Goal: Task Accomplishment & Management: Use online tool/utility

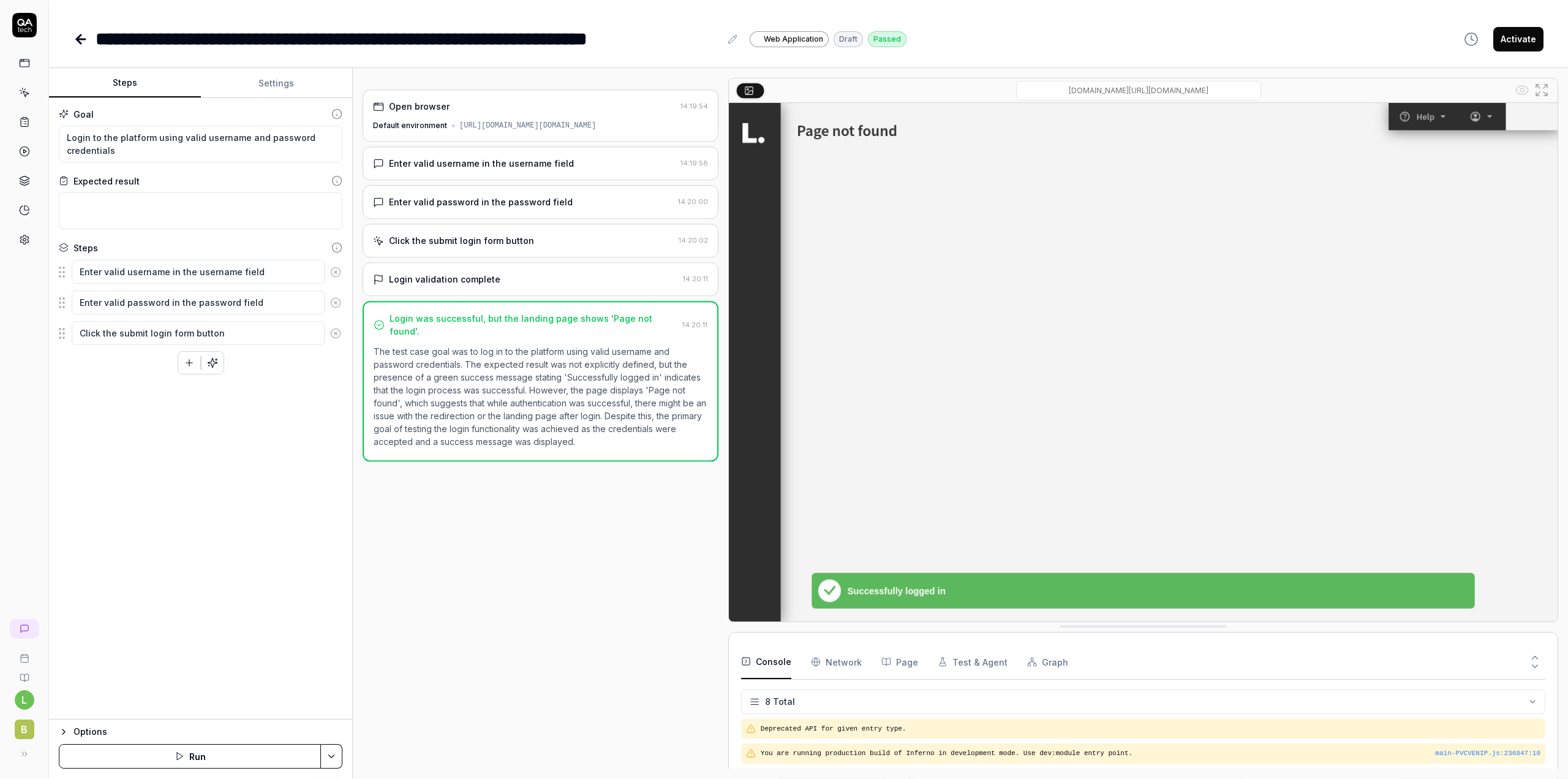
scroll to position [109, 0]
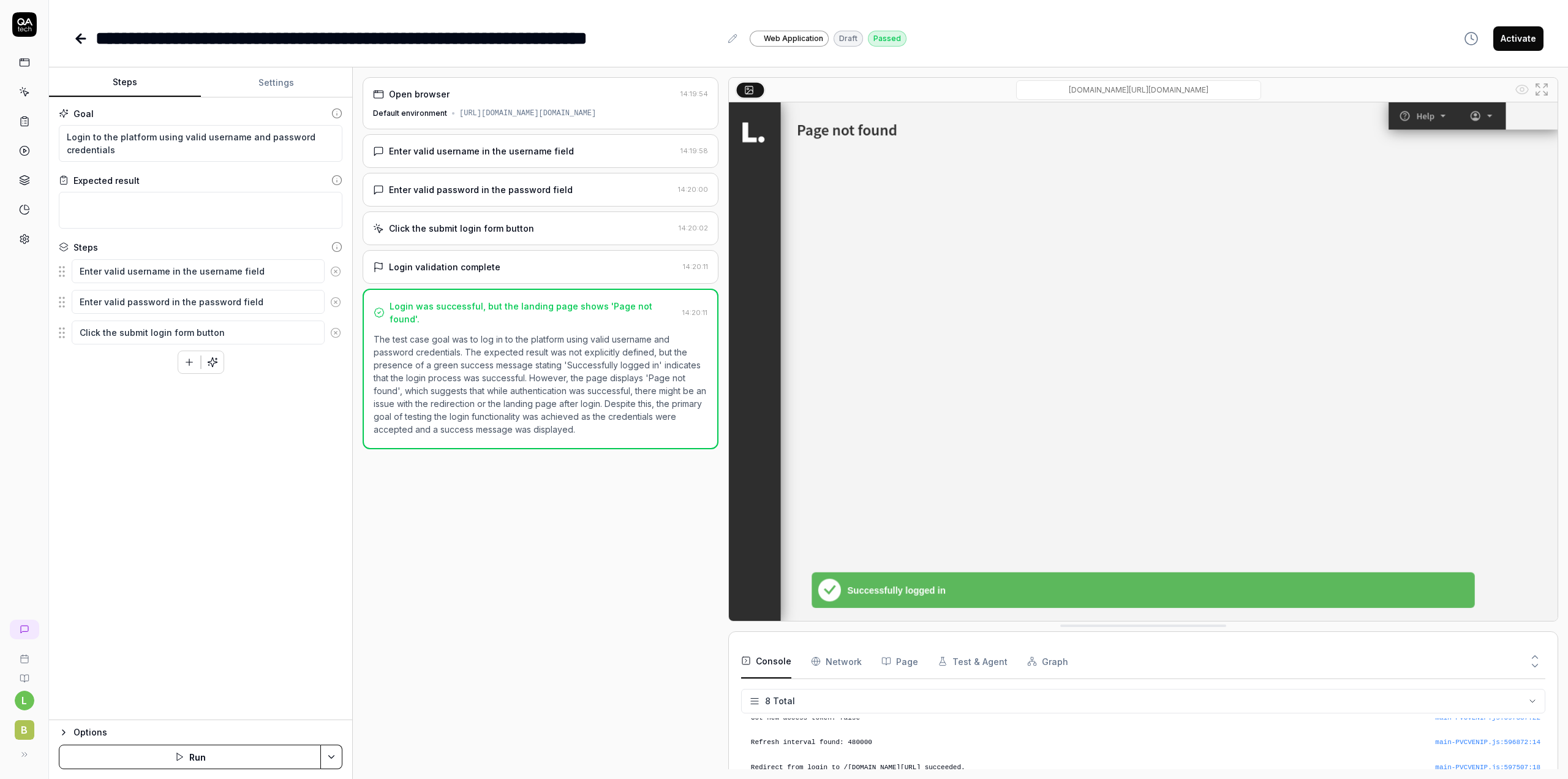
click at [1068, 149] on img at bounding box center [1143, 361] width 829 height 518
click at [1000, 41] on div "**********" at bounding box center [809, 38] width 1470 height 28
click at [512, 550] on div "Open browser 14:19:54 Default environment https://contoso-lba-link.bizbrains.co…" at bounding box center [540, 423] width 355 height 692
click at [482, 642] on div "Open browser 14:19:54 Default environment https://contoso-lba-link.bizbrains.co…" at bounding box center [540, 423] width 355 height 692
click at [583, 578] on div "Open browser 14:19:54 Default environment https://contoso-lba-link.bizbrains.co…" at bounding box center [540, 423] width 355 height 692
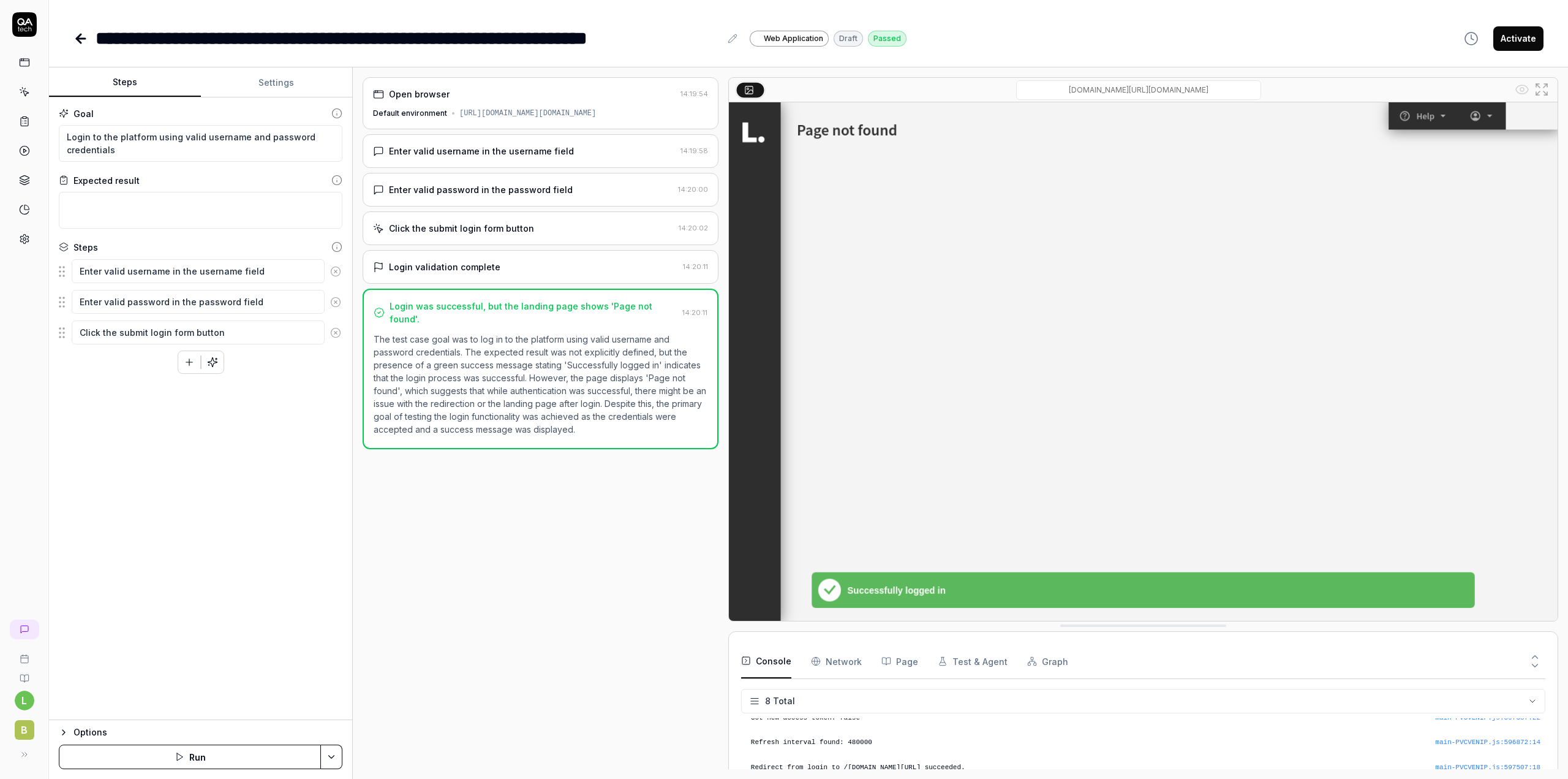
click at [556, 572] on div "Open browser 14:19:54 Default environment https://contoso-lba-link.bizbrains.co…" at bounding box center [540, 423] width 355 height 692
click at [25, 242] on icon at bounding box center [24, 239] width 8 height 9
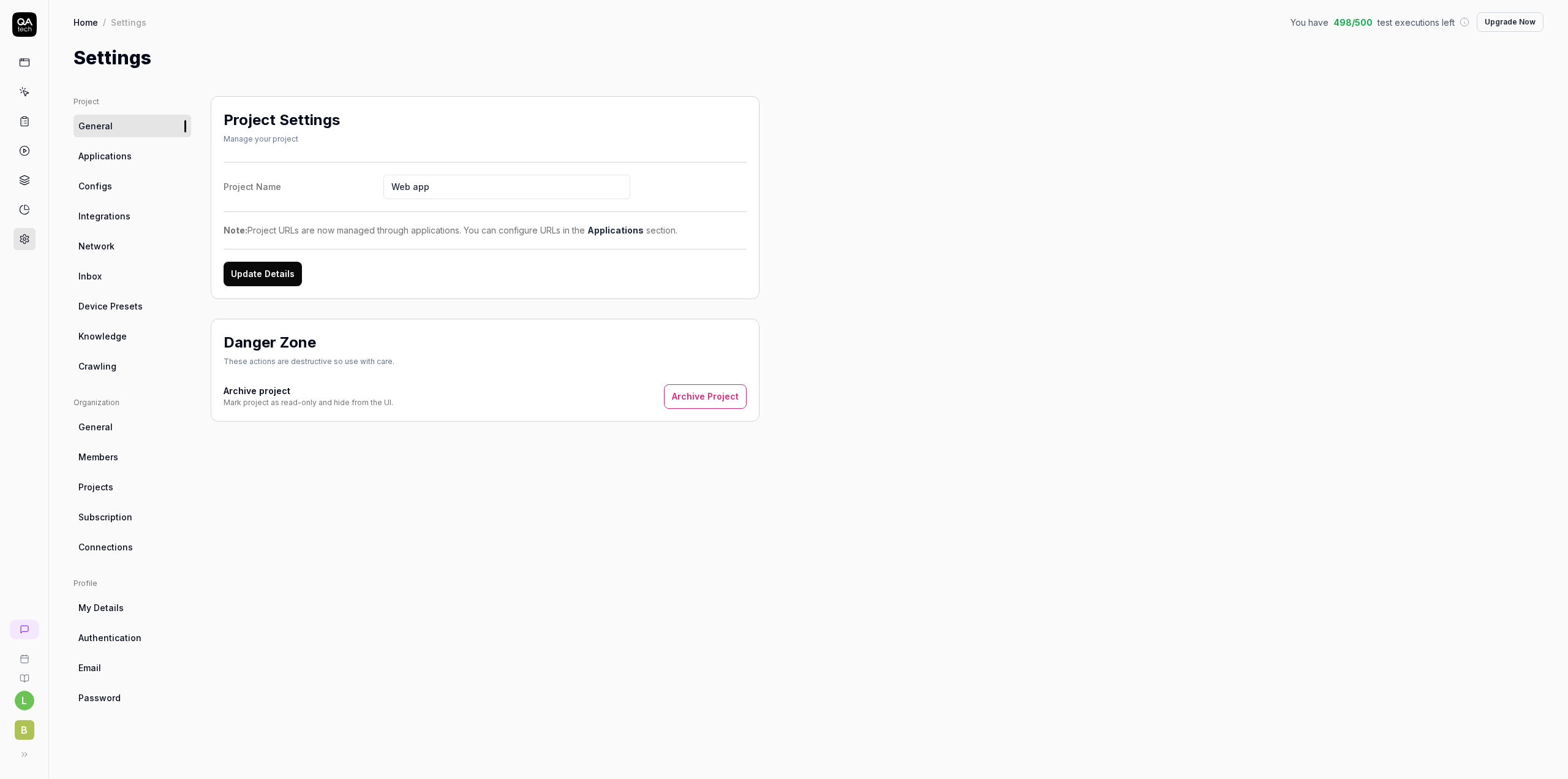
click at [100, 182] on span "Configs" at bounding box center [95, 186] width 34 height 13
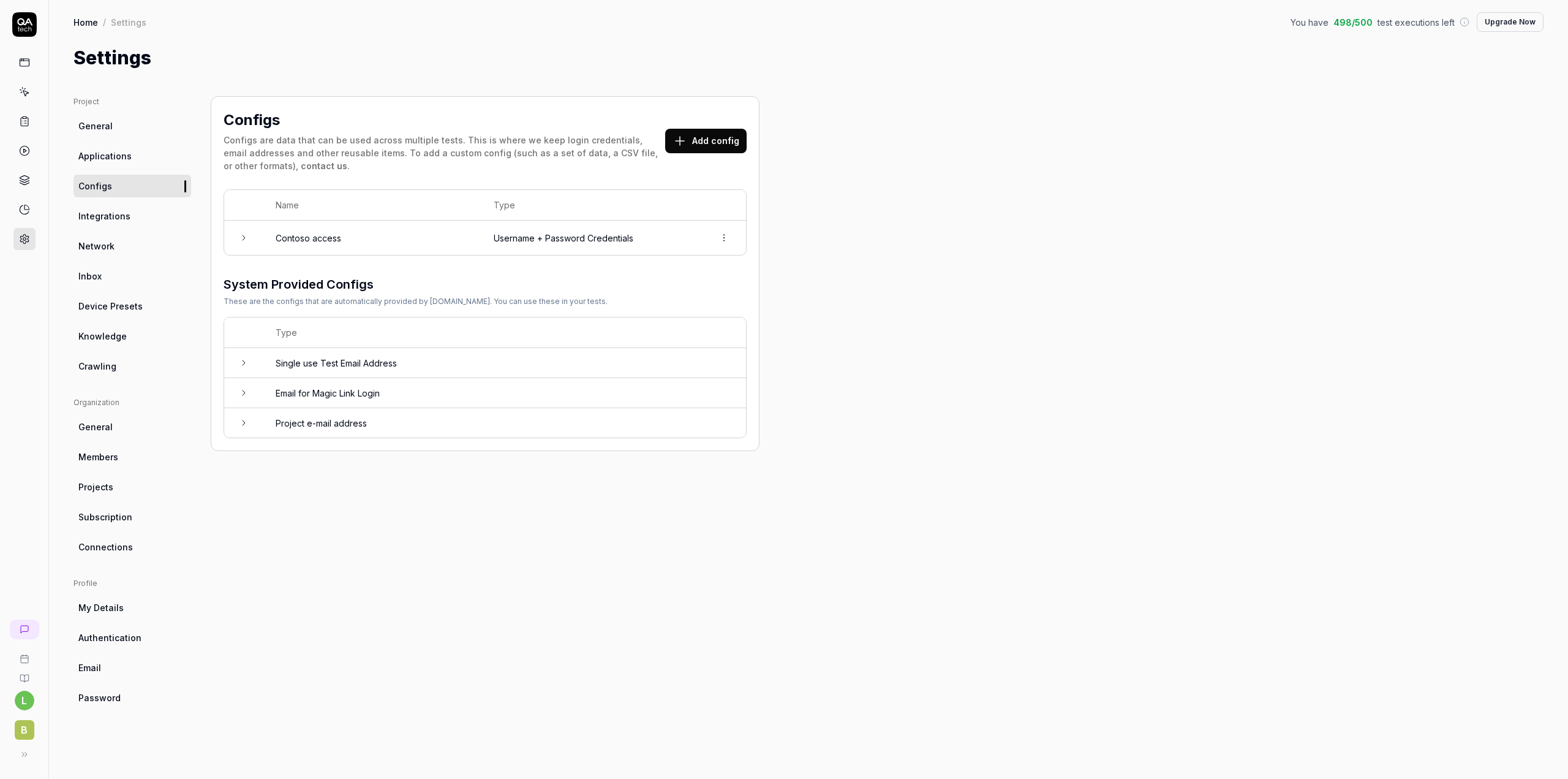
click at [257, 244] on td at bounding box center [243, 238] width 39 height 35
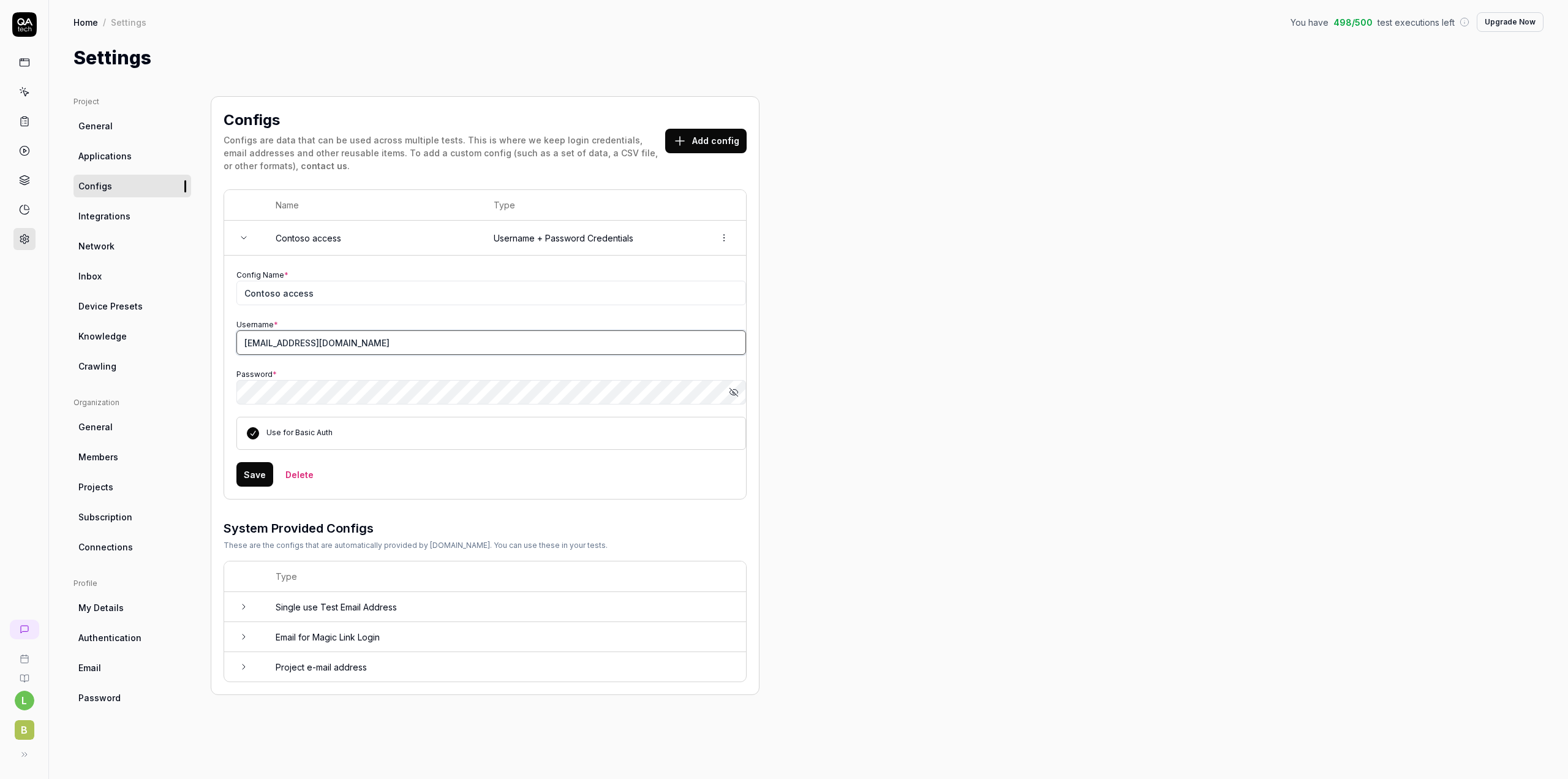
click at [314, 346] on input "lba@bizbrains.dk" at bounding box center [491, 343] width 509 height 25
drag, startPoint x: 324, startPoint y: 346, endPoint x: 235, endPoint y: 342, distance: 89.1
click at [235, 342] on td "Config Name * Contoso access Username * lba@bizbrains.dk Password * Show passwo…" at bounding box center [485, 377] width 522 height 243
click at [813, 361] on div "Project General Applications Configs Integrations Network Inbox Device Presets …" at bounding box center [809, 425] width 1470 height 658
click at [1011, 525] on div "Project General Applications Configs Integrations Network Inbox Device Presets …" at bounding box center [809, 425] width 1470 height 658
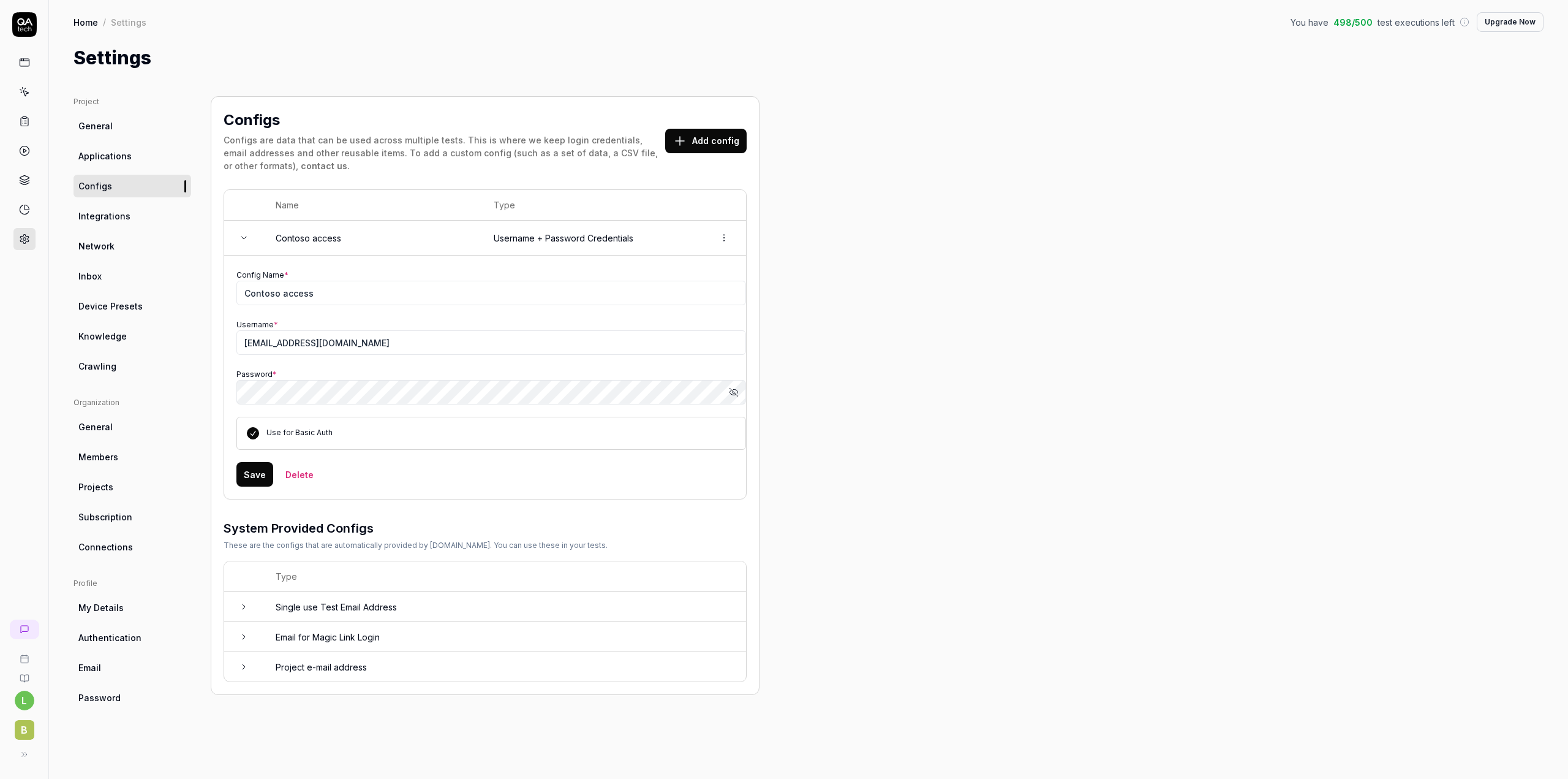
click at [990, 513] on div "Project General Applications Configs Integrations Network Inbox Device Presets …" at bounding box center [809, 425] width 1470 height 658
click at [739, 395] on button "Show password" at bounding box center [734, 393] width 25 height 25
click at [740, 393] on button "Hide password" at bounding box center [734, 393] width 25 height 25
click at [896, 389] on div "Project General Applications Configs Integrations Network Inbox Device Presets …" at bounding box center [809, 425] width 1470 height 658
drag, startPoint x: 325, startPoint y: 343, endPoint x: 188, endPoint y: 352, distance: 137.3
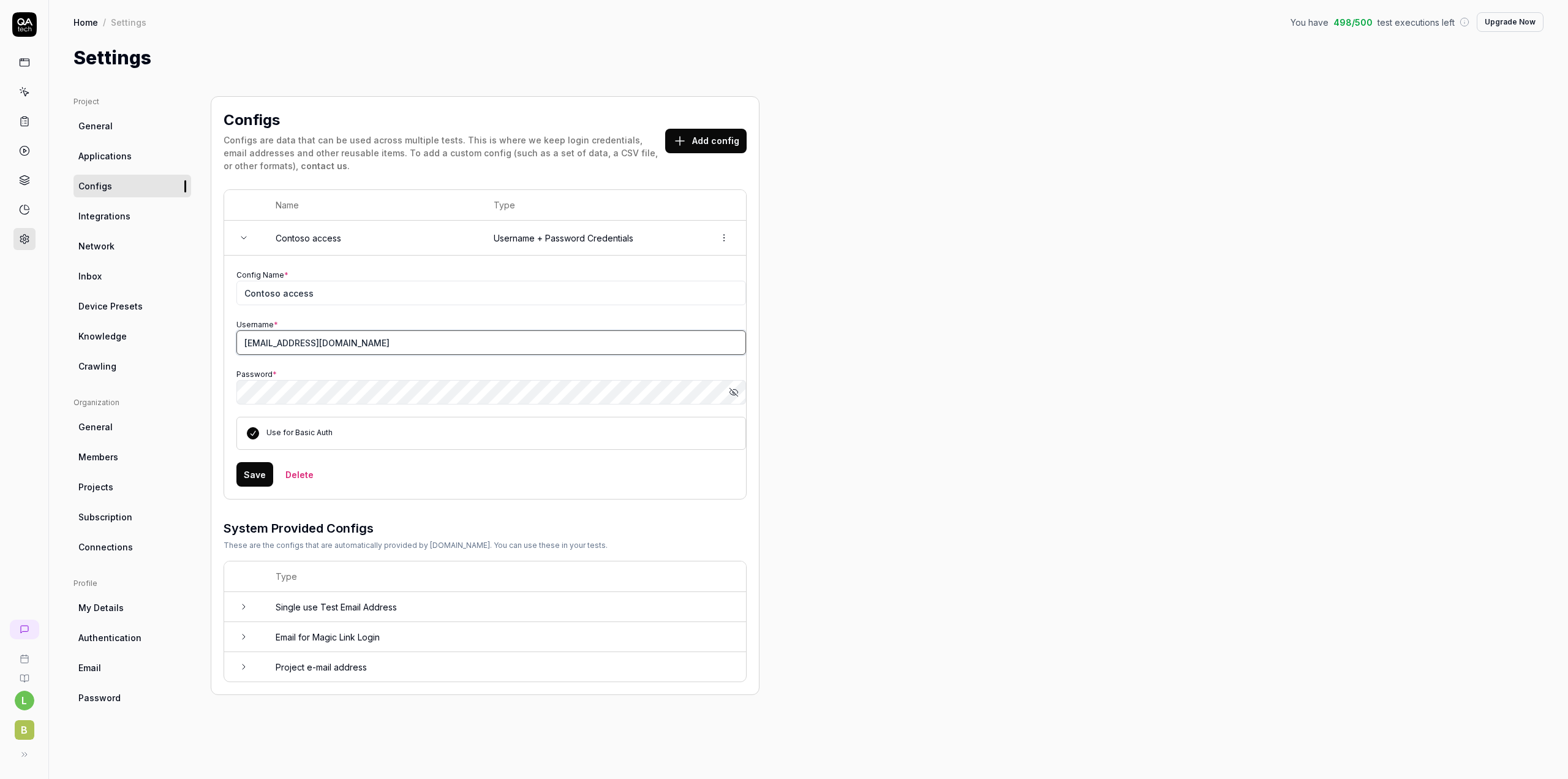
click at [188, 352] on div "Project General Applications Configs Integrations Network Inbox Device Presets …" at bounding box center [809, 425] width 1470 height 658
click at [100, 131] on span "General" at bounding box center [95, 125] width 35 height 13
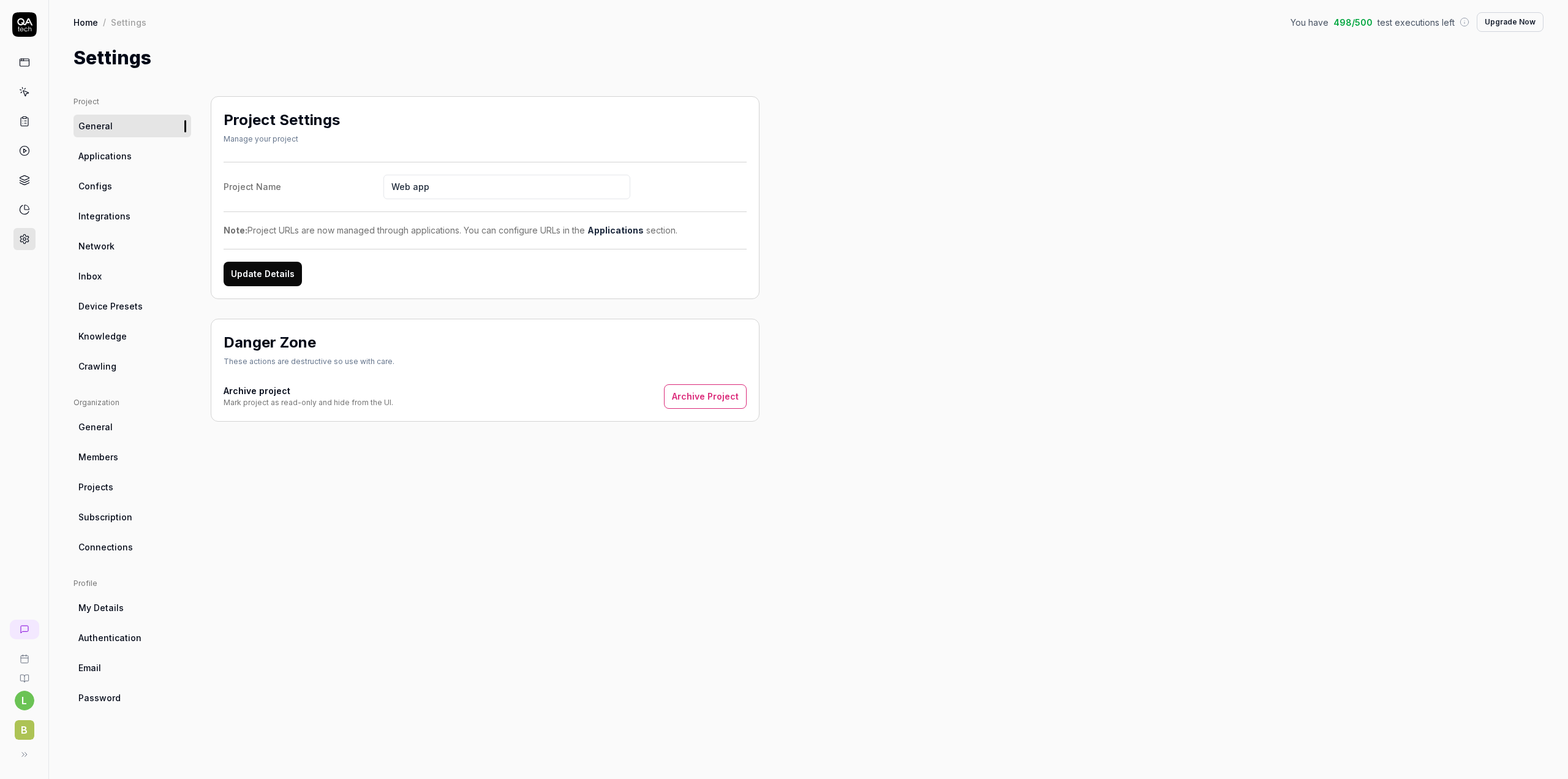
click at [19, 115] on icon at bounding box center [25, 121] width 11 height 11
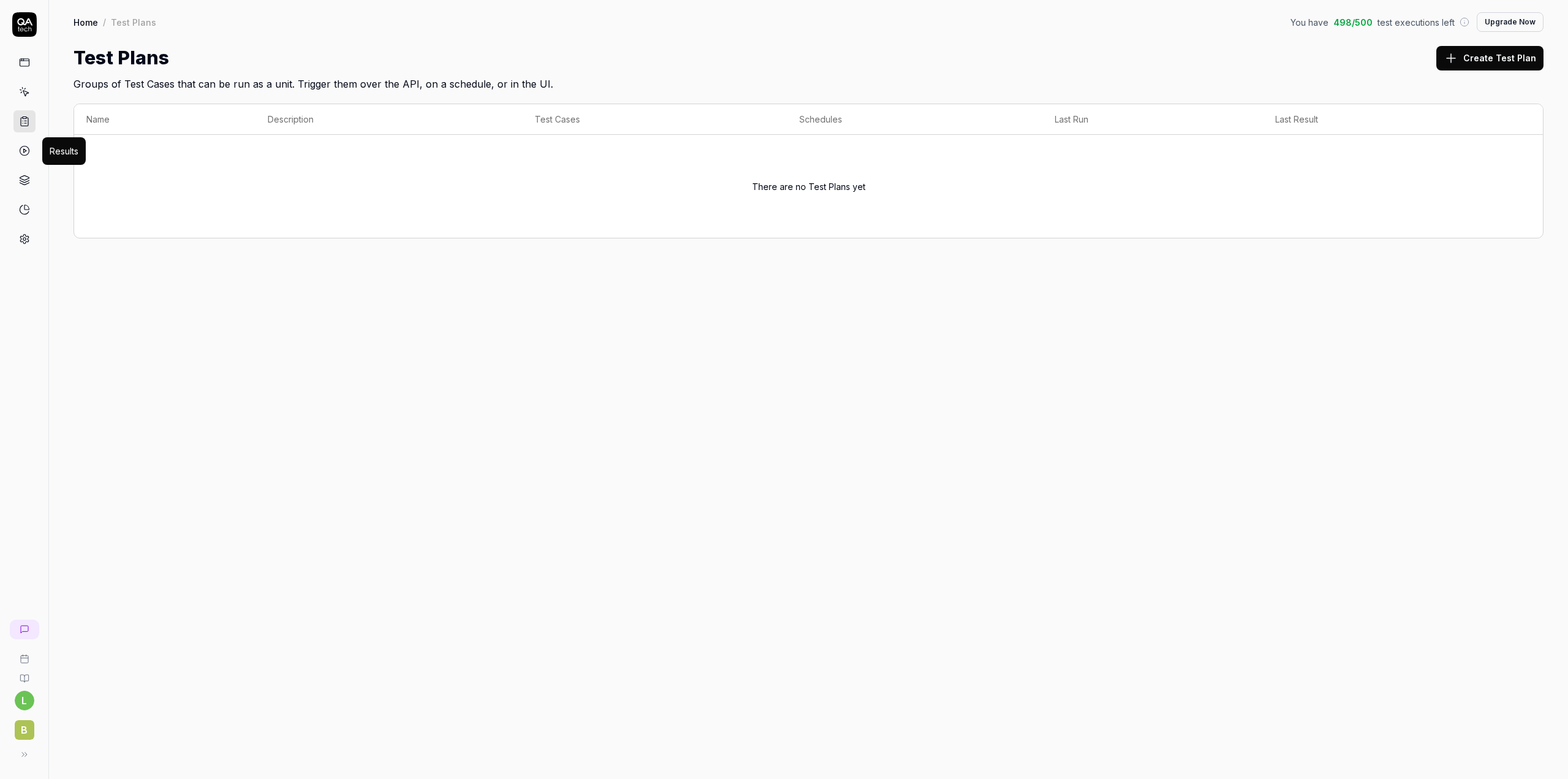
click at [22, 153] on icon at bounding box center [25, 151] width 11 height 11
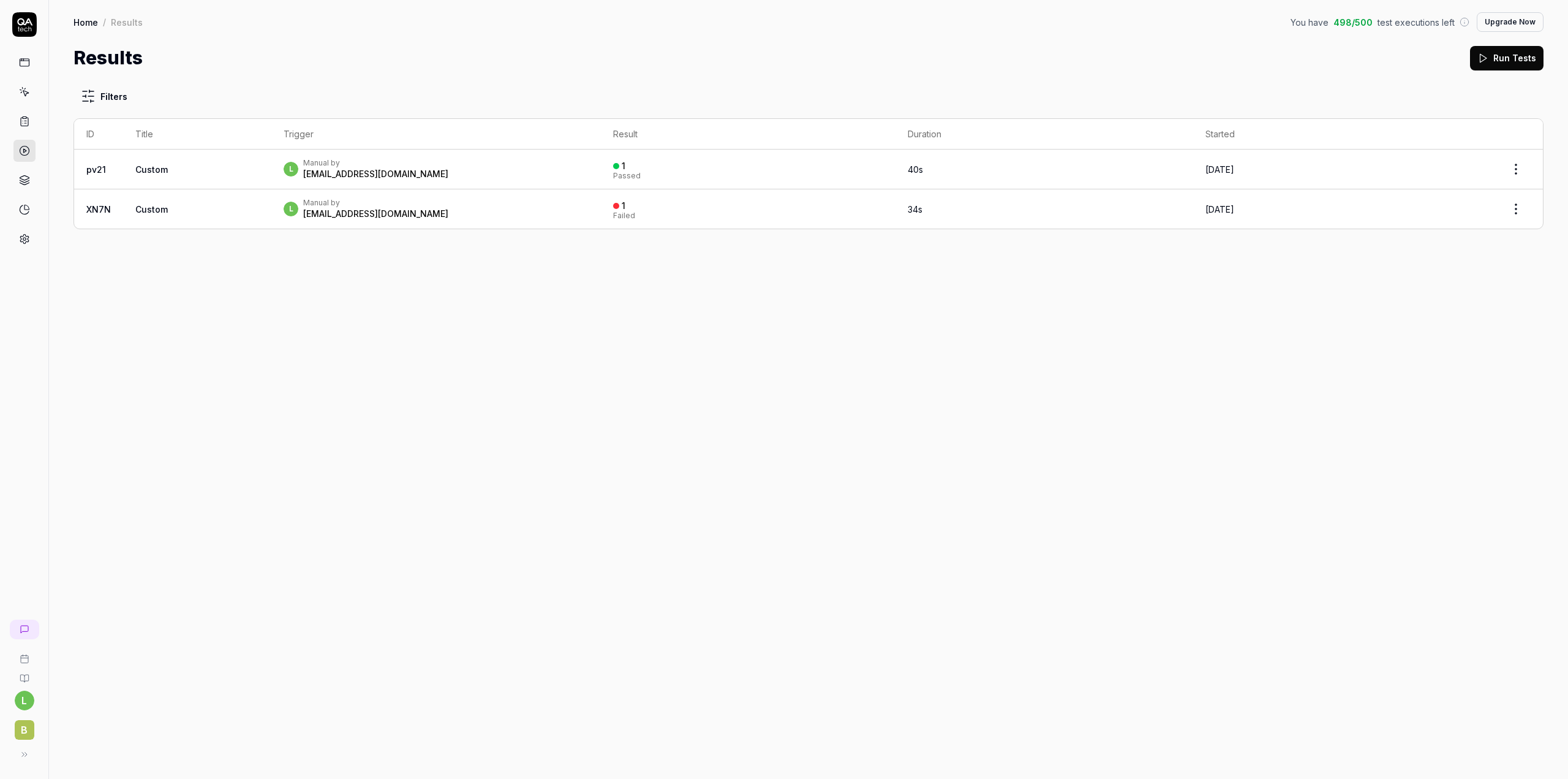
click at [551, 171] on div "l Manual by lba@bizbrains.com" at bounding box center [436, 169] width 305 height 22
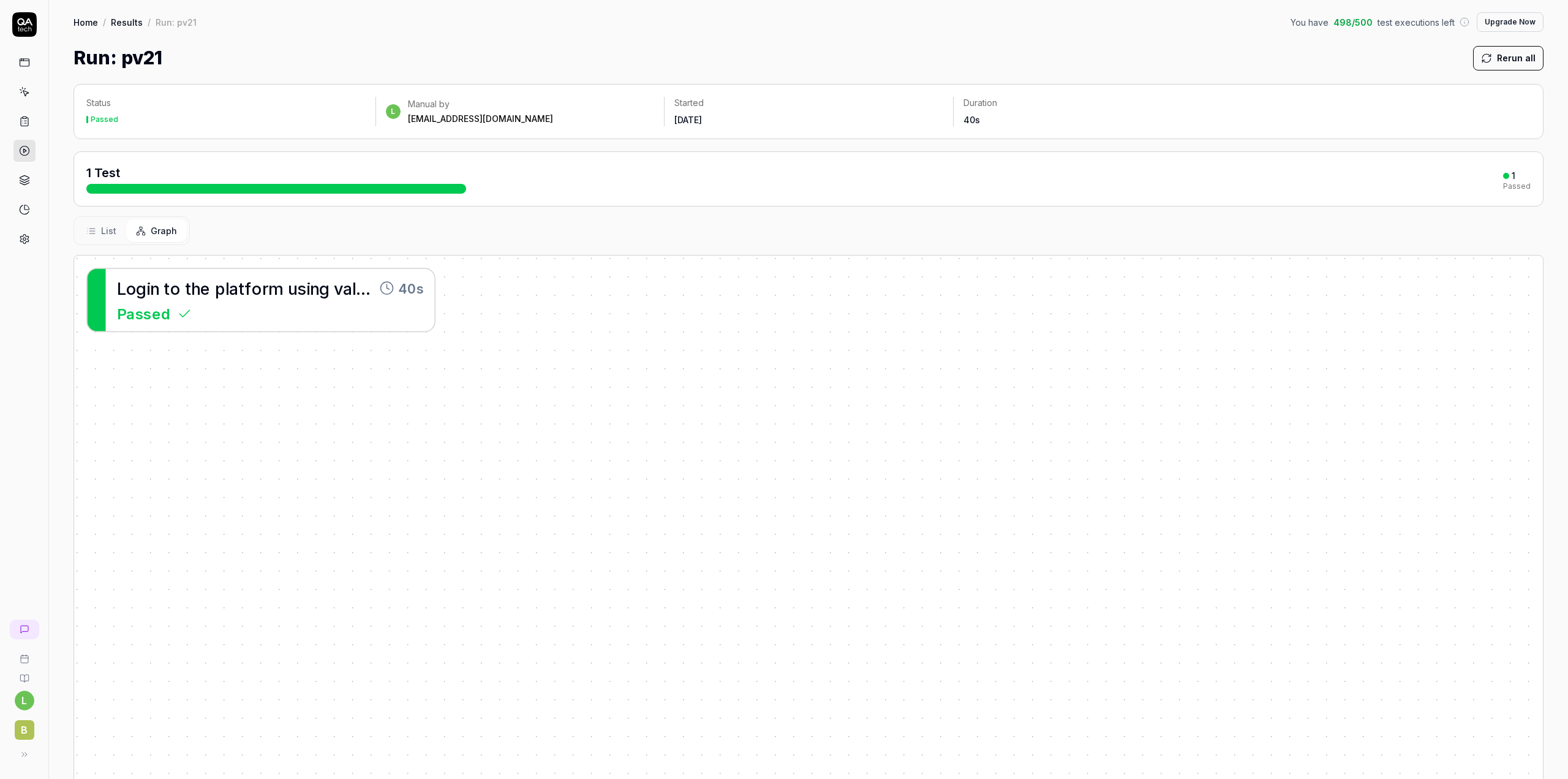
click at [325, 308] on div "Passed" at bounding box center [270, 313] width 307 height 22
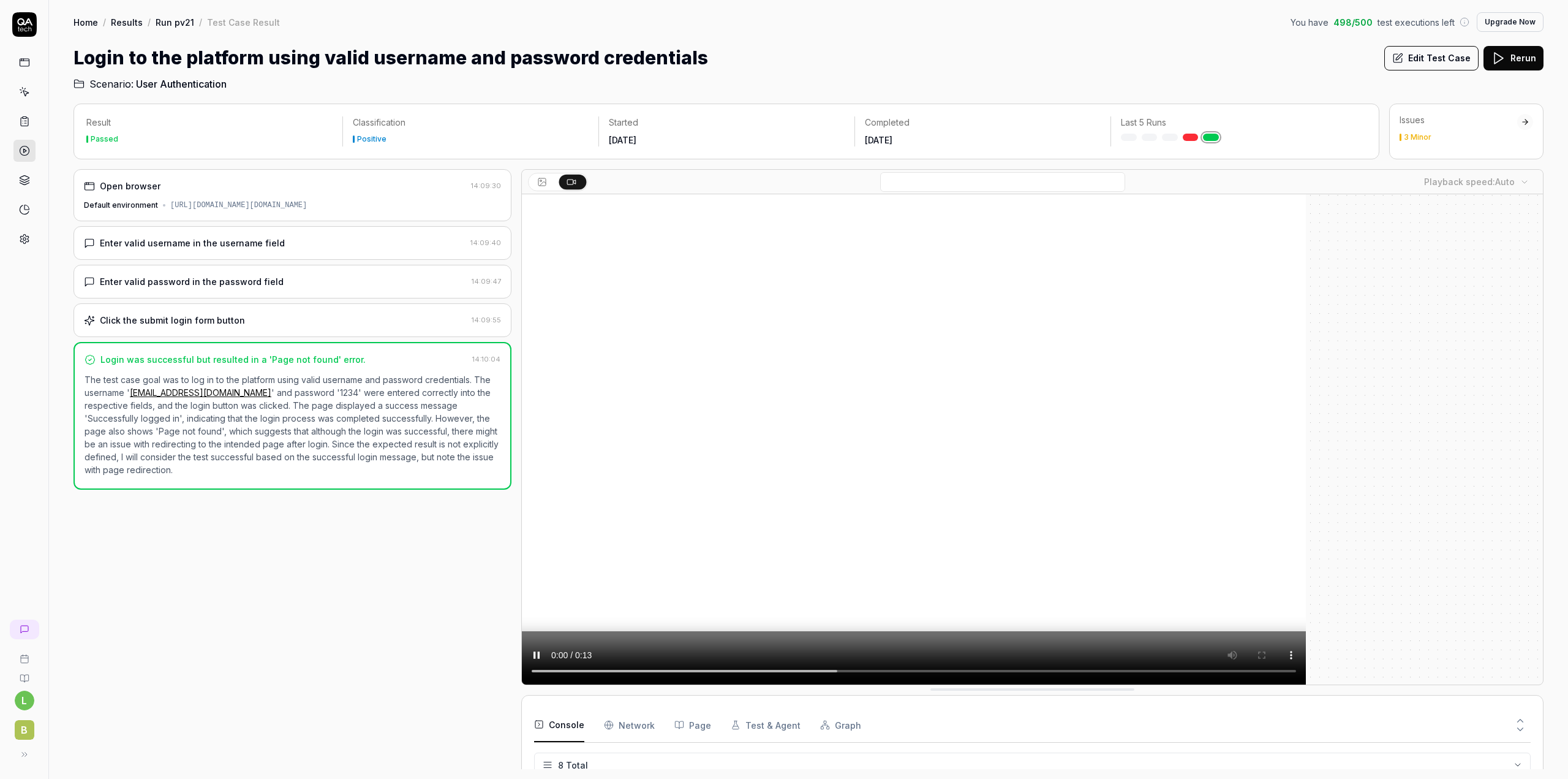
scroll to position [109, 0]
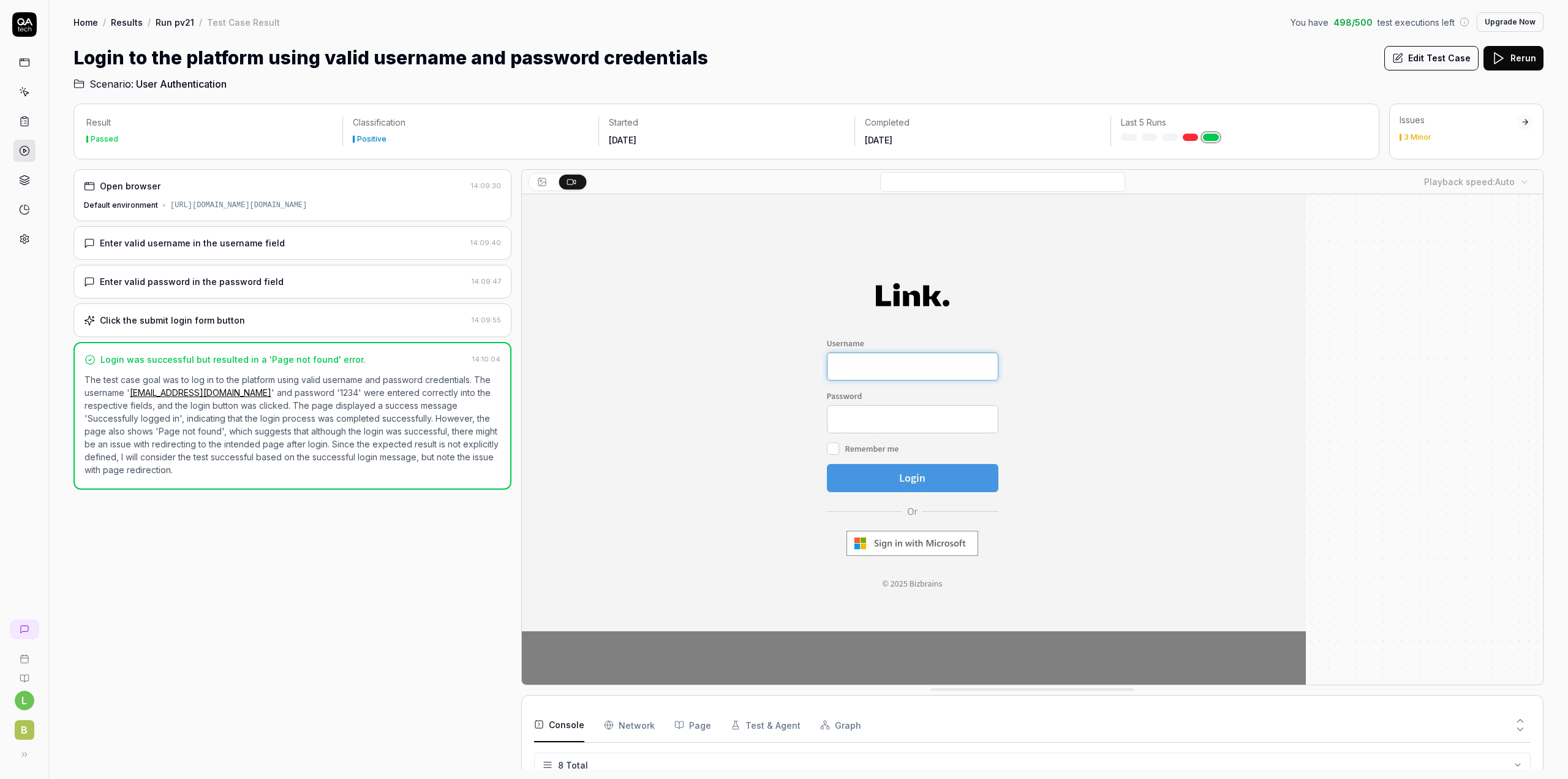
click at [466, 199] on div "Open browser 14:09:30 Default environment https://contoso-lba-link.bizbrains.co…" at bounding box center [292, 196] width 438 height 52
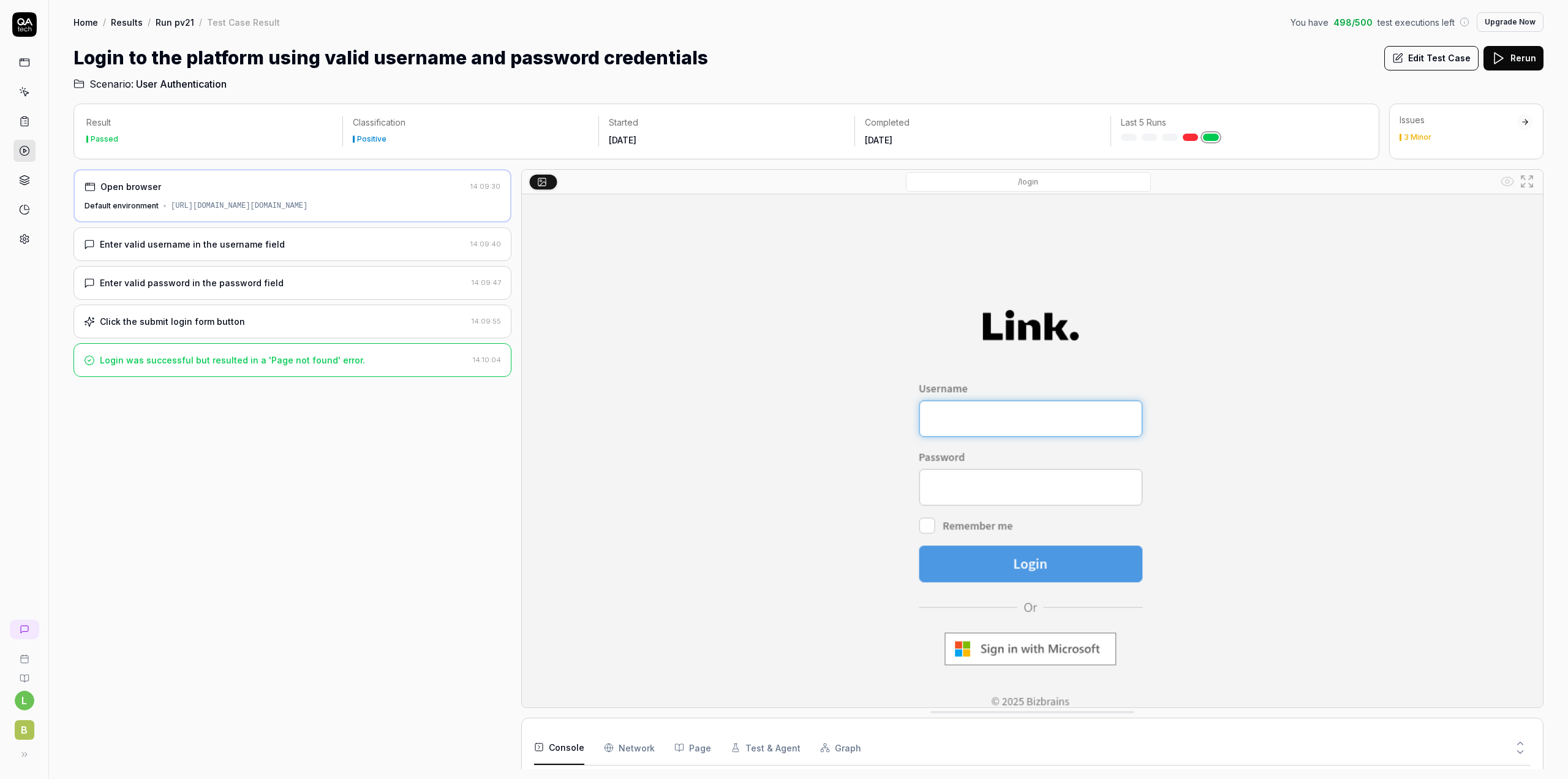
click at [352, 511] on div "Open browser 14:09:30 Default environment https://contoso-lba-link.bizbrains.co…" at bounding box center [292, 469] width 438 height 600
click at [26, 116] on icon at bounding box center [25, 121] width 11 height 11
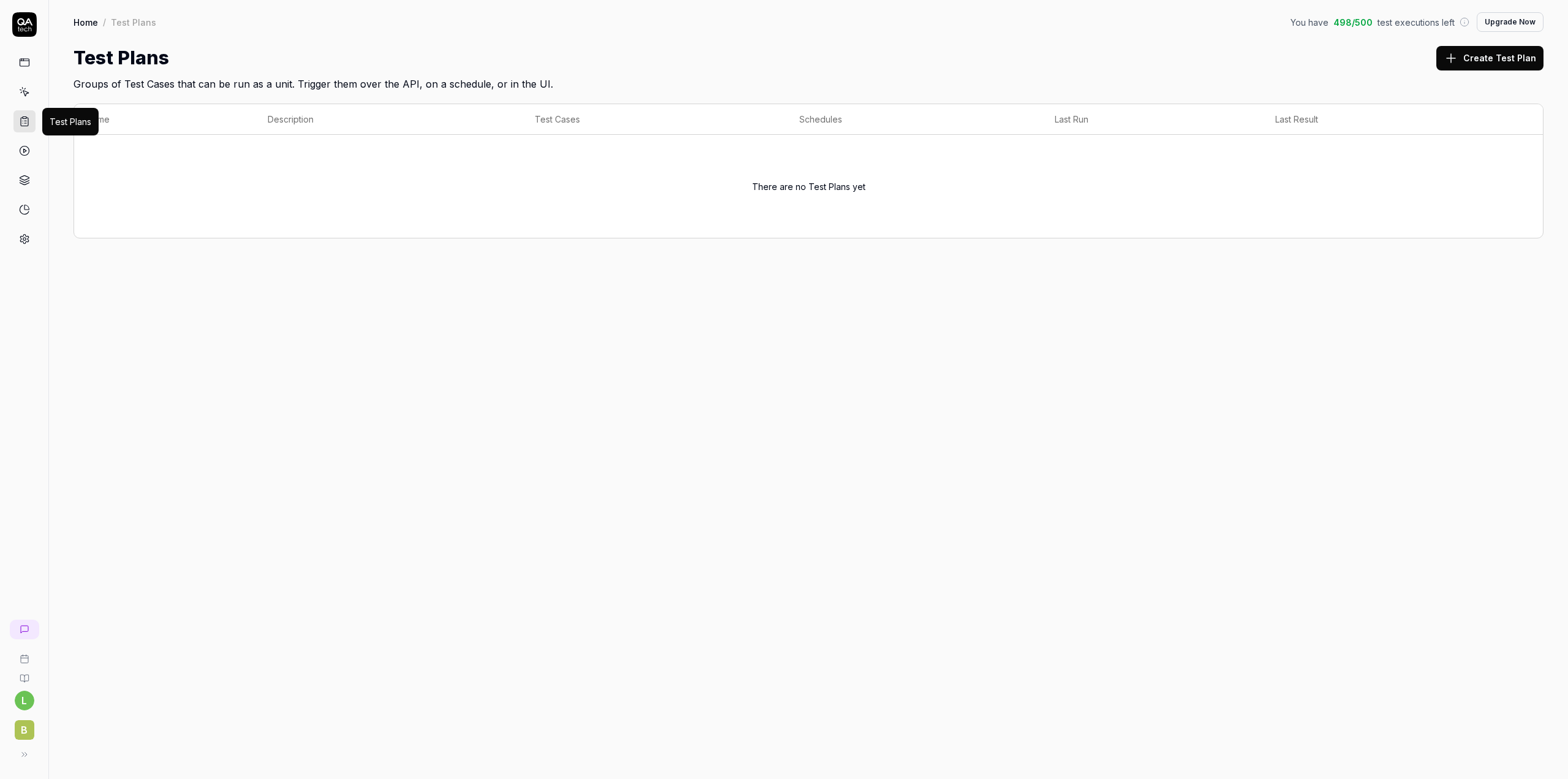
click at [28, 119] on icon at bounding box center [25, 122] width 8 height 8
click at [22, 98] on link at bounding box center [25, 92] width 22 height 22
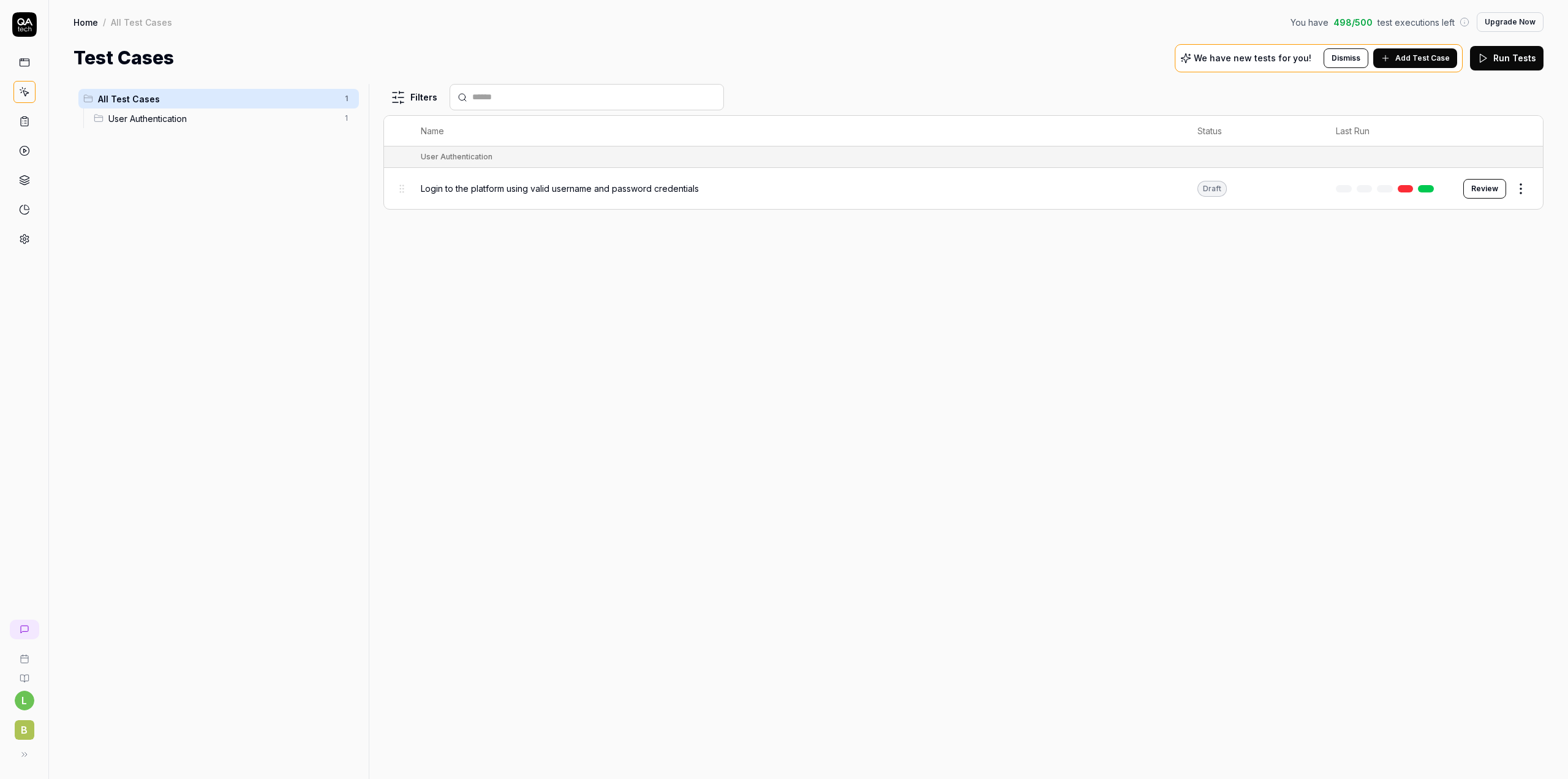
click at [1520, 189] on html "l B Home / All Test Cases You have 498 / 500 test executions left Upgrade Now H…" at bounding box center [784, 390] width 1568 height 779
click at [1456, 300] on div "Edit" at bounding box center [1469, 295] width 116 height 27
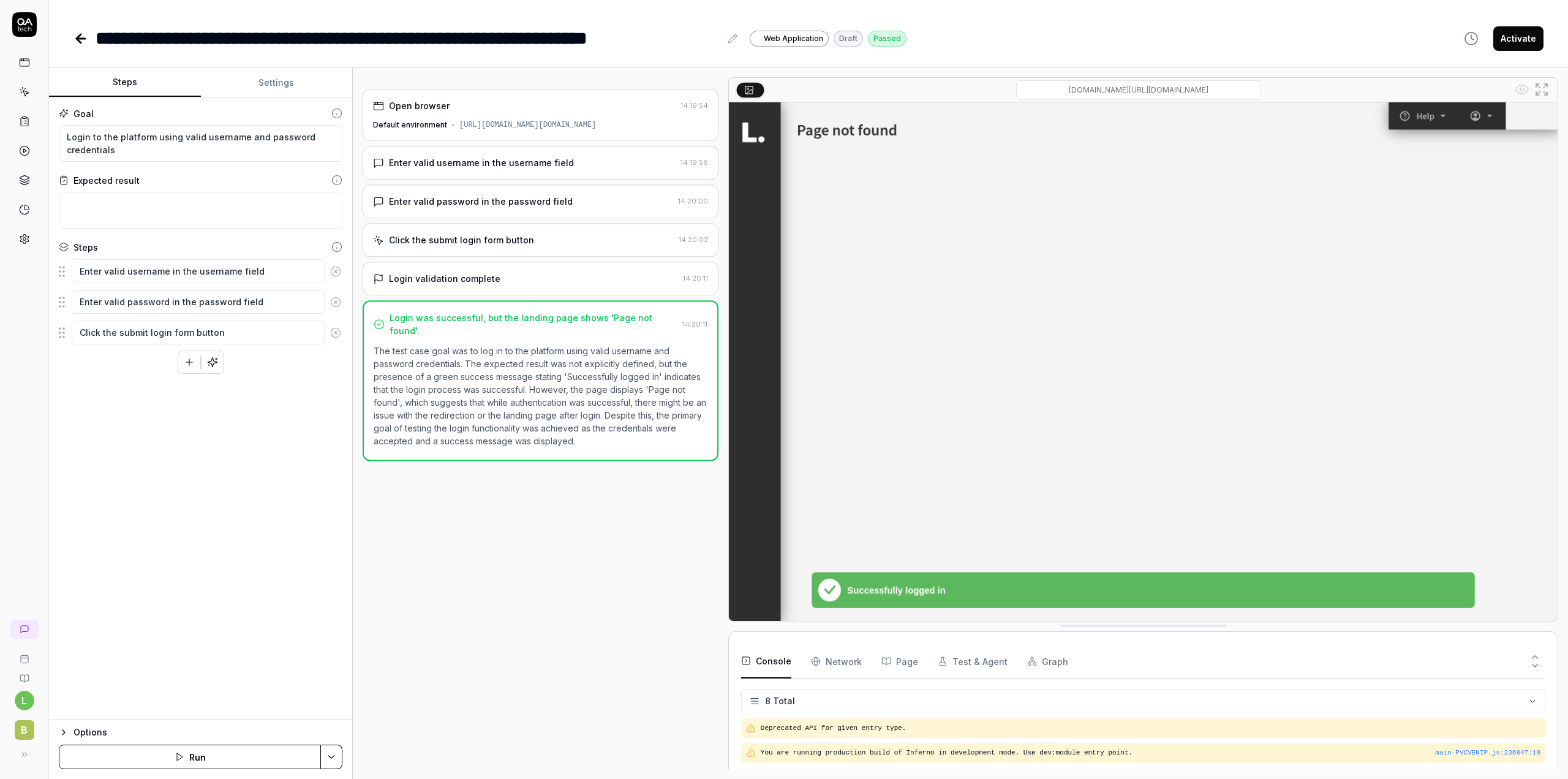
scroll to position [109, 0]
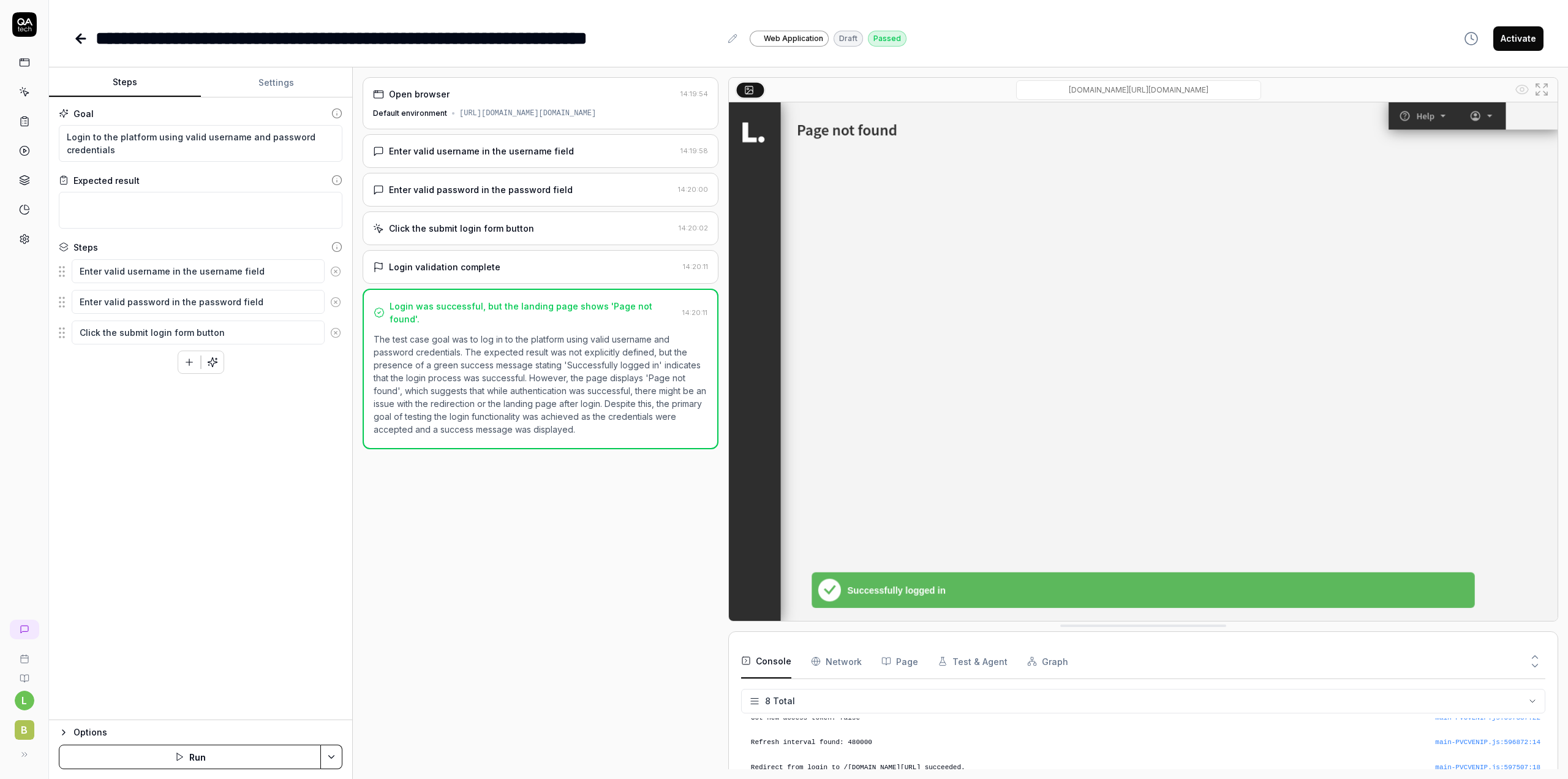
click at [267, 88] on button "Settings" at bounding box center [276, 82] width 152 height 29
type textarea "*"
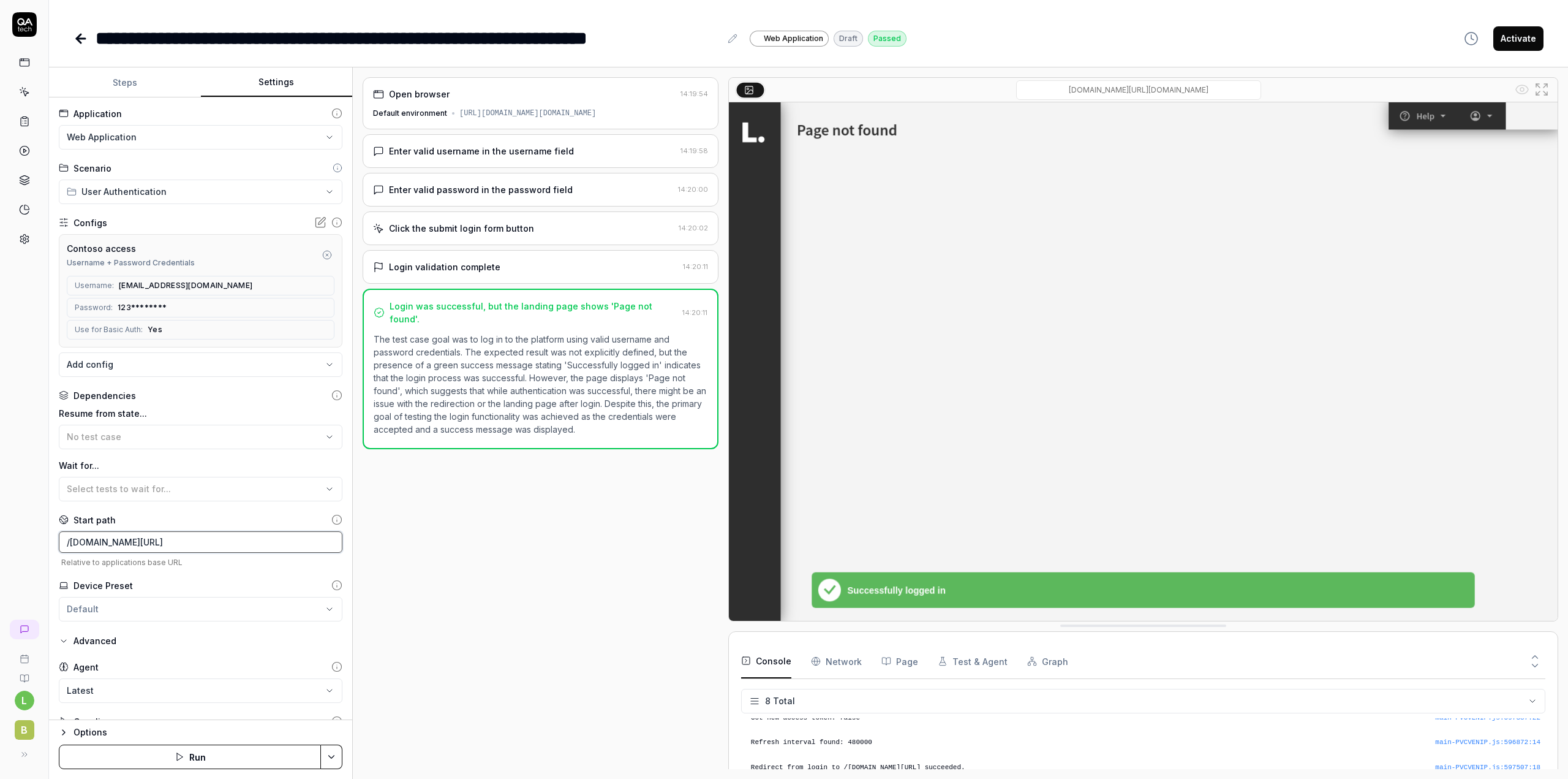
click at [278, 547] on input "/contoso-lba-link.bizbrains.com/login" at bounding box center [200, 542] width 284 height 22
drag, startPoint x: 260, startPoint y: 545, endPoint x: -66, endPoint y: 570, distance: 327.0
click at [0, 570] on html "**********" at bounding box center [784, 390] width 1568 height 779
click at [120, 137] on html "**********" at bounding box center [784, 390] width 1568 height 779
click at [479, 119] on html "**********" at bounding box center [784, 390] width 1568 height 779
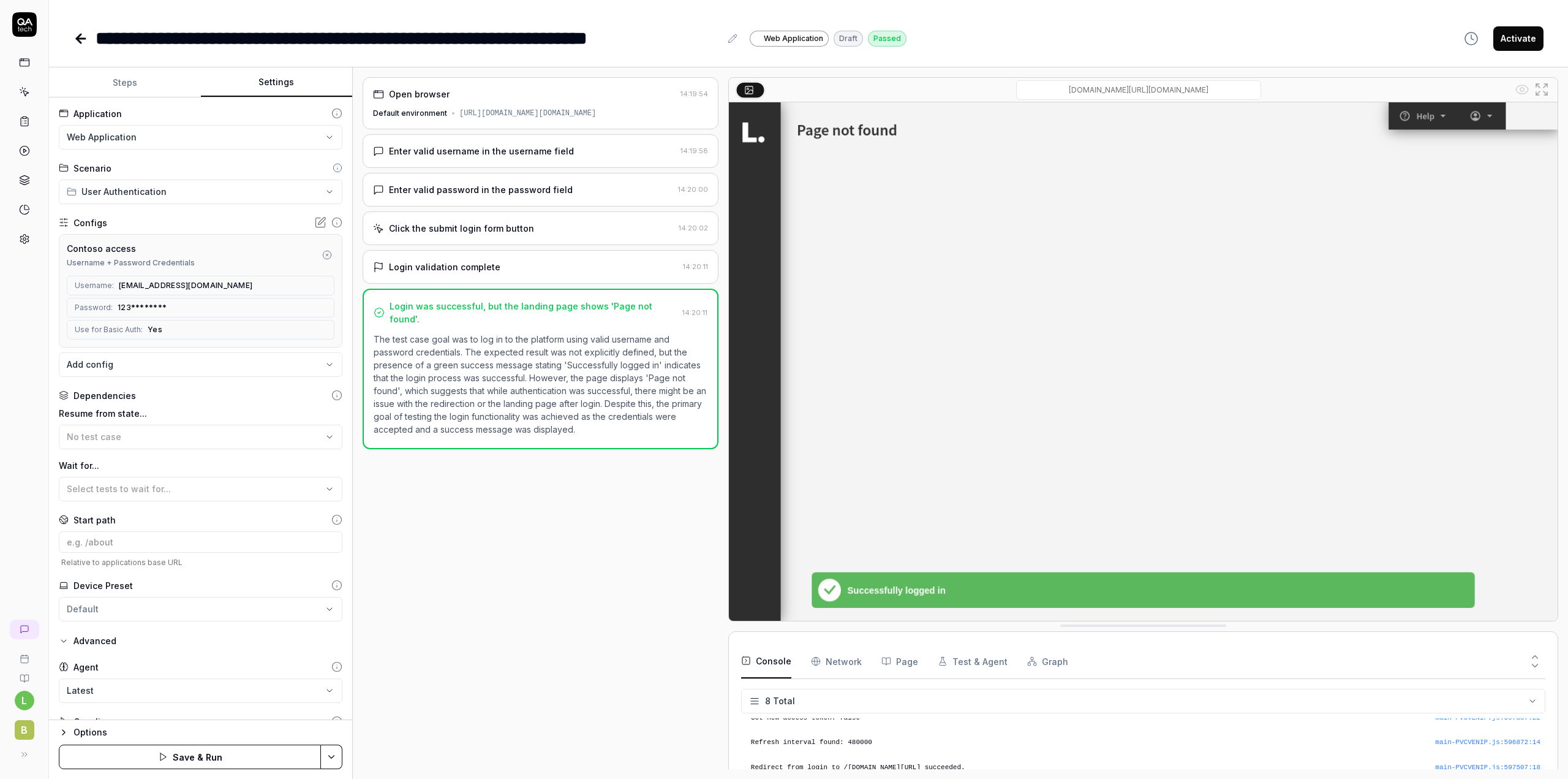
click at [479, 119] on div "https://contoso-lba-link.bizbrains.com/contoso-lba-link.bizbrains.com/login" at bounding box center [528, 113] width 137 height 11
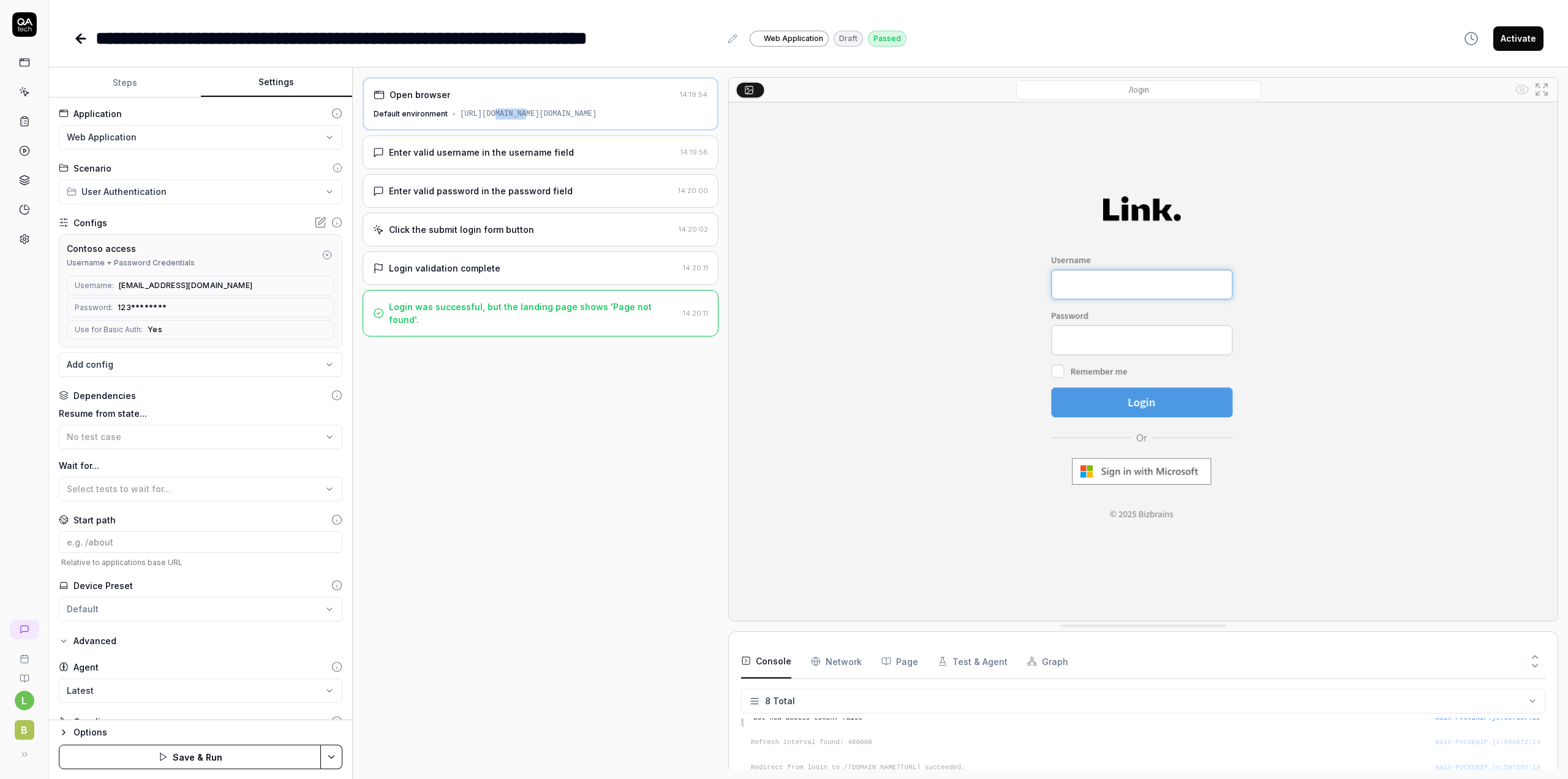
click at [479, 119] on div "https://contoso-lba-link.bizbrains.com/contoso-lba-link.bizbrains.com/login" at bounding box center [529, 114] width 137 height 11
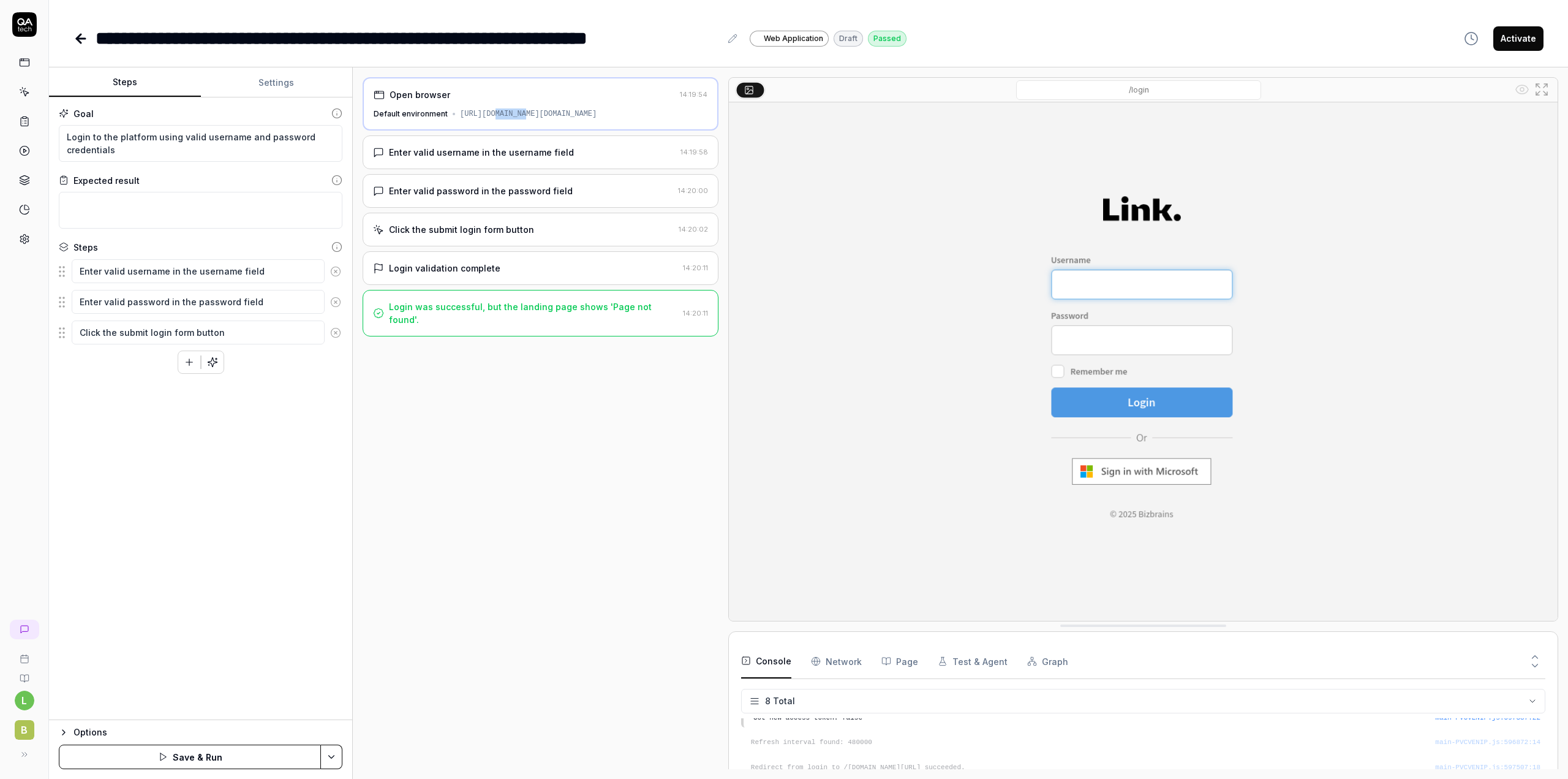
click at [98, 93] on button "Steps" at bounding box center [125, 82] width 152 height 29
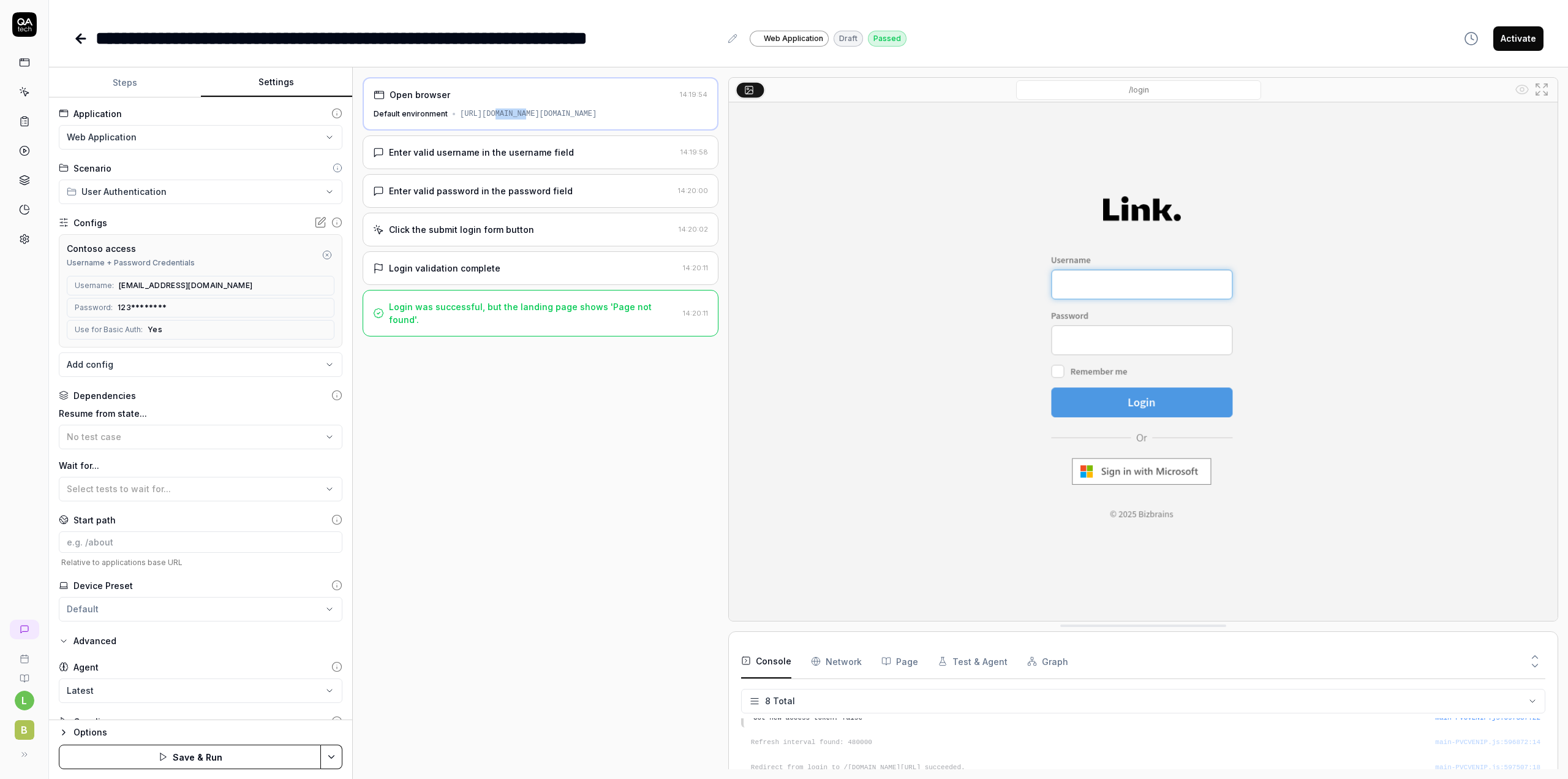
click at [275, 82] on button "Settings" at bounding box center [276, 82] width 152 height 29
click at [193, 754] on button "Save & Run" at bounding box center [189, 757] width 262 height 25
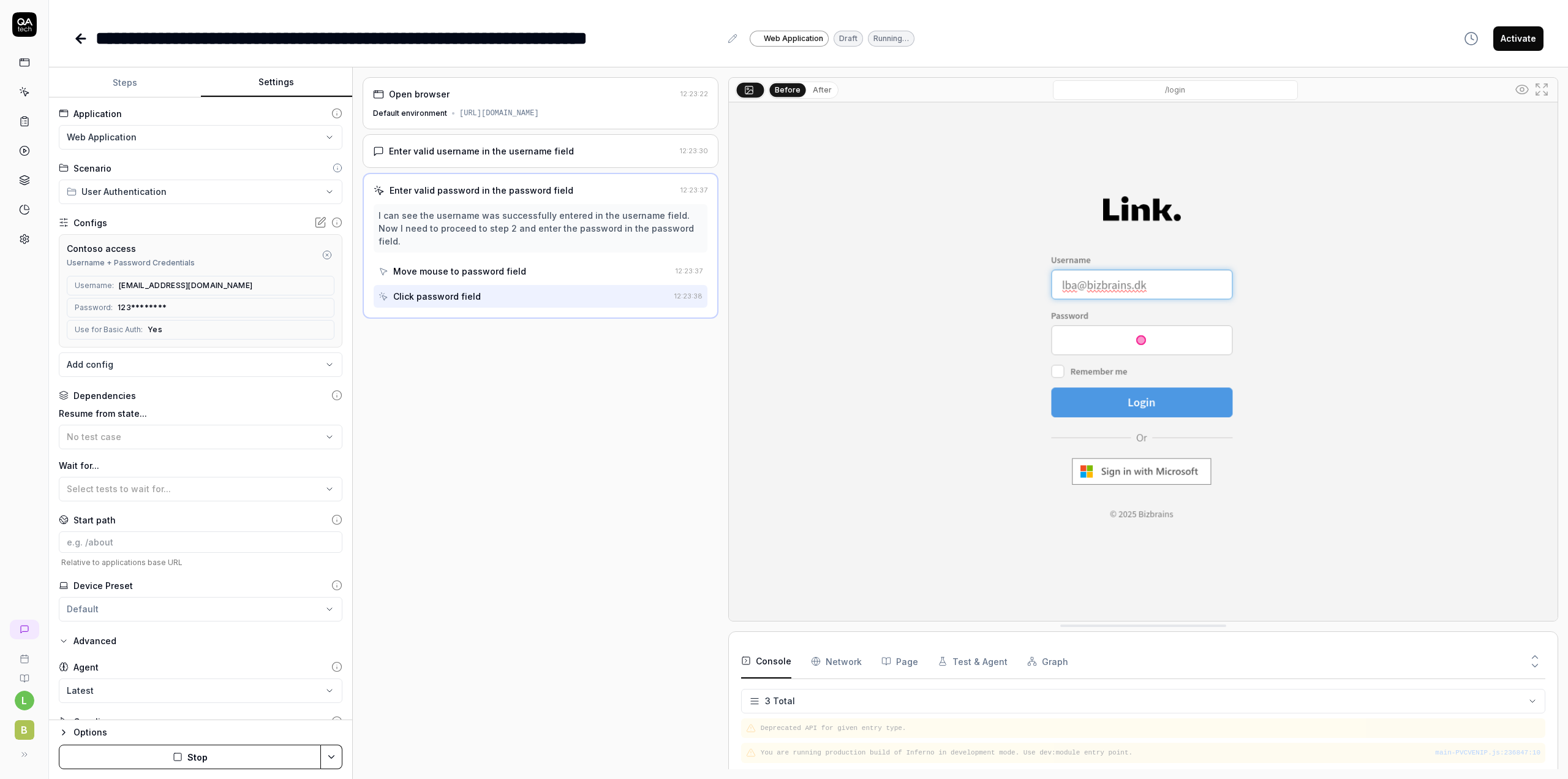
click at [16, 241] on link at bounding box center [25, 239] width 22 height 22
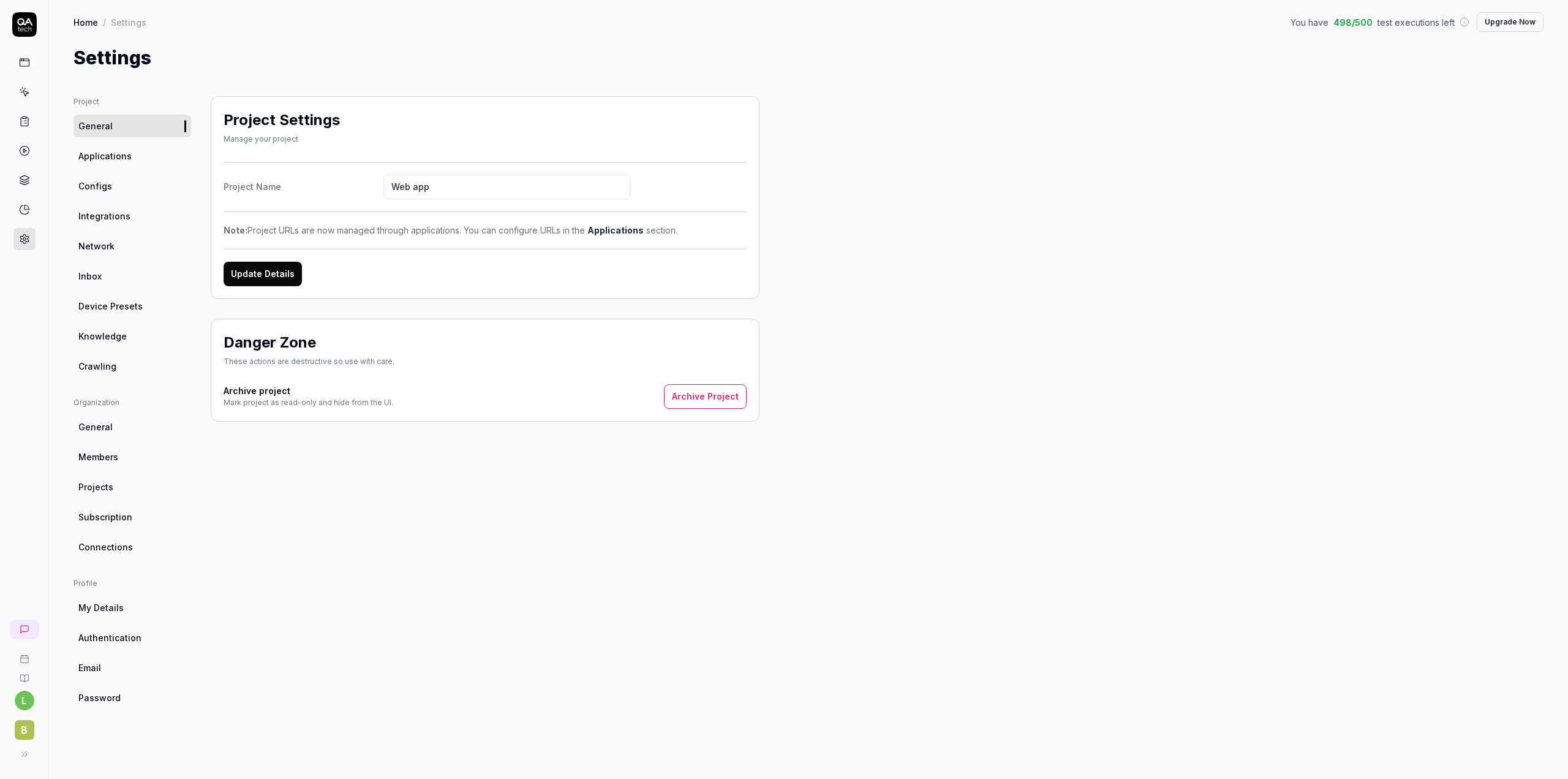
click at [885, 649] on div "Project General Applications Configs Integrations Network Inbox Device Presets …" at bounding box center [809, 425] width 1470 height 658
click at [22, 65] on icon at bounding box center [25, 62] width 11 height 11
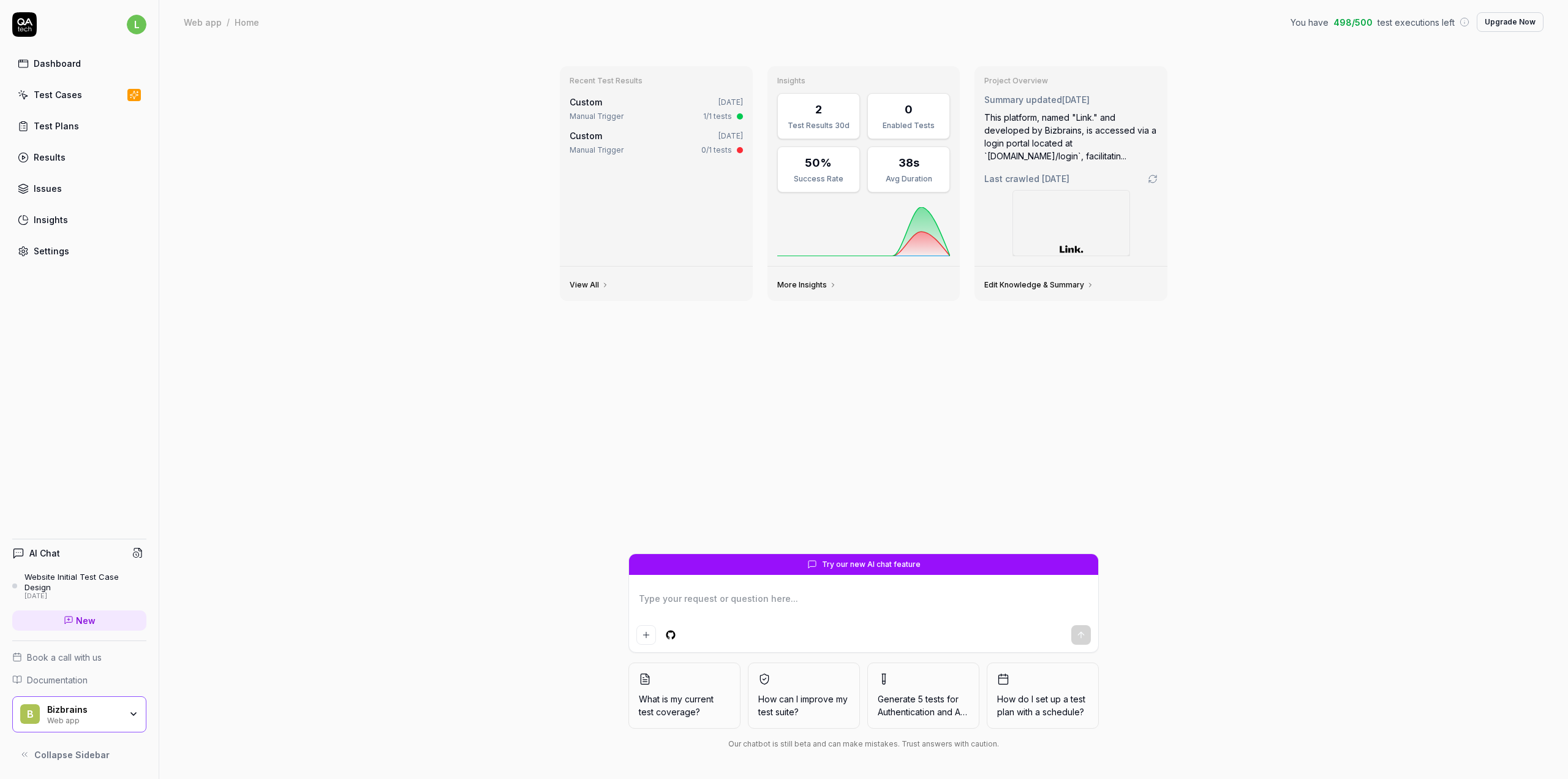
click at [55, 124] on div "Test Plans" at bounding box center [56, 125] width 45 height 13
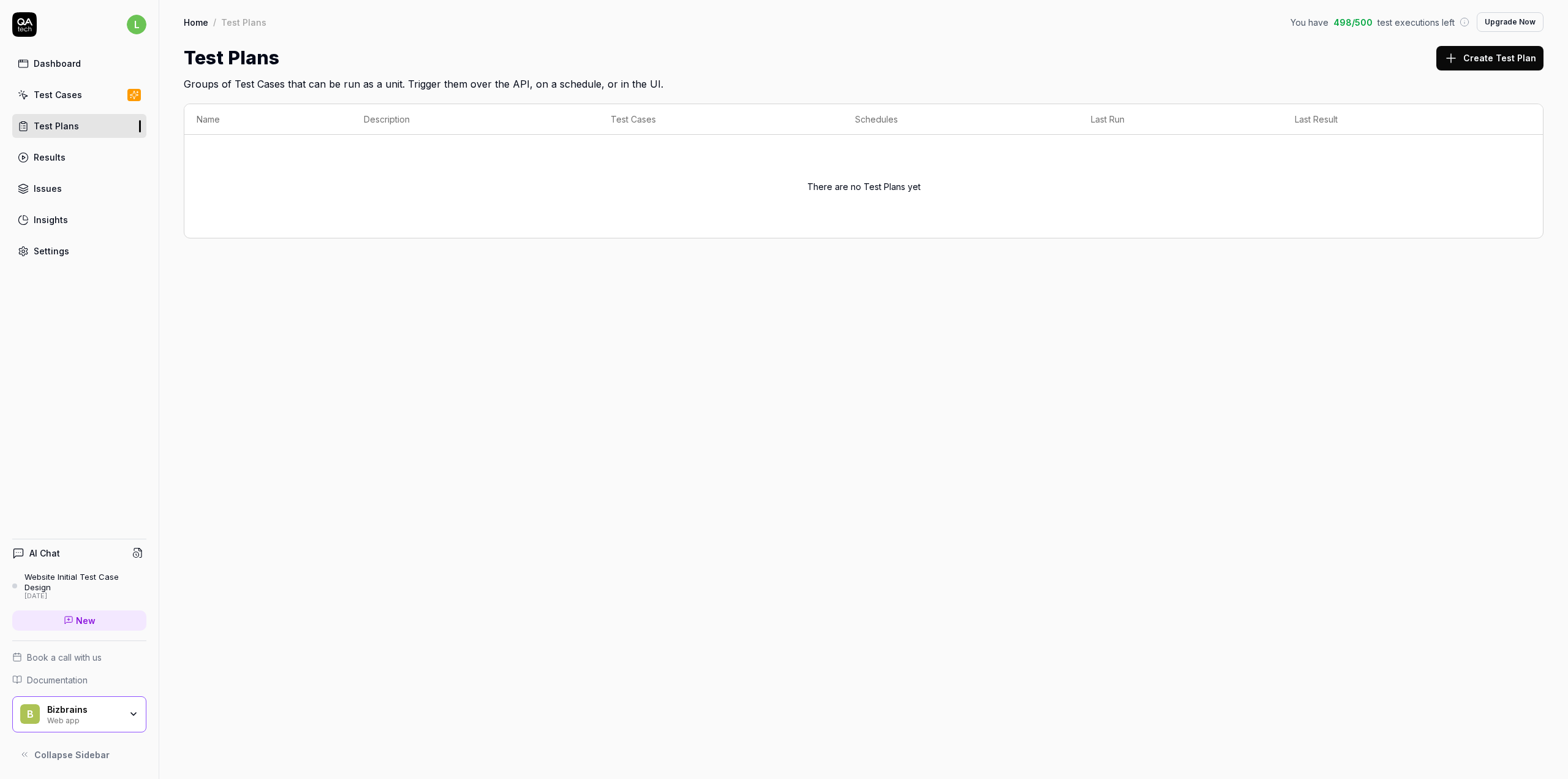
click at [57, 98] on div "Test Cases" at bounding box center [58, 95] width 48 height 13
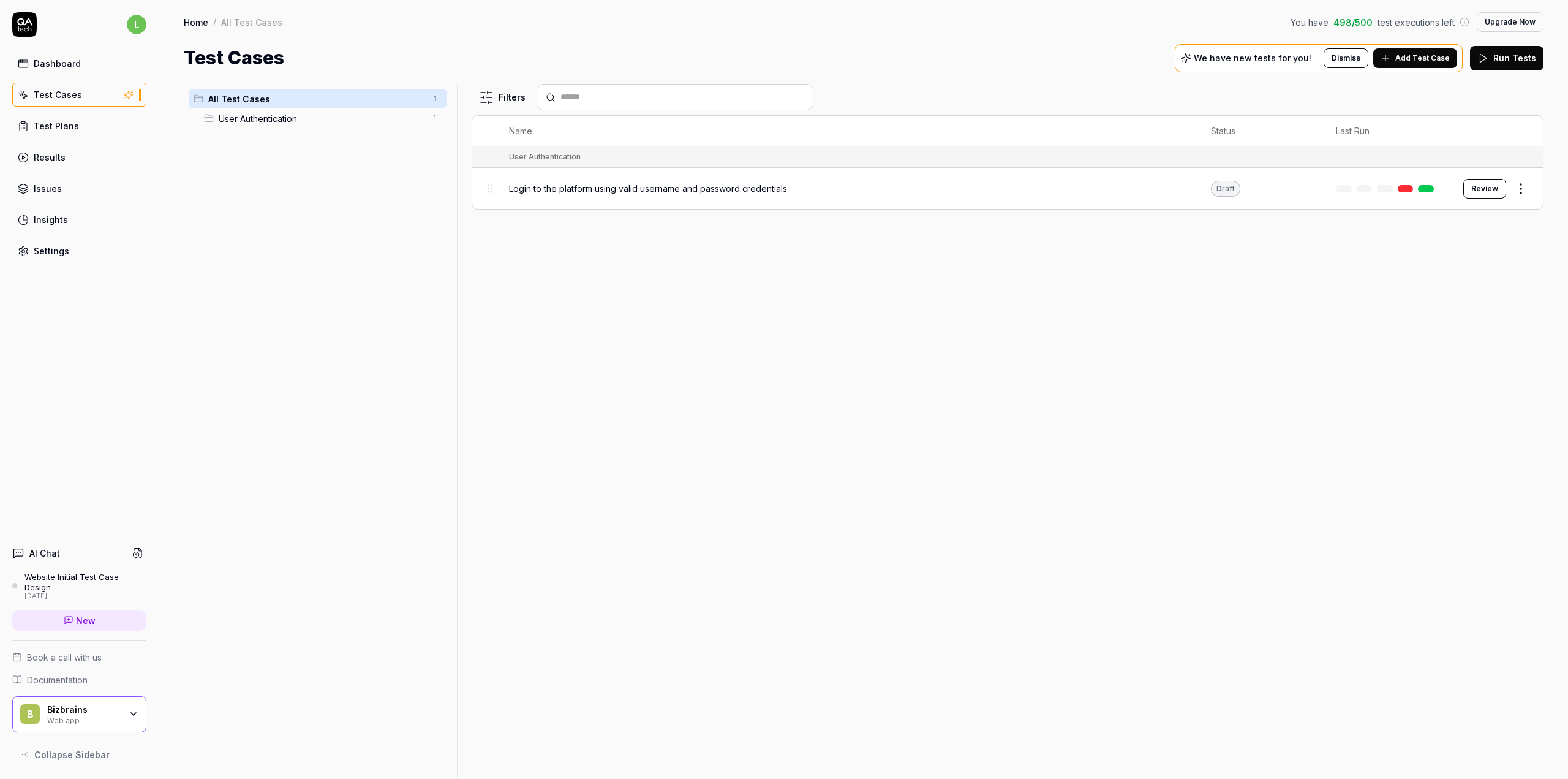
click at [1483, 191] on button "Review" at bounding box center [1485, 188] width 43 height 19
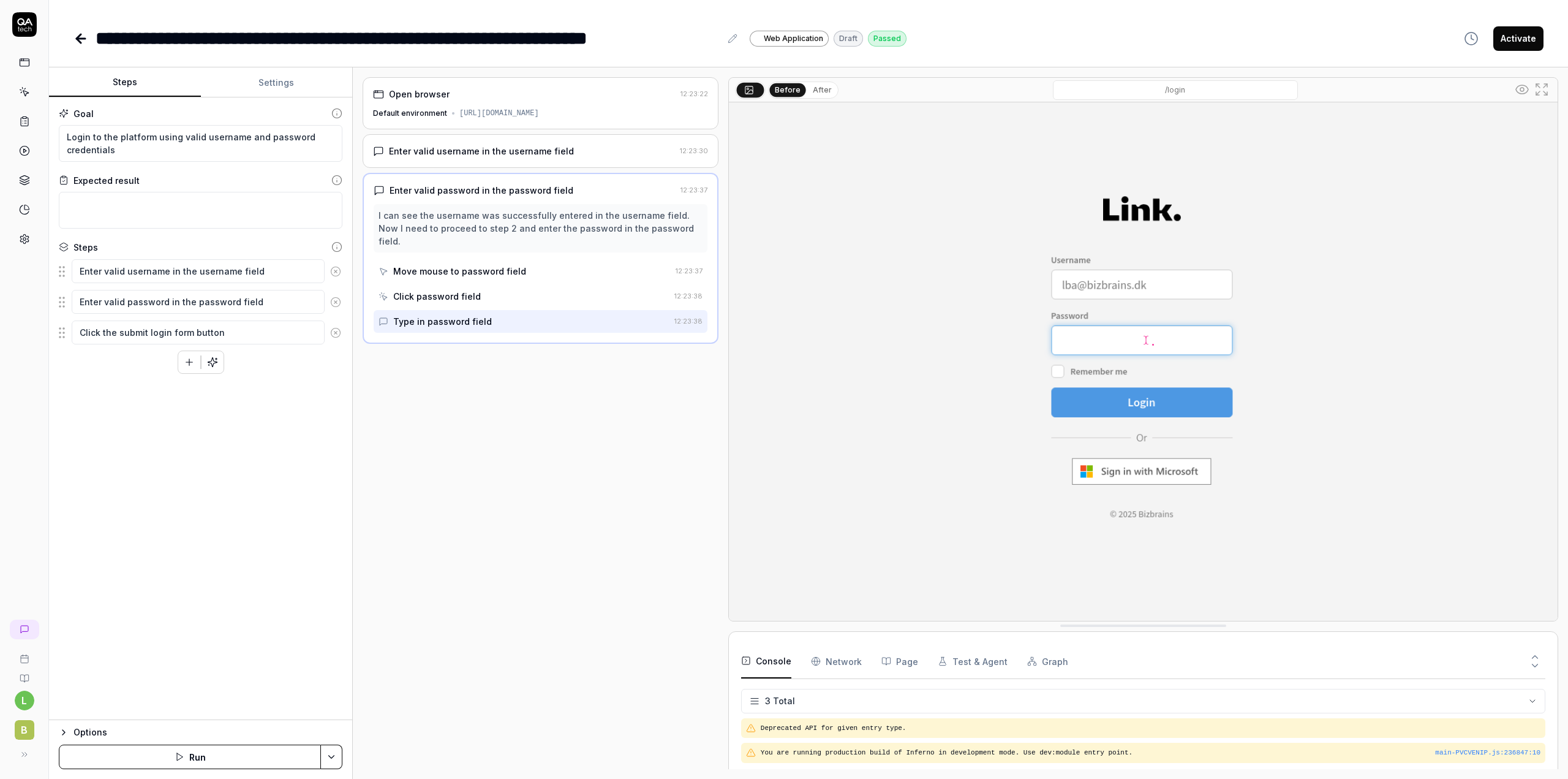
scroll to position [85, 0]
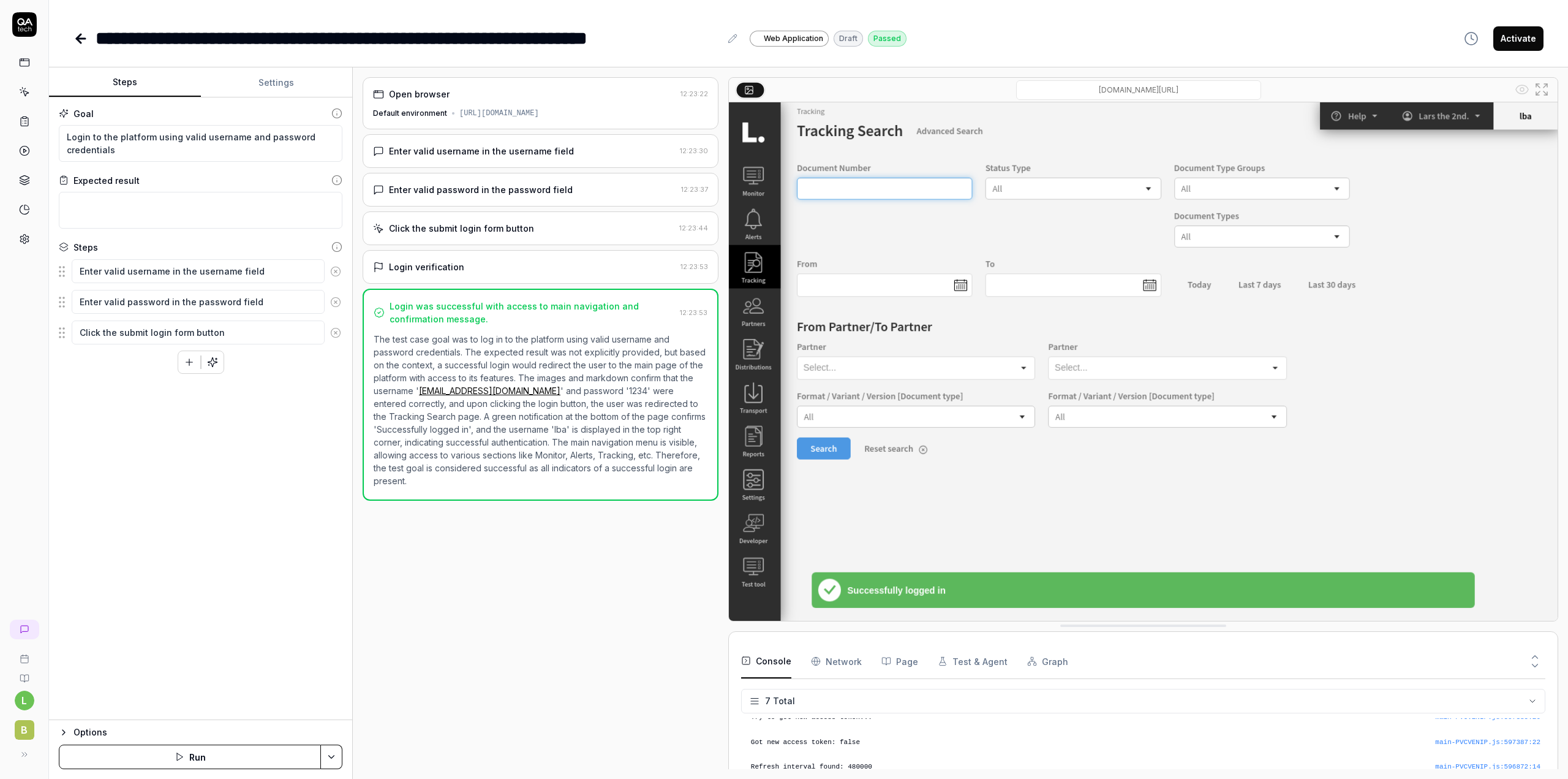
click at [427, 670] on div "Open browser 12:23:22 Default environment https://contoso-lba-link.bizbrains.co…" at bounding box center [540, 423] width 355 height 692
click at [14, 238] on link at bounding box center [25, 239] width 22 height 22
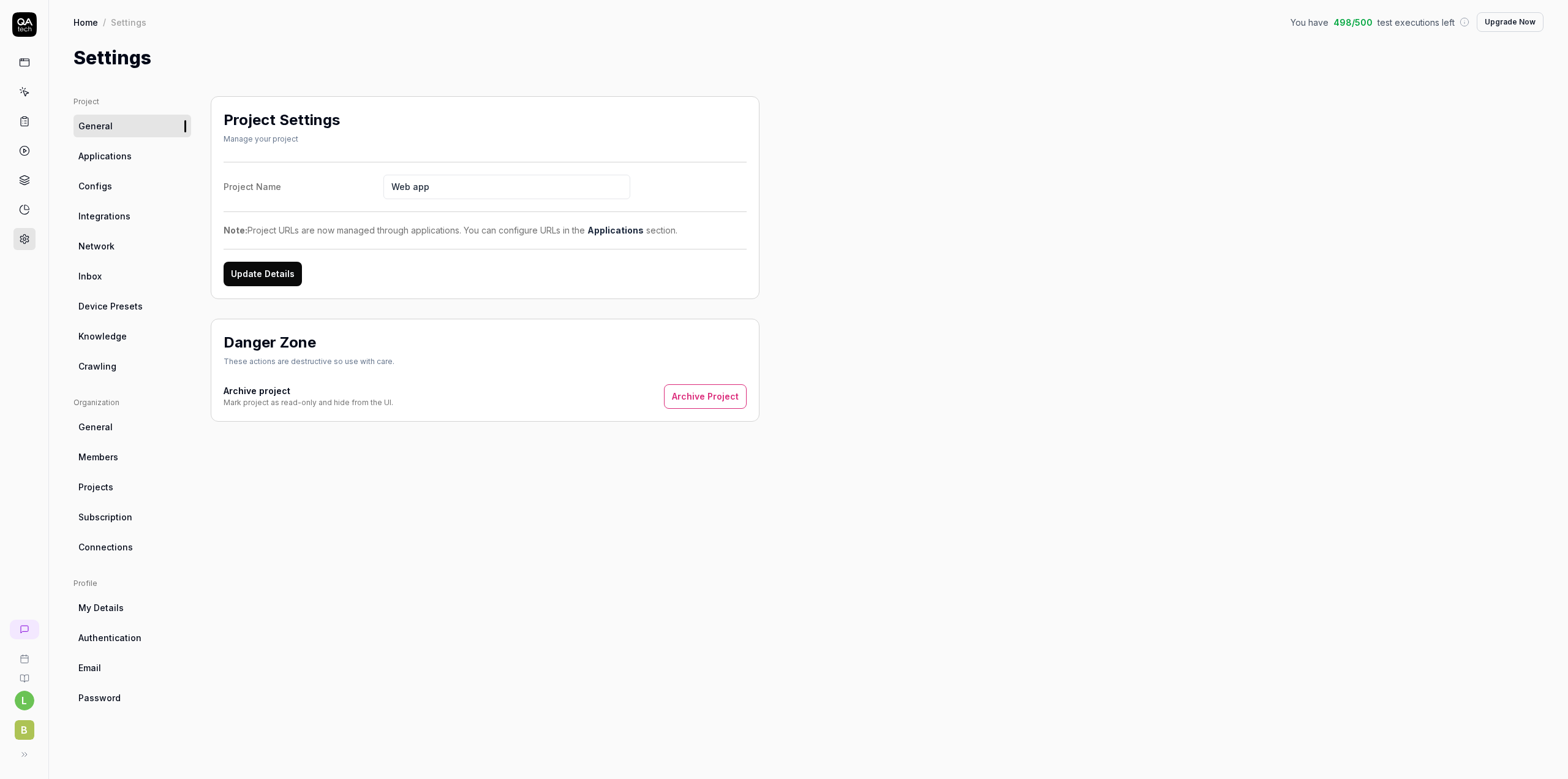
click at [109, 156] on span "Applications" at bounding box center [105, 155] width 53 height 13
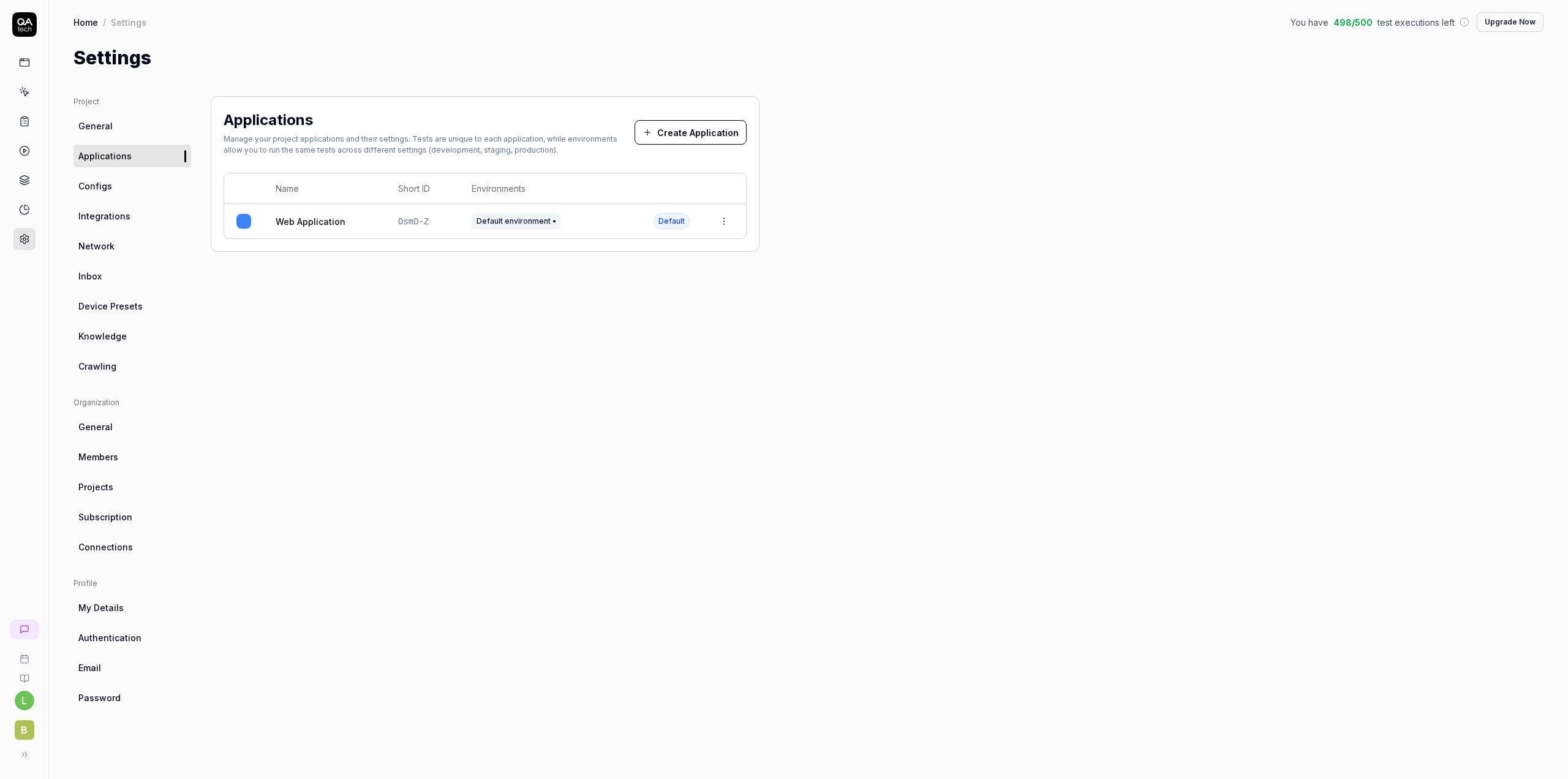
click at [319, 222] on link "Web Application" at bounding box center [310, 221] width 70 height 13
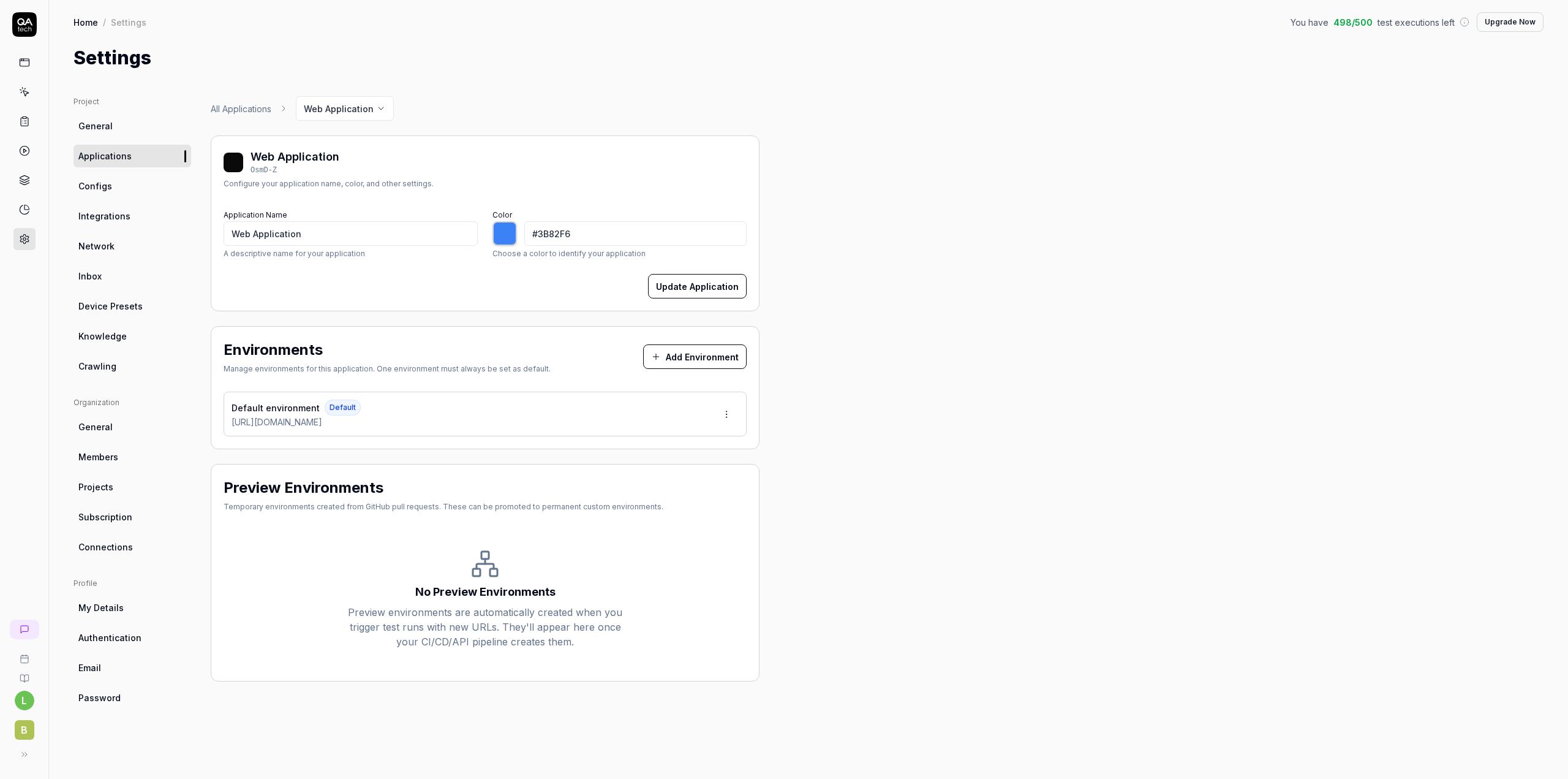
click at [929, 304] on div "Project General Applications Configs Integrations Network Inbox Device Presets …" at bounding box center [809, 425] width 1470 height 658
click at [233, 107] on link "All Applications" at bounding box center [241, 109] width 61 height 13
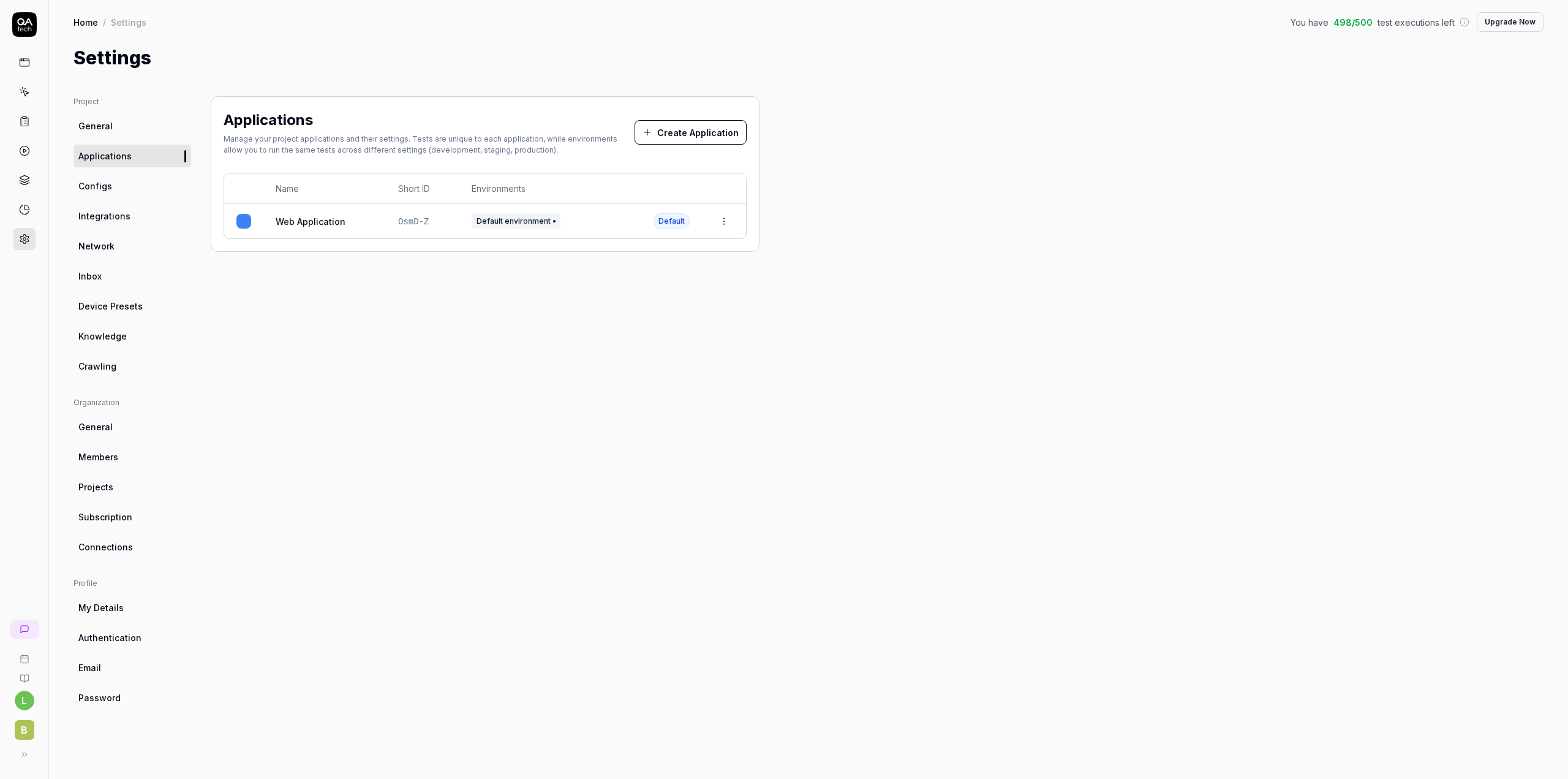
click at [532, 389] on div "Applications Manage your project applications and their settings. Tests are uni…" at bounding box center [485, 425] width 549 height 658
click at [21, 120] on icon at bounding box center [25, 122] width 8 height 8
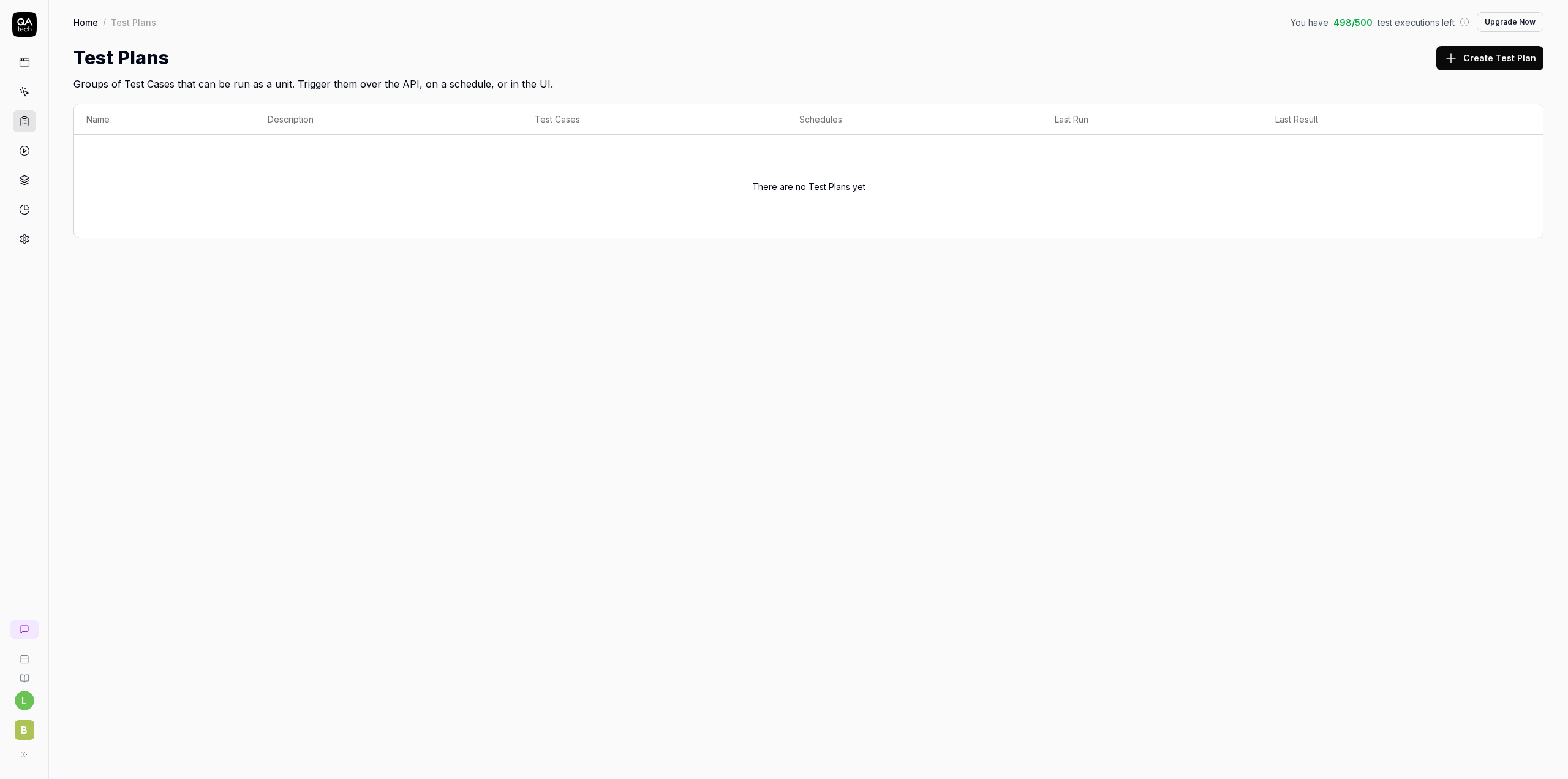
click at [18, 242] on link at bounding box center [25, 239] width 22 height 22
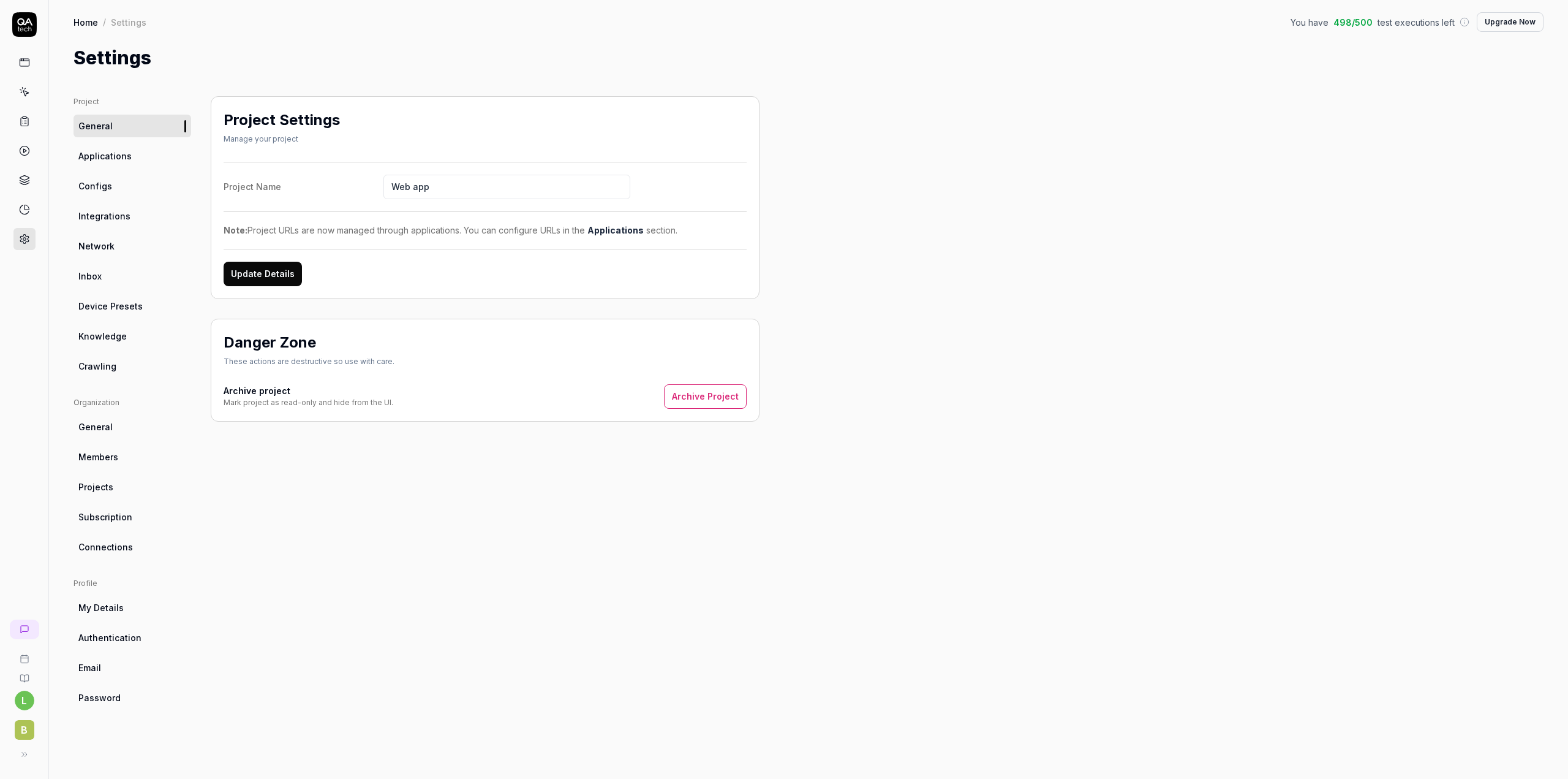
click at [379, 518] on div "Project Settings Manage your project Project Name Web app Note: Project URLs ar…" at bounding box center [485, 425] width 549 height 658
click at [21, 88] on icon at bounding box center [25, 92] width 11 height 11
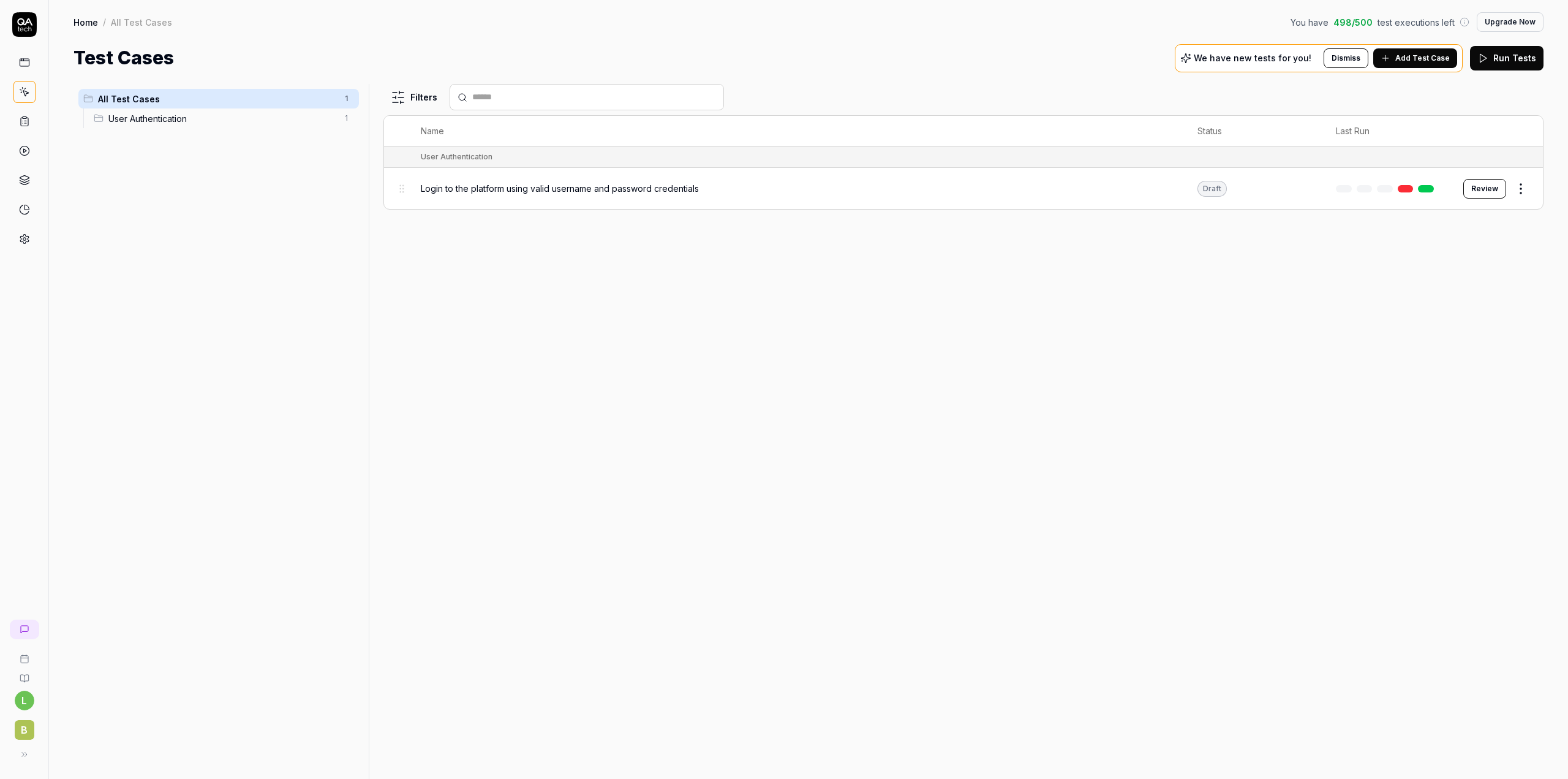
click at [1515, 191] on html "l B Home / All Test Cases You have 498 / 500 test executions left Upgrade Now H…" at bounding box center [784, 390] width 1568 height 779
click at [1443, 299] on div "Edit" at bounding box center [1469, 295] width 116 height 27
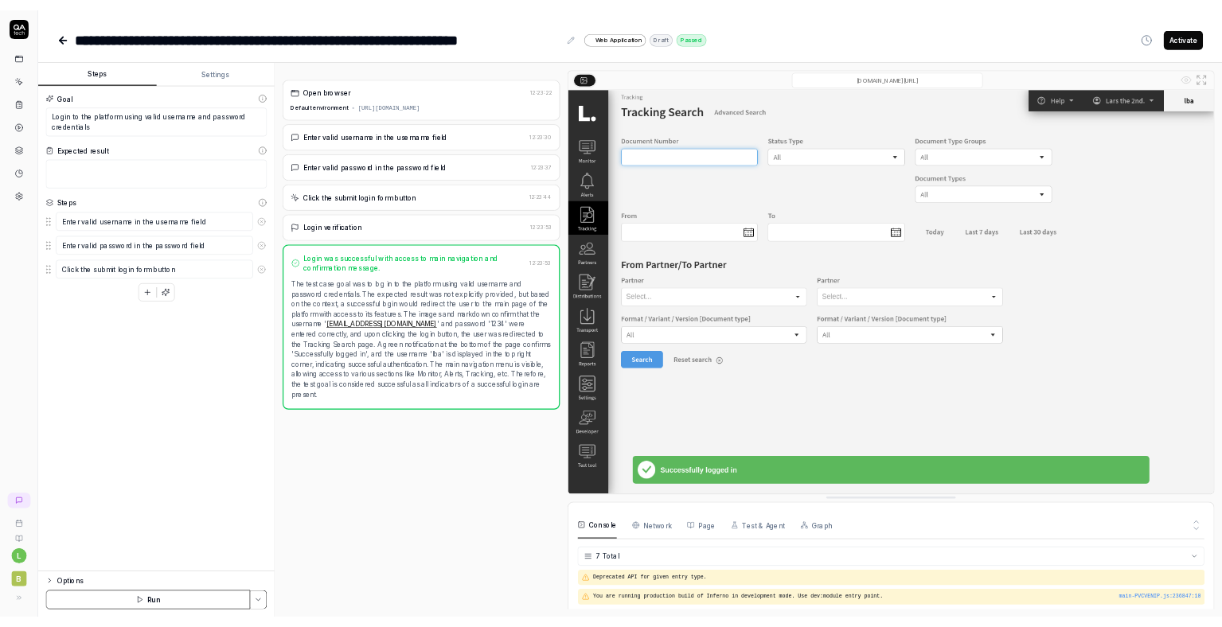
scroll to position [111, 0]
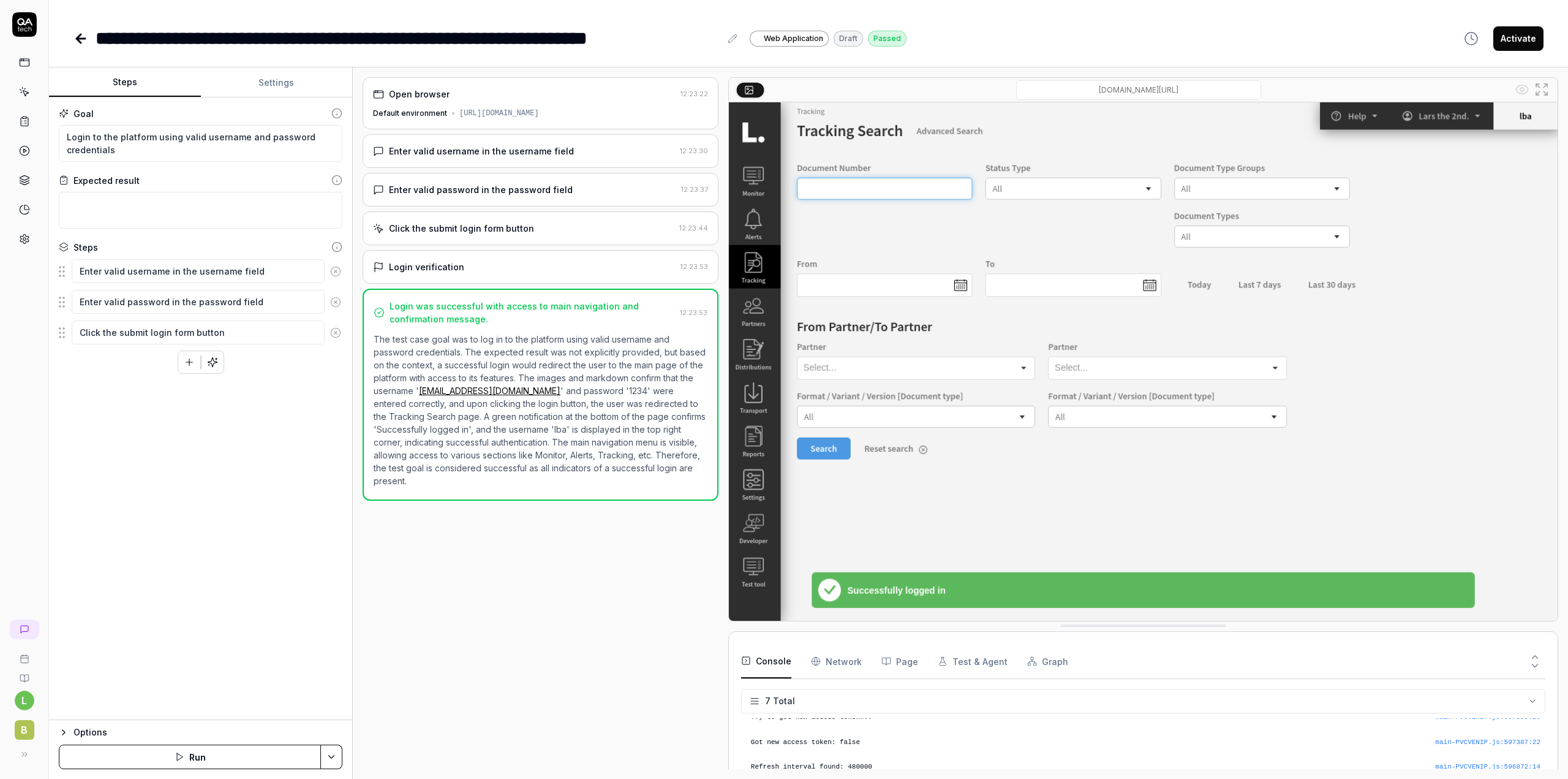
click at [275, 88] on button "Settings" at bounding box center [276, 82] width 152 height 29
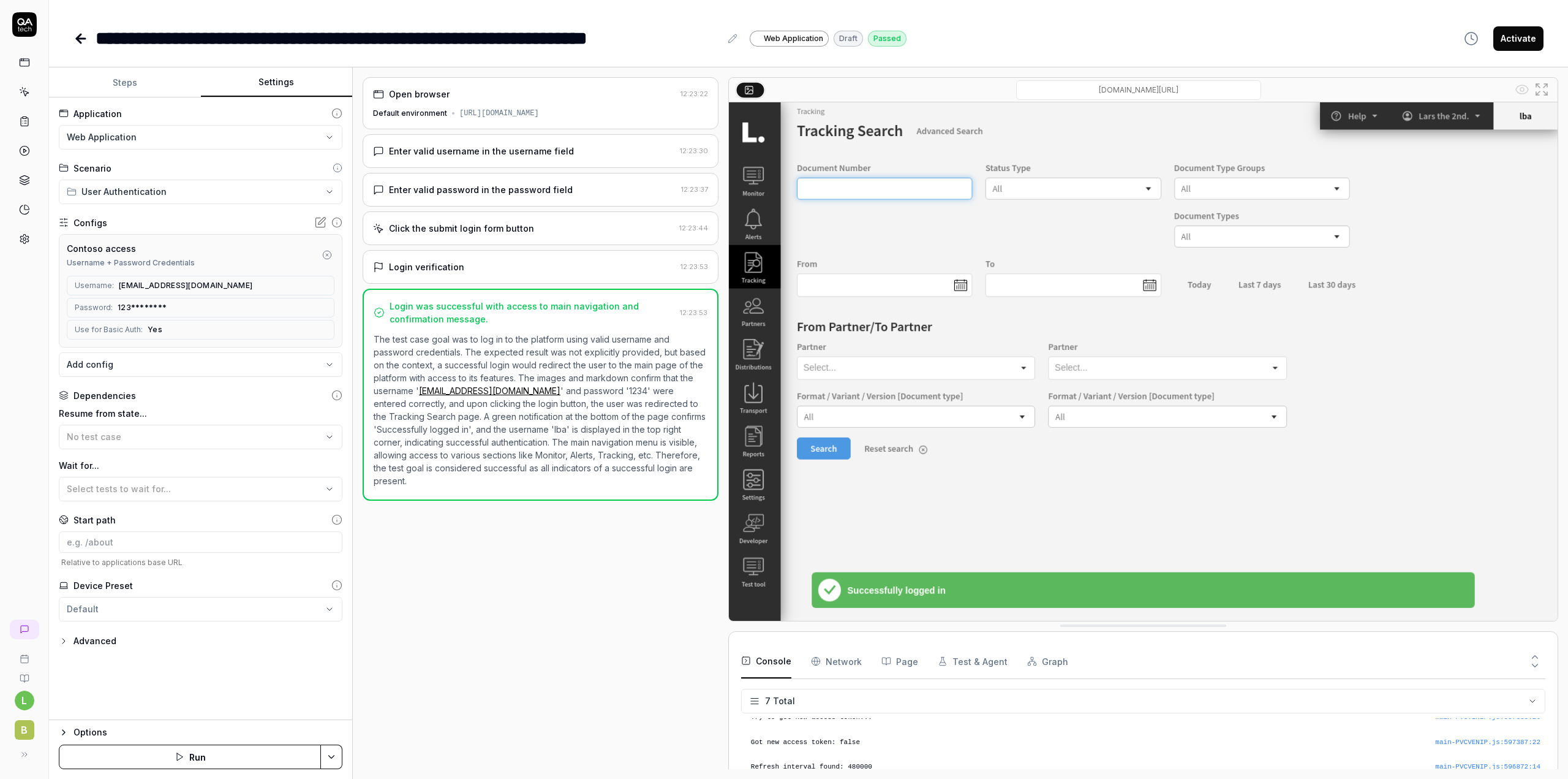
click at [1005, 28] on div "**********" at bounding box center [809, 38] width 1470 height 28
click at [999, 29] on div "**********" at bounding box center [809, 38] width 1470 height 28
click at [145, 93] on button "Steps" at bounding box center [125, 82] width 152 height 29
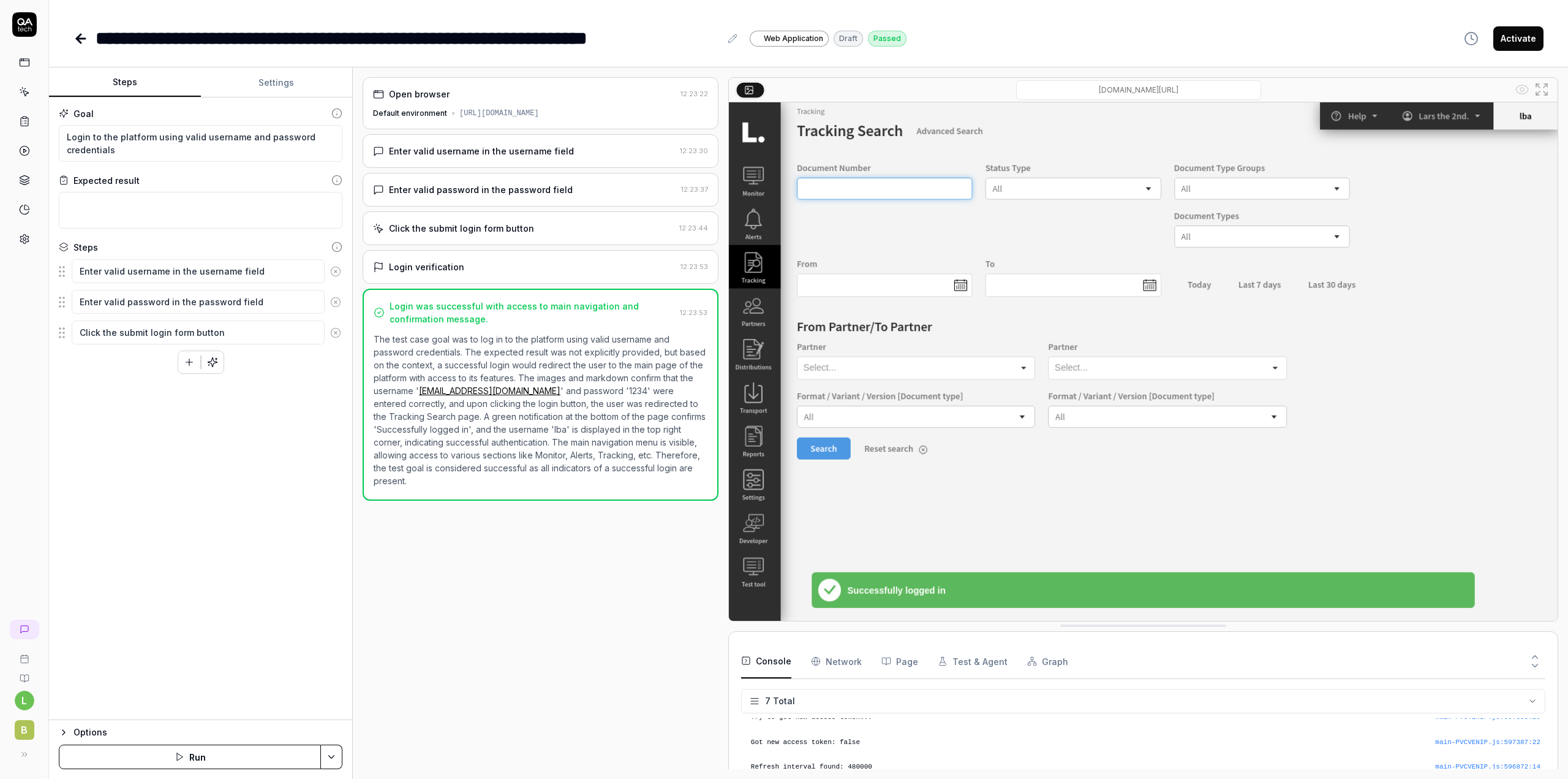
click at [281, 89] on button "Settings" at bounding box center [276, 82] width 152 height 29
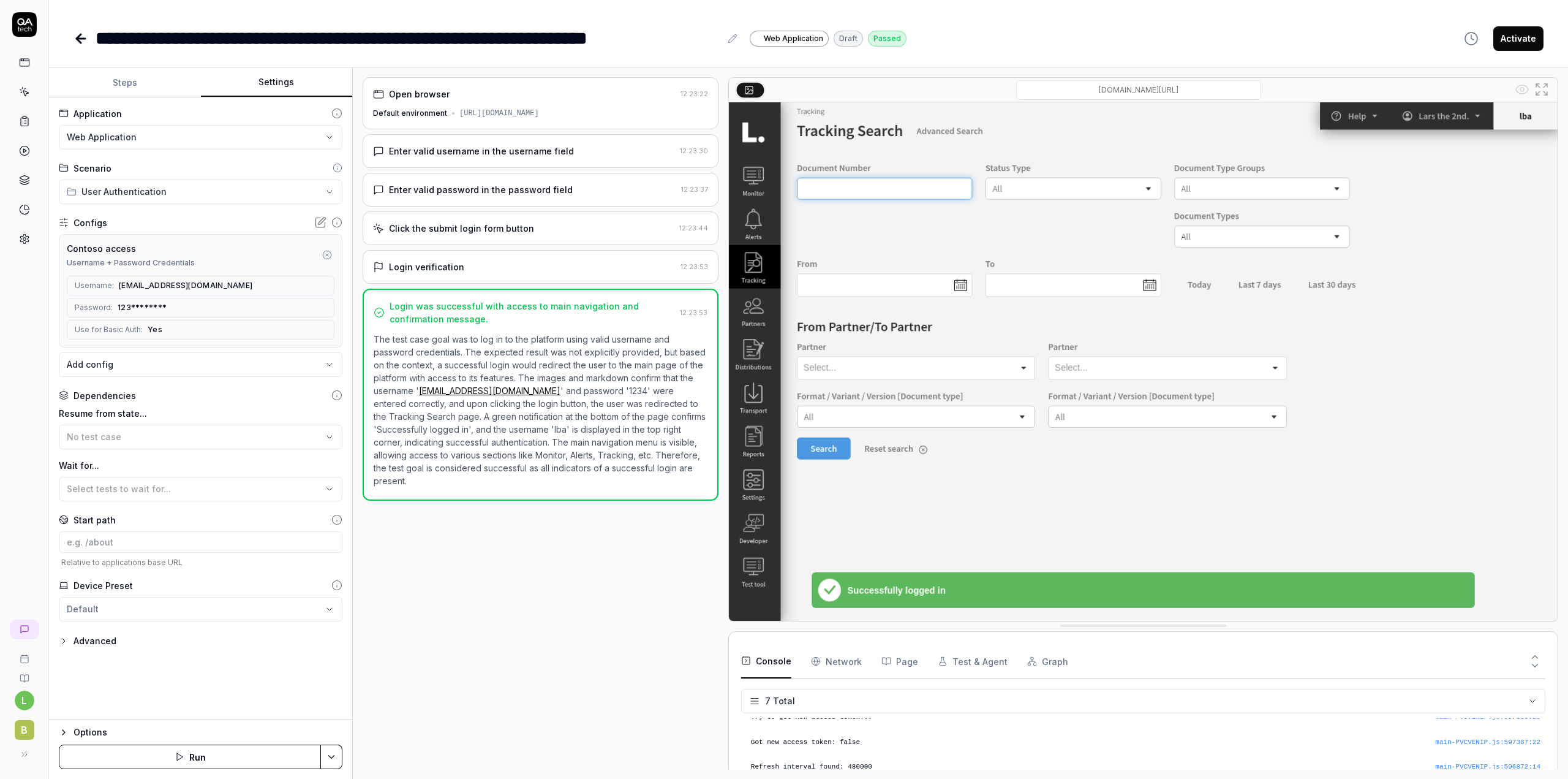
click at [136, 86] on button "Steps" at bounding box center [125, 82] width 152 height 29
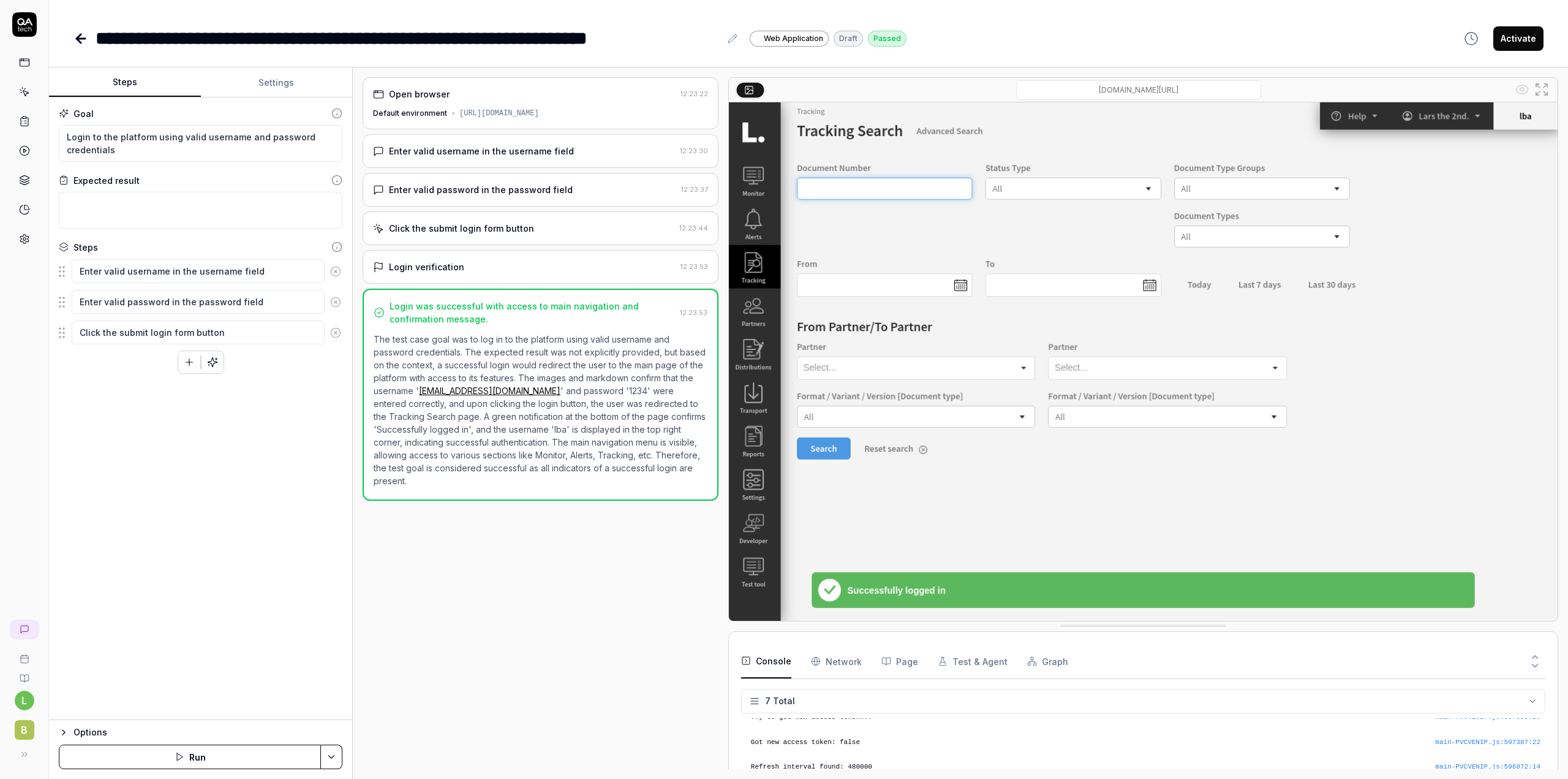
click at [250, 15] on div "**********" at bounding box center [809, 26] width 1519 height 52
click at [74, 452] on div "Goal Login to the platform using valid username and password credentials Expect…" at bounding box center [201, 409] width 303 height 623
click at [19, 344] on div "l B" at bounding box center [25, 390] width 49 height 779
click at [1257, 26] on div "**********" at bounding box center [809, 38] width 1470 height 28
click at [1296, 31] on div "**********" at bounding box center [809, 38] width 1470 height 28
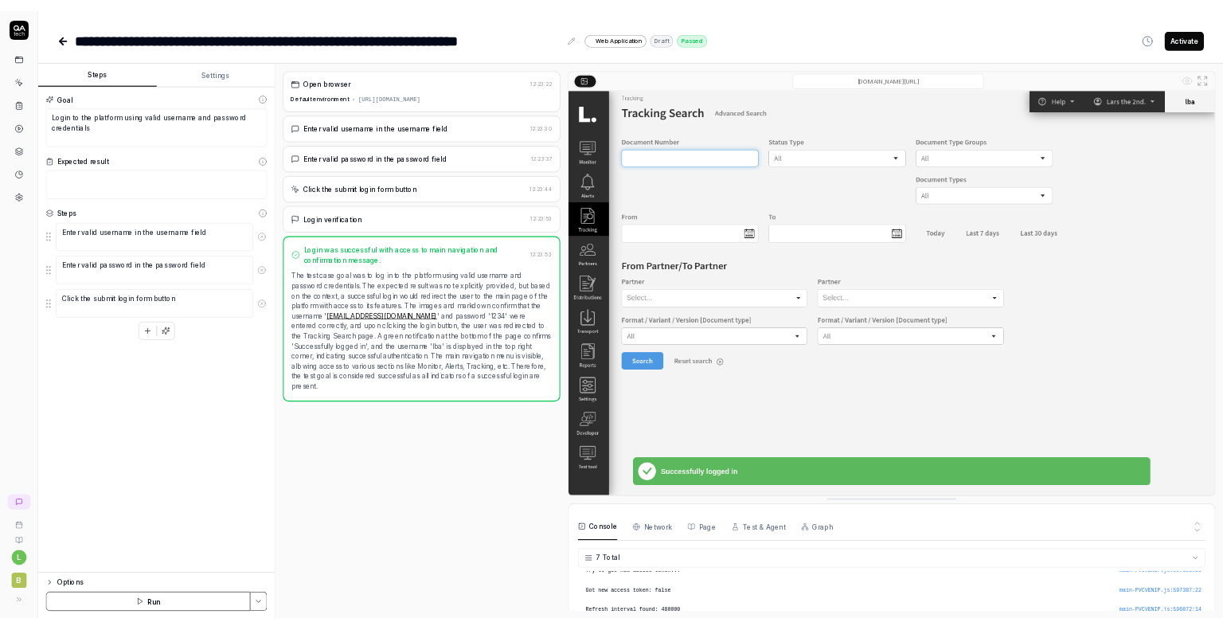
scroll to position [123, 0]
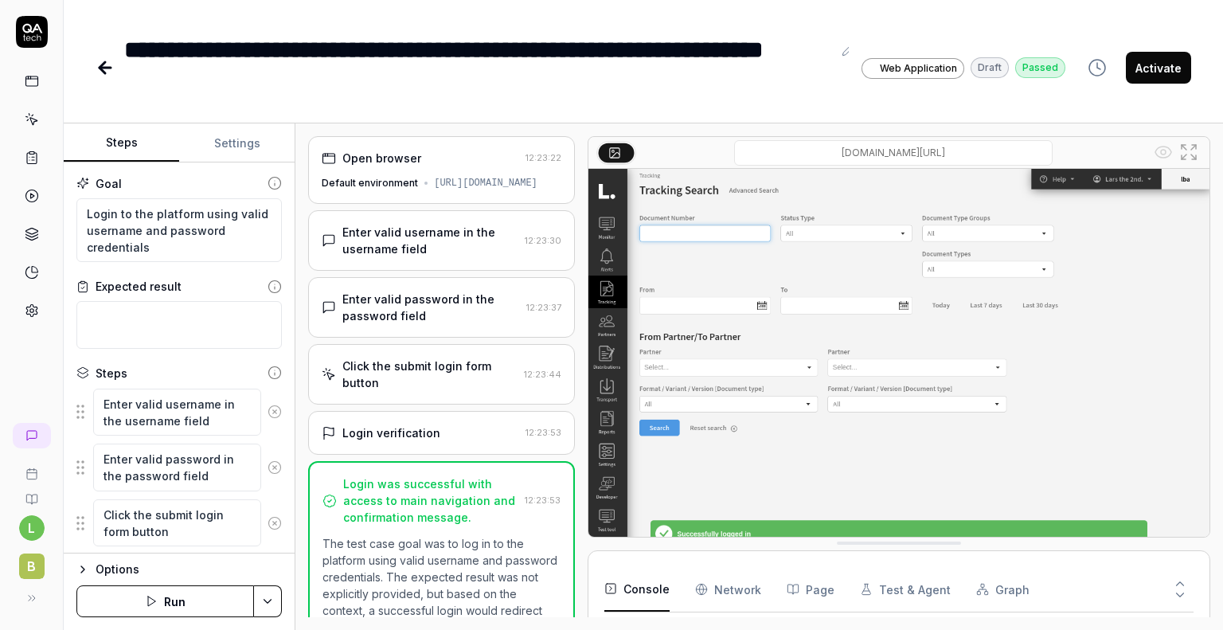
click at [222, 150] on button "Settings" at bounding box center [236, 143] width 115 height 38
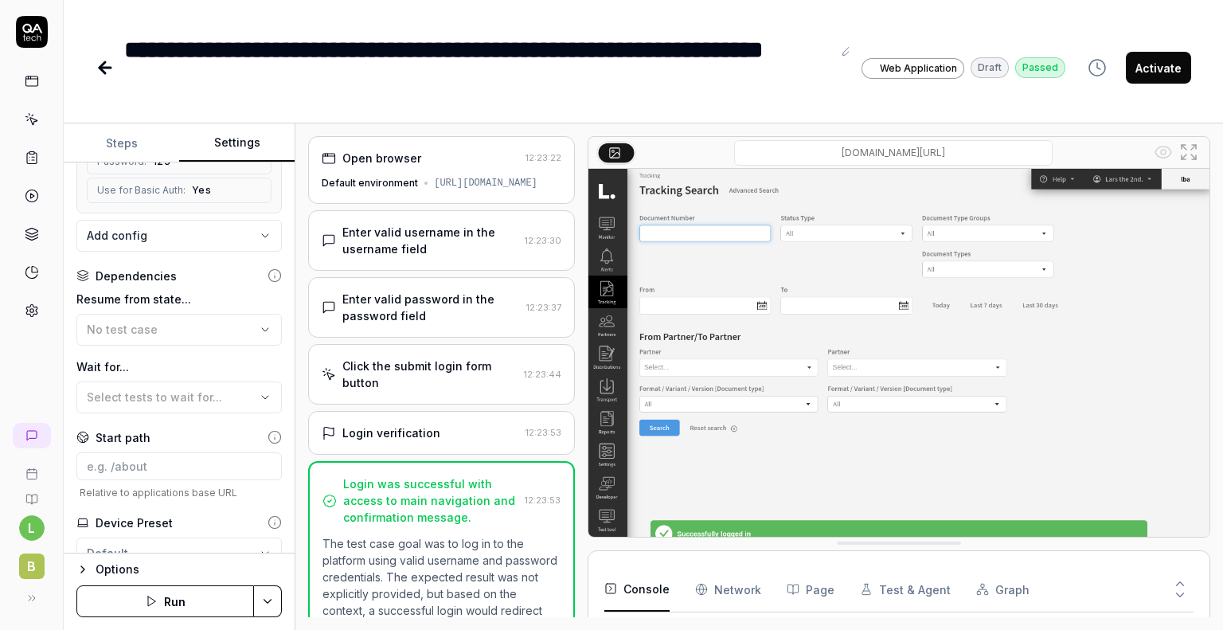
scroll to position [289, 0]
click at [267, 433] on icon at bounding box center [274, 436] width 14 height 14
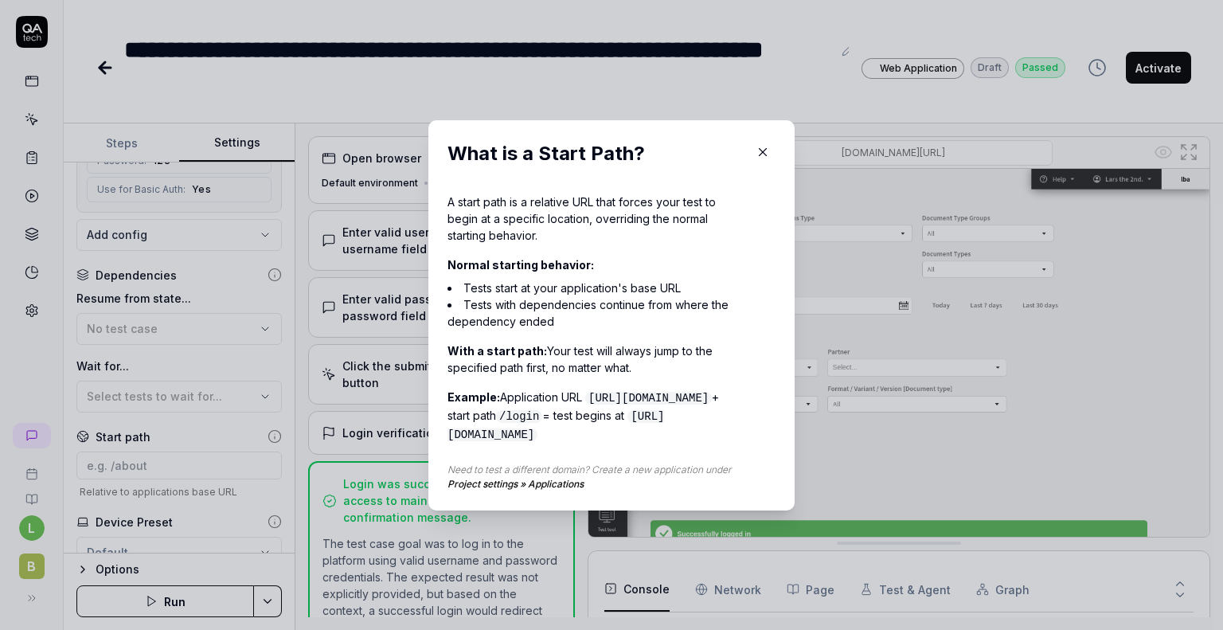
click at [757, 150] on icon "button" at bounding box center [762, 152] width 14 height 14
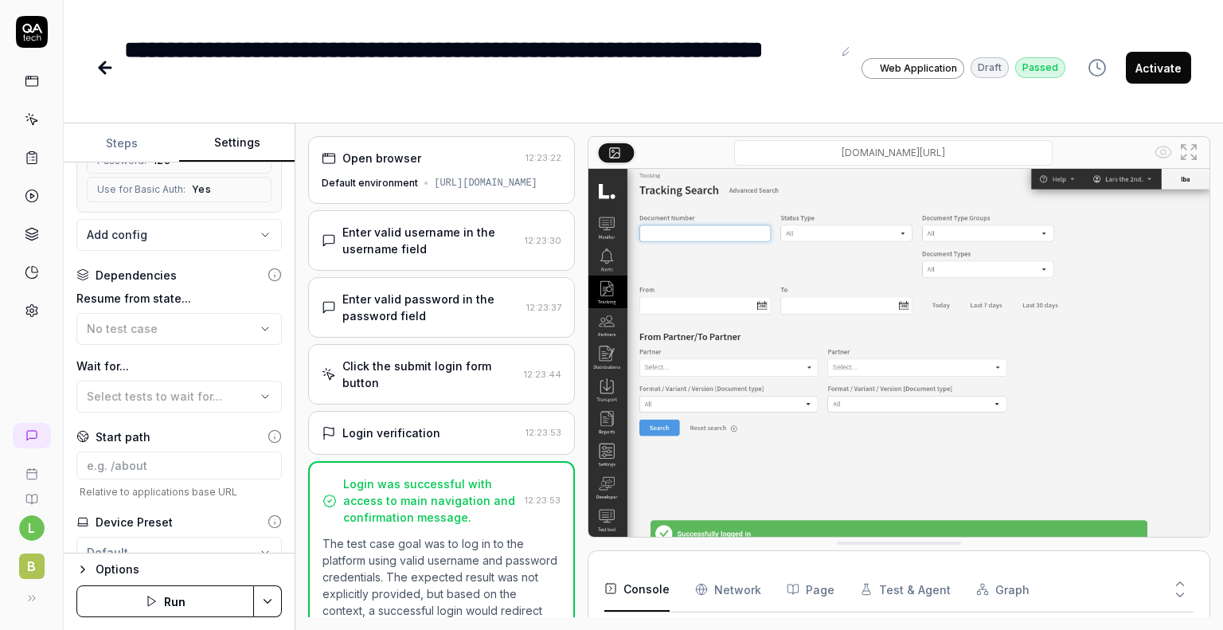
click at [700, 16] on div "**********" at bounding box center [643, 51] width 1159 height 103
click at [38, 298] on link at bounding box center [32, 310] width 29 height 29
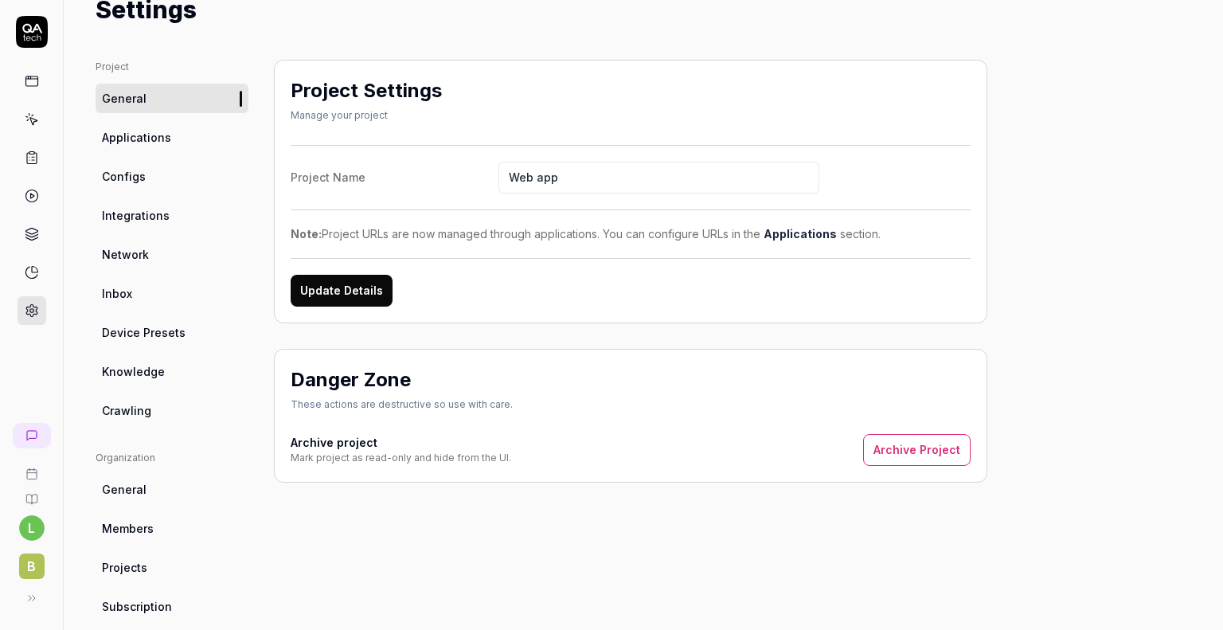
scroll to position [57, 0]
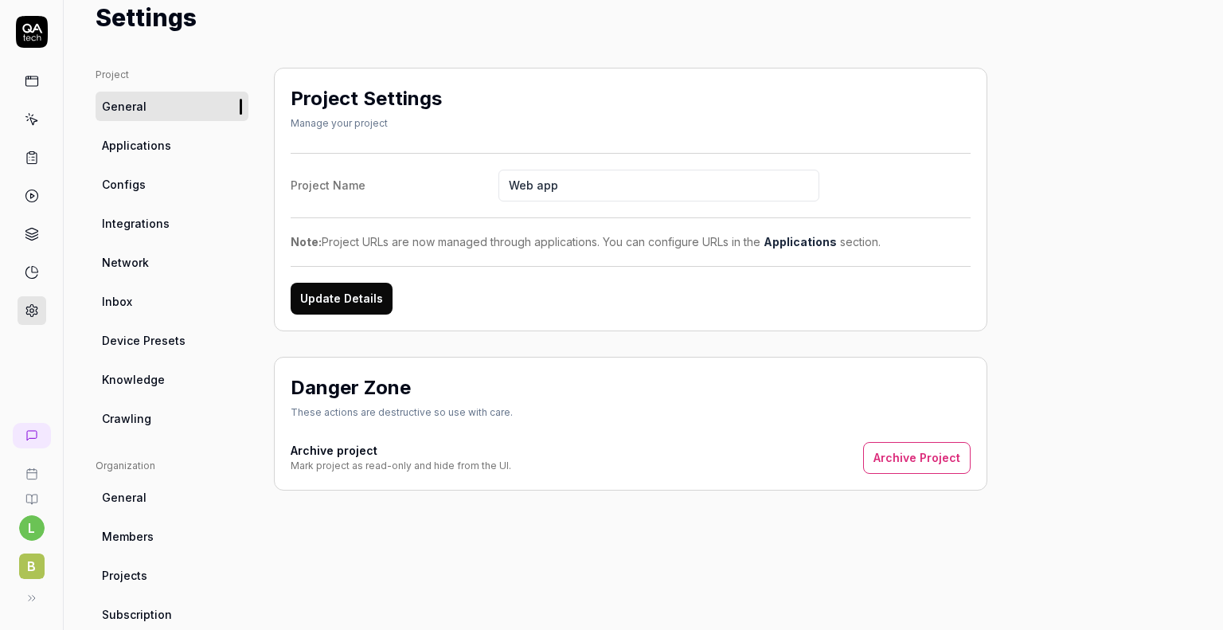
click at [142, 177] on span "Configs" at bounding box center [124, 184] width 44 height 17
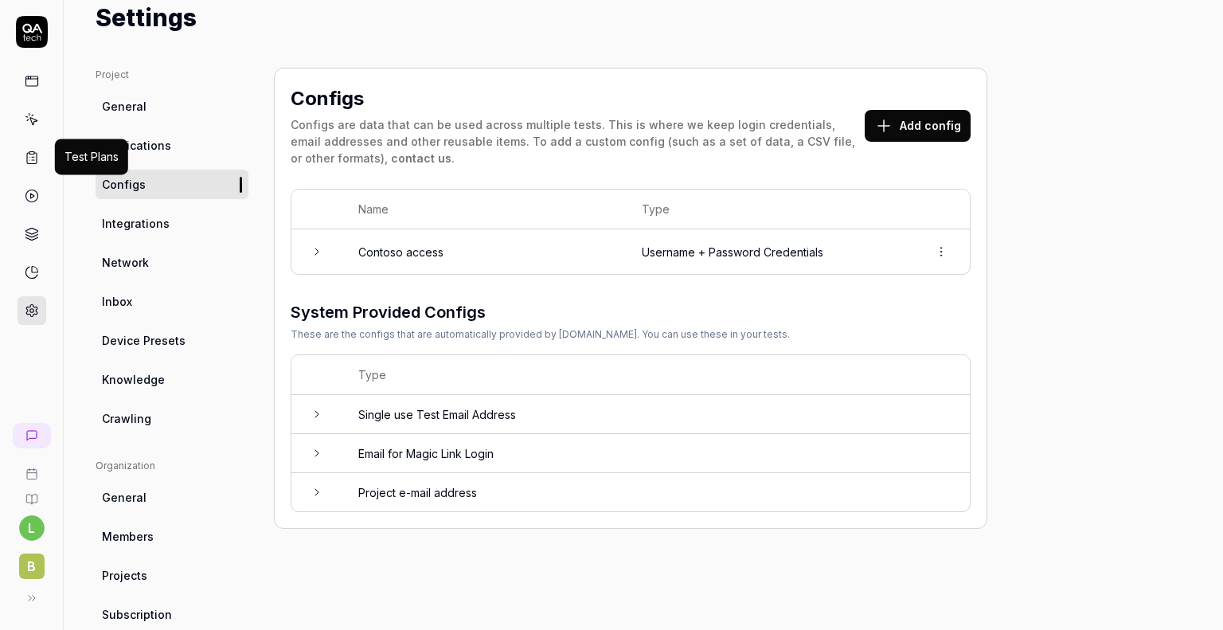
click at [29, 163] on icon at bounding box center [32, 157] width 14 height 14
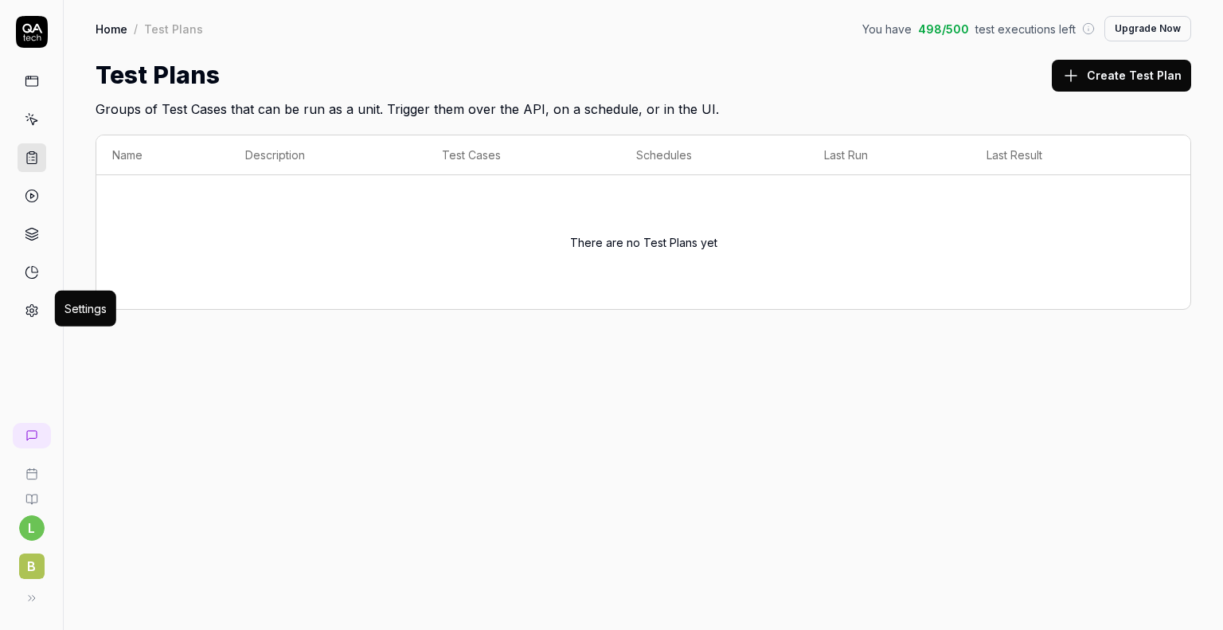
click at [30, 309] on circle at bounding box center [31, 311] width 4 height 4
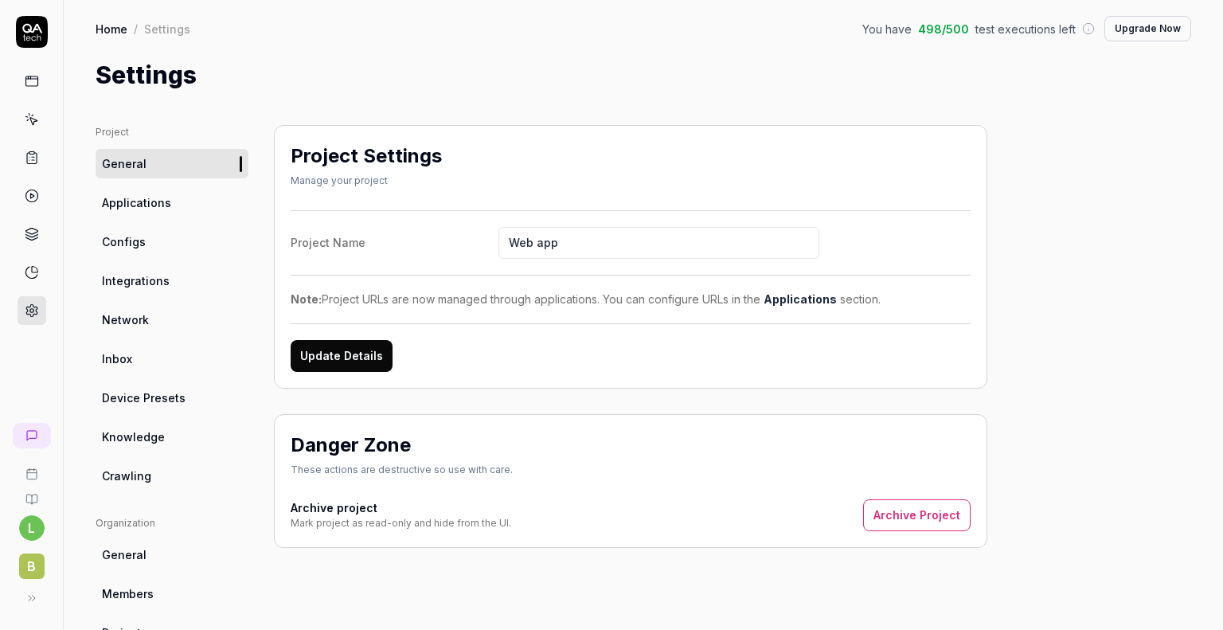
click at [148, 238] on link "Configs" at bounding box center [172, 241] width 153 height 29
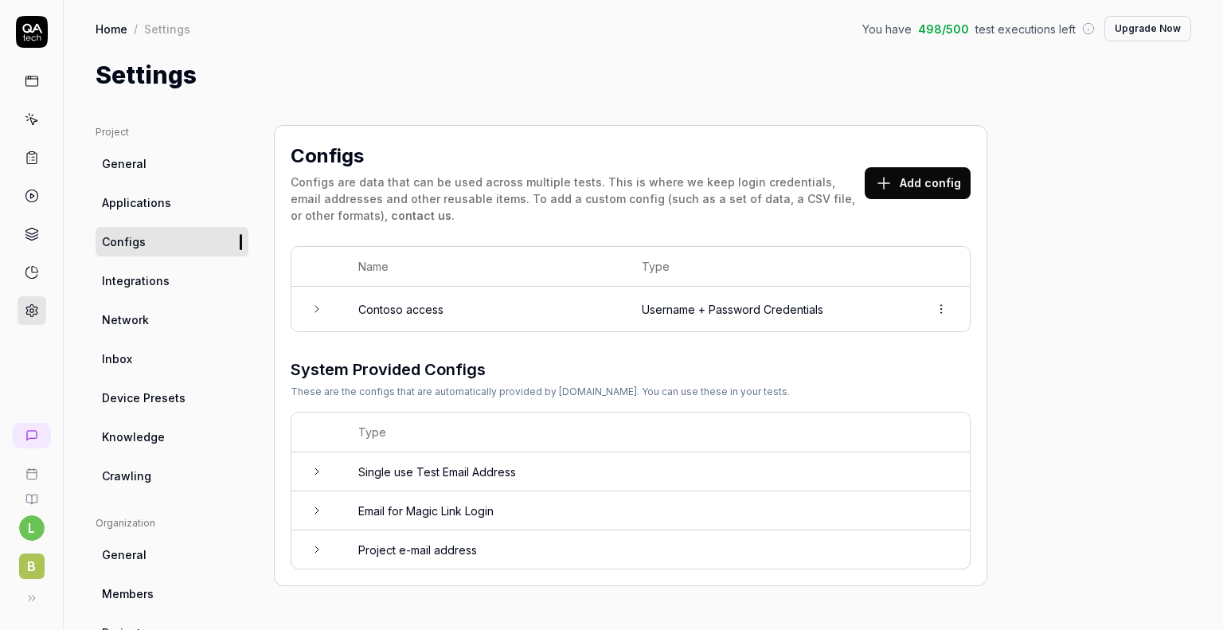
click at [144, 433] on span "Knowledge" at bounding box center [133, 436] width 63 height 17
type textarea "*"
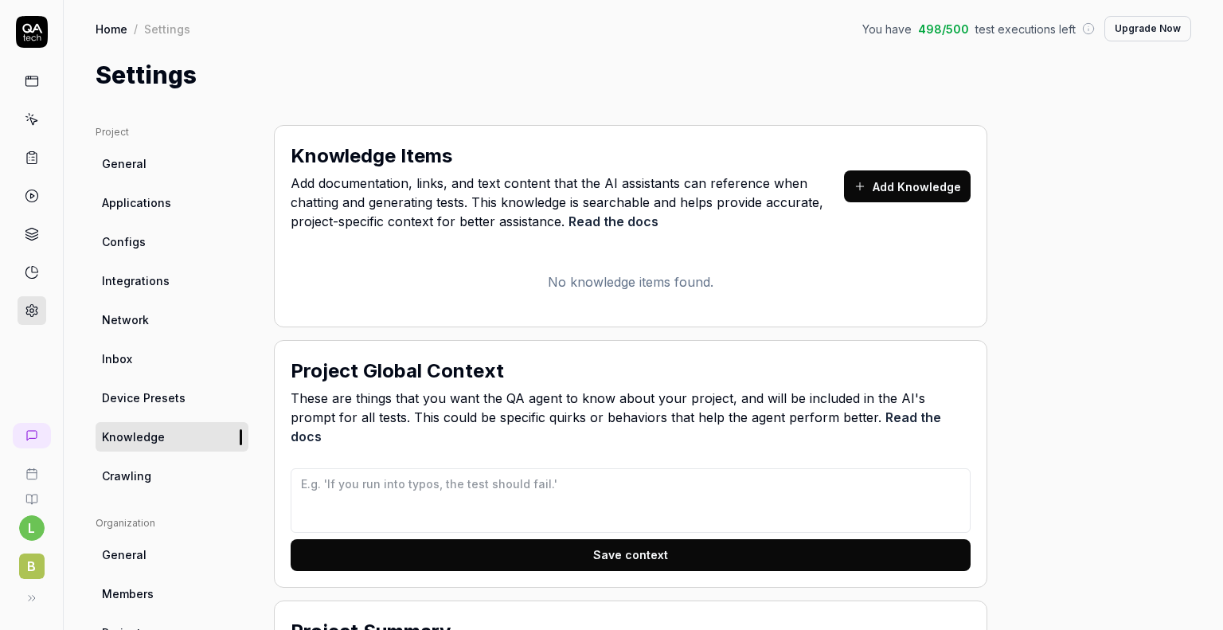
click at [646, 226] on link "Read the docs" at bounding box center [613, 221] width 90 height 16
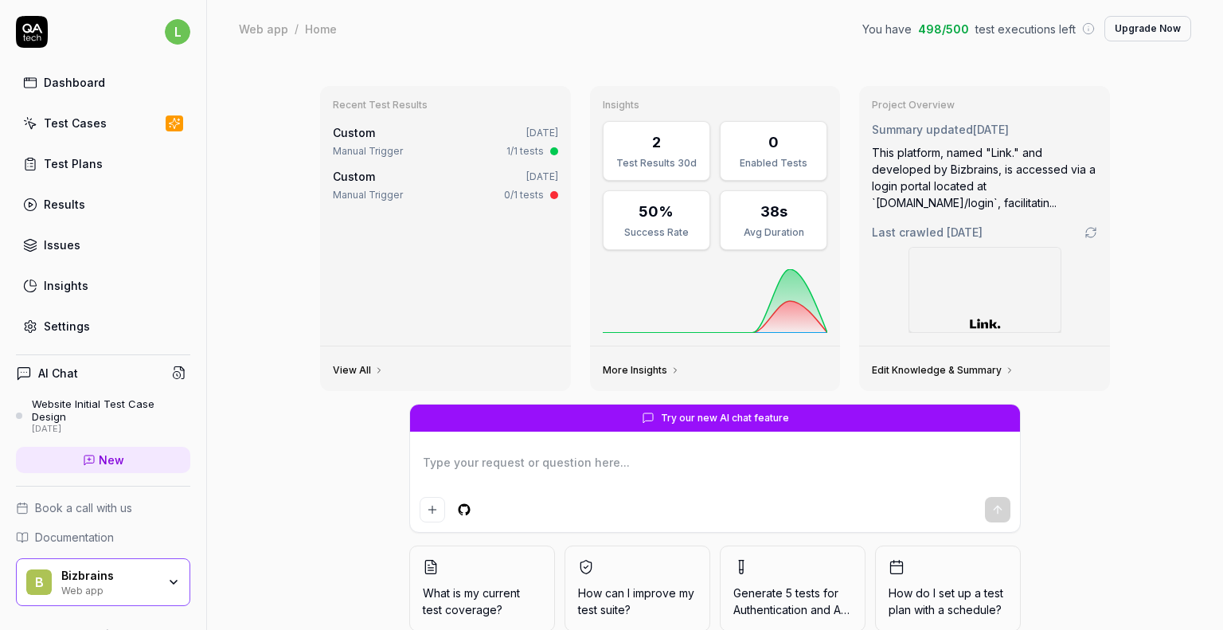
type textarea "*"
click at [85, 115] on div "Test Cases" at bounding box center [75, 123] width 63 height 17
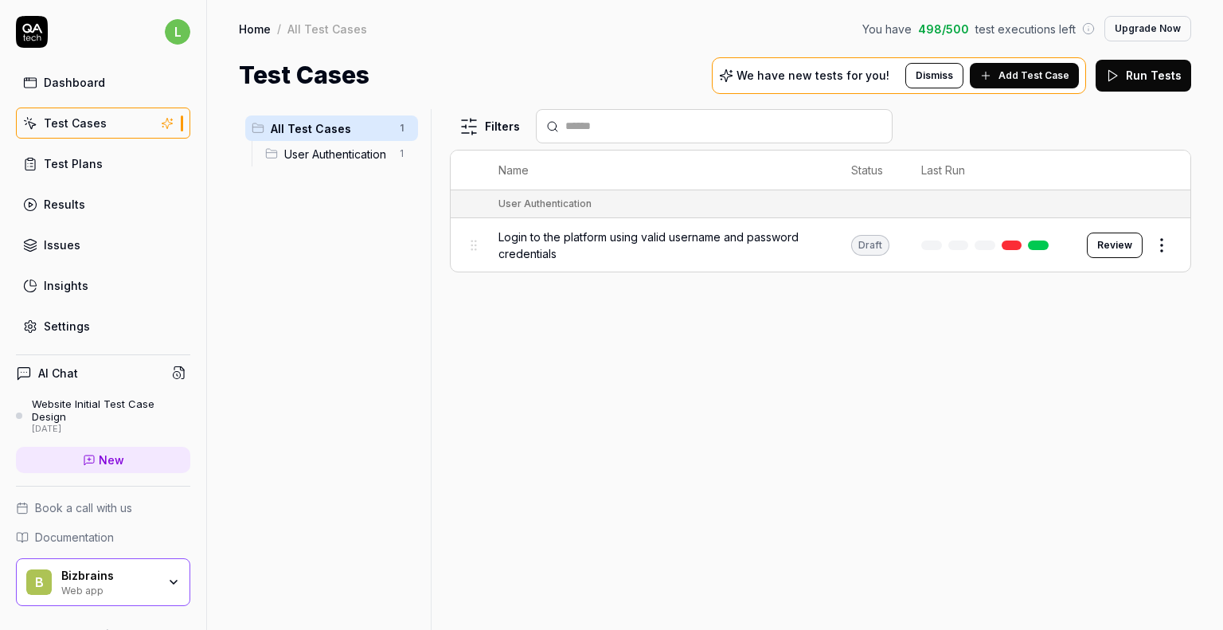
click at [1055, 83] on button "Add Test Case" at bounding box center [1024, 75] width 109 height 25
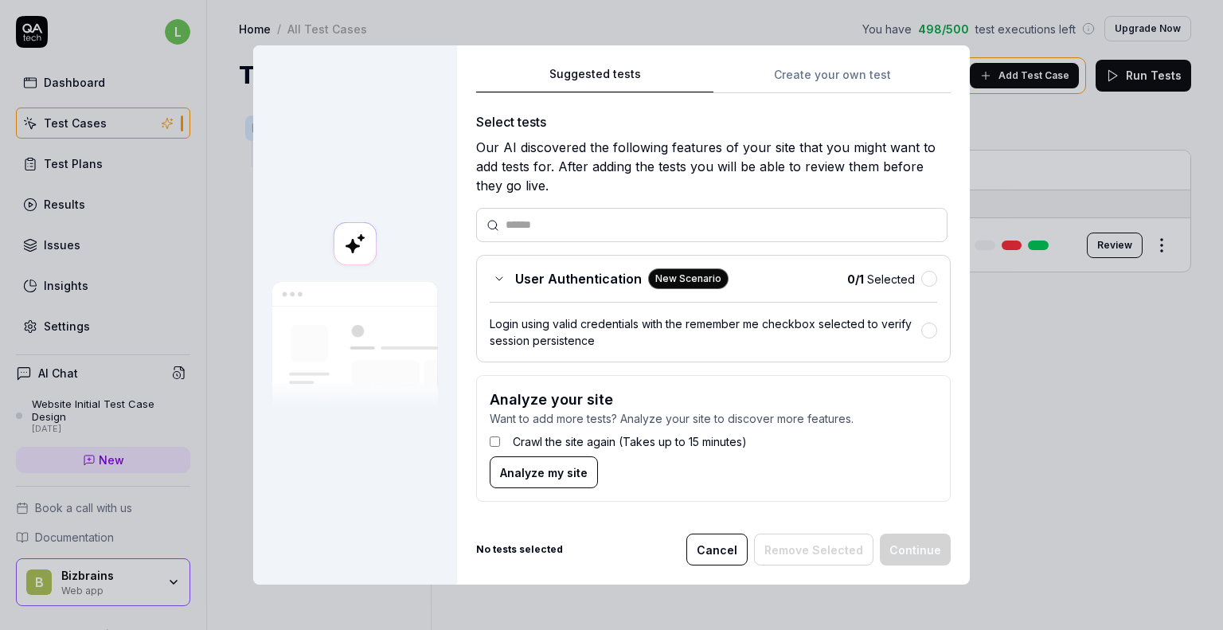
click at [851, 71] on div "Suggested tests Create your own test Select tests Our AI discovered the followi…" at bounding box center [713, 315] width 513 height 540
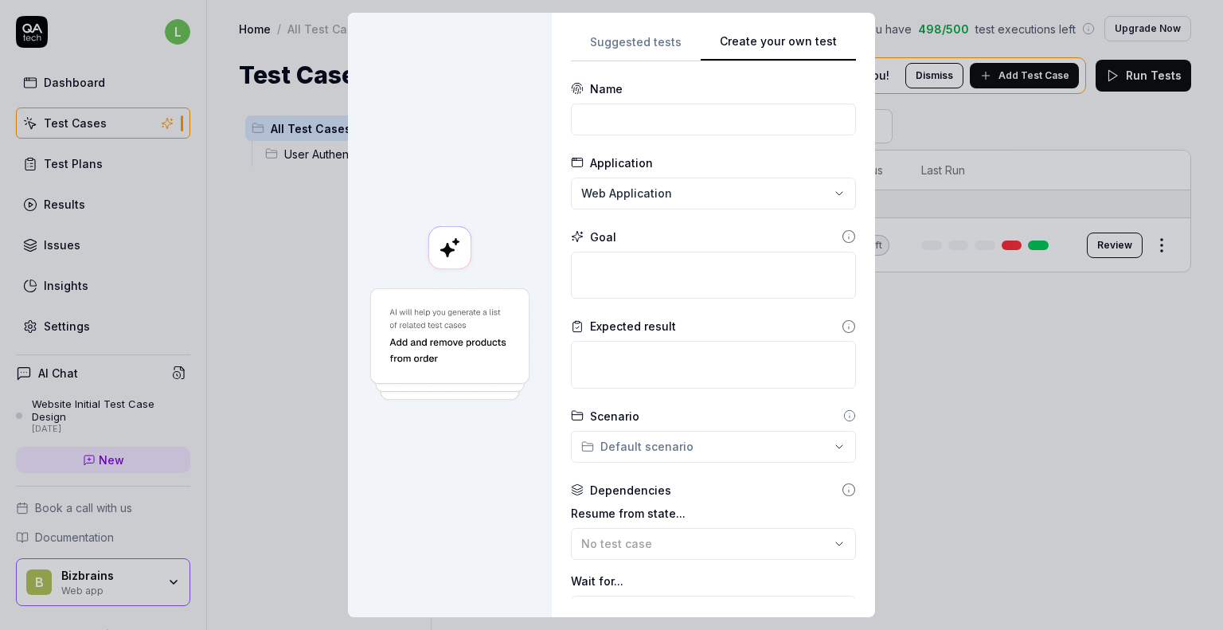
click at [634, 41] on div "**********" at bounding box center [611, 315] width 1223 height 630
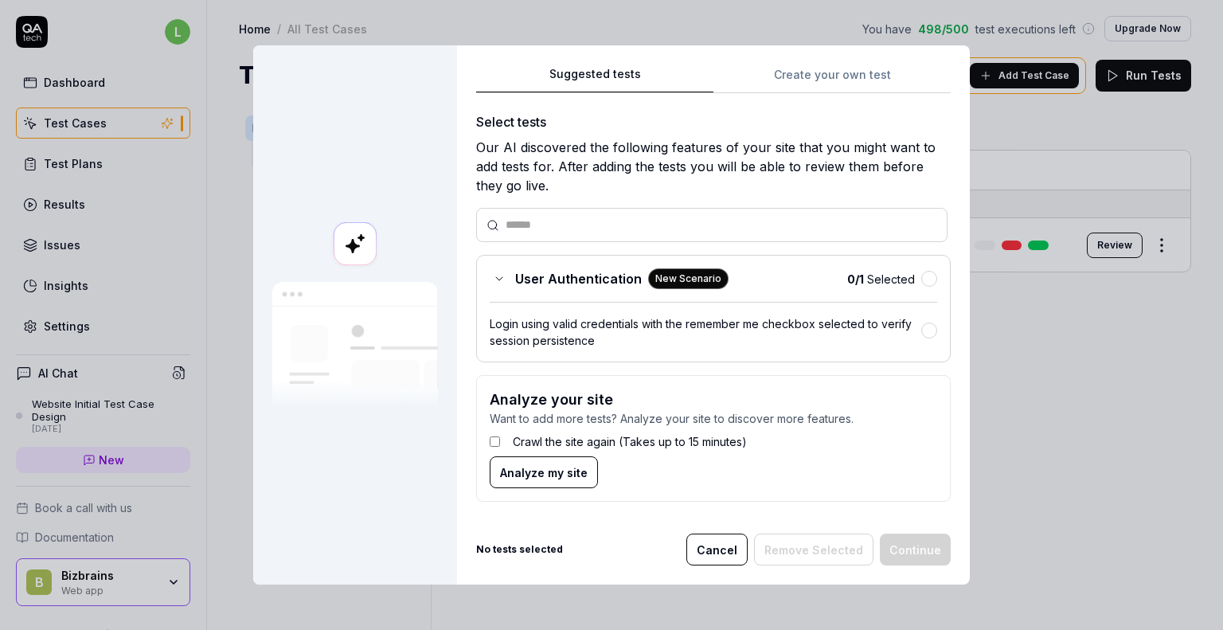
click at [805, 64] on div "Suggested tests Create your own test" at bounding box center [713, 78] width 474 height 29
click at [807, 87] on div "Suggested tests Create your own test Select tests Our AI discovered the followi…" at bounding box center [713, 289] width 474 height 451
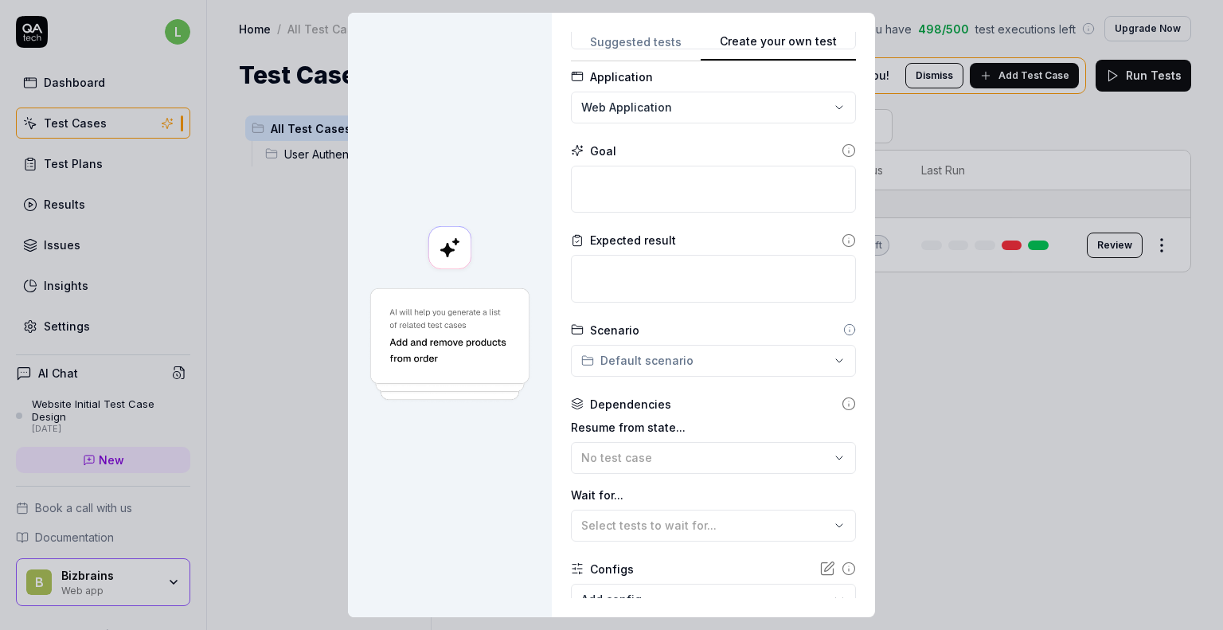
scroll to position [191, 0]
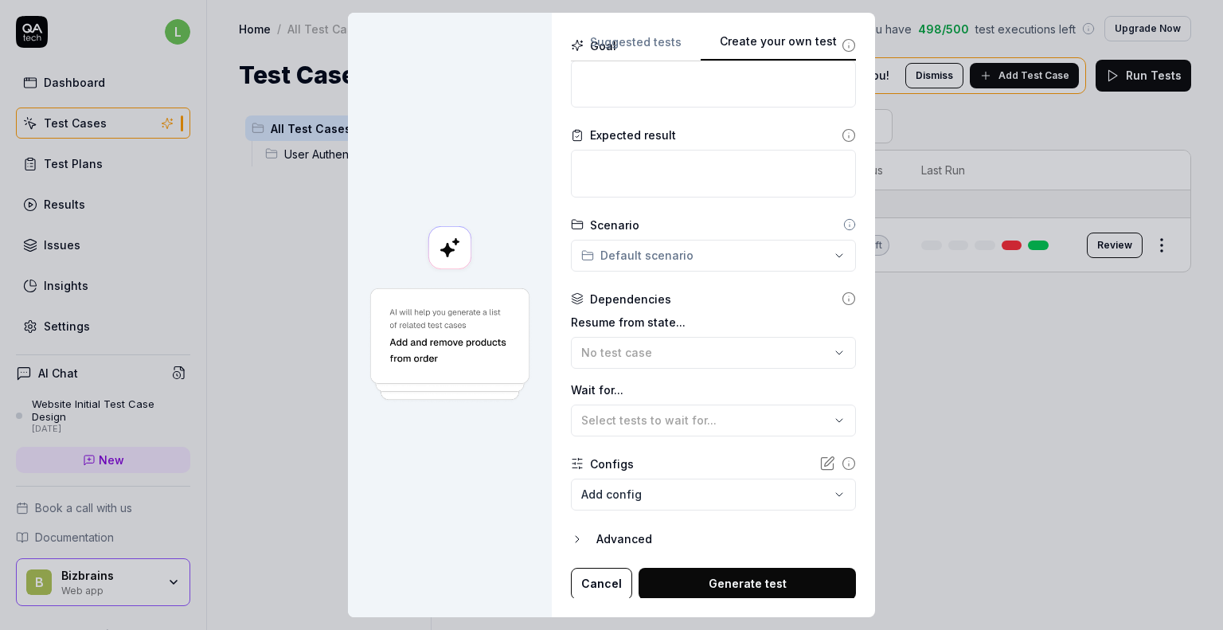
click at [575, 536] on icon "button" at bounding box center [576, 539] width 3 height 6
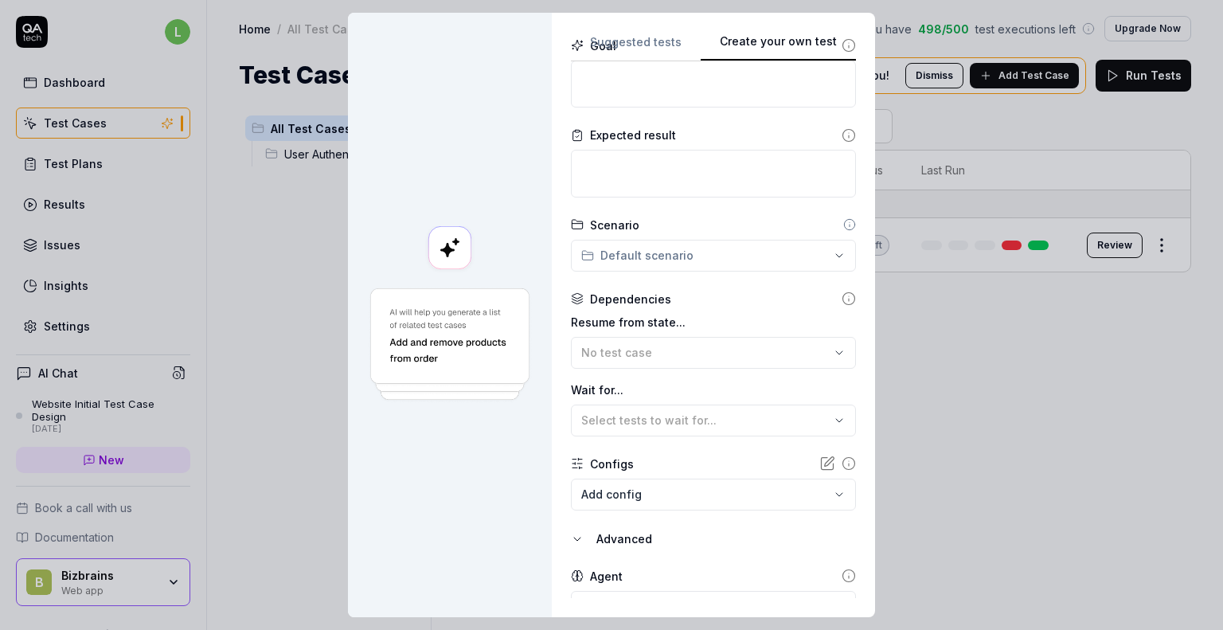
scroll to position [265, 0]
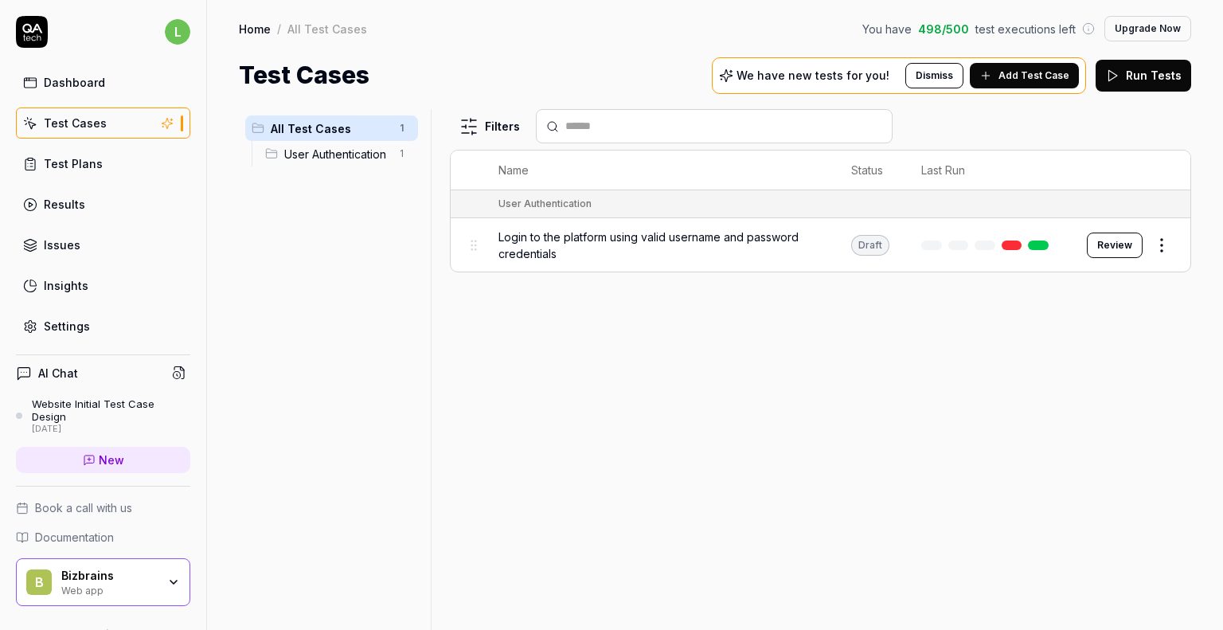
click at [826, 384] on div "Filters Name Status Last Run User Authentication Login to the platform using va…" at bounding box center [820, 369] width 741 height 521
click at [84, 119] on div "Test Cases" at bounding box center [75, 123] width 63 height 17
click at [348, 239] on div "All Test Cases 1 User Authentication 1" at bounding box center [331, 359] width 185 height 501
click at [478, 10] on div "Home / All Test Cases You have 498 / 500 test executions left Upgrade Now Home …" at bounding box center [715, 46] width 1016 height 93
click at [365, 24] on div "Home / All Test Cases You have 498 / 500 test executions left Upgrade Now" at bounding box center [715, 28] width 952 height 25
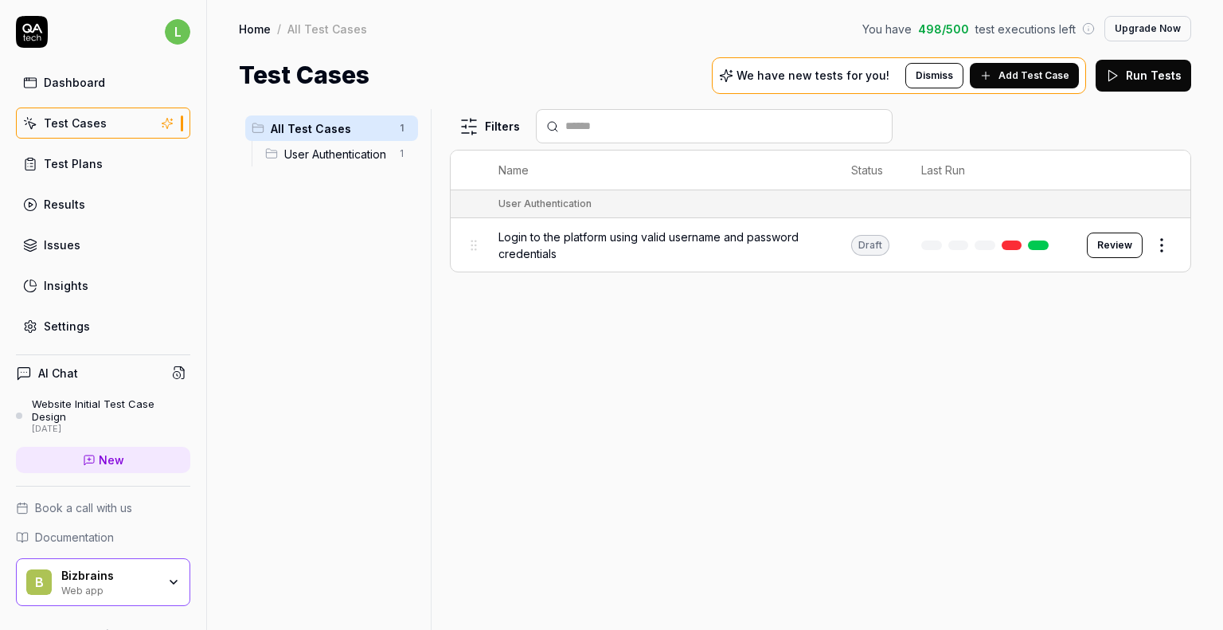
click at [1162, 252] on body "l Dashboard Test Cases Test Plans Results Issues Insights Settings AI Chat Webs…" at bounding box center [611, 315] width 1223 height 630
click at [1158, 241] on html "l Dashboard Test Cases Test Plans Results Issues Insights Settings AI Chat Webs…" at bounding box center [611, 315] width 1223 height 630
click at [1088, 306] on div "Run Test" at bounding box center [1094, 310] width 151 height 35
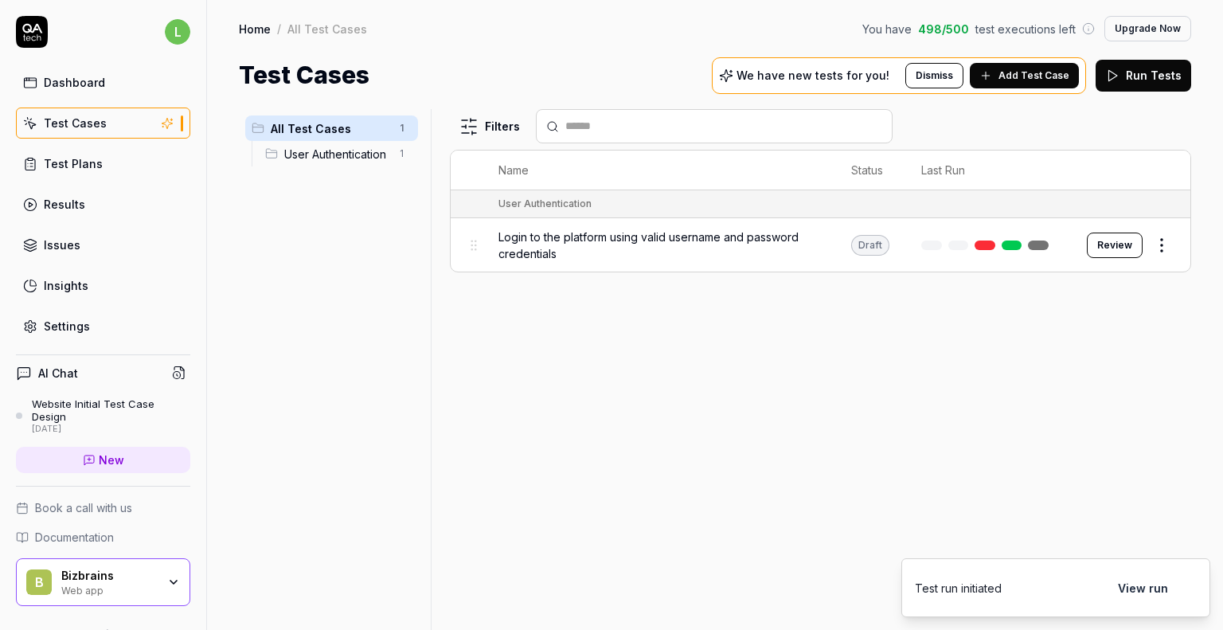
click at [786, 258] on span "Login to the platform using valid username and password credentials" at bounding box center [658, 244] width 321 height 33
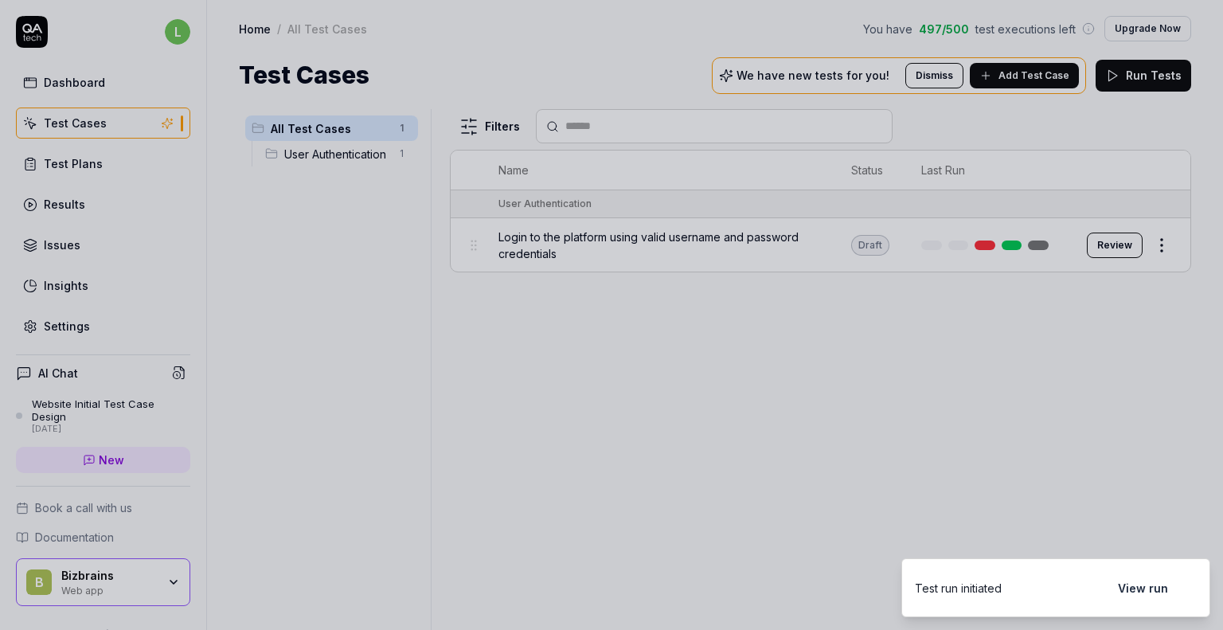
click at [752, 448] on div at bounding box center [611, 315] width 1223 height 630
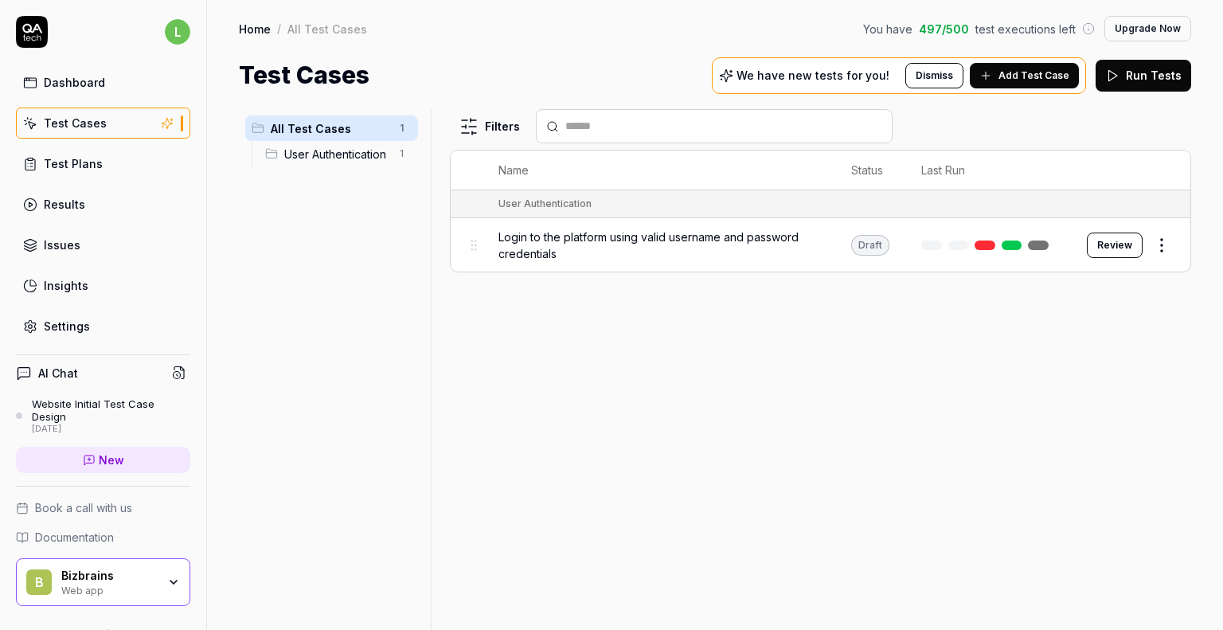
click at [65, 203] on div "Results" at bounding box center [64, 204] width 41 height 17
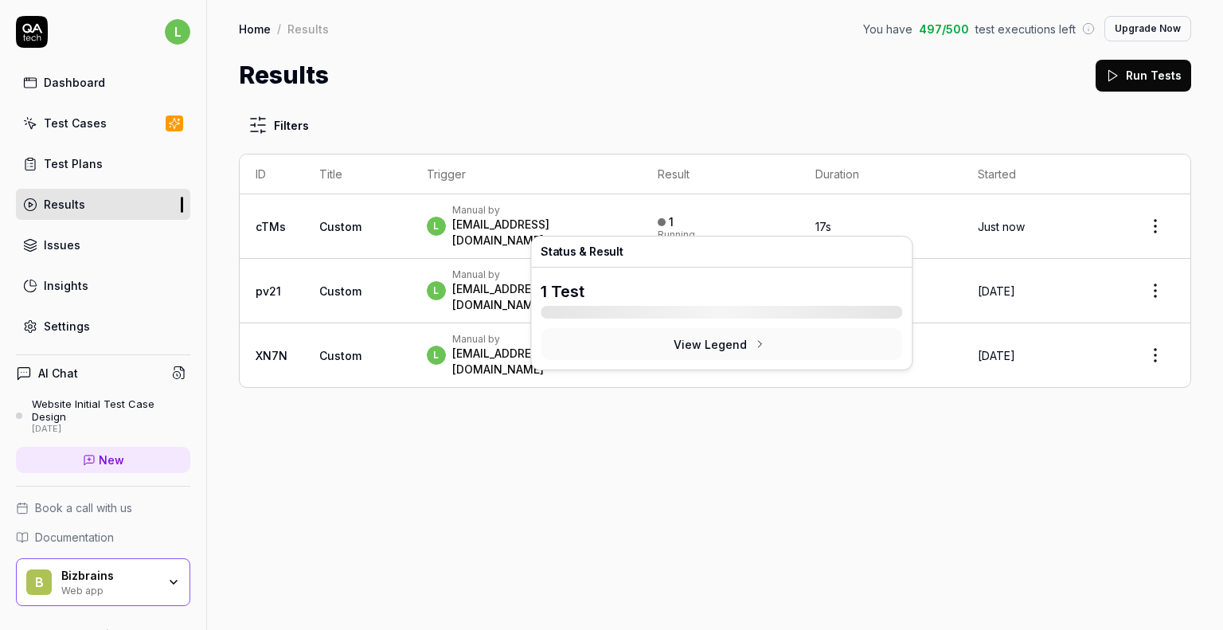
click at [699, 222] on div "1 Running" at bounding box center [720, 226] width 126 height 26
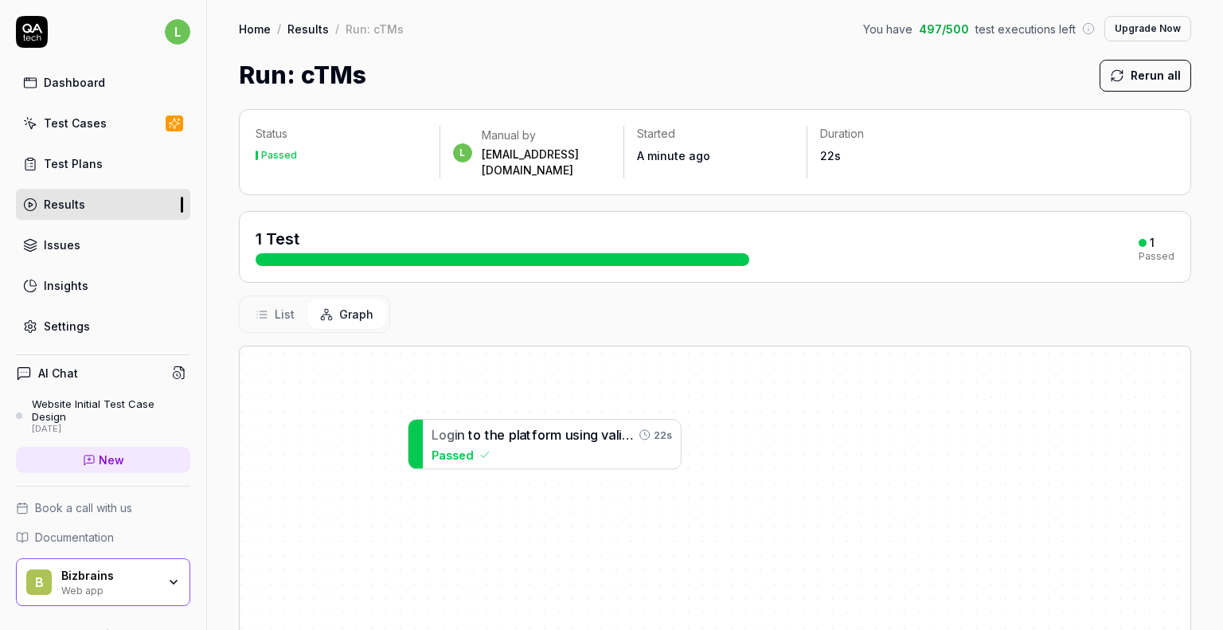
click at [287, 306] on span "List" at bounding box center [285, 314] width 20 height 17
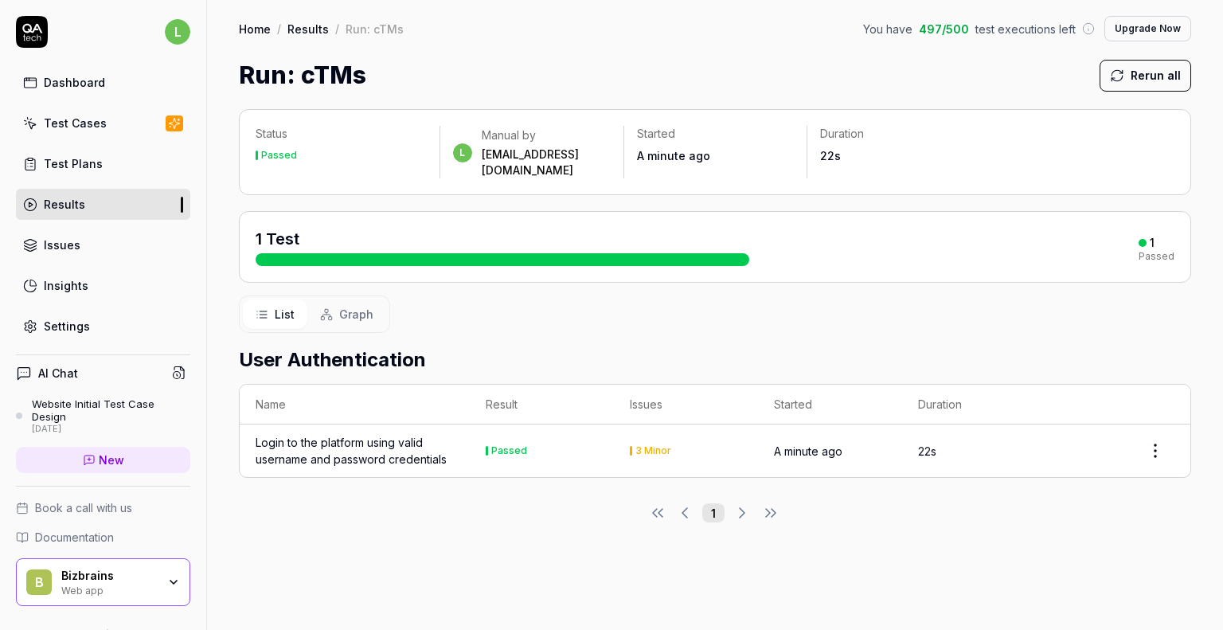
click at [390, 442] on div "Login to the platform using valid username and password credentials" at bounding box center [355, 450] width 198 height 33
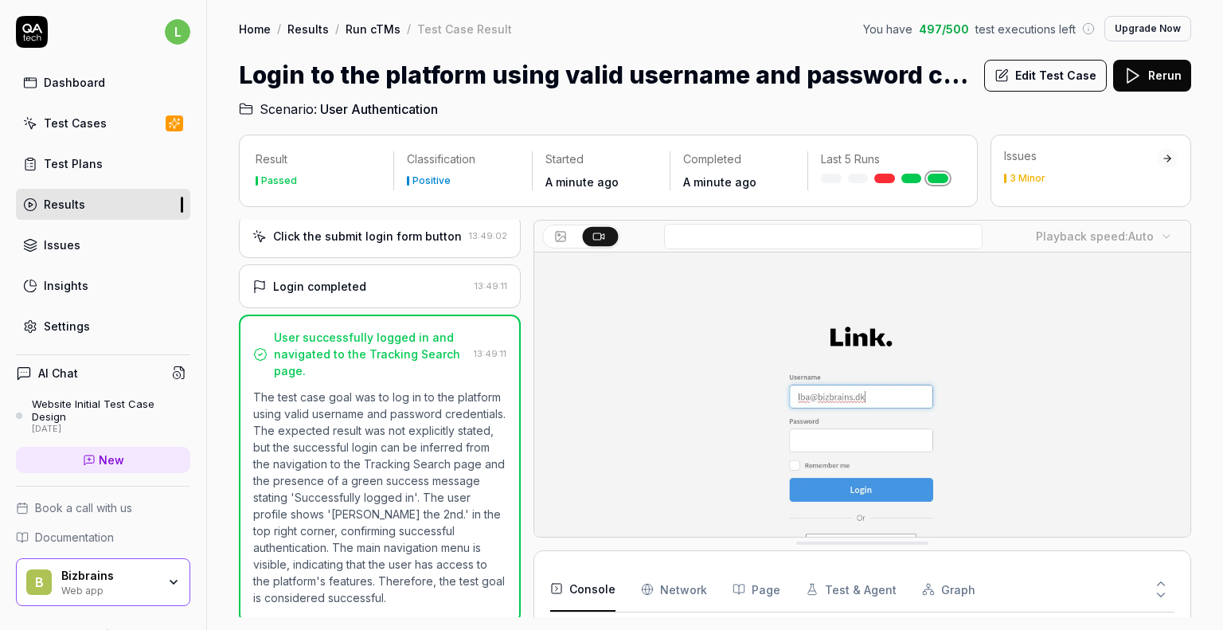
scroll to position [248, 0]
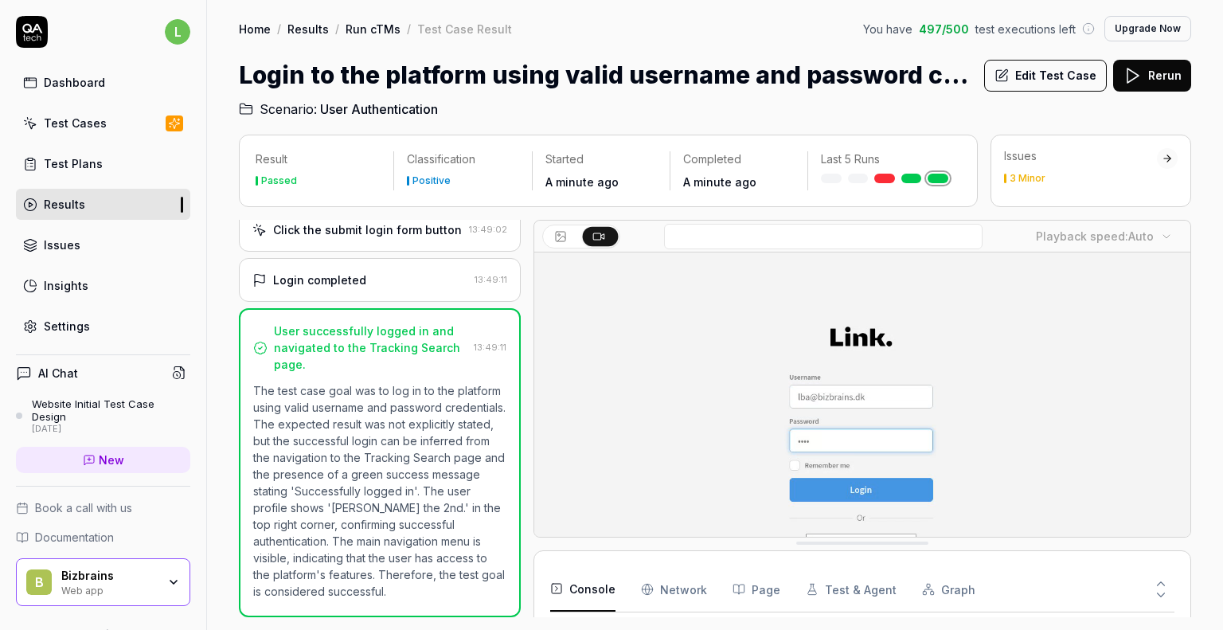
click at [85, 88] on div "Dashboard" at bounding box center [74, 82] width 61 height 17
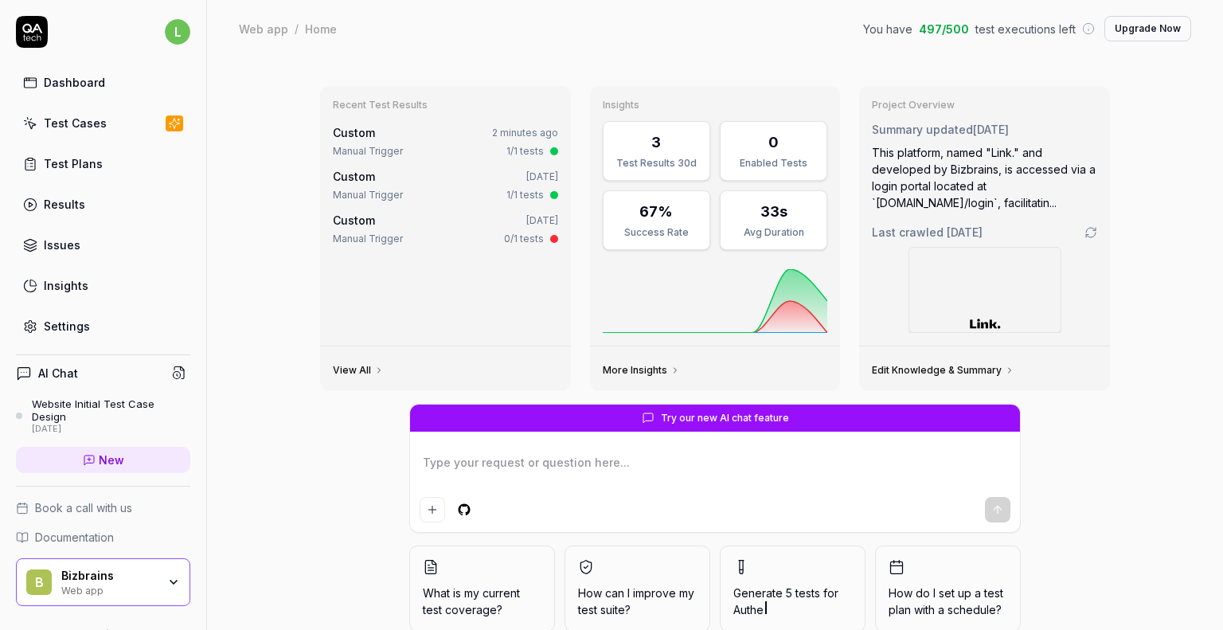
scroll to position [67, 0]
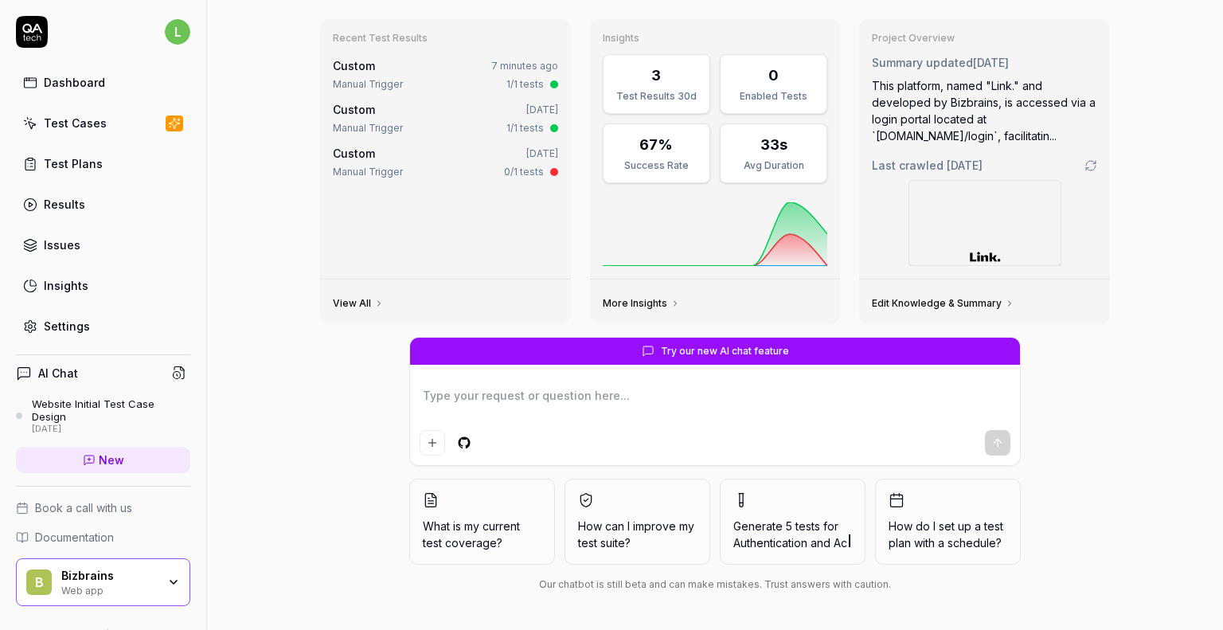
click at [87, 122] on div "Test Cases" at bounding box center [75, 123] width 63 height 17
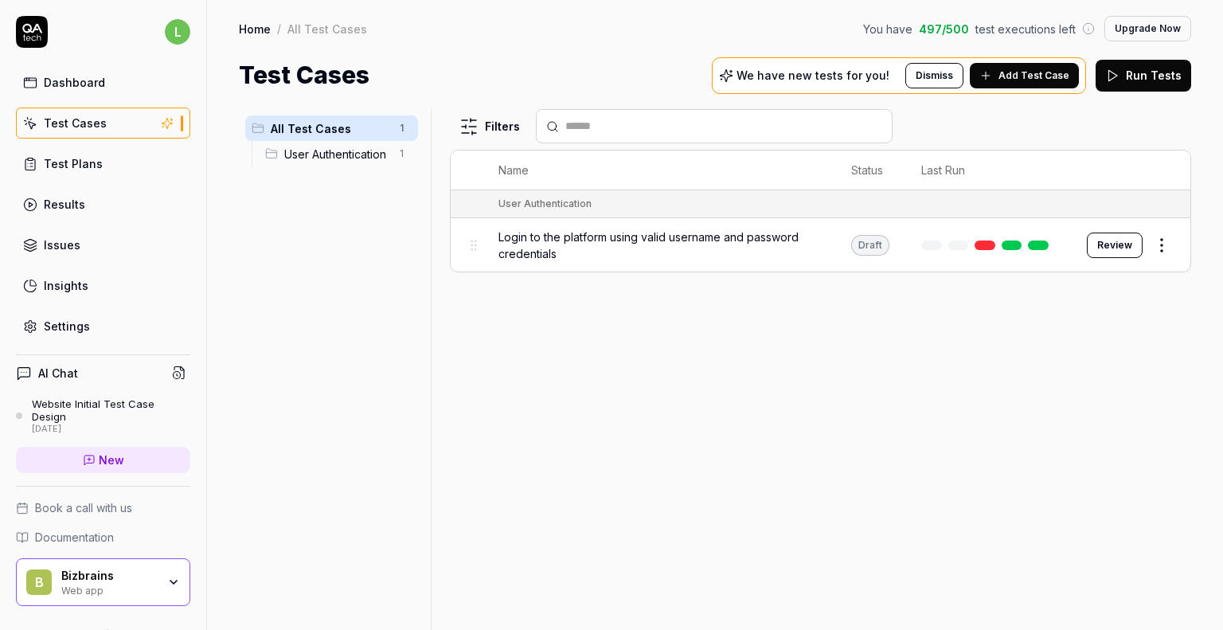
click at [1028, 76] on span "Add Test Case" at bounding box center [1033, 75] width 71 height 14
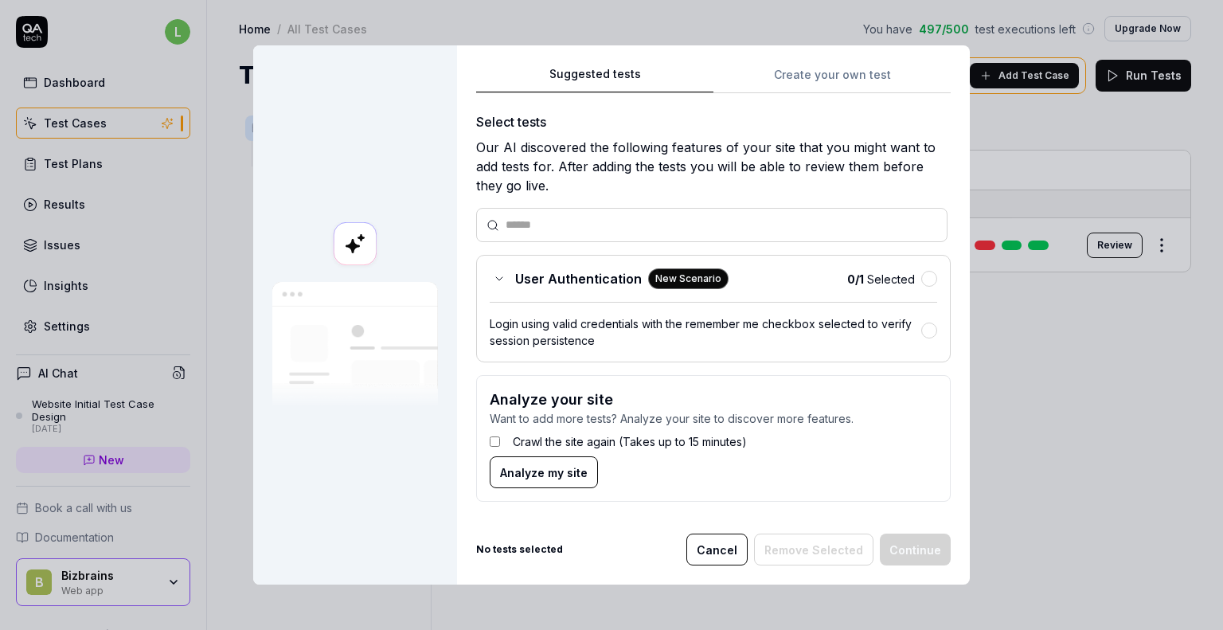
click at [860, 81] on div "Suggested tests Create your own test Select tests Our AI discovered the followi…" at bounding box center [713, 315] width 513 height 540
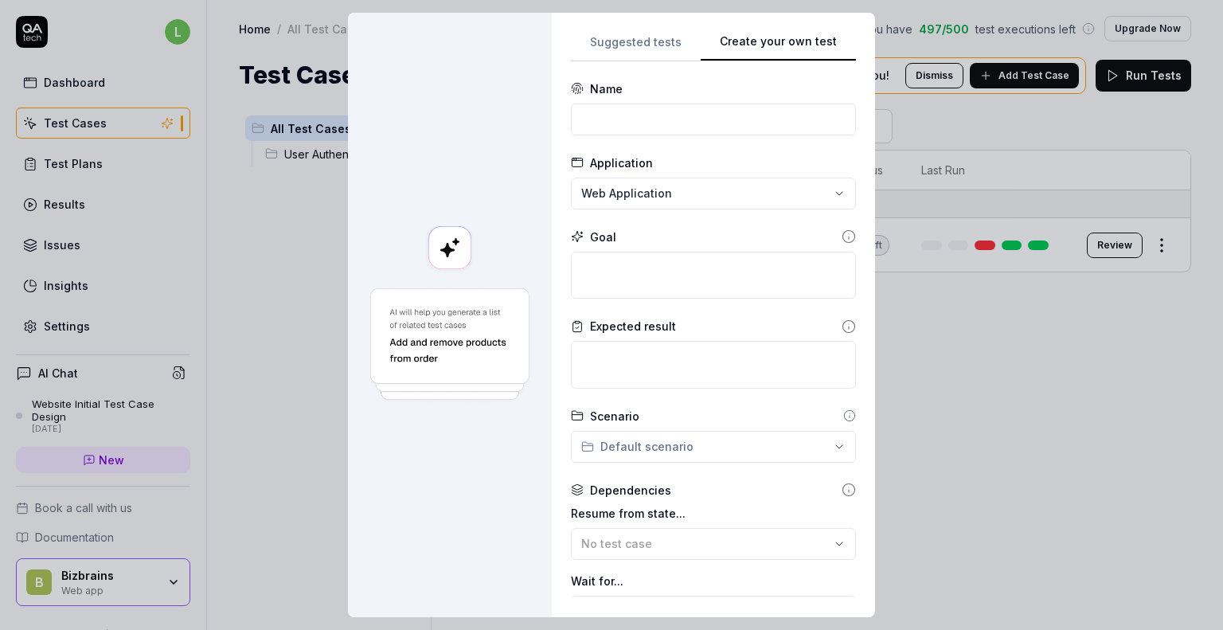
scroll to position [191, 0]
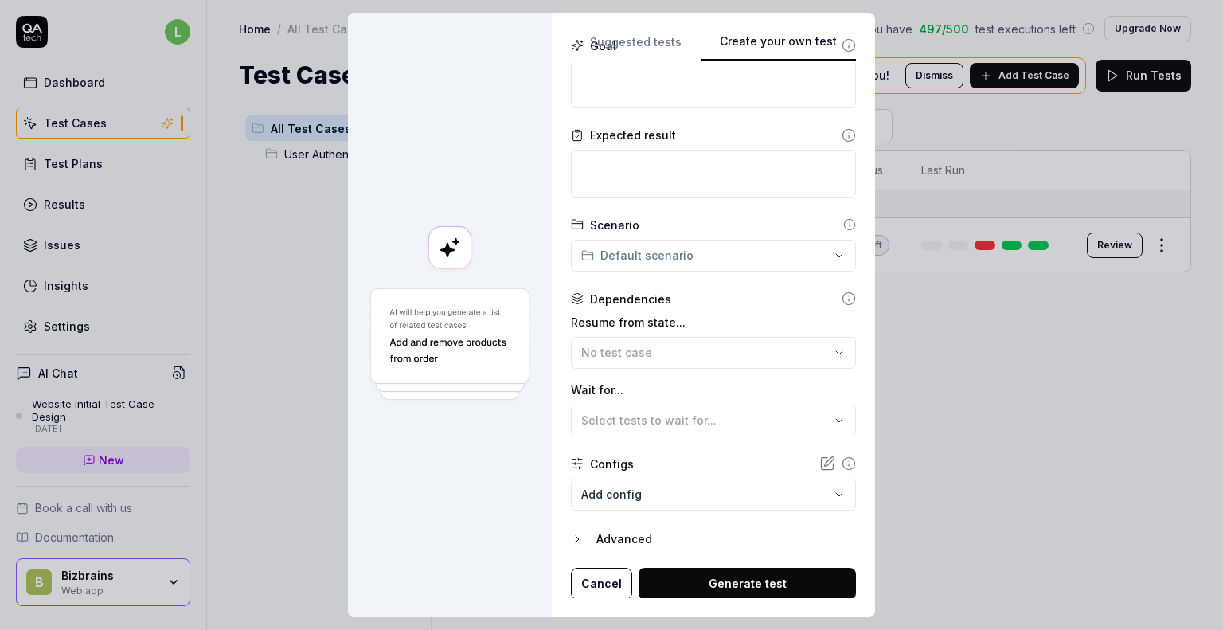
click at [605, 581] on button "Cancel" at bounding box center [601, 584] width 61 height 32
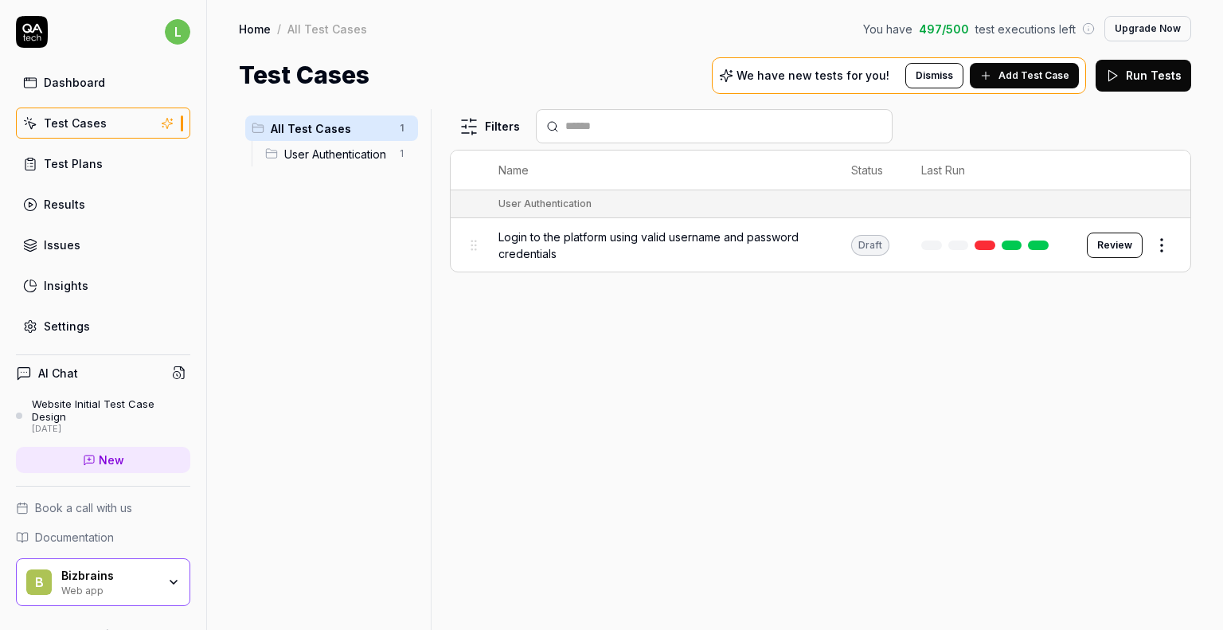
click at [568, 330] on div "Filters Name Status Last Run User Authentication Login to the platform using va…" at bounding box center [820, 369] width 741 height 521
click at [684, 20] on div "Home / All Test Cases You have 497 / 500 test executions left Upgrade Now" at bounding box center [715, 28] width 952 height 25
click at [53, 171] on link "Test Plans" at bounding box center [103, 163] width 174 height 31
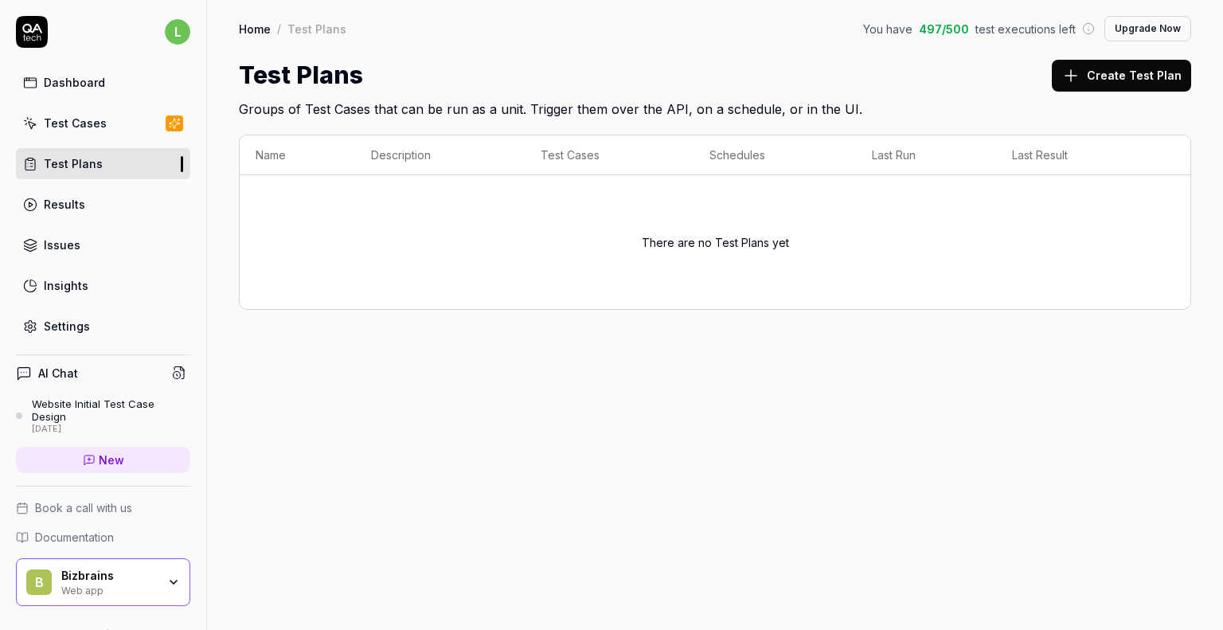
click at [25, 31] on icon at bounding box center [32, 32] width 32 height 32
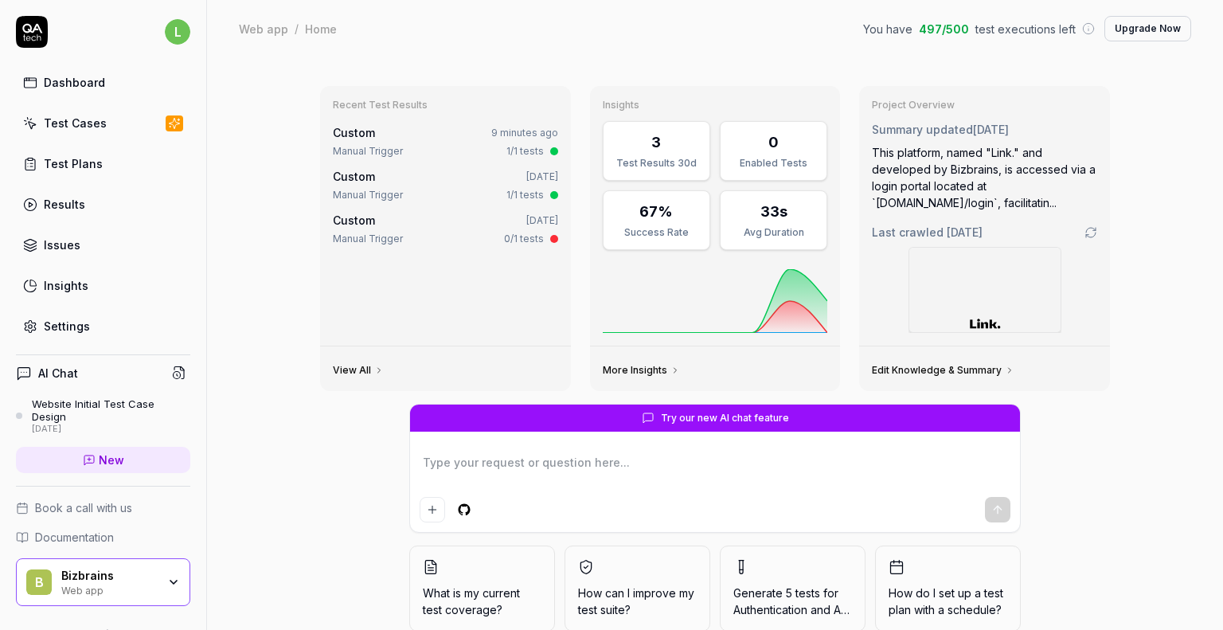
type textarea "*"
click at [69, 200] on div "Results" at bounding box center [64, 204] width 41 height 17
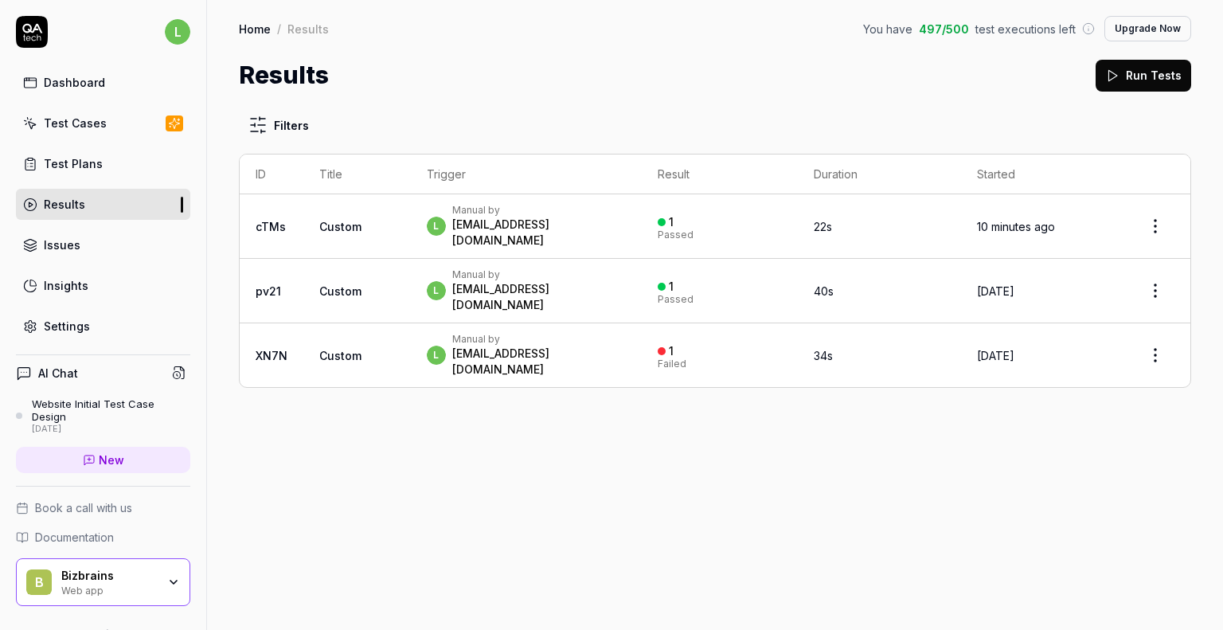
click at [491, 218] on div "[EMAIL_ADDRESS][DOMAIN_NAME]" at bounding box center [539, 233] width 174 height 32
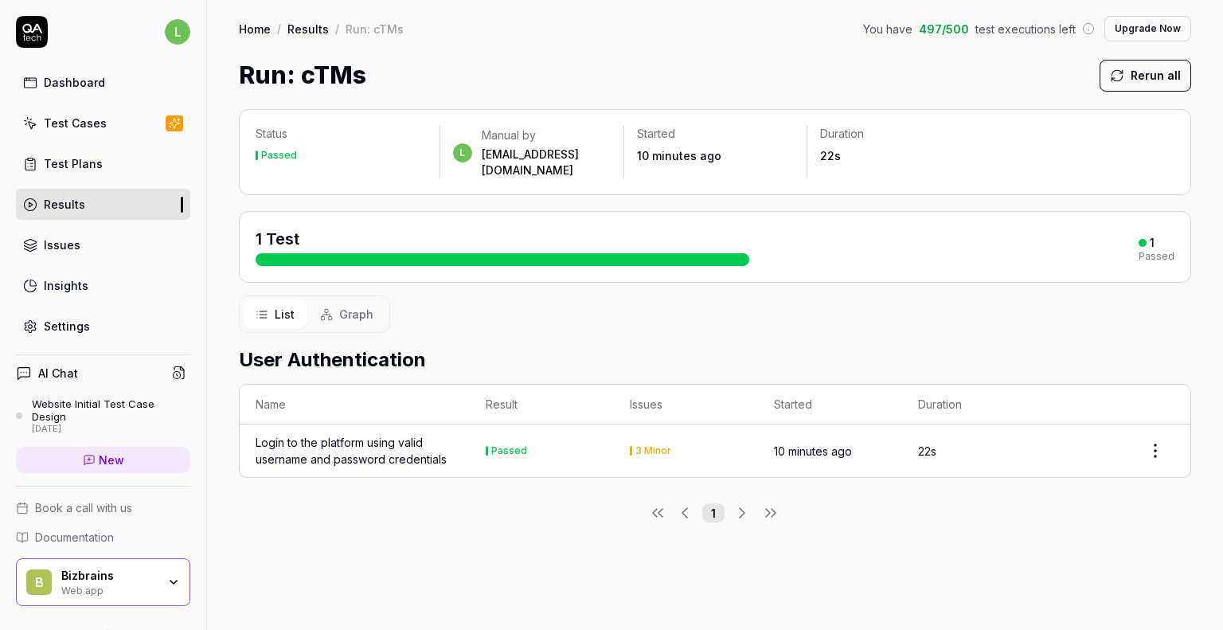
click at [424, 444] on div "Login to the platform using valid username and password credentials" at bounding box center [355, 450] width 198 height 33
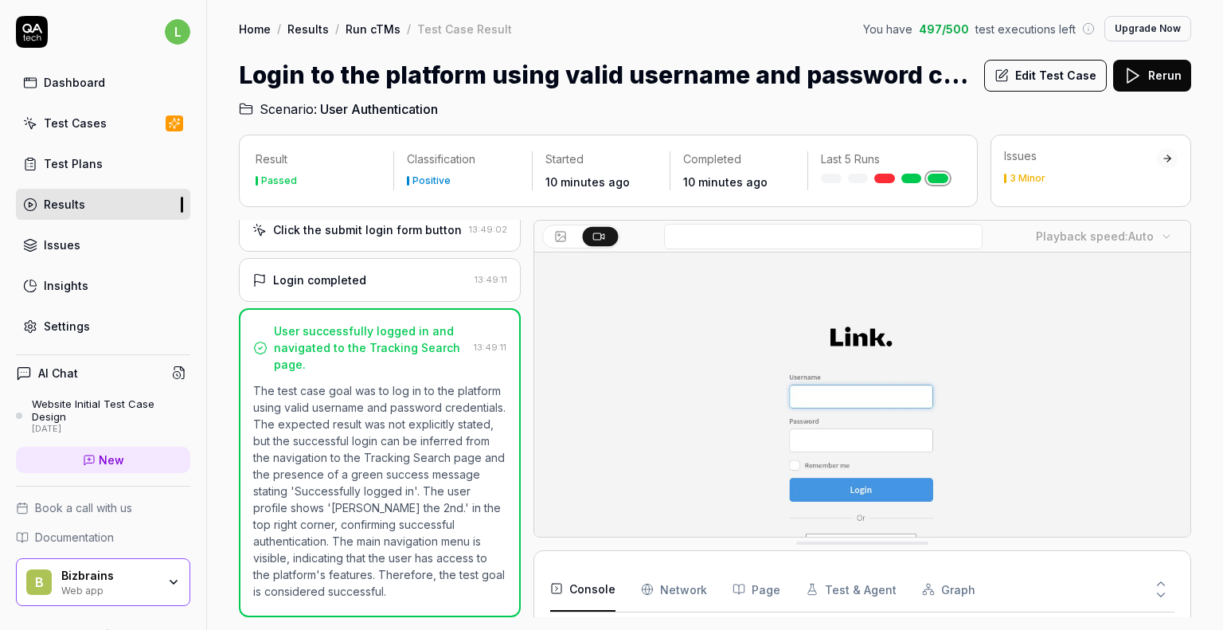
scroll to position [248, 0]
click at [1156, 598] on icon at bounding box center [1160, 594] width 14 height 14
click at [688, 586] on Requests "Network" at bounding box center [674, 589] width 66 height 45
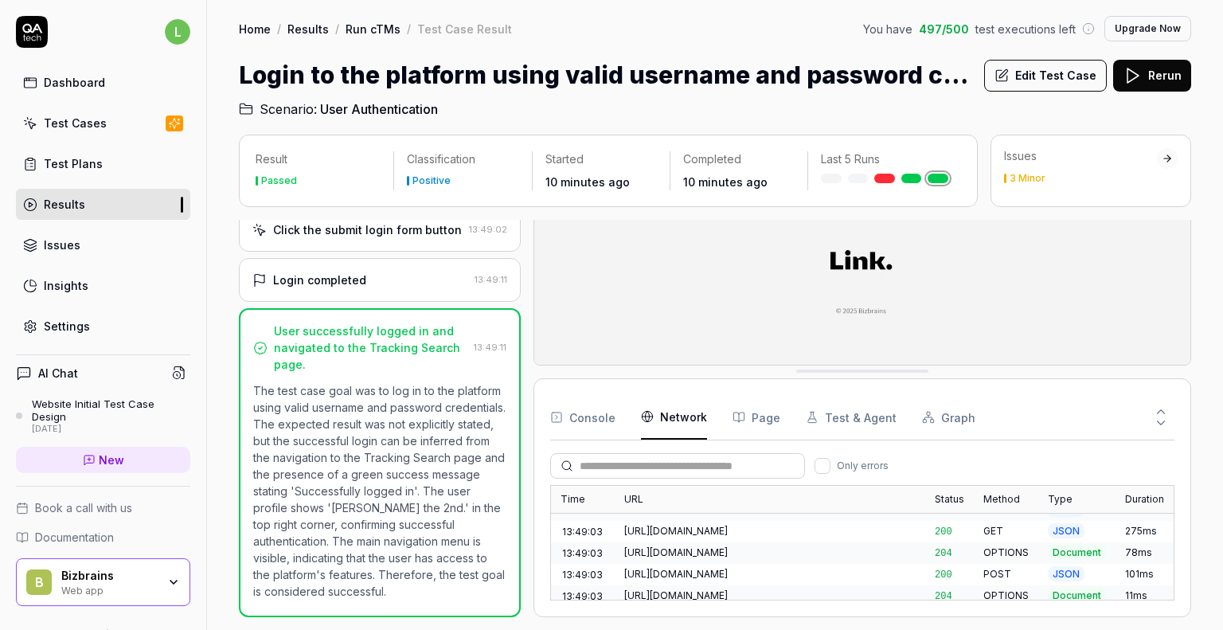
scroll to position [534, 0]
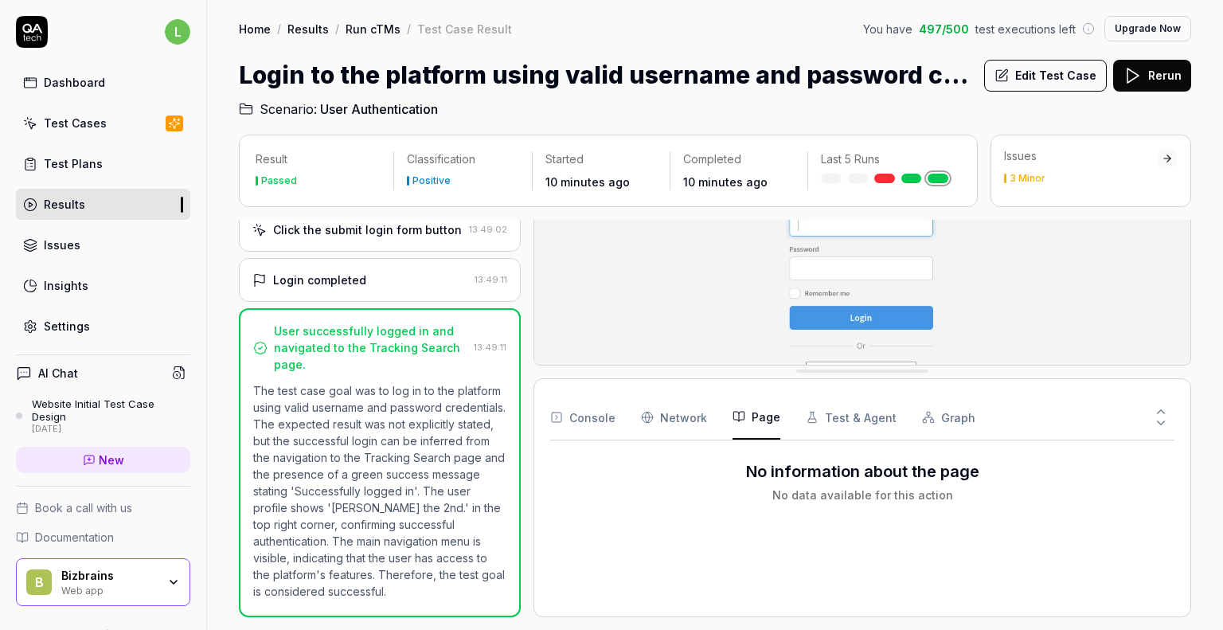
click at [747, 423] on button "Page" at bounding box center [756, 417] width 48 height 45
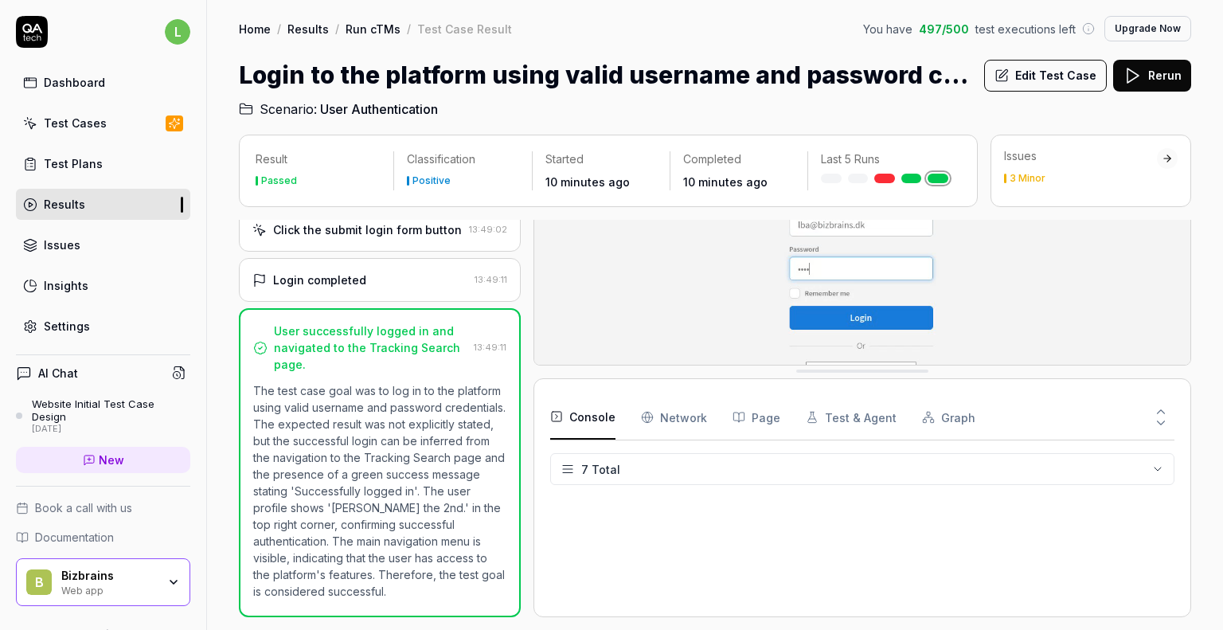
click at [583, 429] on button "Console" at bounding box center [582, 417] width 65 height 45
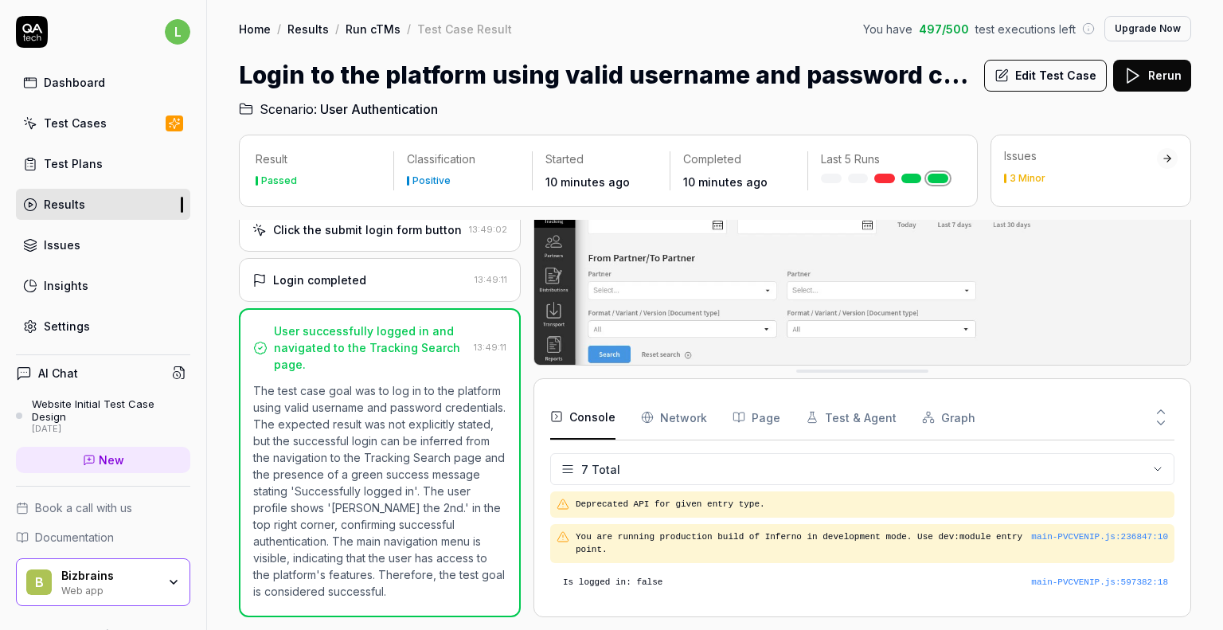
scroll to position [109, 0]
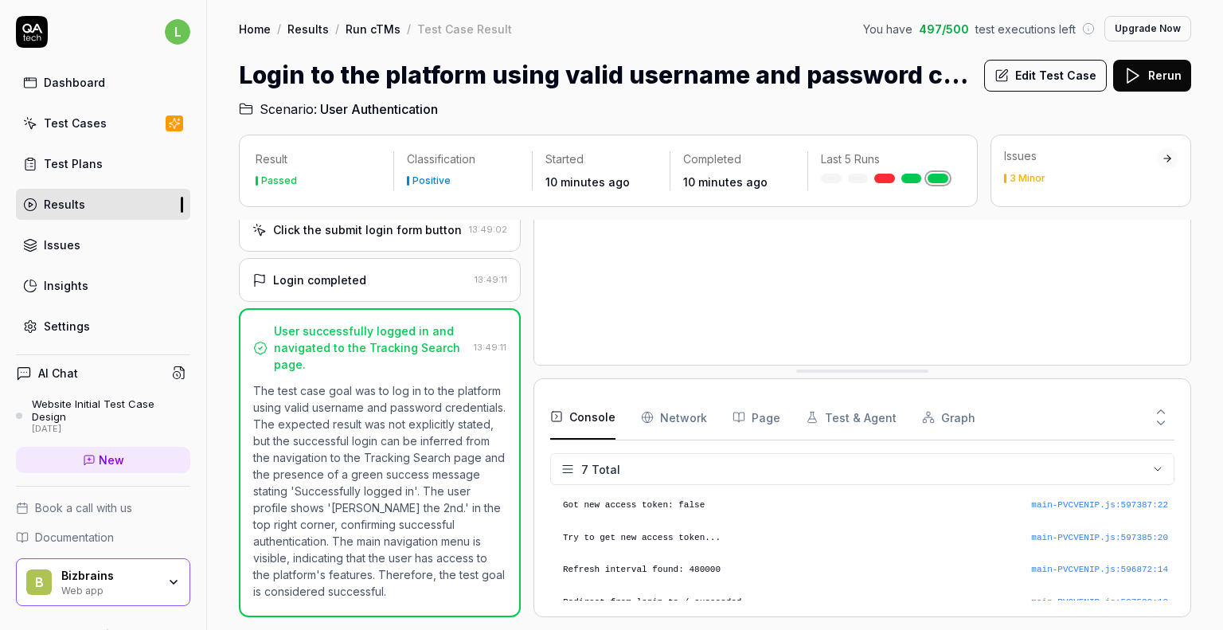
click at [941, 423] on button "Graph" at bounding box center [948, 417] width 53 height 45
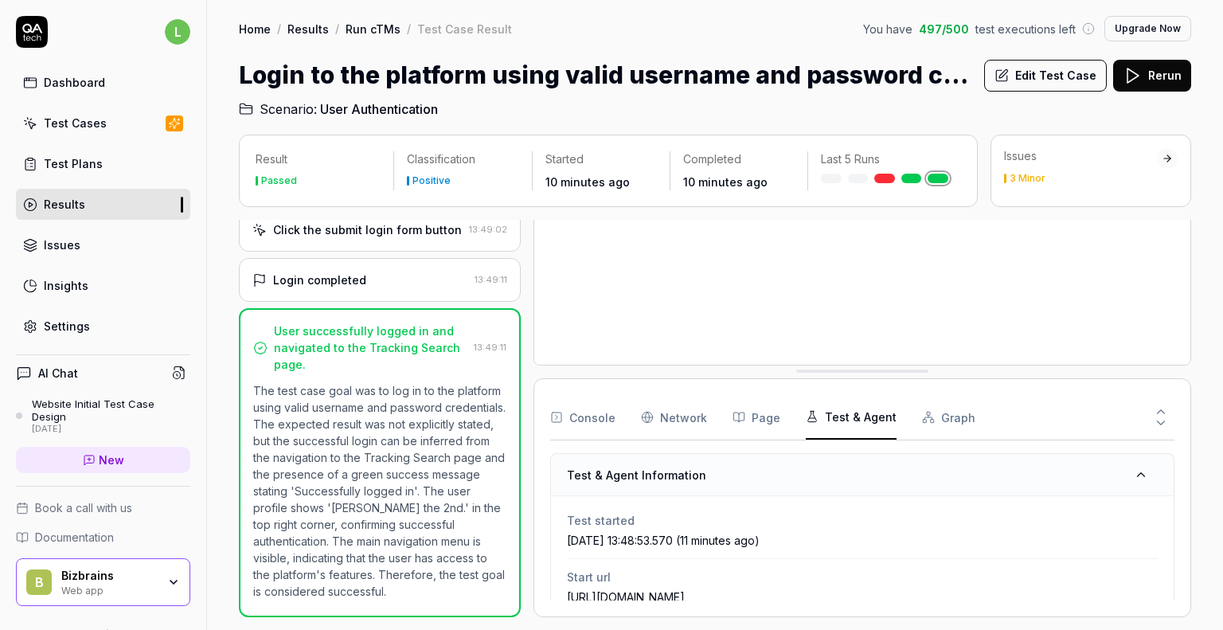
click at [839, 427] on button "Test & Agent" at bounding box center [851, 417] width 91 height 45
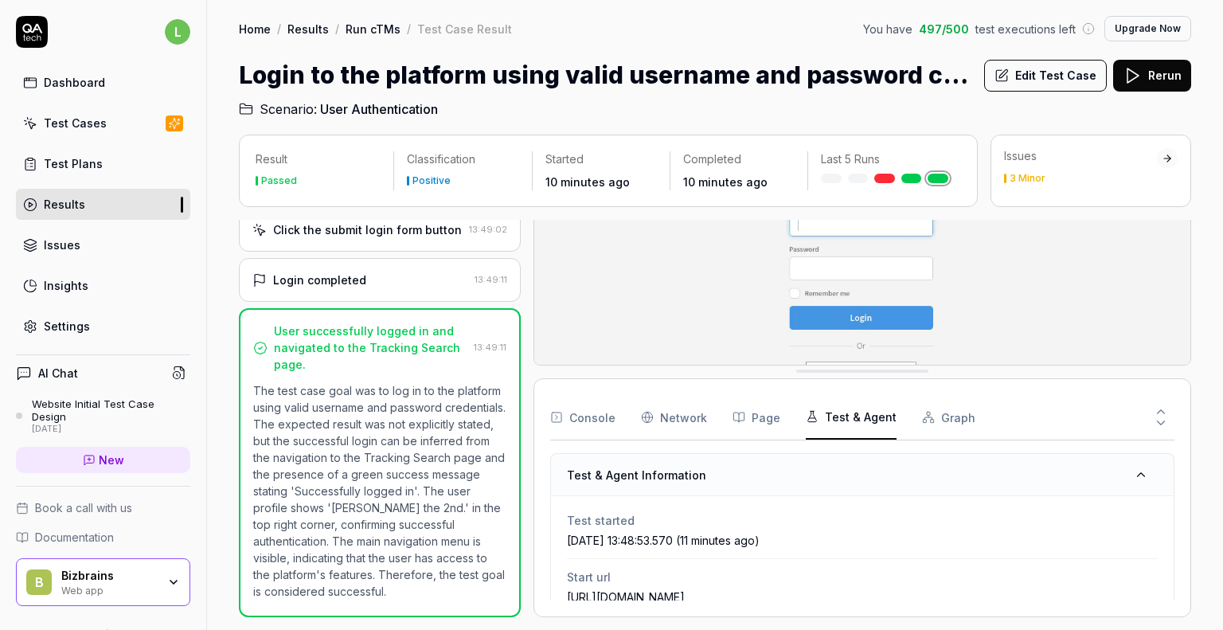
click at [774, 412] on div "Console Network Page Test & Agent Graph" at bounding box center [862, 417] width 624 height 45
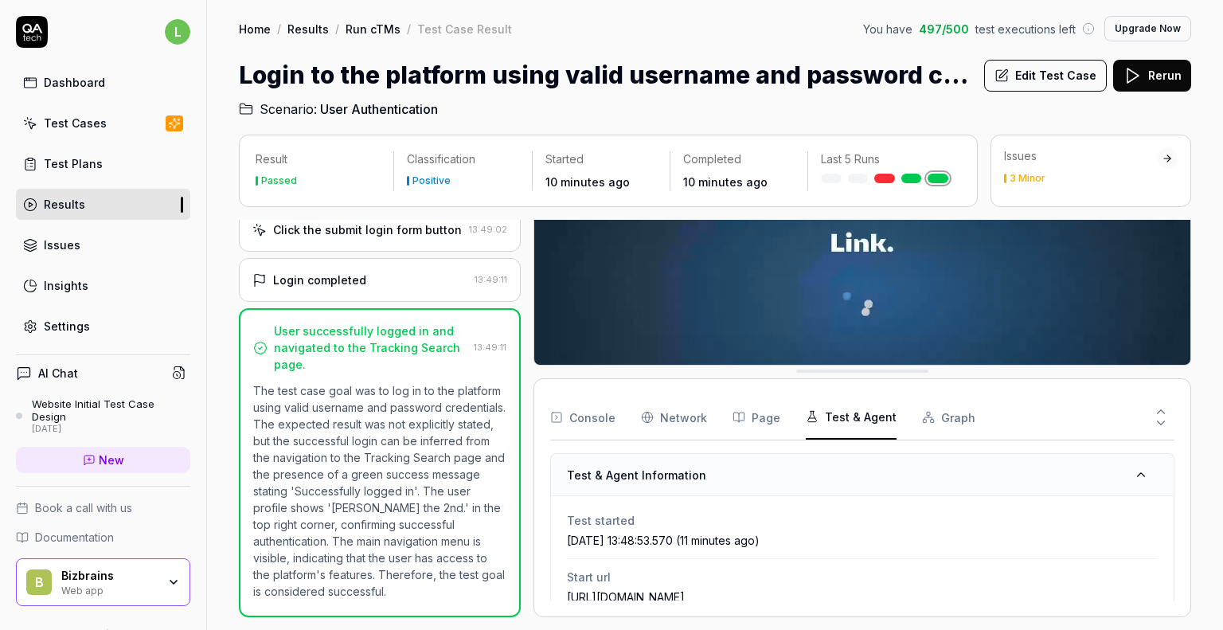
click at [757, 415] on button "Page" at bounding box center [756, 417] width 48 height 45
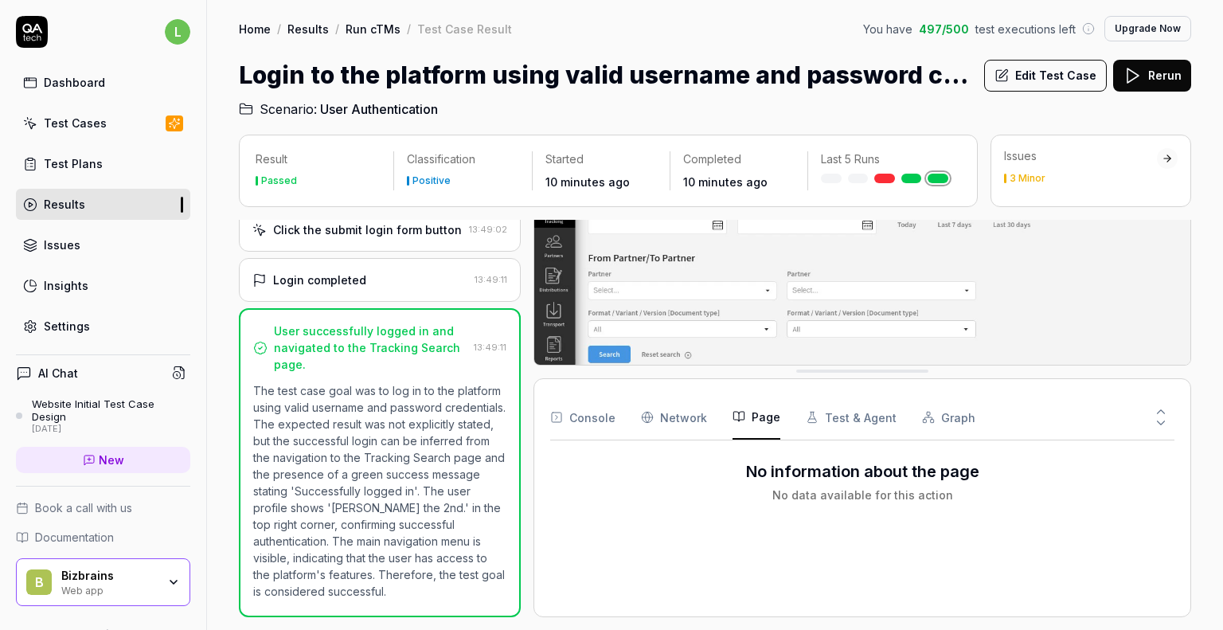
click at [681, 416] on Requests "Network" at bounding box center [674, 417] width 66 height 45
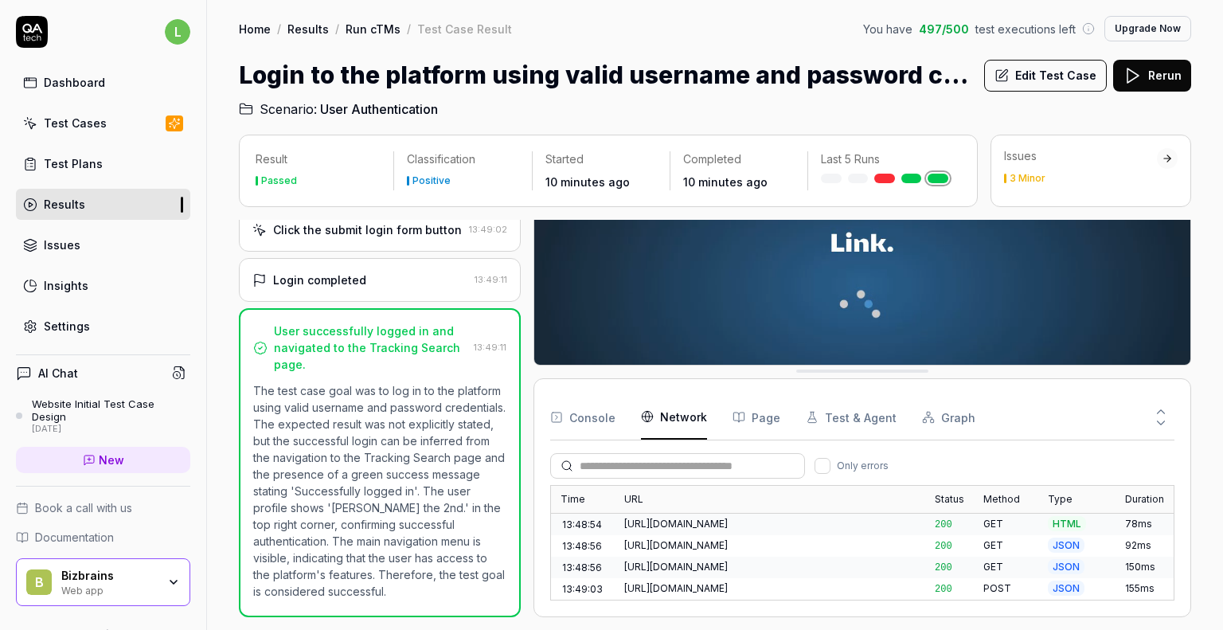
scroll to position [534, 0]
click at [767, 584] on div "[URL][DOMAIN_NAME]" at bounding box center [769, 591] width 291 height 14
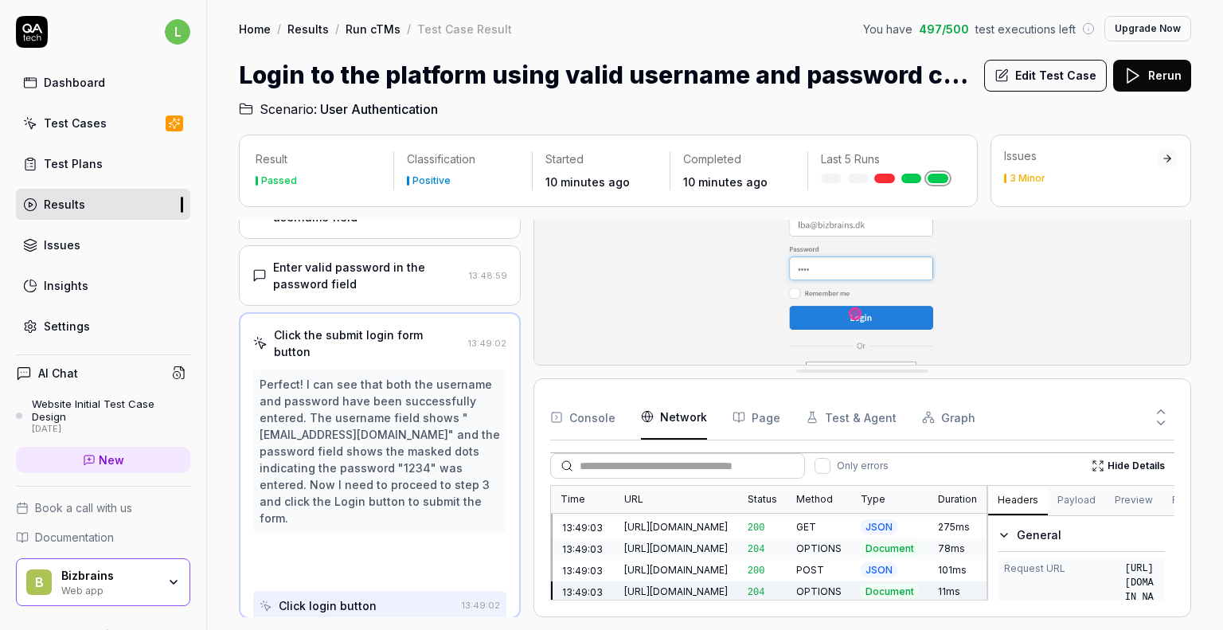
scroll to position [112, 0]
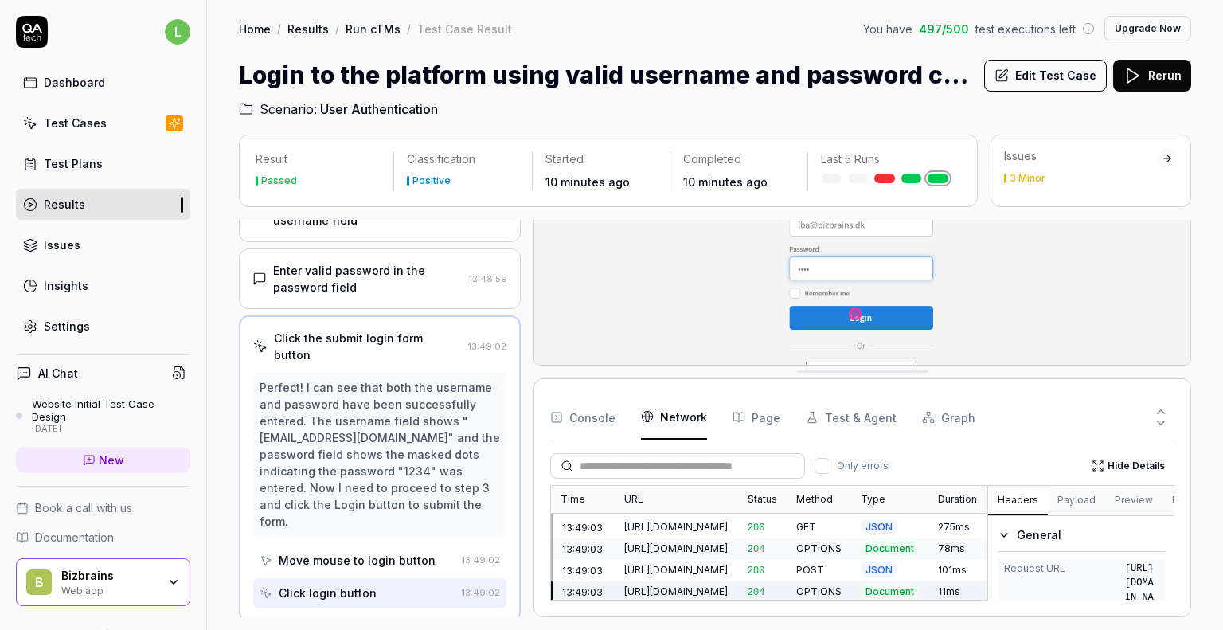
click at [579, 412] on button "Console" at bounding box center [582, 417] width 65 height 45
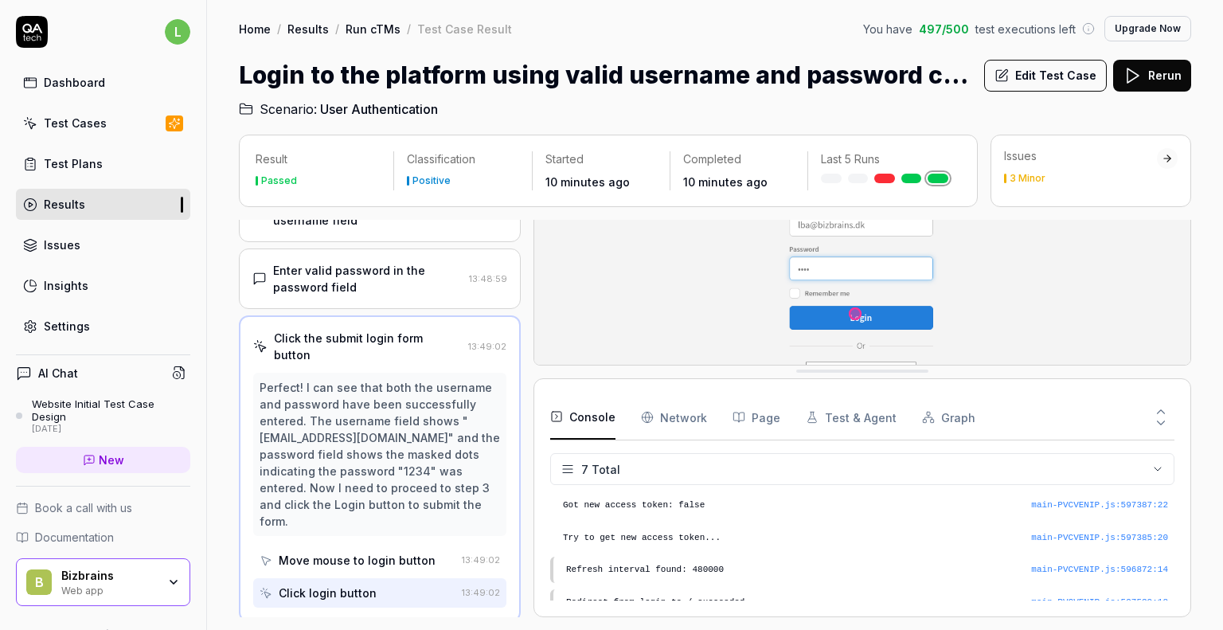
scroll to position [0, 0]
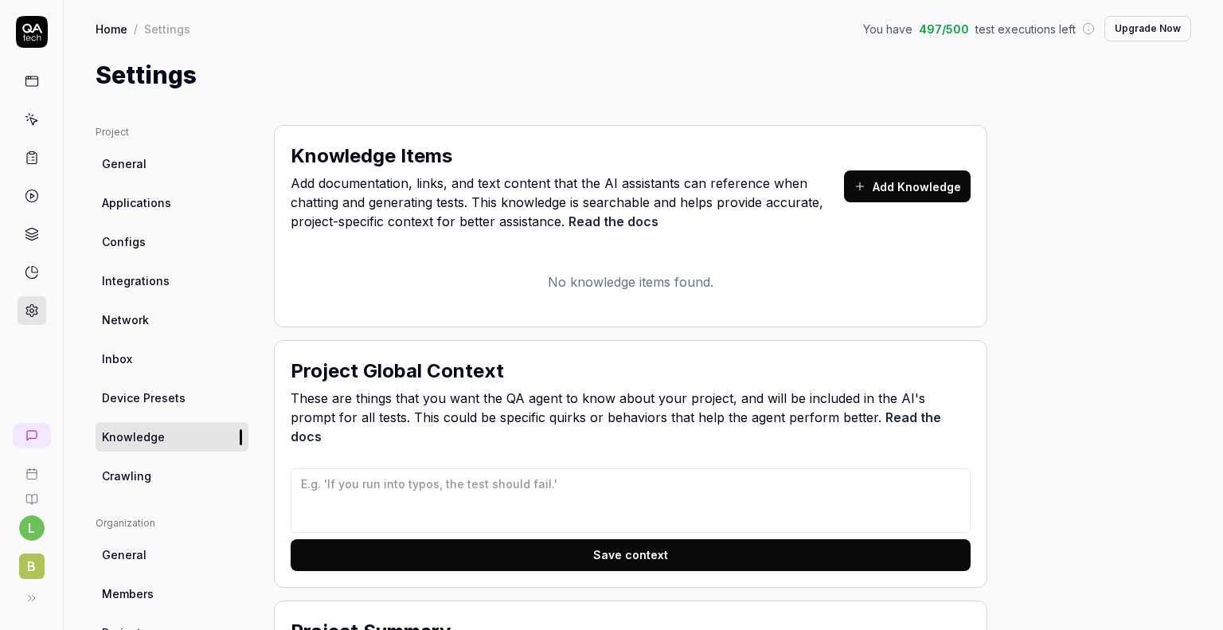
click at [21, 379] on div "l B" at bounding box center [32, 315] width 64 height 630
type textarea "*"
click at [33, 314] on icon at bounding box center [32, 310] width 14 height 14
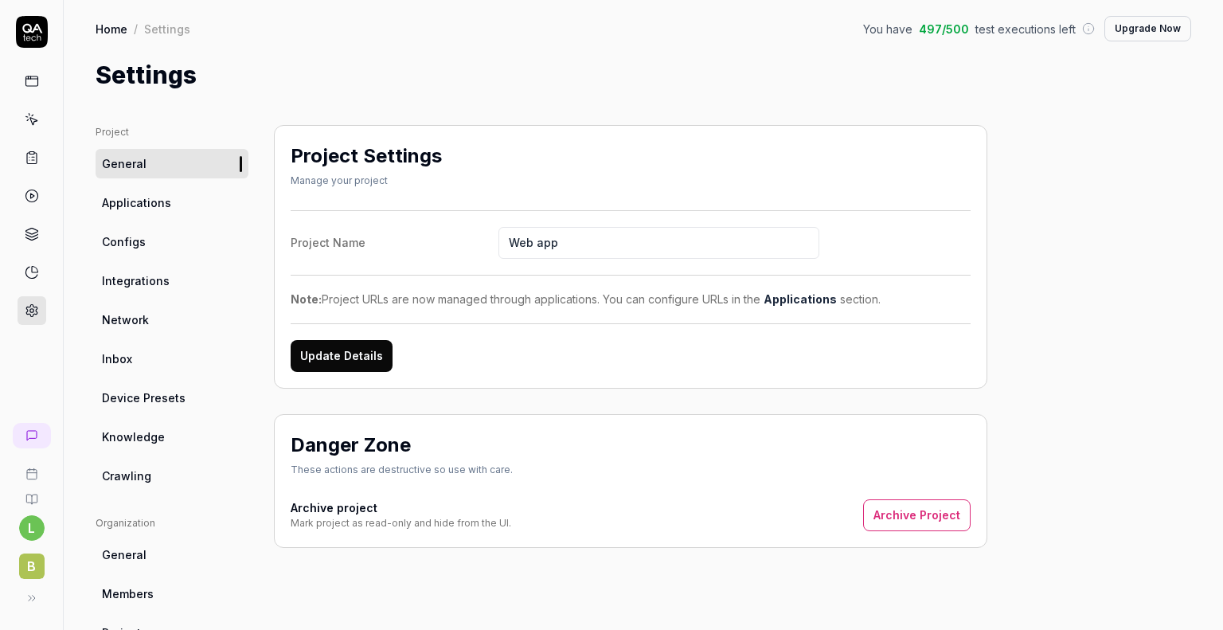
click at [154, 228] on link "Configs" at bounding box center [172, 241] width 153 height 29
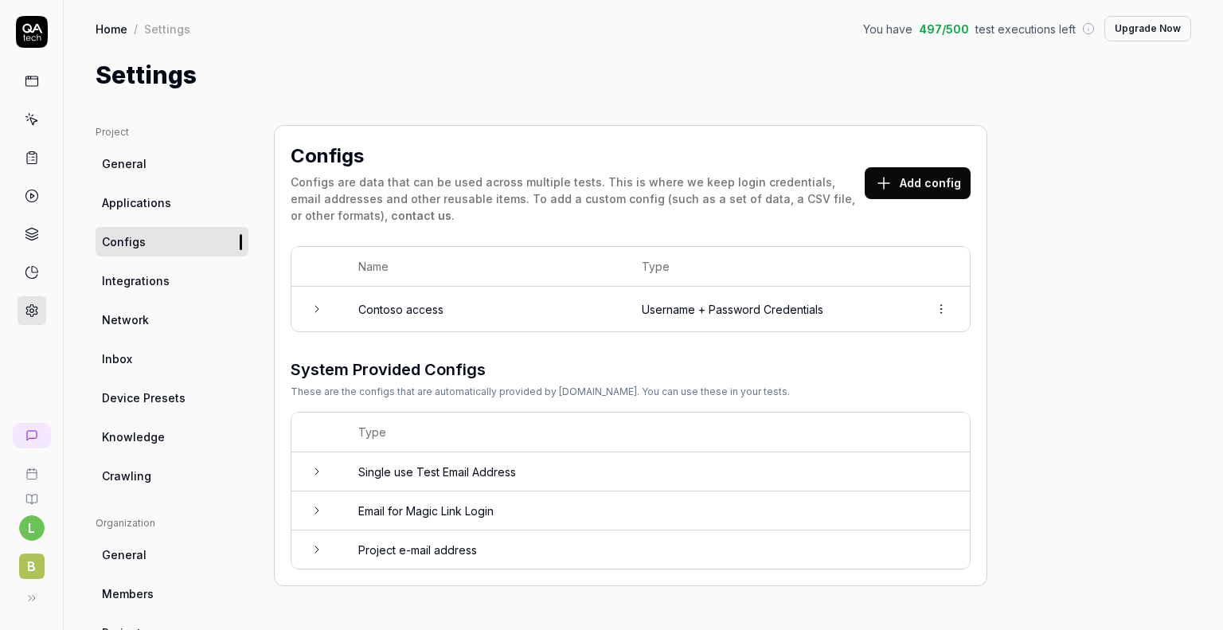
click at [898, 184] on button "Add config" at bounding box center [917, 183] width 106 height 32
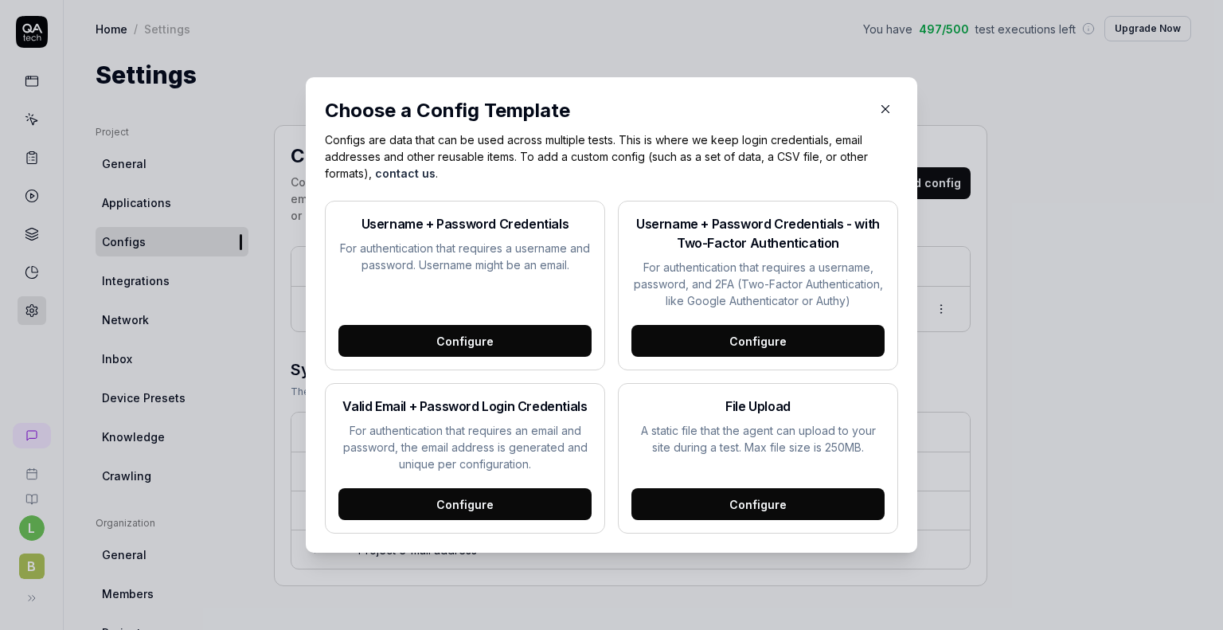
click at [882, 110] on icon "button" at bounding box center [885, 109] width 7 height 7
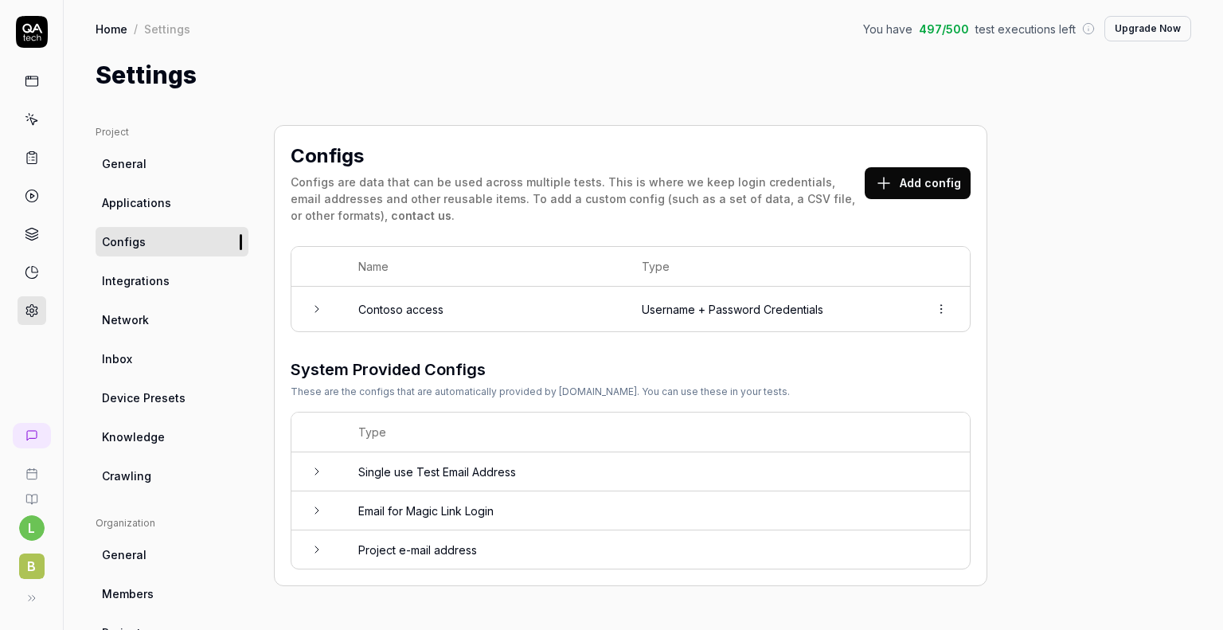
click at [794, 57] on div "Settings" at bounding box center [643, 75] width 1095 height 36
click at [25, 318] on link at bounding box center [32, 310] width 29 height 29
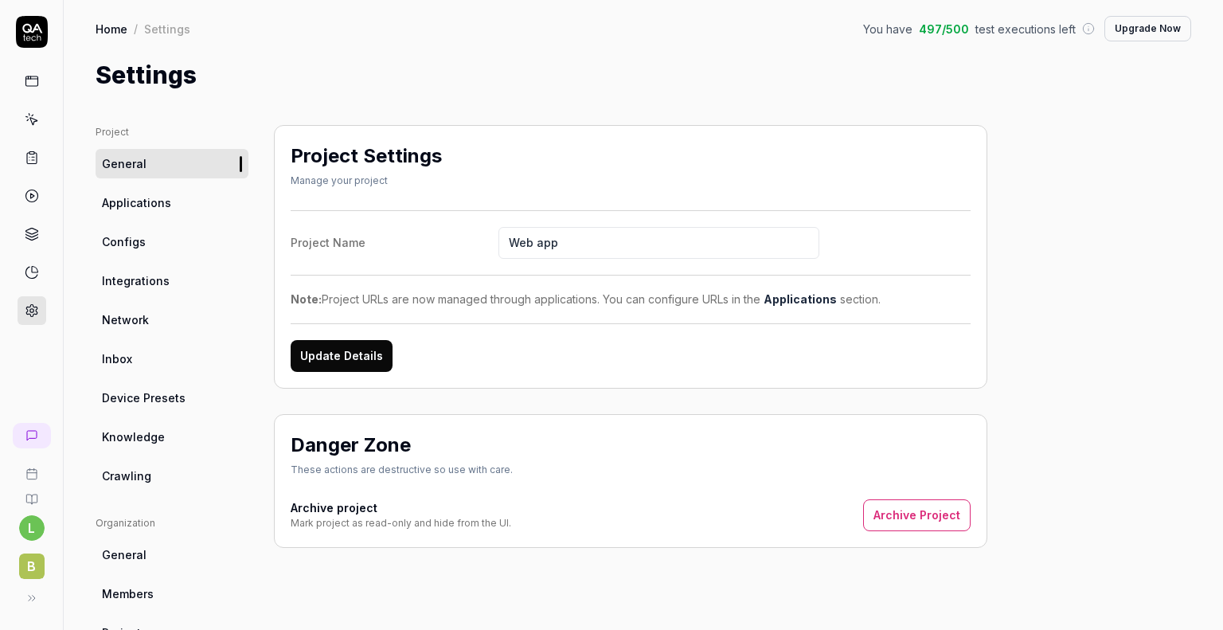
click at [564, 60] on div "Settings" at bounding box center [643, 75] width 1095 height 36
click at [132, 235] on span "Configs" at bounding box center [124, 241] width 44 height 17
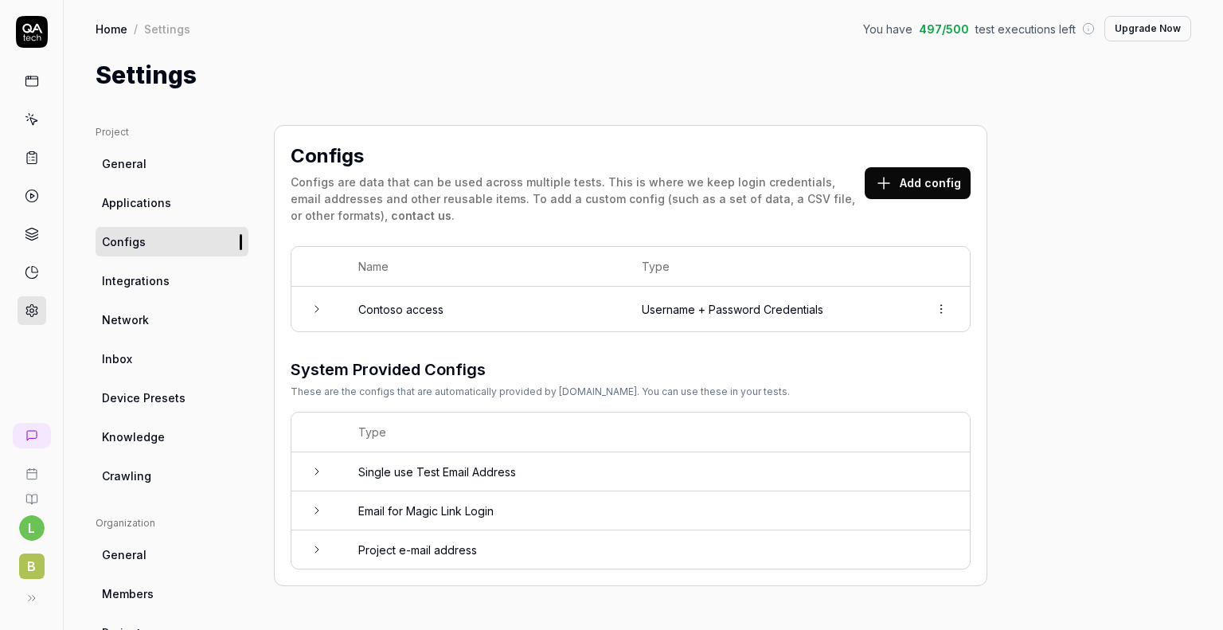
click at [928, 170] on button "Add config" at bounding box center [917, 183] width 106 height 32
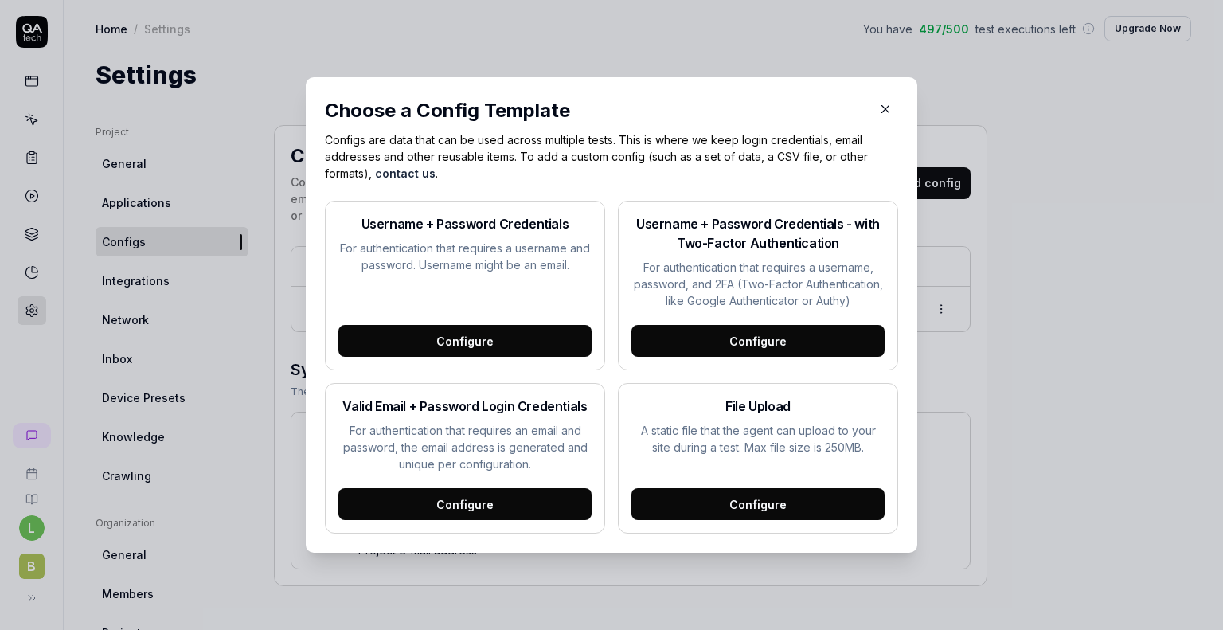
click at [832, 337] on div "Configure" at bounding box center [757, 341] width 253 height 32
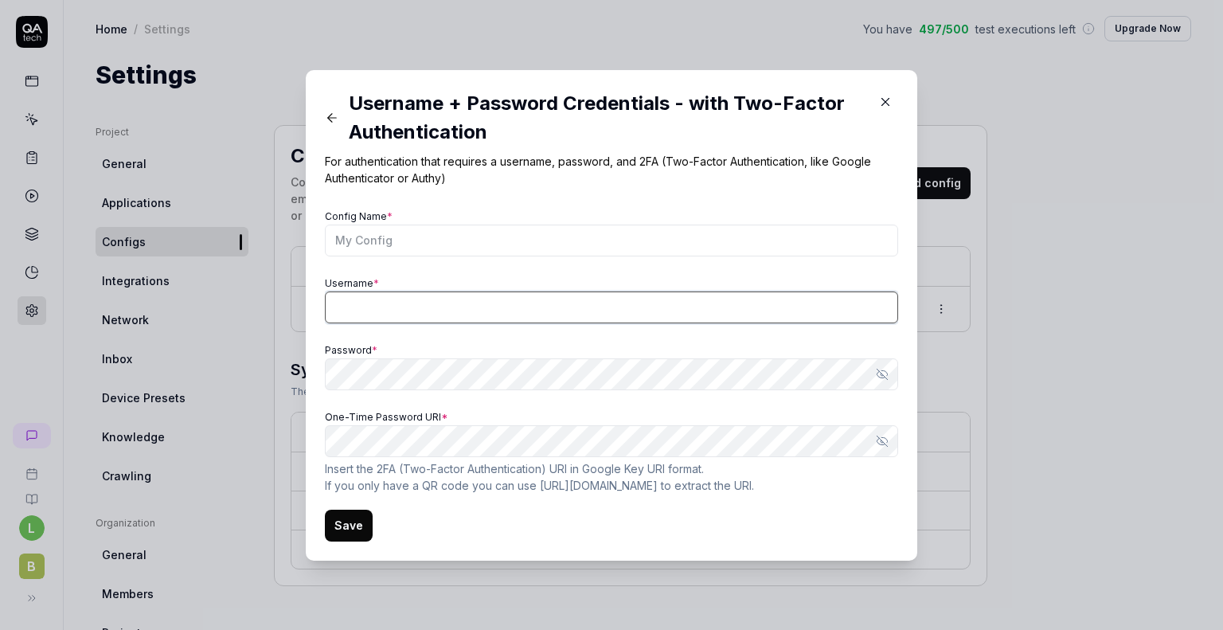
type input "[EMAIL_ADDRESS][DOMAIN_NAME]"
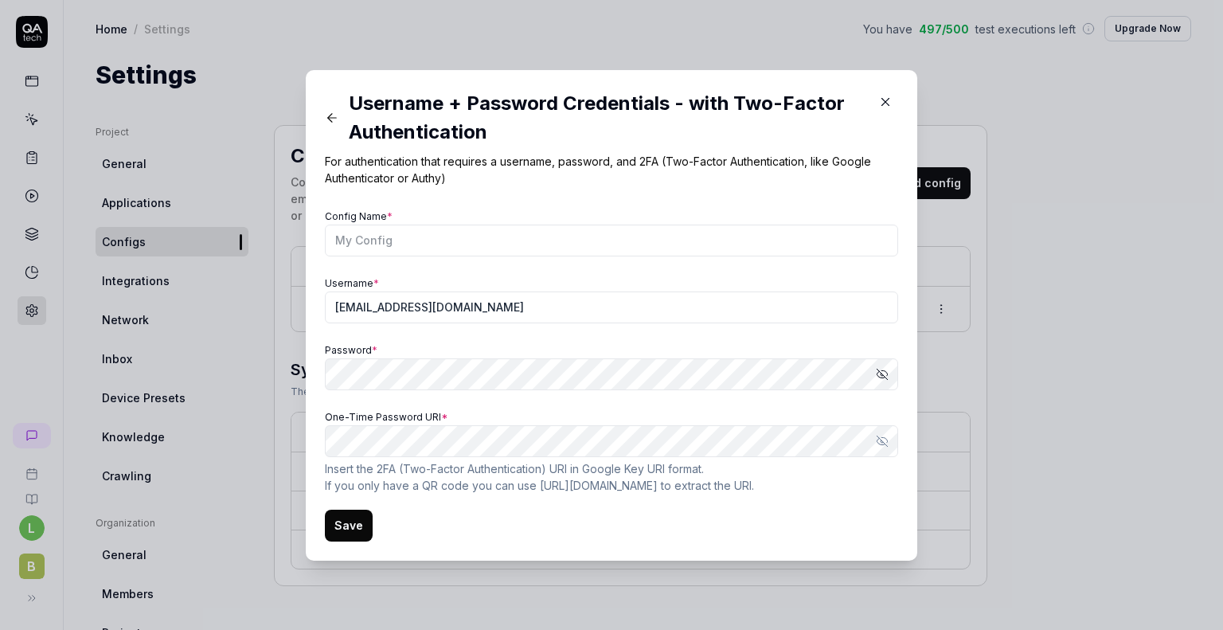
click at [878, 95] on icon "button" at bounding box center [885, 102] width 14 height 14
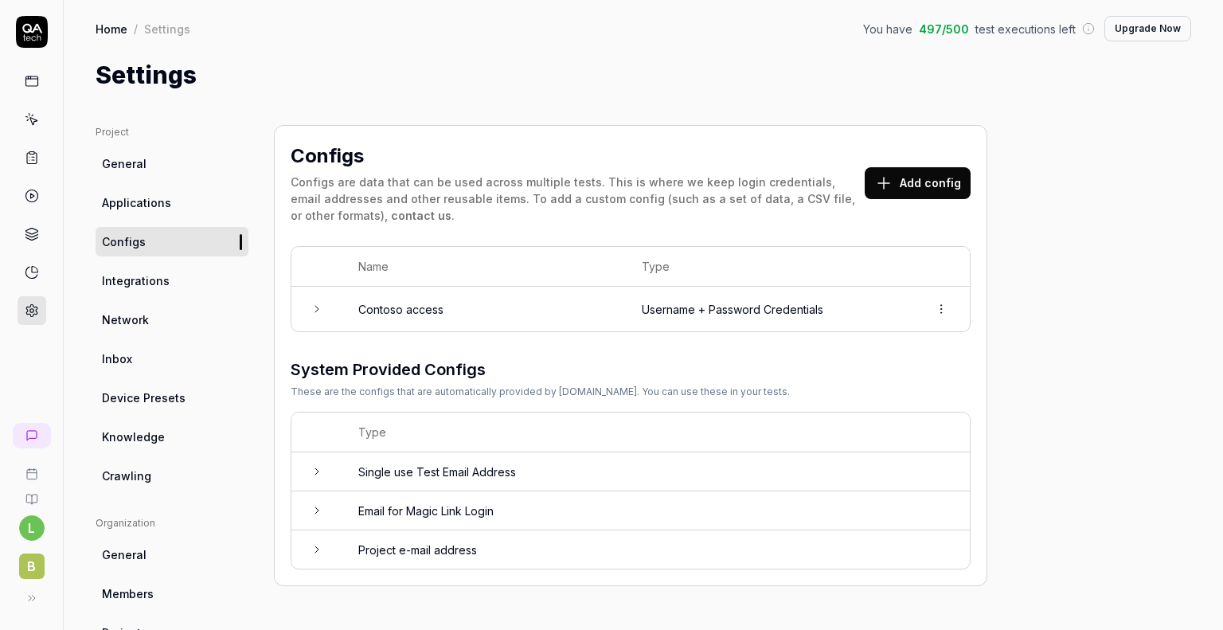
click at [669, 70] on div "Settings" at bounding box center [643, 75] width 1095 height 36
click at [409, 69] on div "Settings" at bounding box center [643, 75] width 1095 height 36
click at [161, 172] on link "General" at bounding box center [172, 163] width 153 height 29
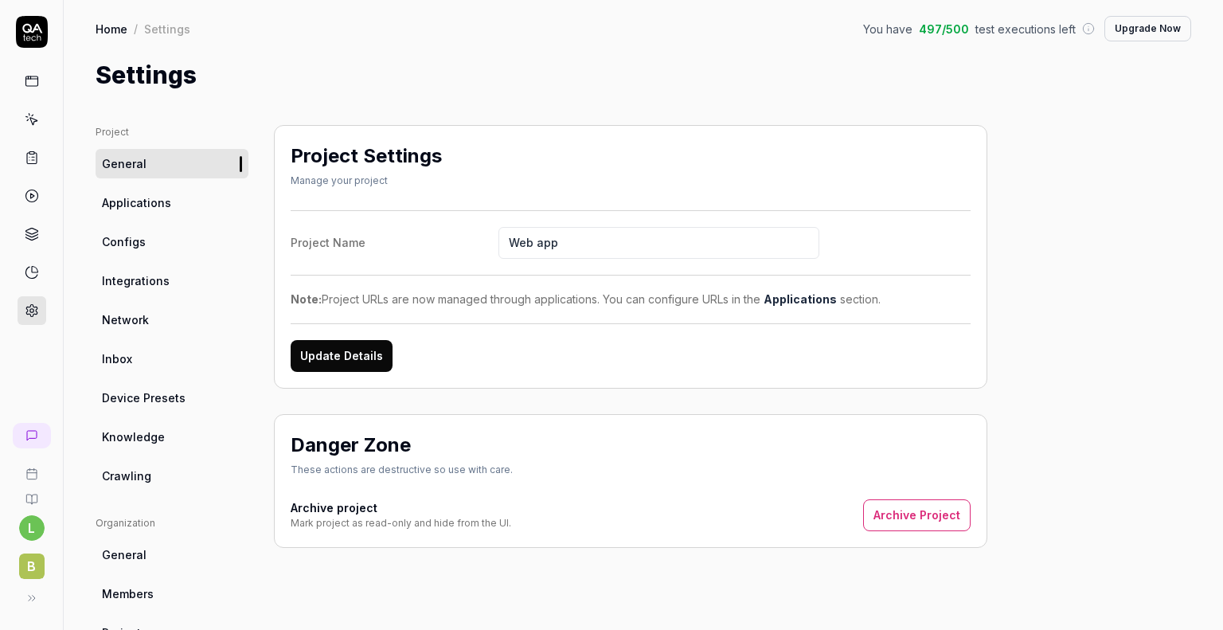
click at [858, 73] on div "Settings" at bounding box center [643, 75] width 1095 height 36
click at [129, 201] on span "Applications" at bounding box center [136, 202] width 69 height 17
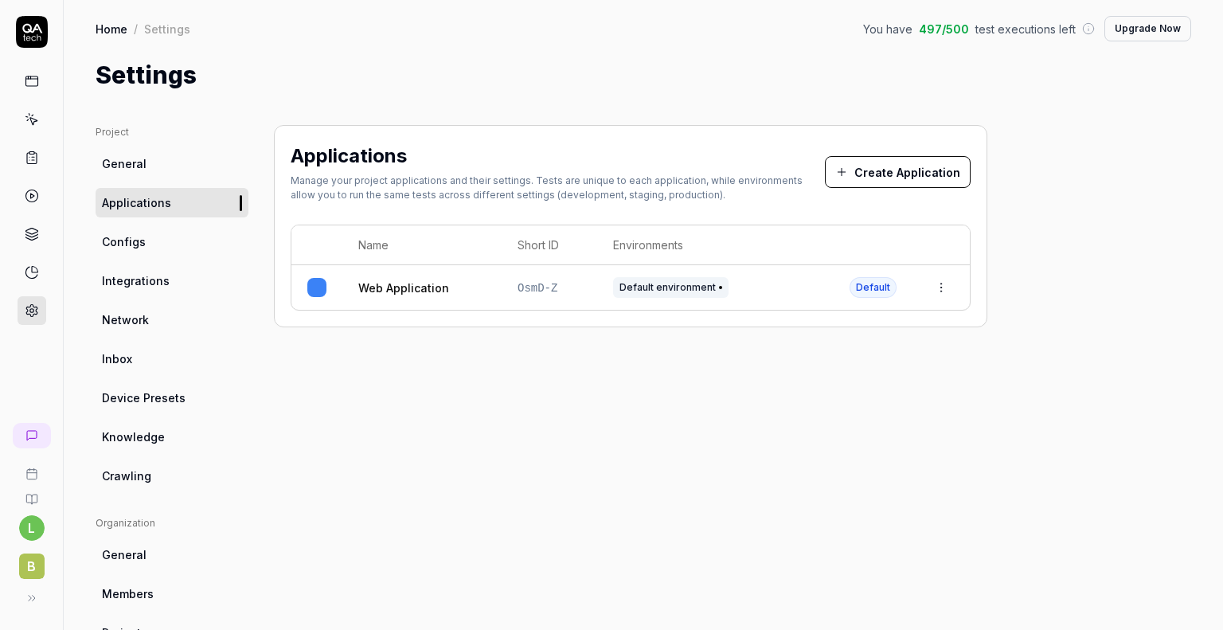
click at [133, 244] on span "Configs" at bounding box center [124, 241] width 44 height 17
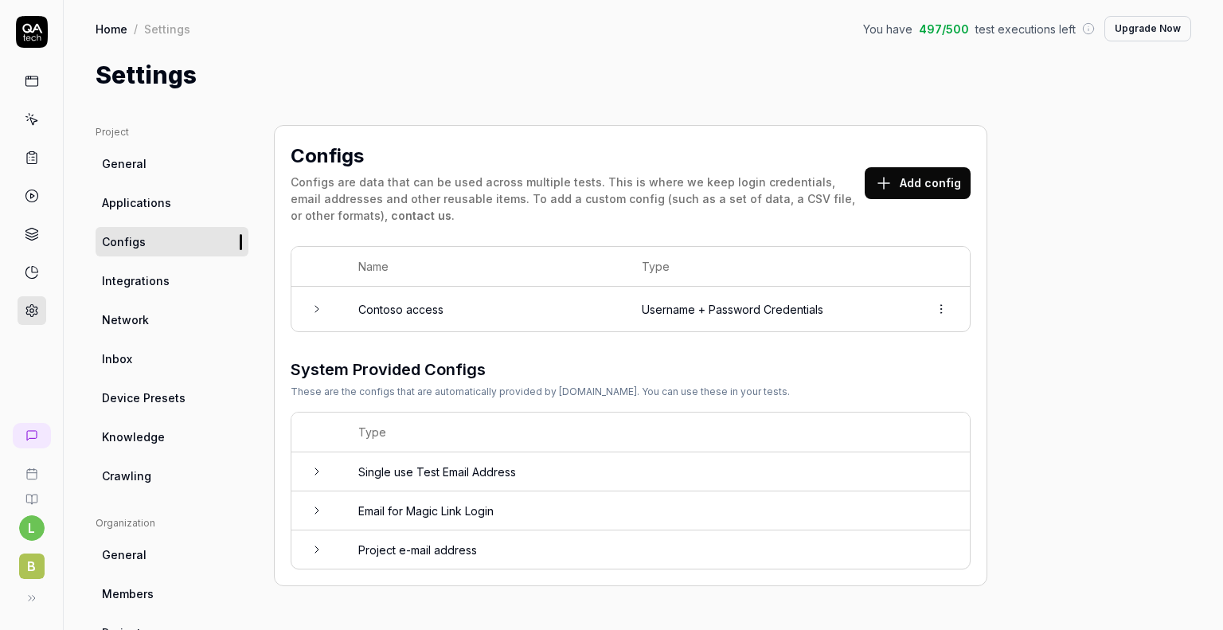
click at [123, 474] on span "Crawling" at bounding box center [126, 475] width 49 height 17
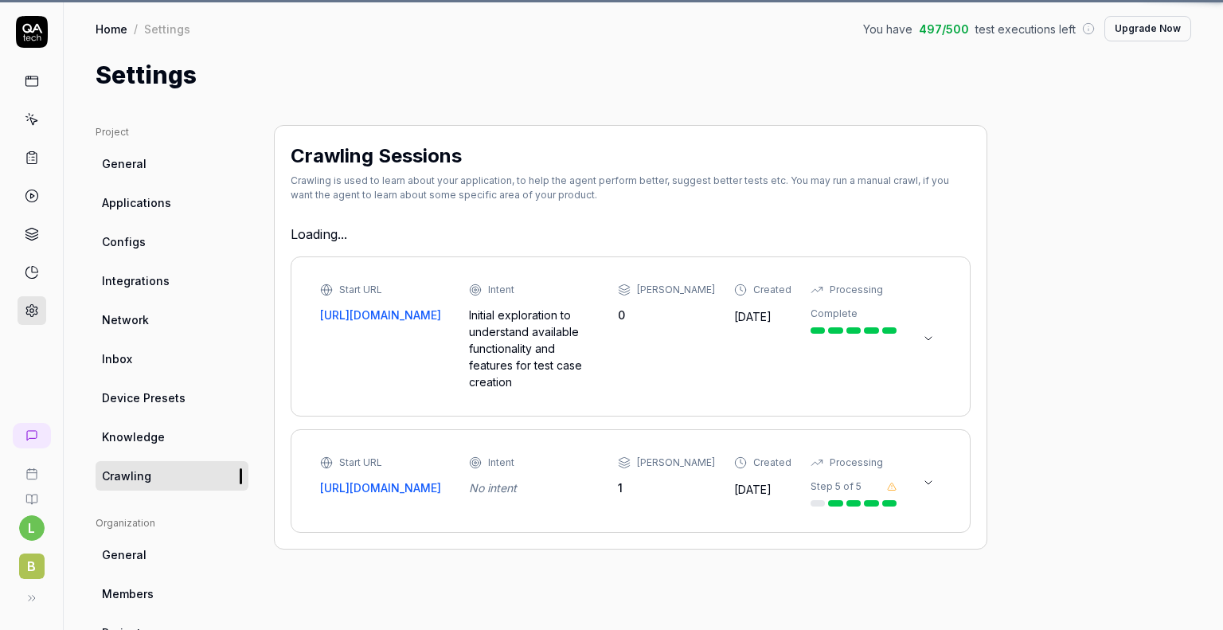
type textarea "*"
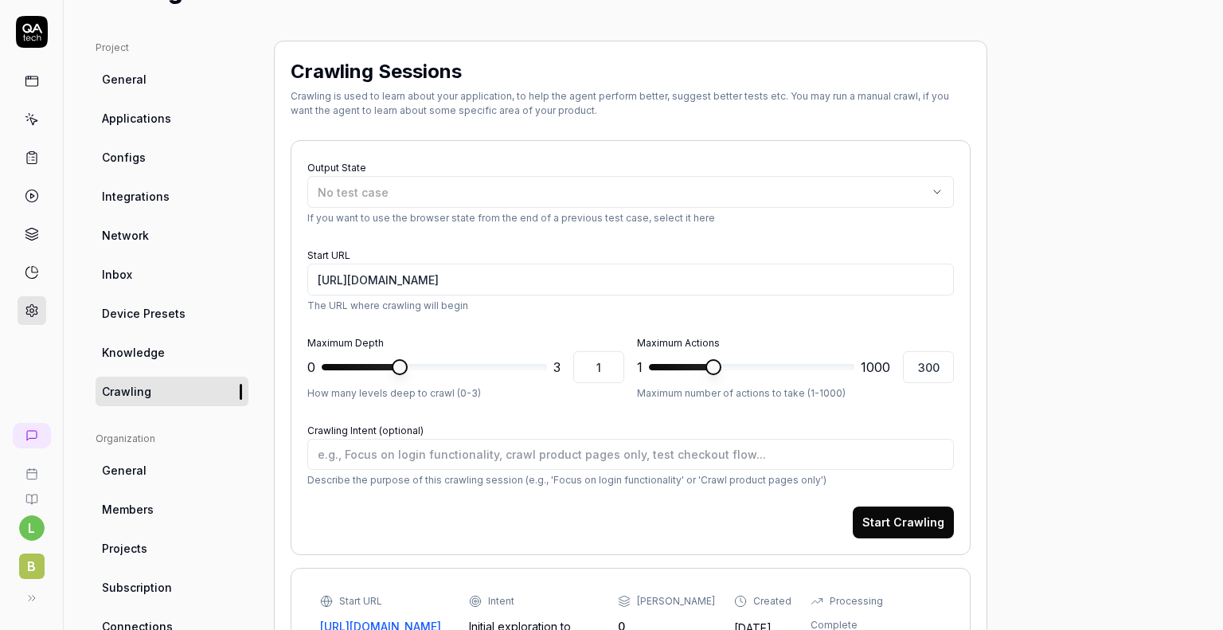
scroll to position [86, 0]
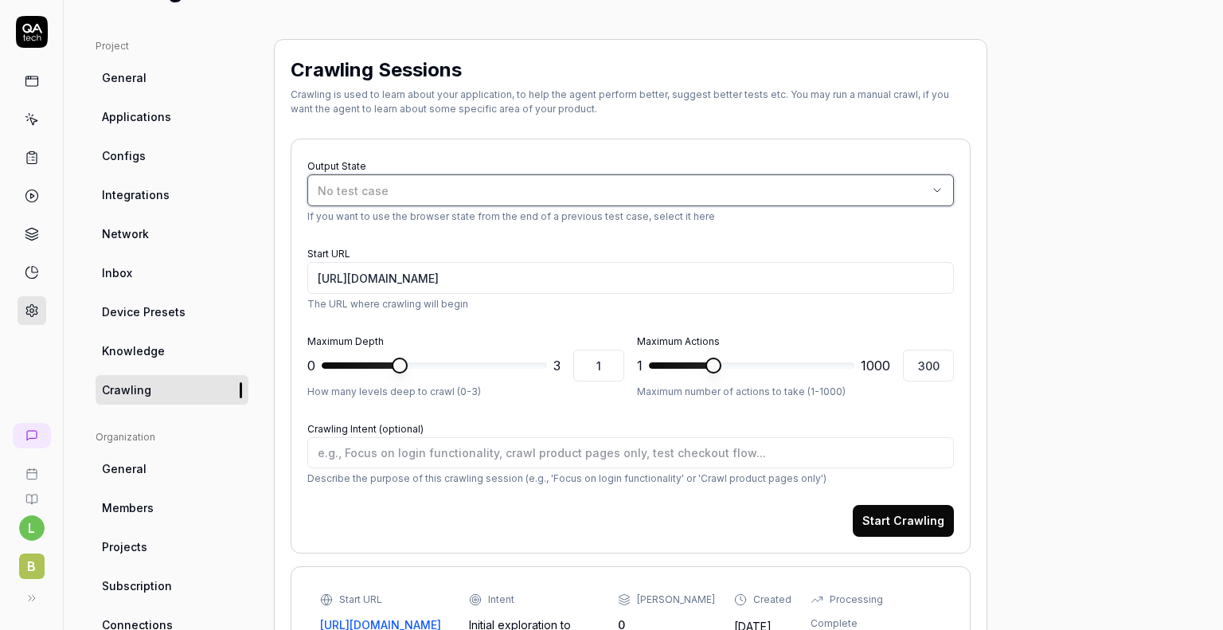
click at [487, 179] on button "No test case" at bounding box center [630, 190] width 646 height 32
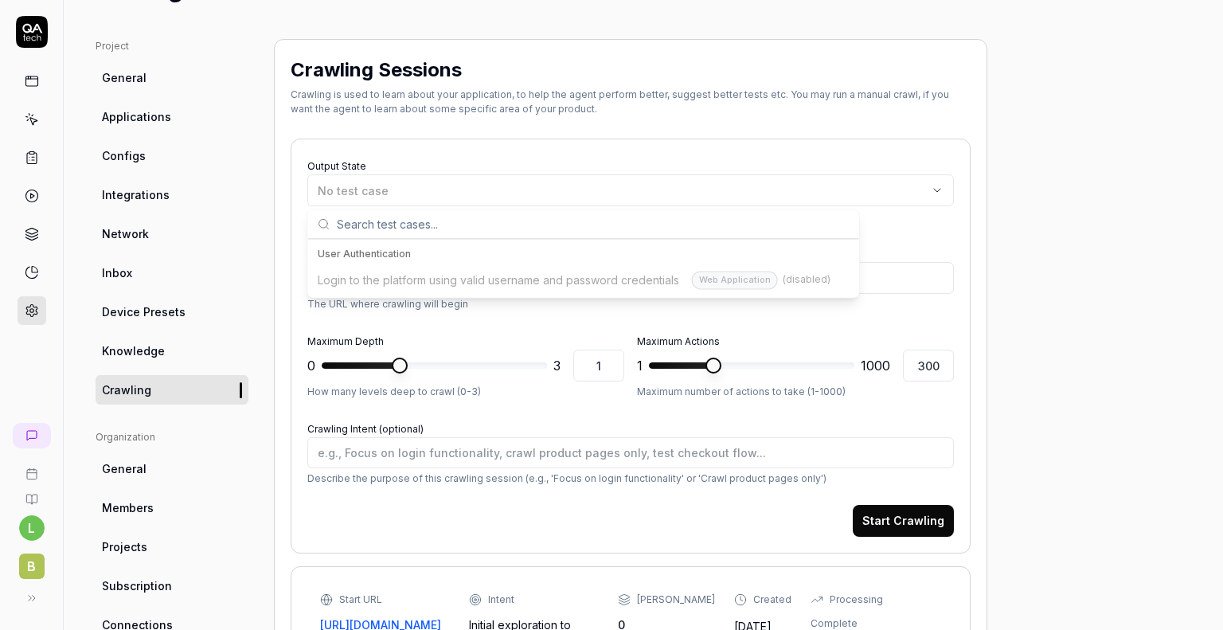
click at [381, 257] on div "User Authentication" at bounding box center [584, 254] width 532 height 14
click at [570, 164] on div "Output State No test case If you want to use the browser state from the end of …" at bounding box center [630, 189] width 646 height 68
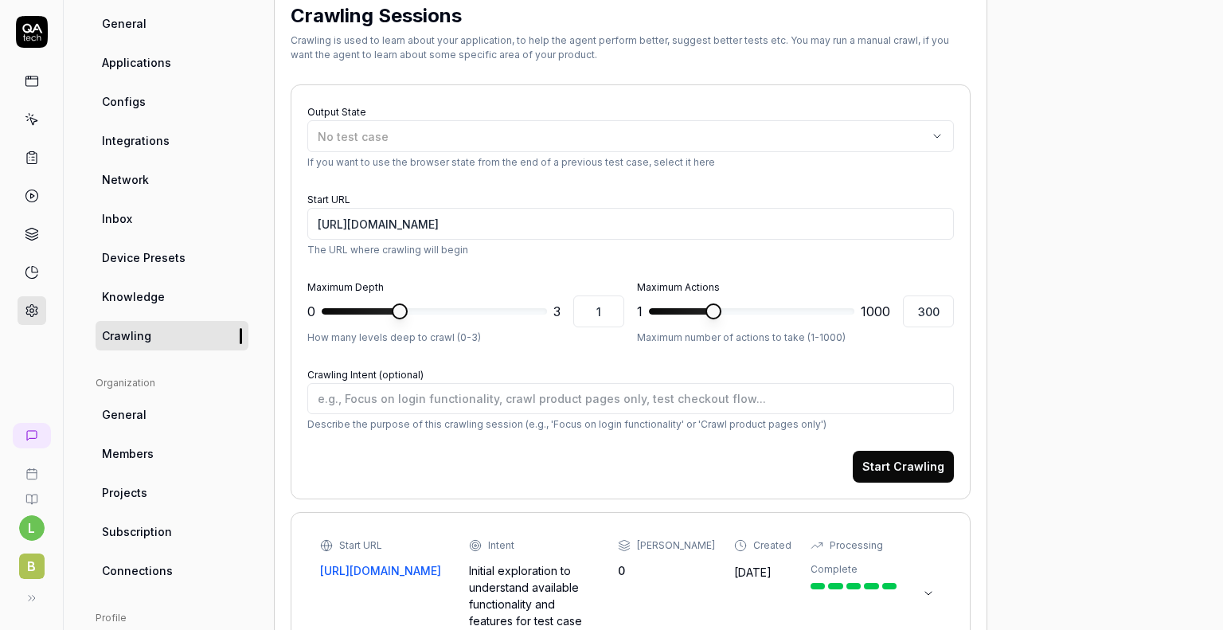
scroll to position [135, 0]
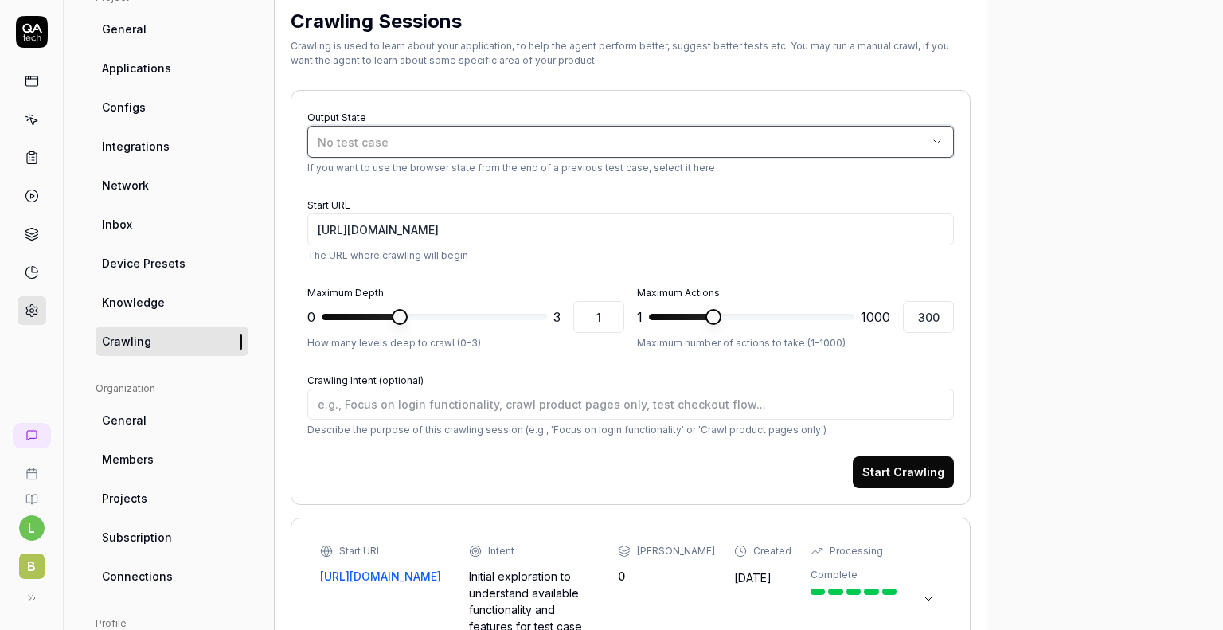
click at [538, 146] on div "No test case" at bounding box center [623, 142] width 610 height 17
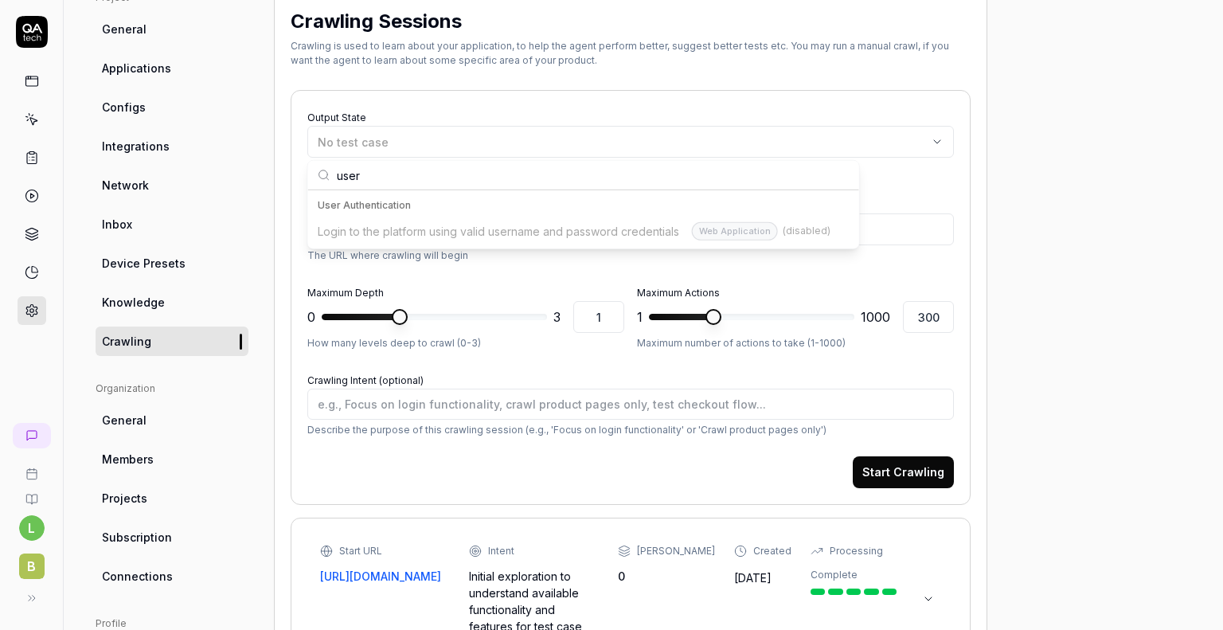
type input "user"
click at [486, 215] on div "User Authentication" at bounding box center [583, 205] width 544 height 24
click at [280, 184] on div "Crawling Sessions Crawling is used to learn about your application, to help the…" at bounding box center [630, 400] width 713 height 820
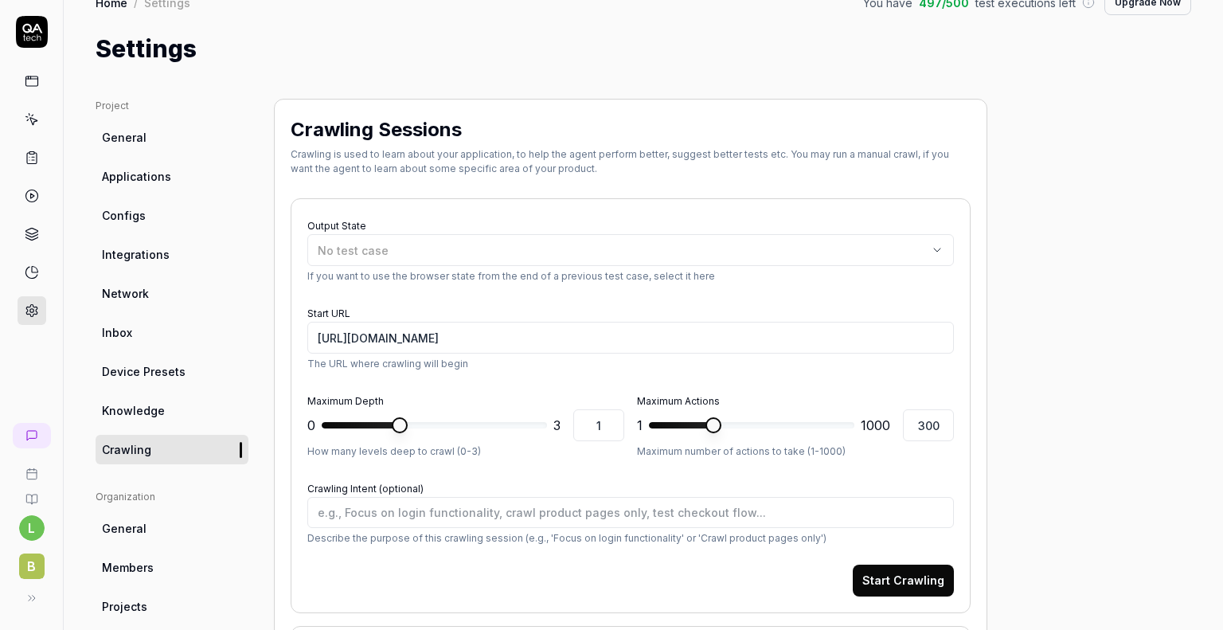
scroll to position [0, 0]
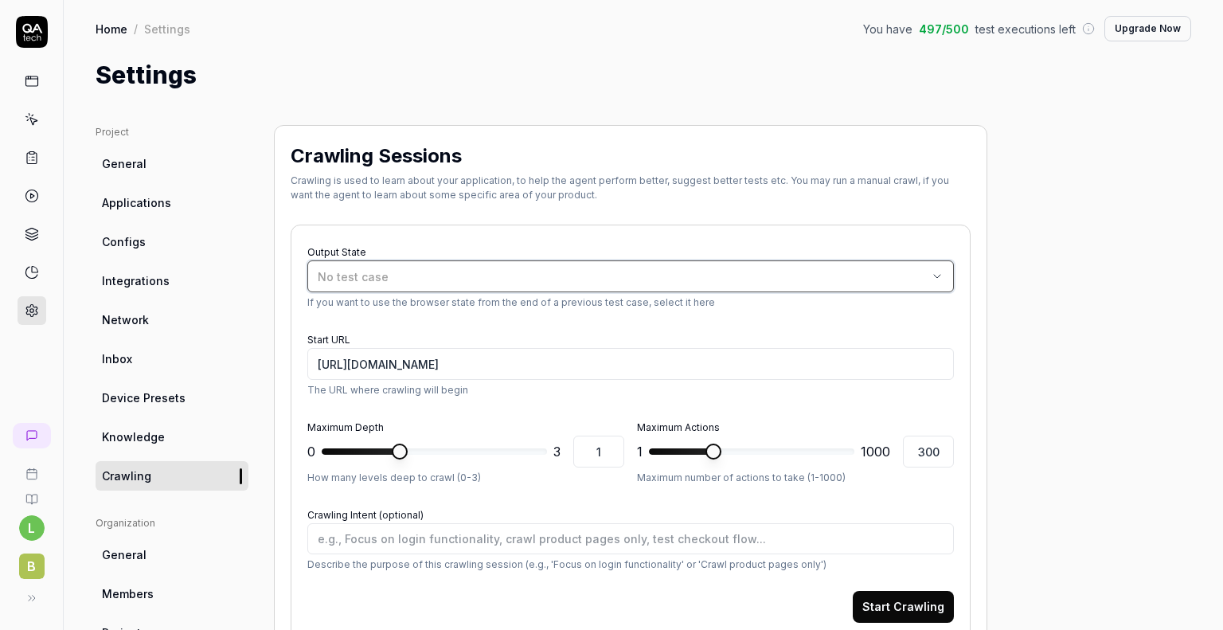
click at [369, 265] on button "No test case" at bounding box center [630, 276] width 646 height 32
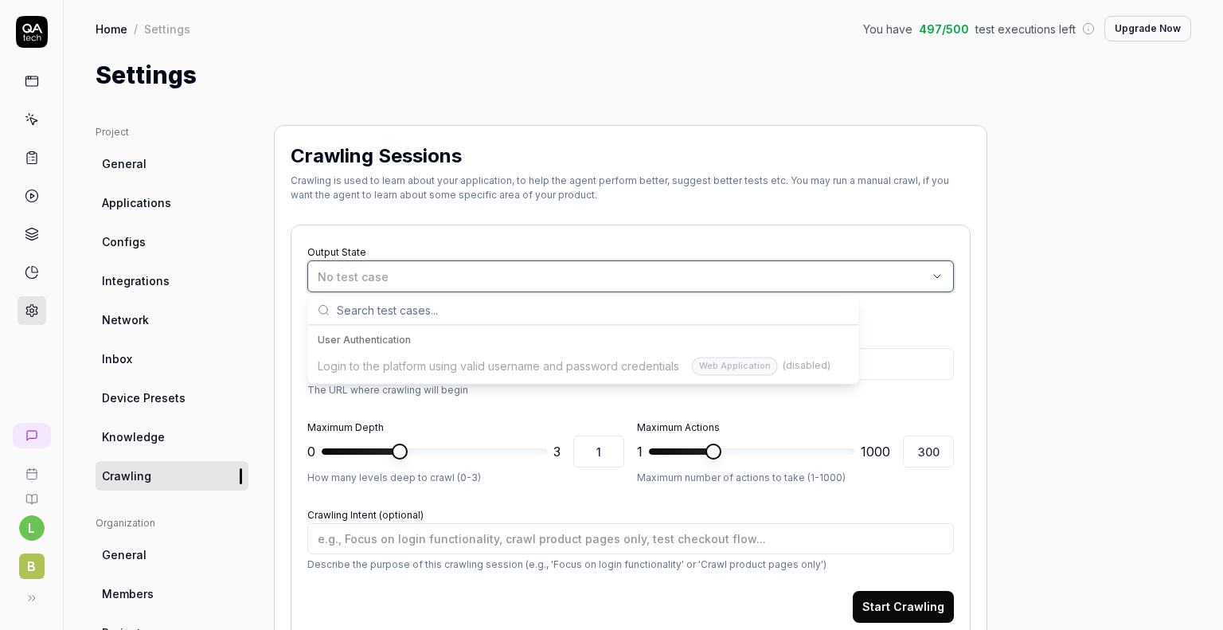
click at [369, 265] on button "No test case" at bounding box center [630, 276] width 646 height 32
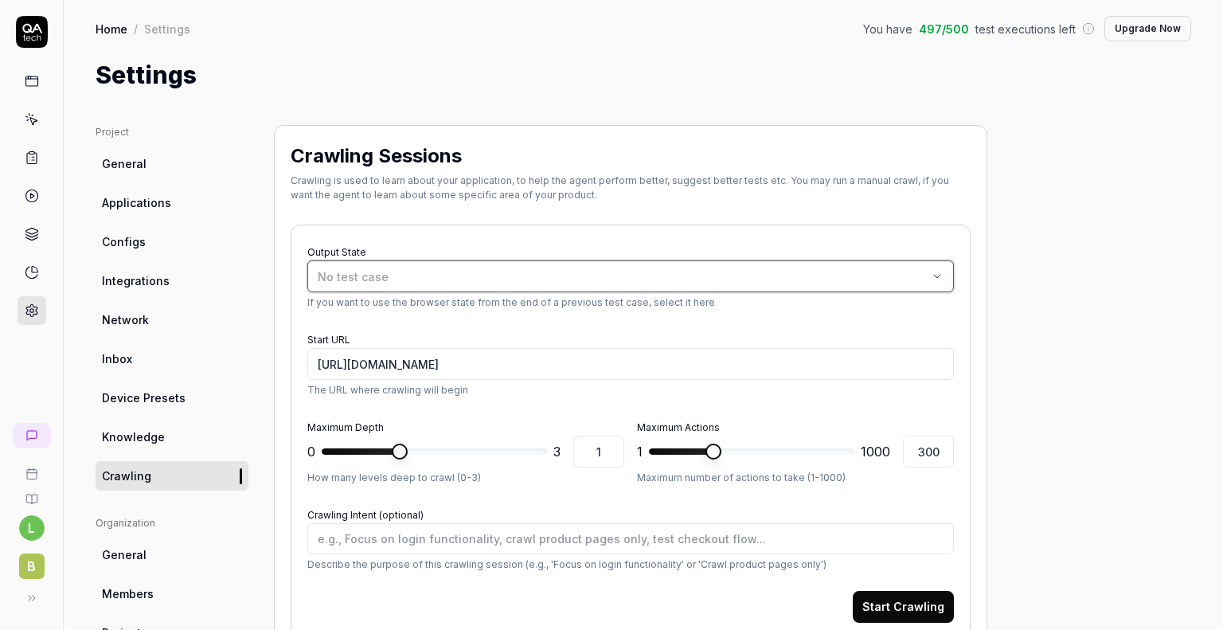
click at [661, 270] on div "No test case" at bounding box center [623, 276] width 610 height 17
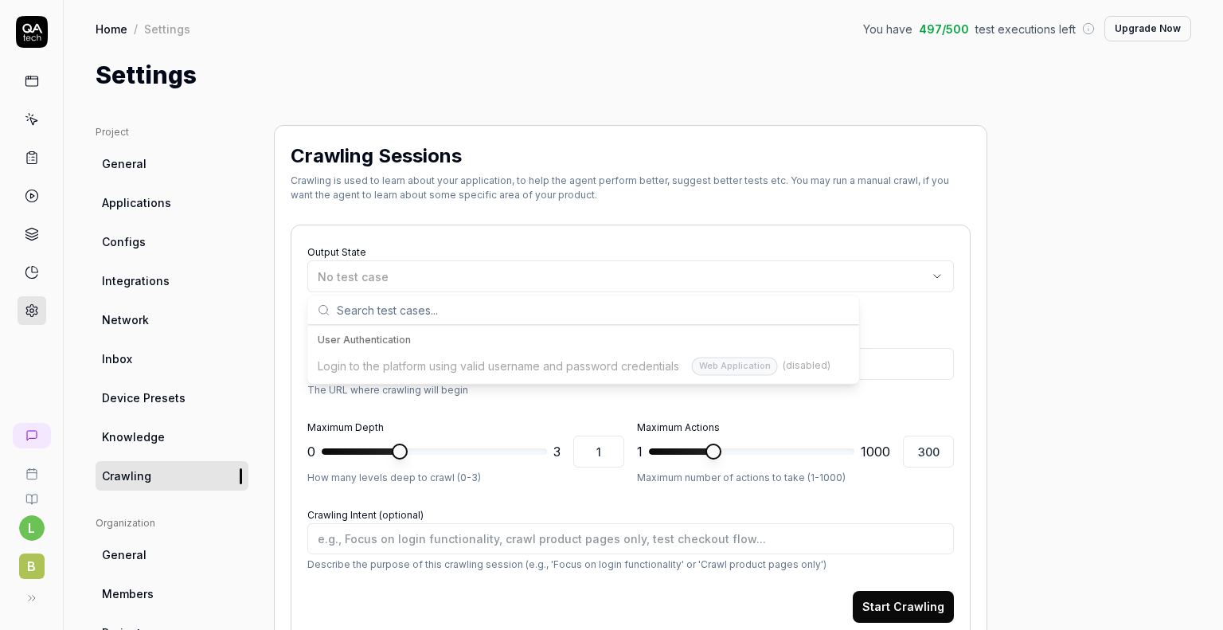
click at [601, 85] on div "Settings" at bounding box center [643, 75] width 1095 height 36
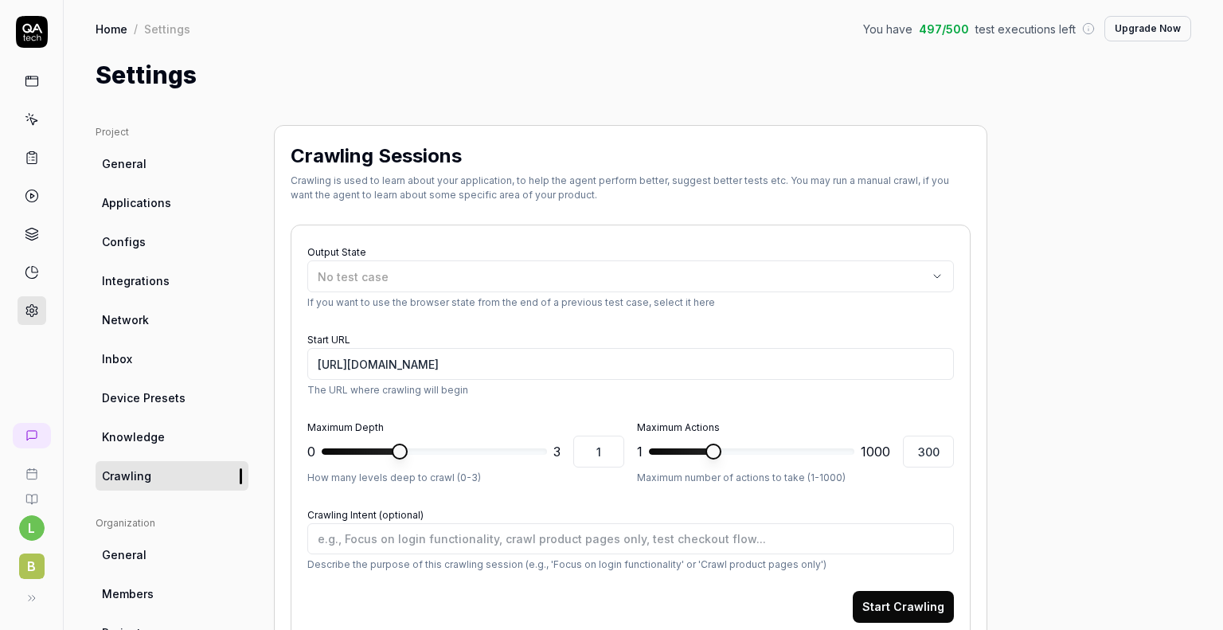
click at [141, 204] on span "Applications" at bounding box center [136, 202] width 69 height 17
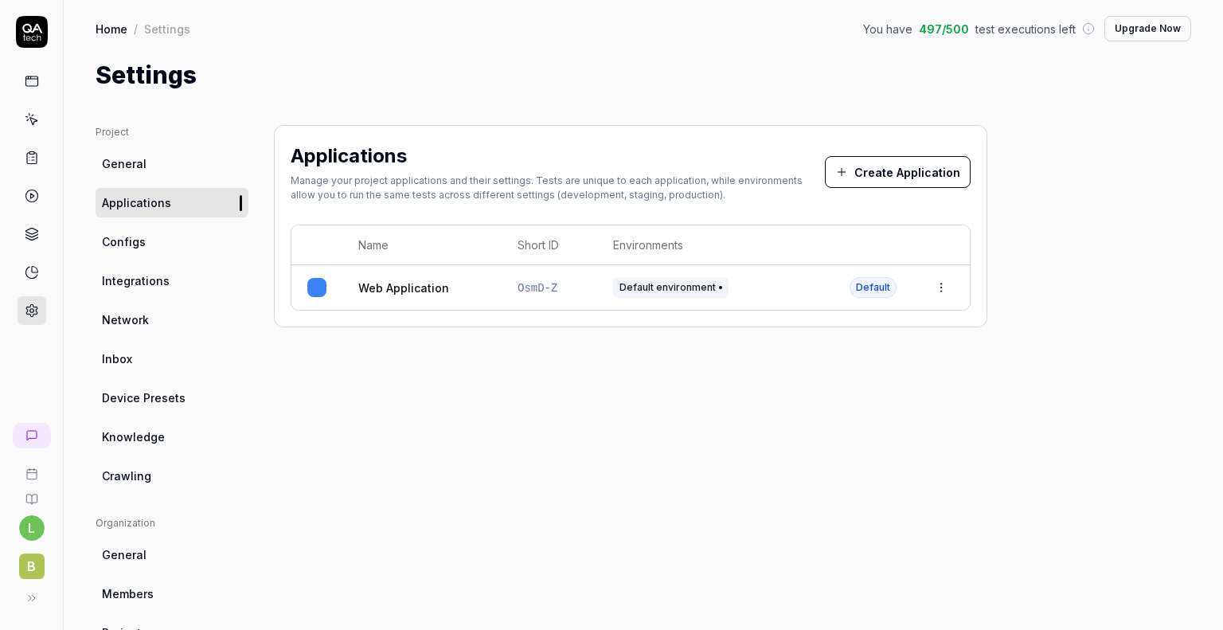
click at [938, 289] on html "l B Home / Settings You have 497 / 500 test executions left Upgrade Now Home / …" at bounding box center [611, 315] width 1223 height 630
click at [809, 397] on span "Edit" at bounding box center [813, 392] width 21 height 17
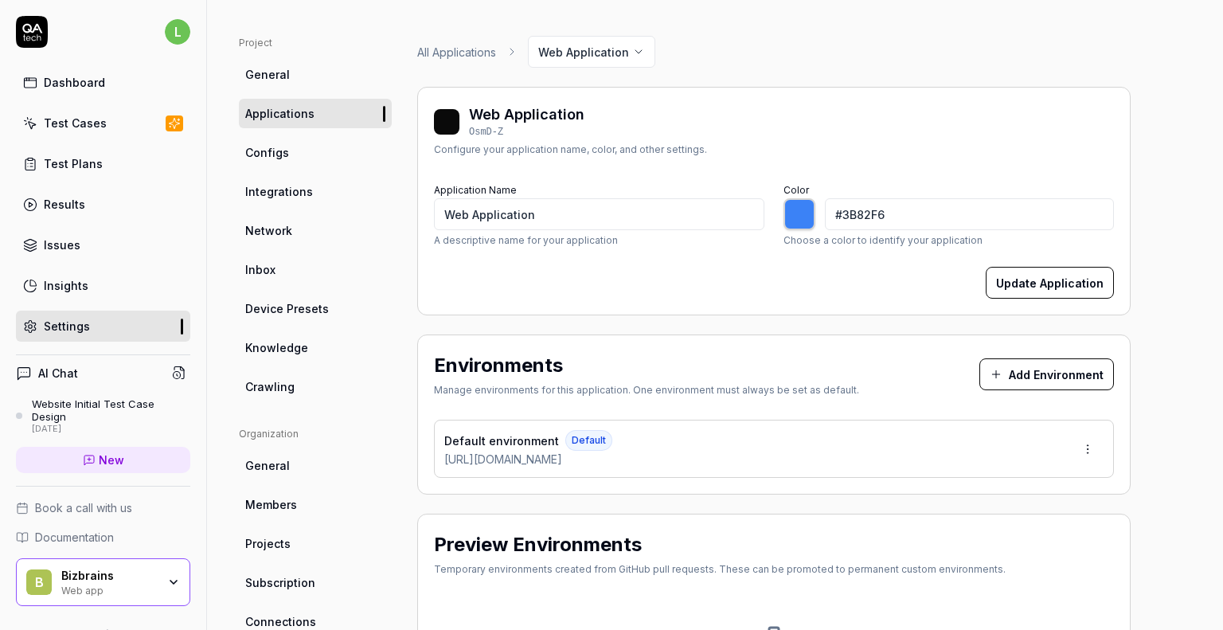
scroll to position [89, 0]
click at [1095, 439] on html "l Dashboard Test Cases Test Plans Results Issues Insights Settings AI Chat Webs…" at bounding box center [611, 315] width 1223 height 630
click at [990, 521] on span "Edit" at bounding box center [986, 521] width 21 height 17
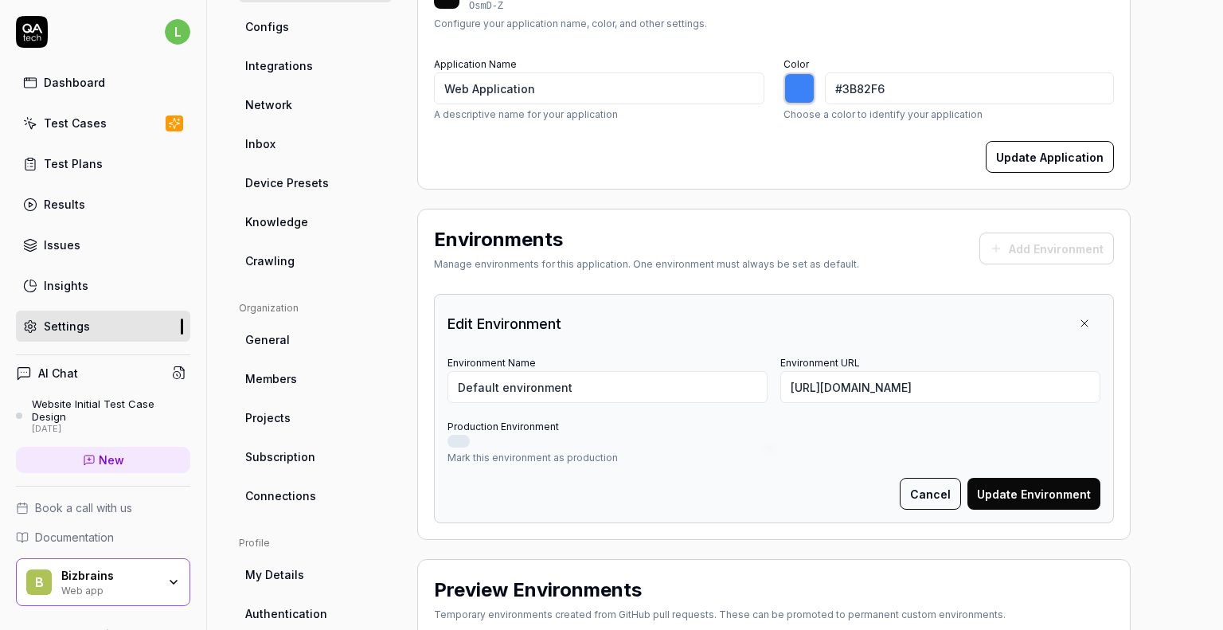
scroll to position [216, 0]
click at [1009, 494] on button "Update Environment" at bounding box center [1033, 493] width 133 height 32
type input "*******"
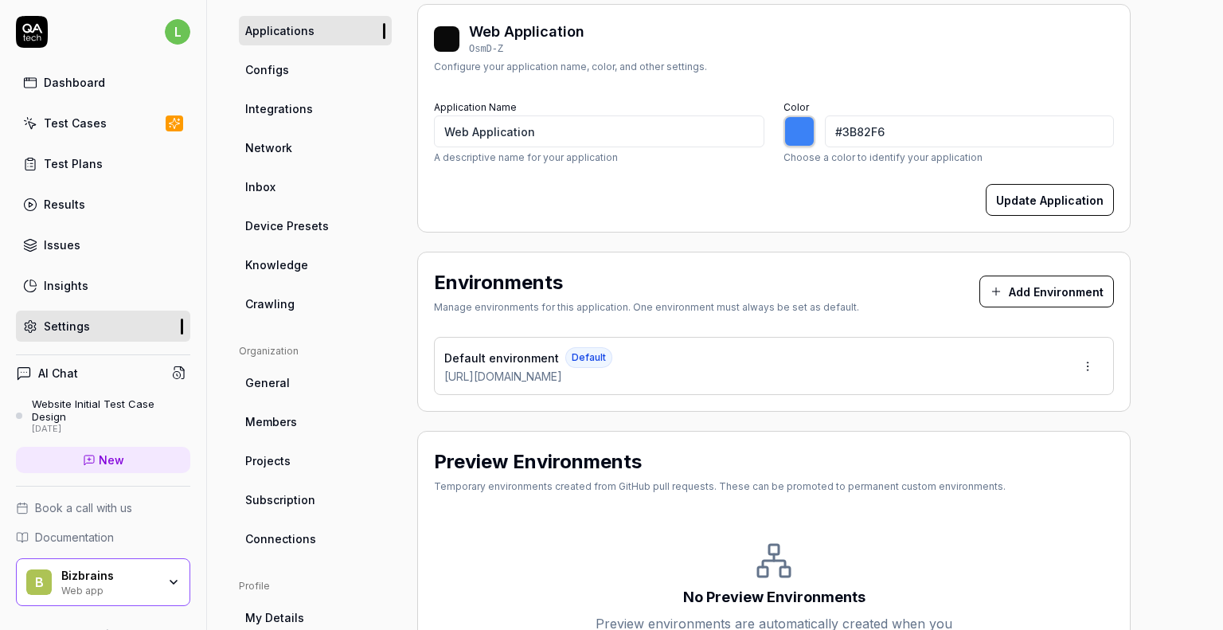
scroll to position [170, 0]
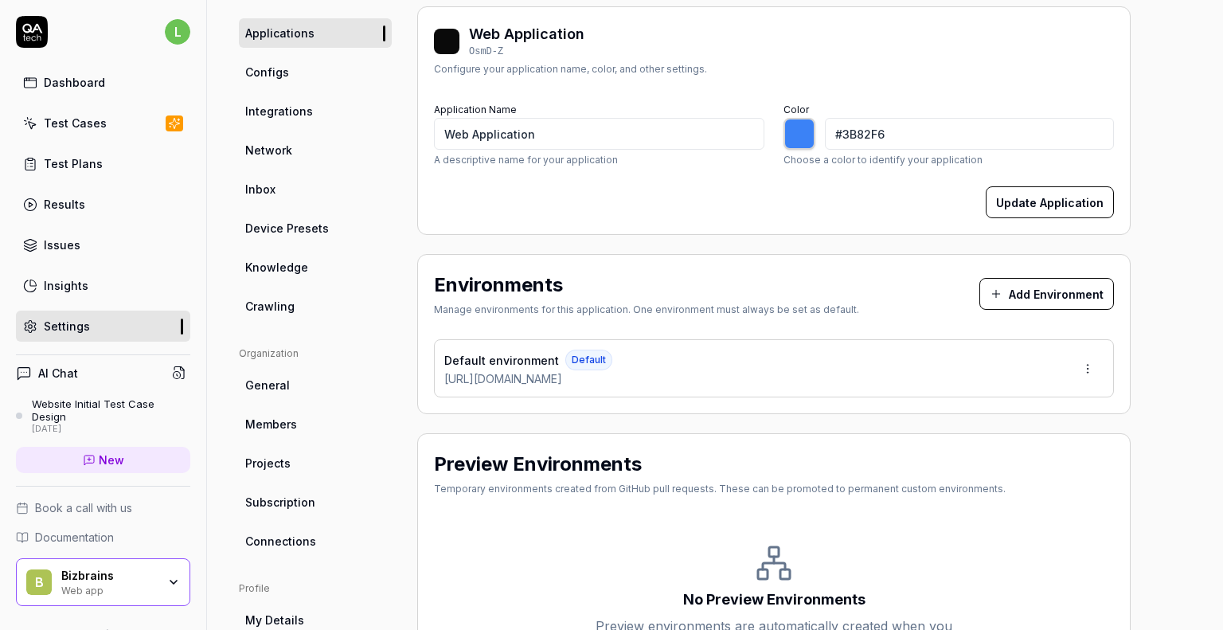
click at [285, 300] on span "Crawling" at bounding box center [269, 306] width 49 height 17
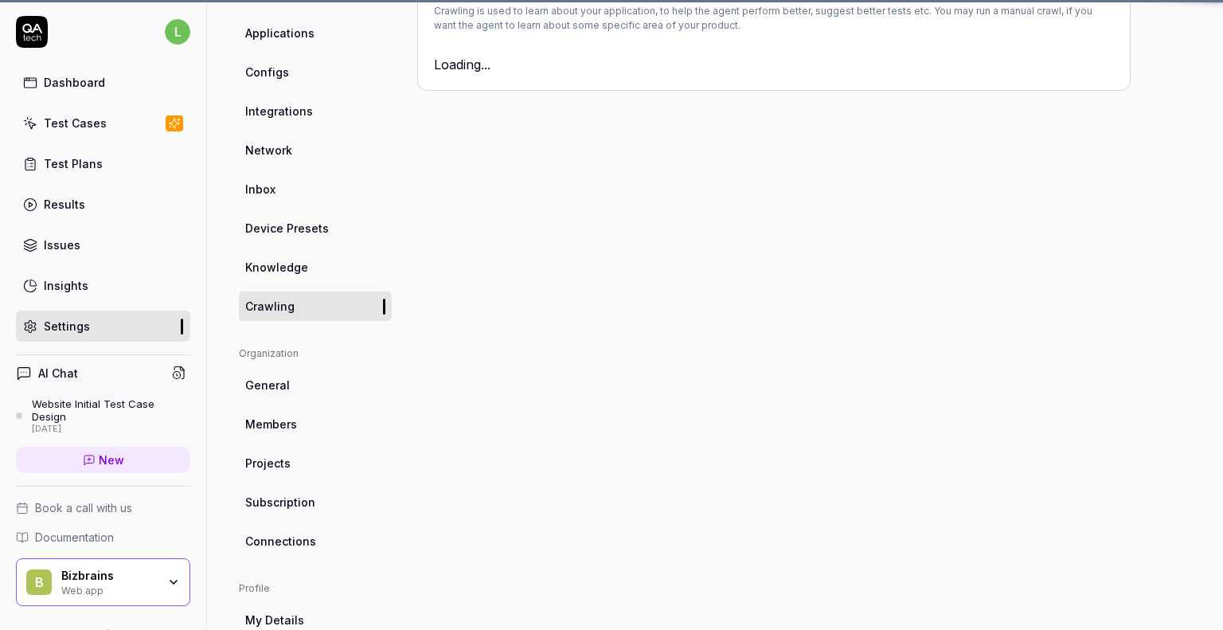
scroll to position [124, 0]
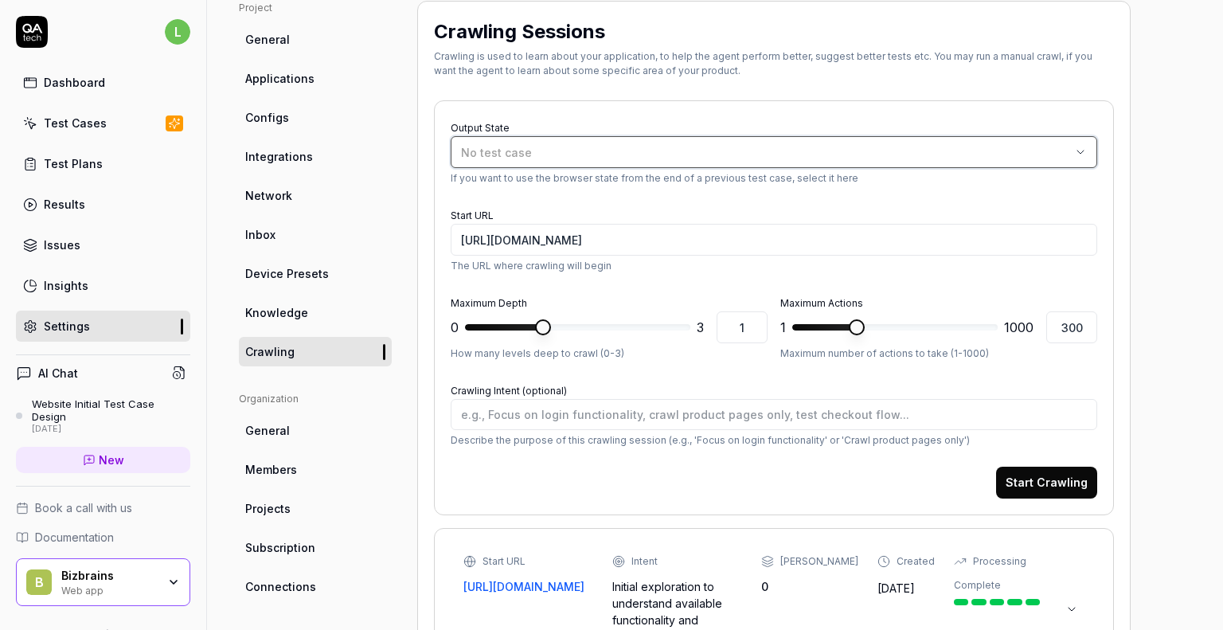
click at [606, 147] on div "No test case" at bounding box center [766, 152] width 610 height 17
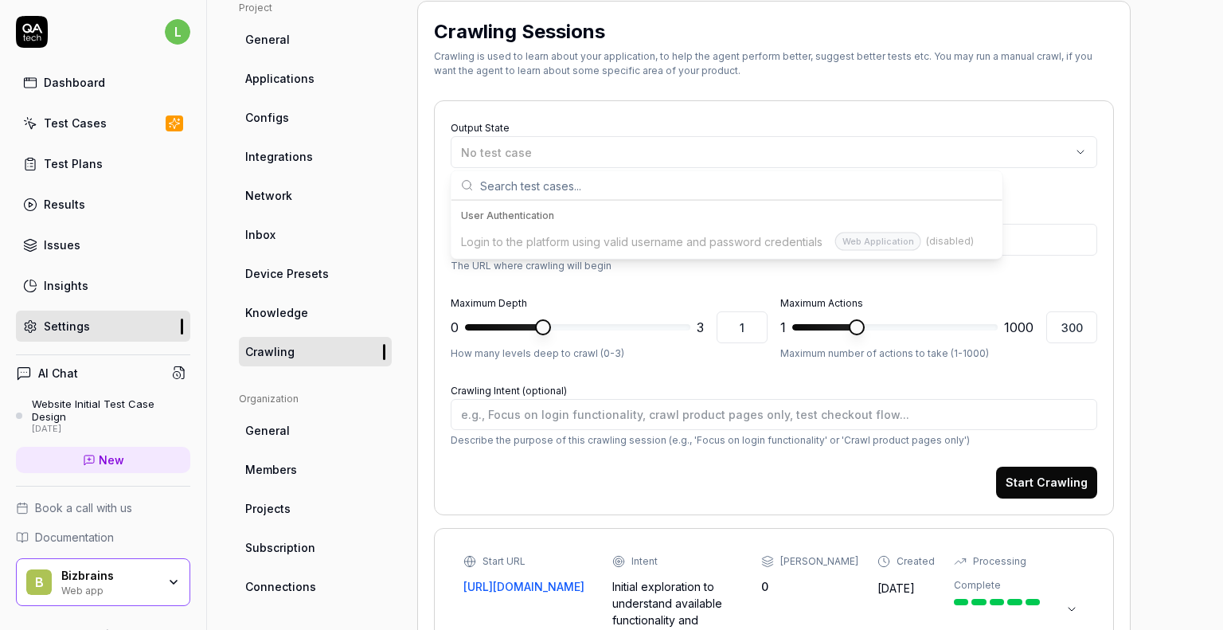
click at [599, 105] on div "Output State No test case If you want to use the browser state from the end of …" at bounding box center [774, 307] width 680 height 415
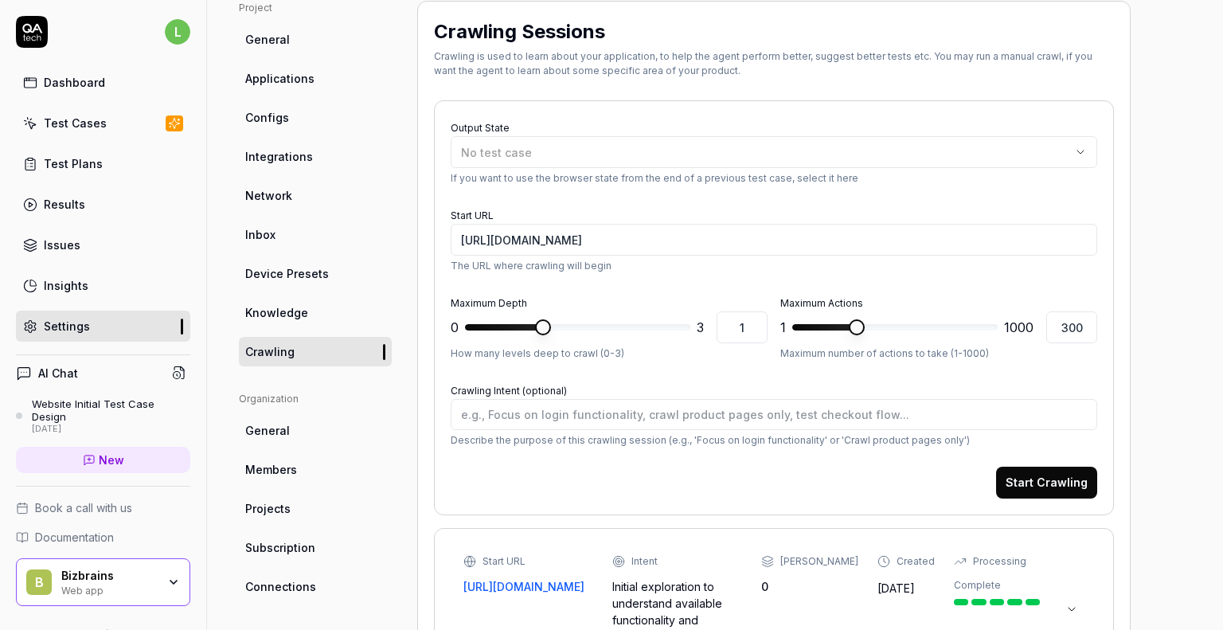
click at [73, 119] on div "Test Cases" at bounding box center [75, 123] width 63 height 17
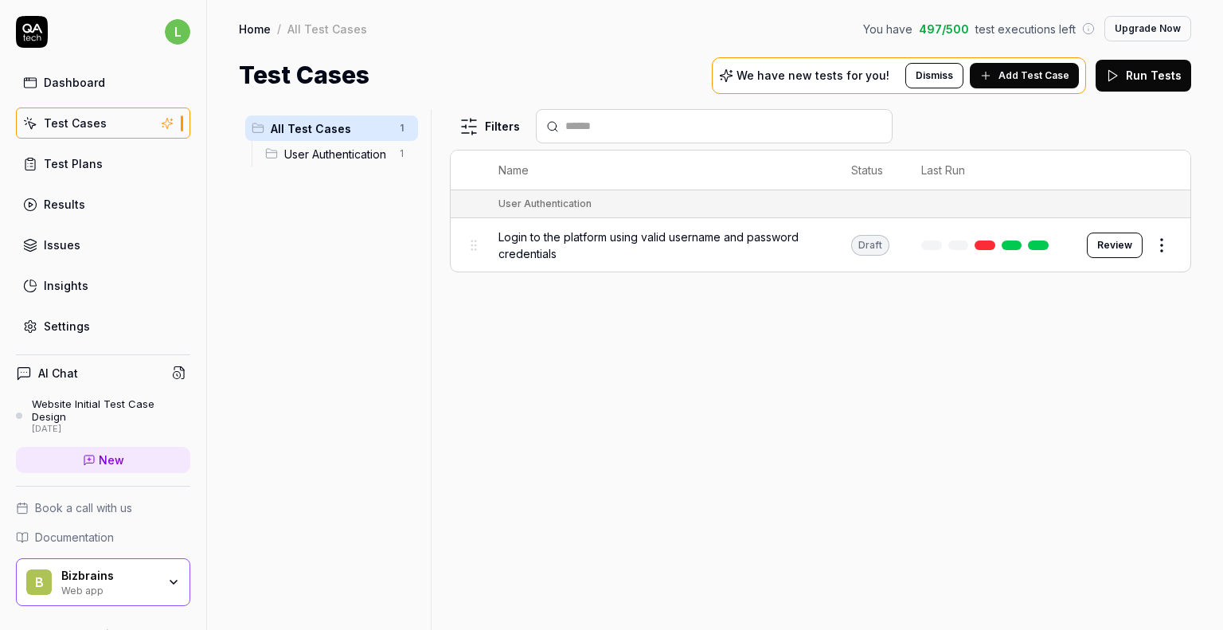
click at [1165, 240] on html "l Dashboard Test Cases Test Plans Results Issues Insights Settings AI Chat Webs…" at bounding box center [611, 315] width 1223 height 630
click at [1145, 526] on button "button" at bounding box center [1149, 523] width 22 height 13
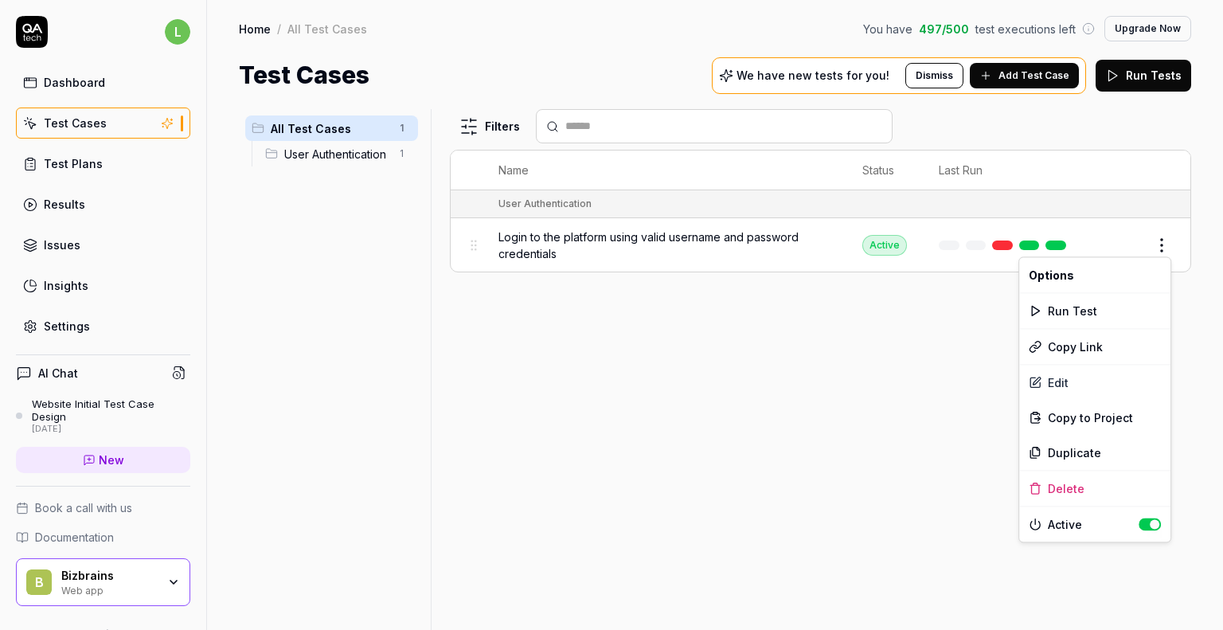
click at [933, 466] on html "l Dashboard Test Cases Test Plans Results Issues Insights Settings AI Chat Webs…" at bounding box center [611, 315] width 1223 height 630
click at [350, 259] on div "All Test Cases 1 User Authentication 1" at bounding box center [331, 359] width 185 height 501
click at [92, 318] on link "Settings" at bounding box center [103, 325] width 174 height 31
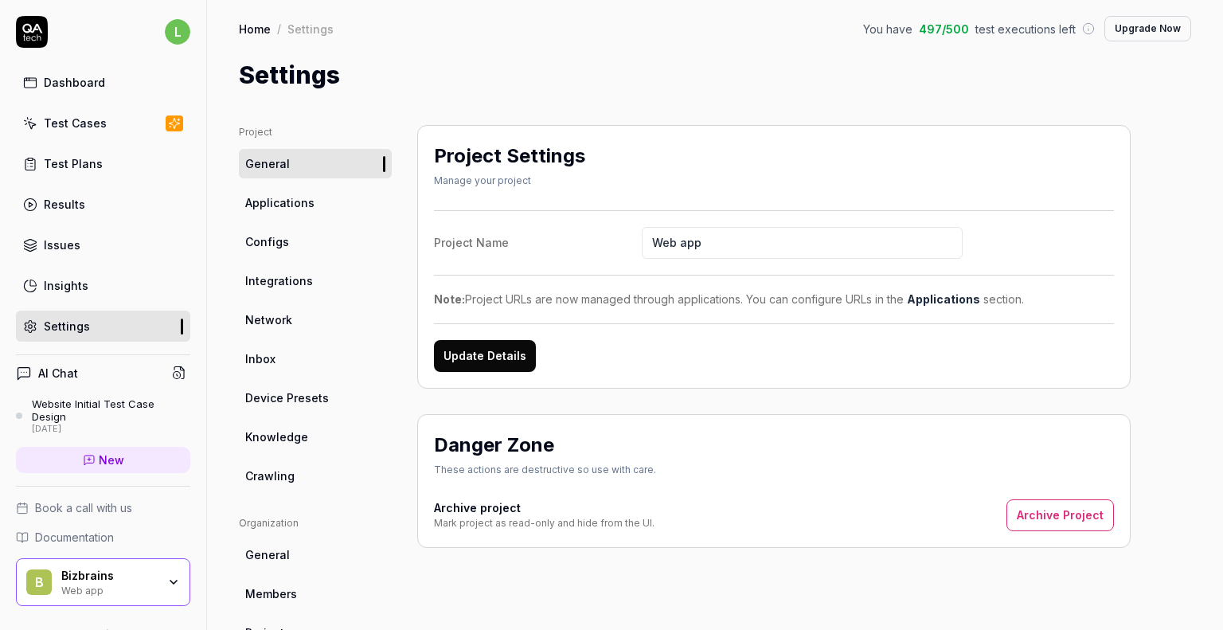
click at [276, 478] on span "Crawling" at bounding box center [269, 475] width 49 height 17
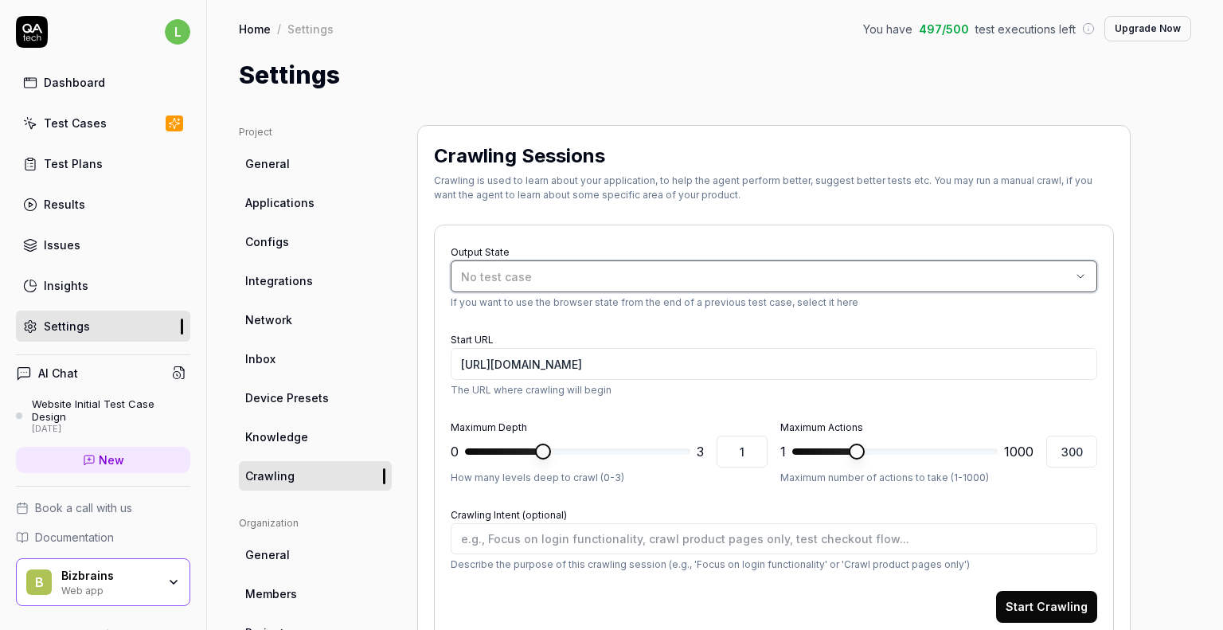
click at [556, 278] on div "No test case" at bounding box center [766, 276] width 610 height 17
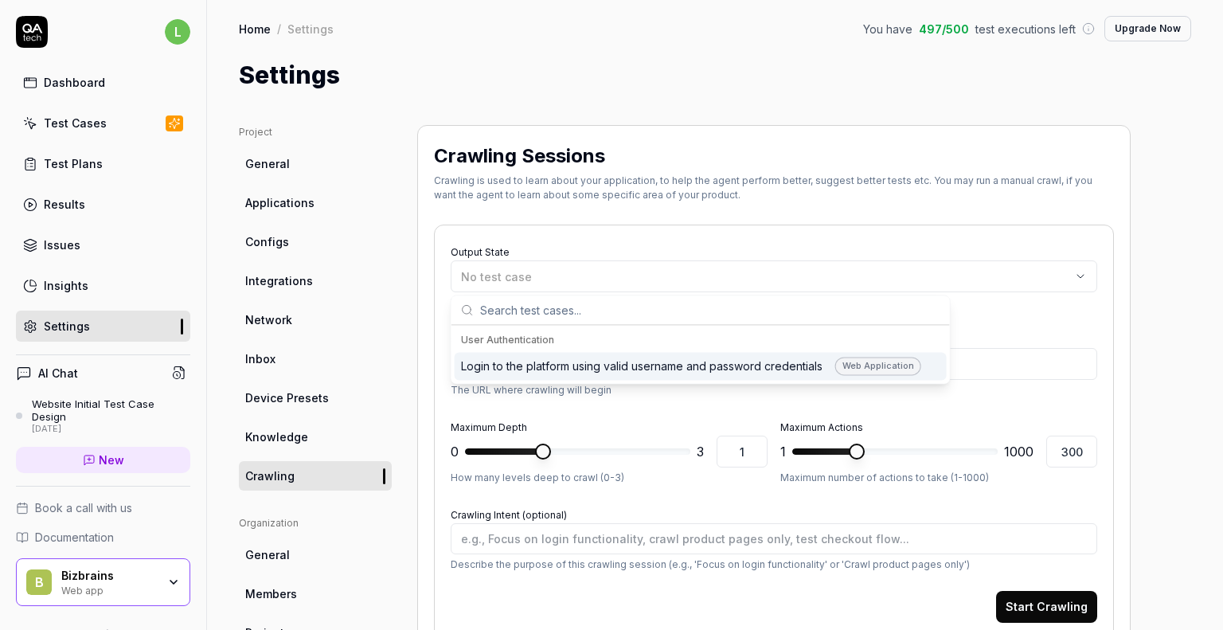
click at [567, 373] on div "Login to the platform using valid username and password credentials Web Applica…" at bounding box center [691, 366] width 460 height 18
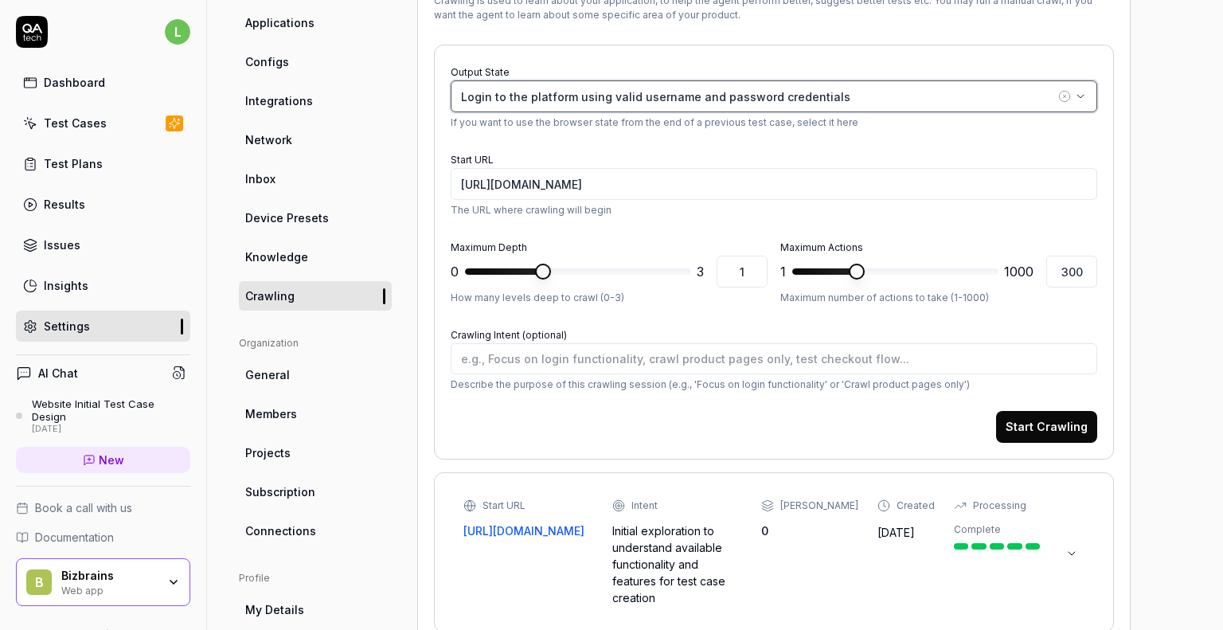
scroll to position [194, 0]
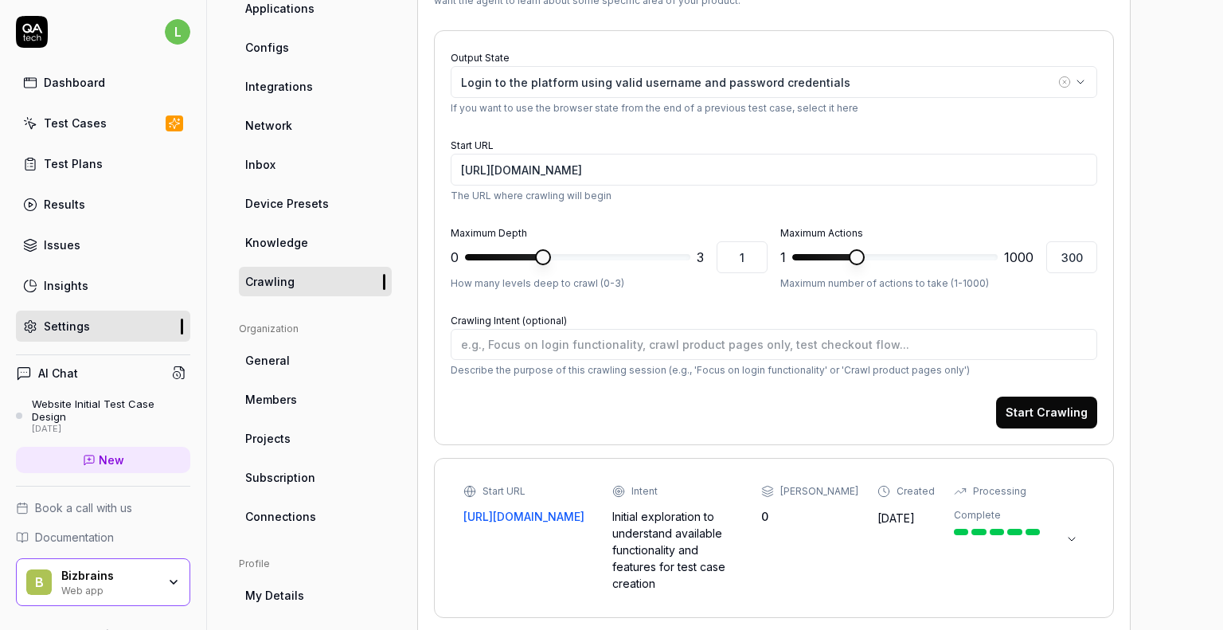
click at [1051, 416] on button "Start Crawling" at bounding box center [1046, 412] width 101 height 32
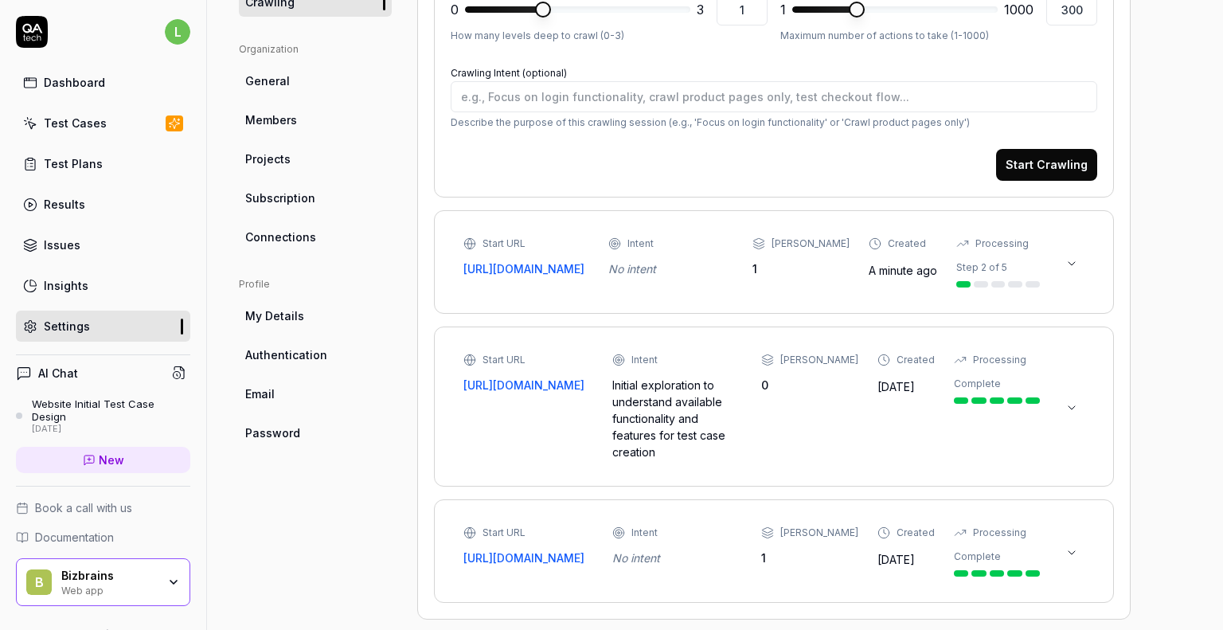
scroll to position [489, 0]
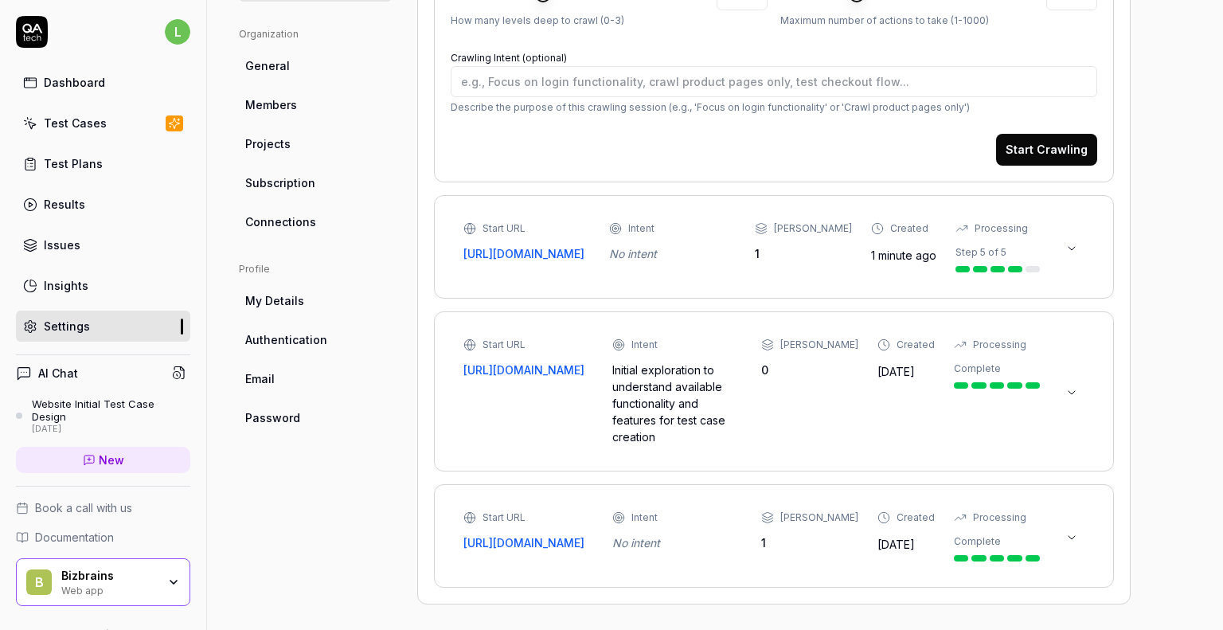
click at [1067, 245] on icon at bounding box center [1071, 248] width 13 height 13
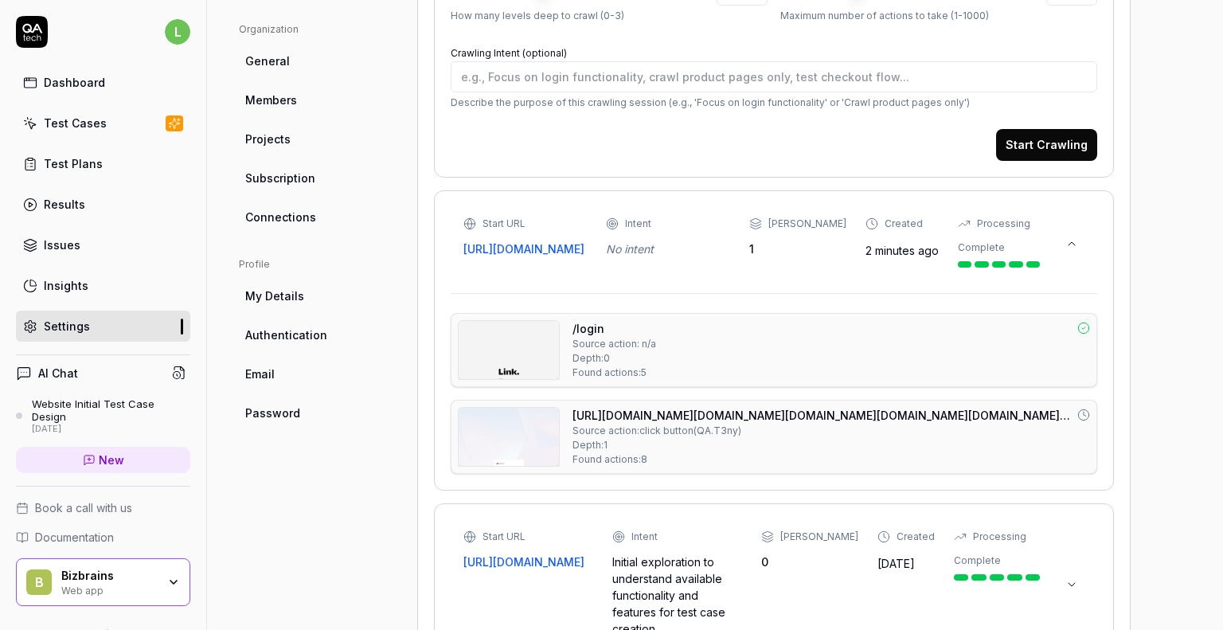
scroll to position [494, 0]
click at [1005, 451] on div "https://login.microsoftonline.com/common/oauth2/v2.0/authorize?response_type=co…" at bounding box center [830, 436] width 517 height 60
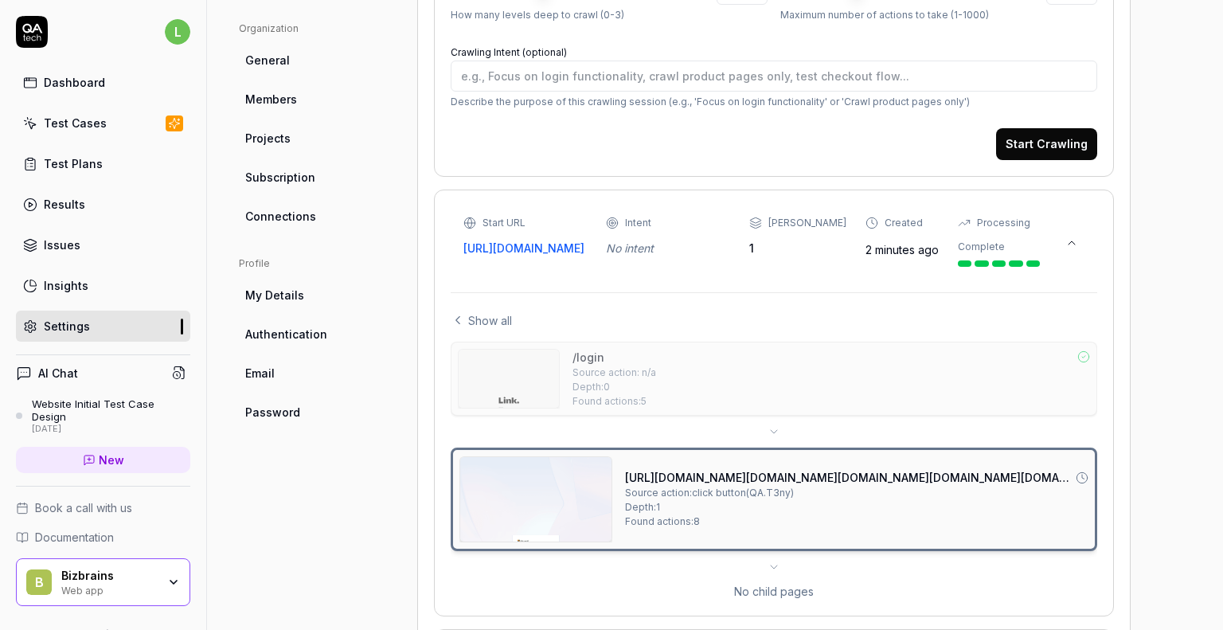
scroll to position [644, 0]
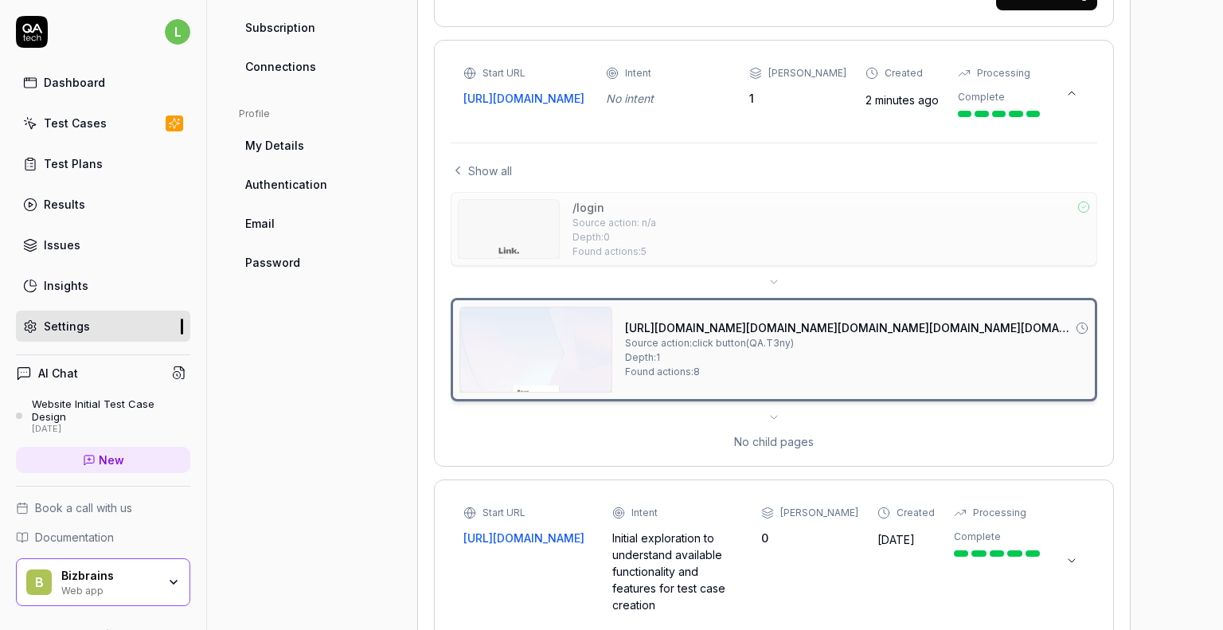
click at [989, 424] on div "/login Source action: n/a Depth: 0 Found actions: 5 https://login.microsoftonli…" at bounding box center [774, 321] width 646 height 258
click at [1122, 393] on div "Crawling Sessions Crawling is used to learn about your application, to help the…" at bounding box center [773, 126] width 713 height 1291
click at [1127, 240] on div "Crawling Sessions Crawling is used to learn about your application, to help the…" at bounding box center [773, 126] width 713 height 1291
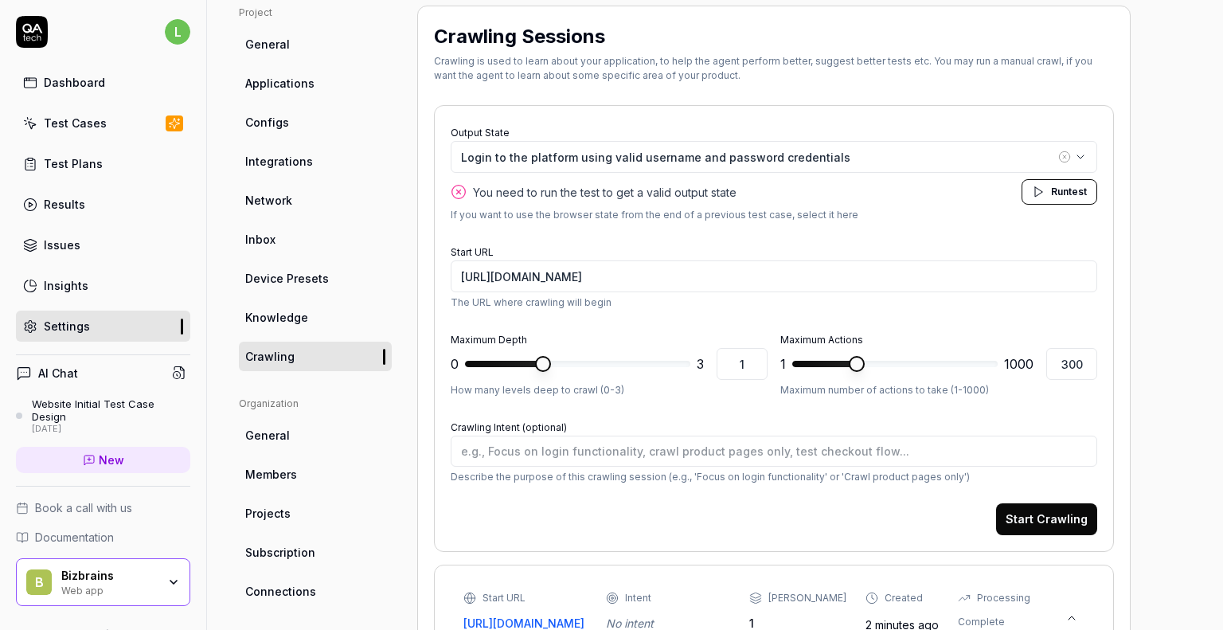
scroll to position [119, 0]
click at [1057, 189] on span "Run" at bounding box center [1060, 192] width 18 height 12
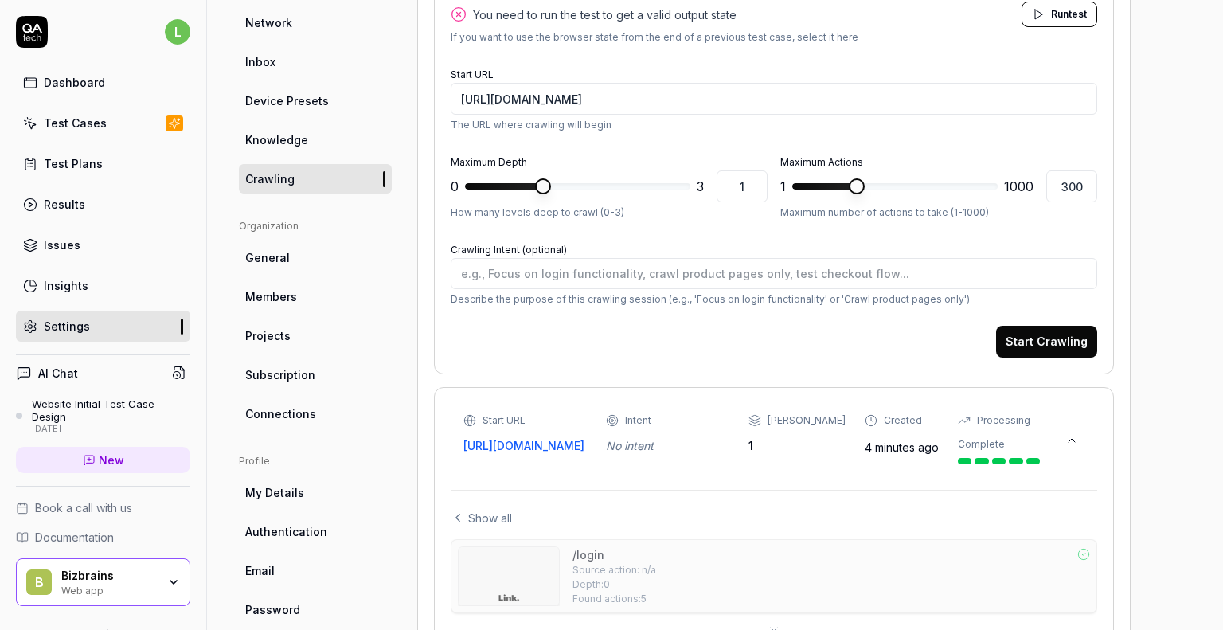
scroll to position [292, 0]
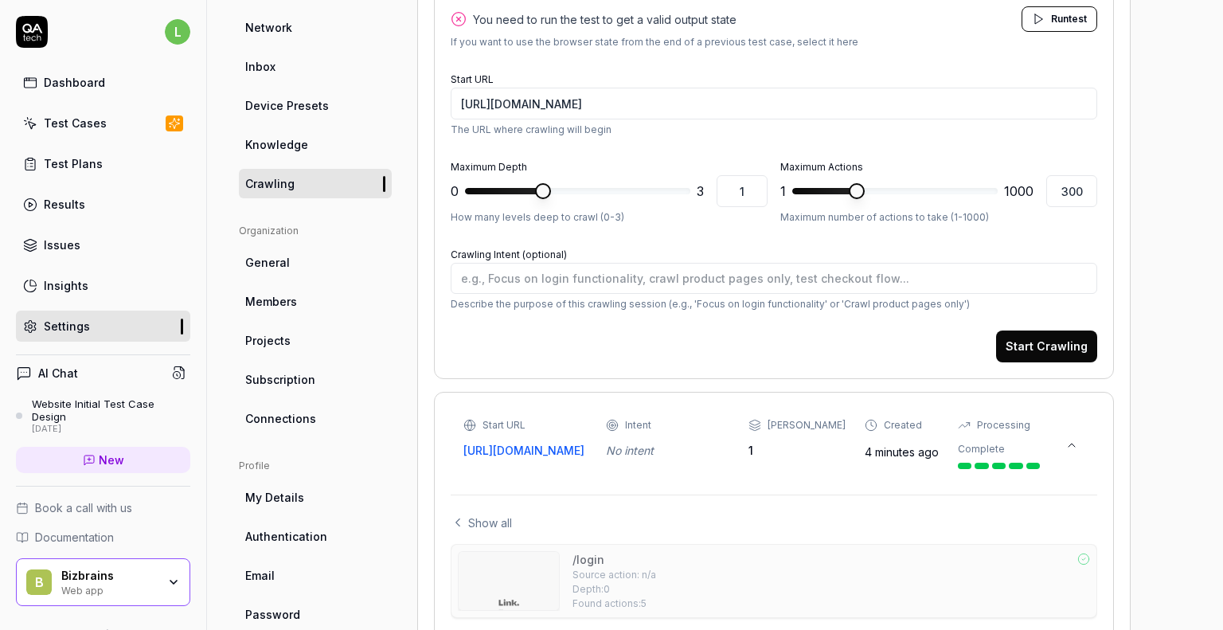
click at [1047, 339] on button "Start Crawling" at bounding box center [1046, 346] width 101 height 32
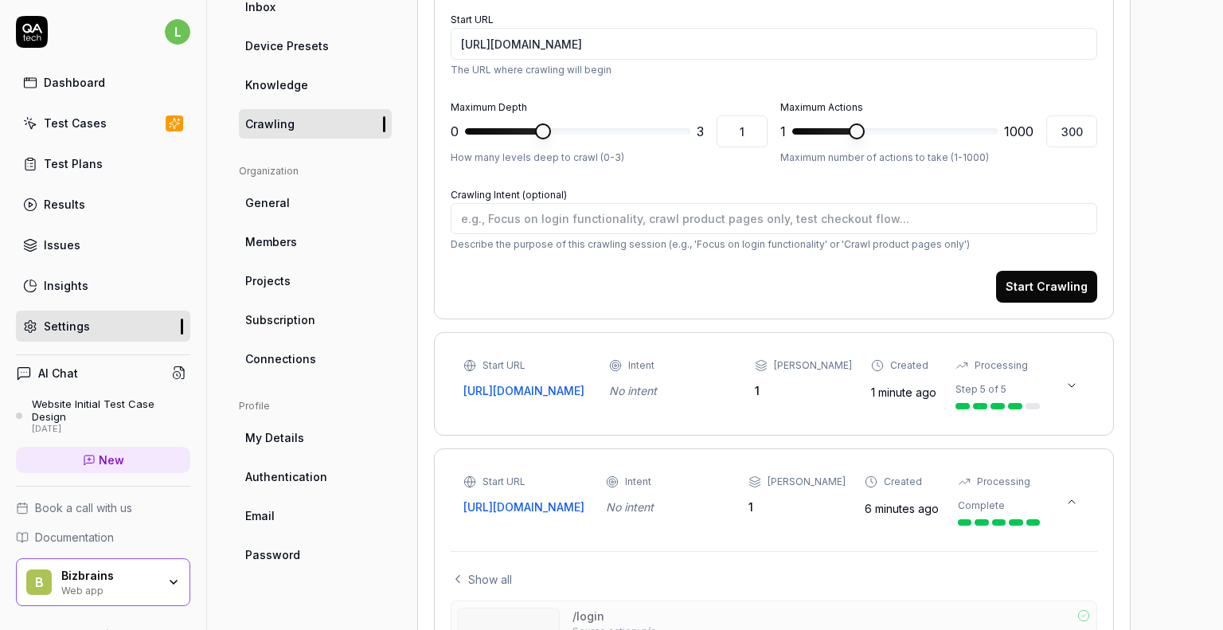
scroll to position [353, 0]
click at [1060, 392] on button at bounding box center [1071, 384] width 25 height 25
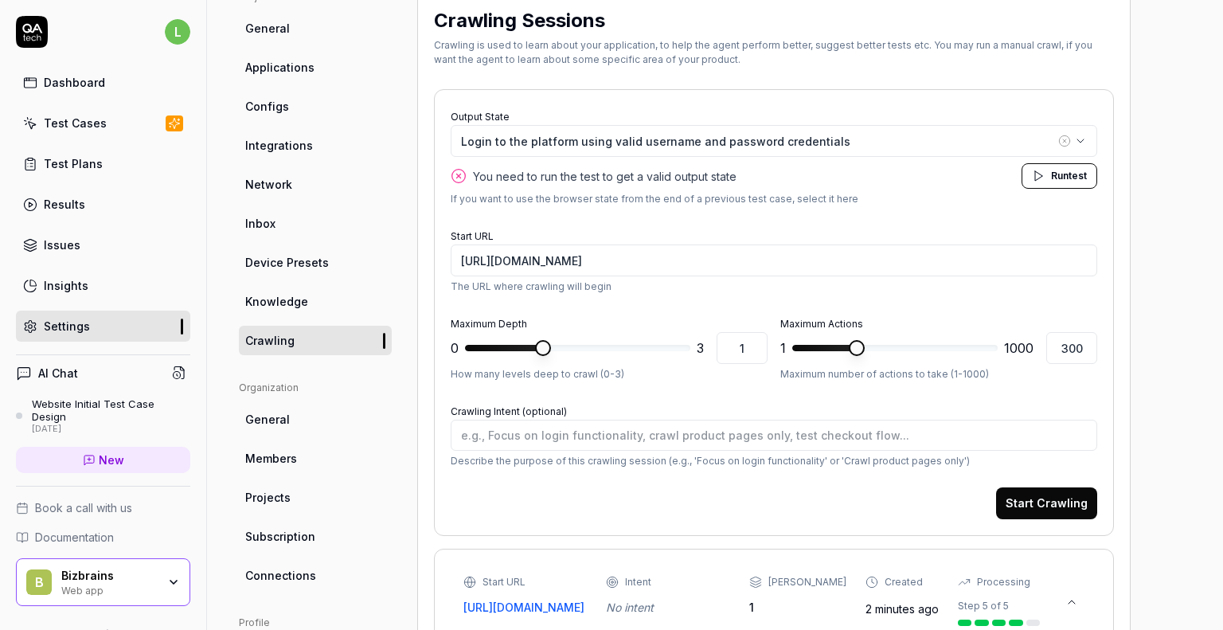
scroll to position [132, 0]
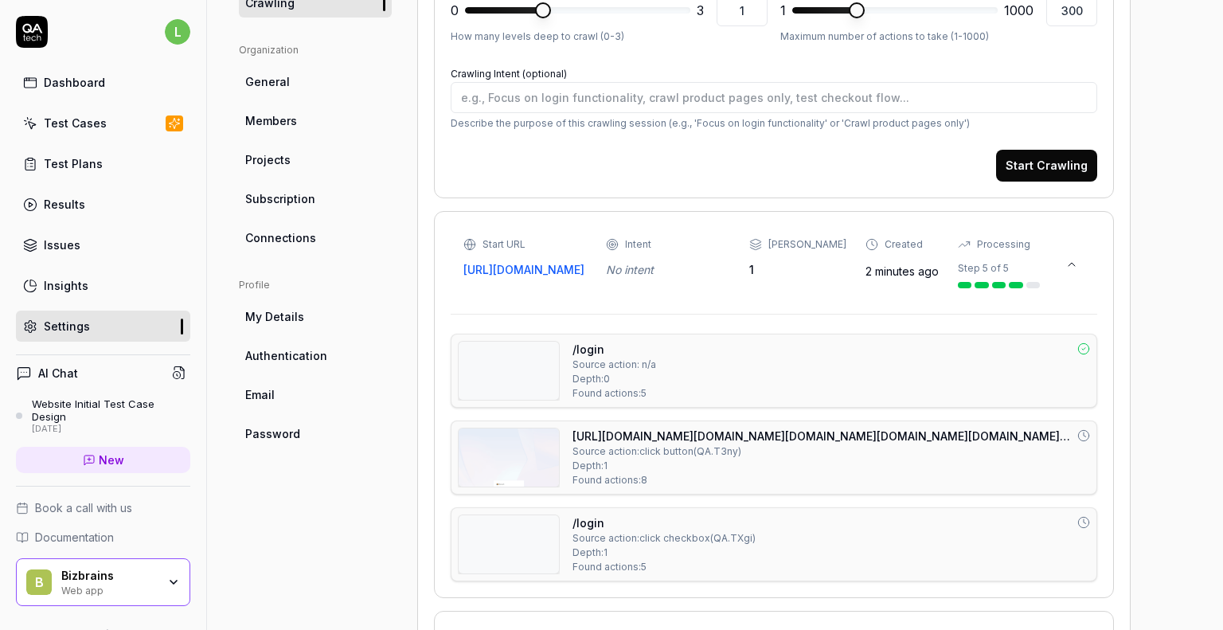
scroll to position [470, 0]
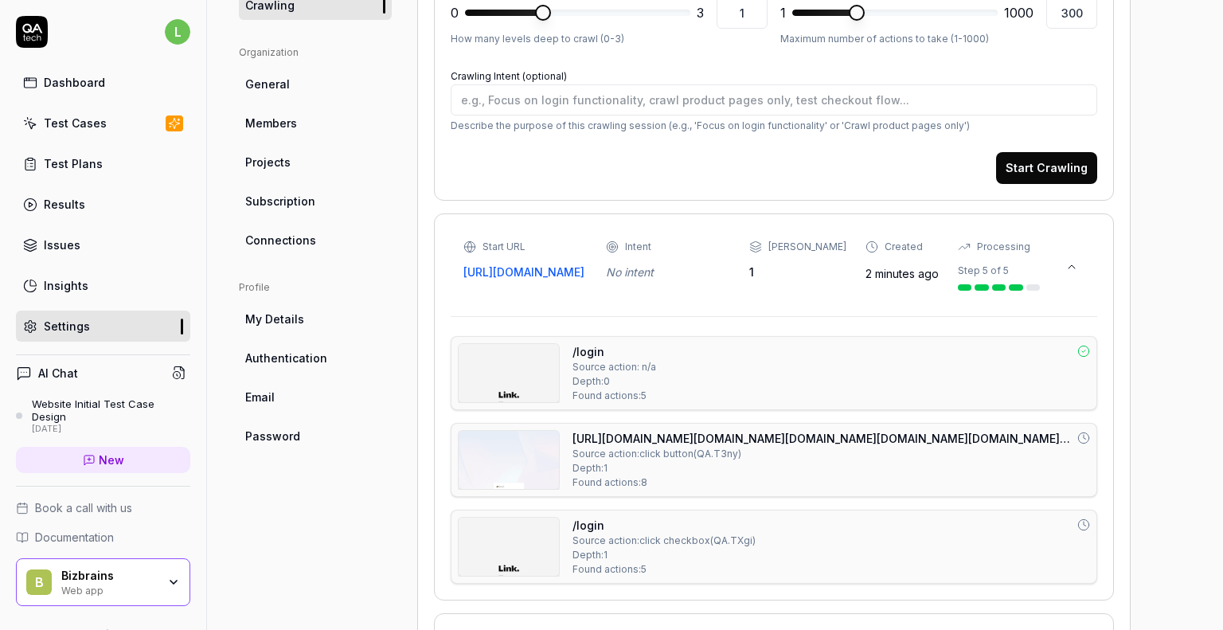
click at [768, 280] on div "Start URL https://contoso-lba-link.bizbrains.com/login Intent No intent Max Dep…" at bounding box center [751, 265] width 576 height 51
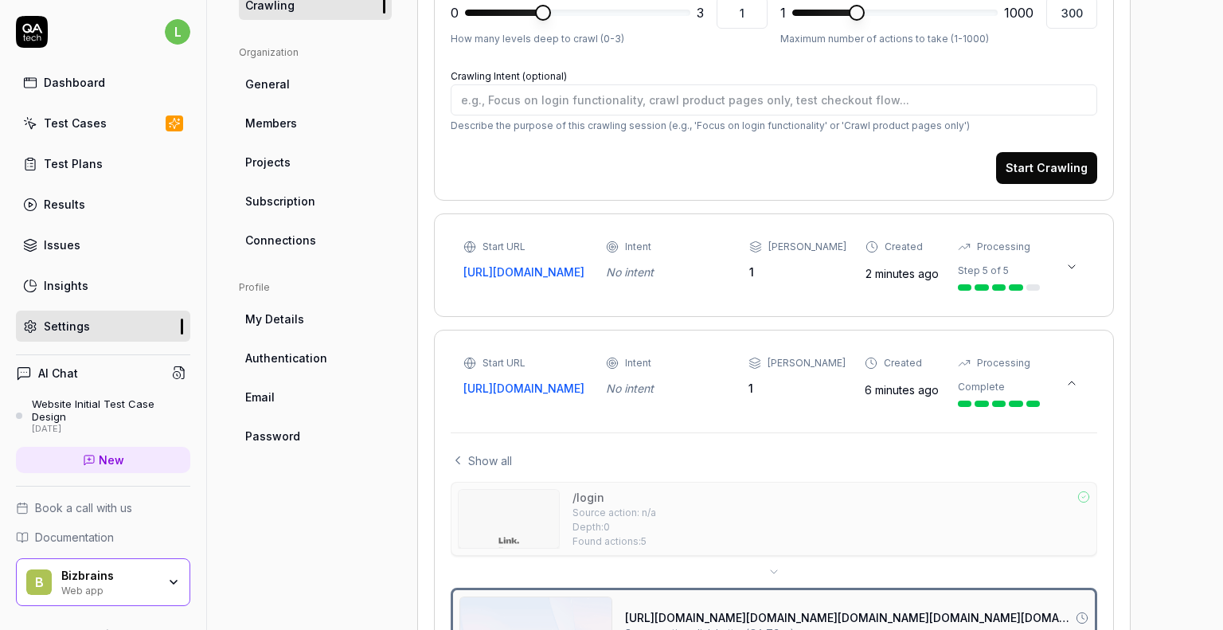
click at [1075, 270] on icon at bounding box center [1071, 266] width 13 height 13
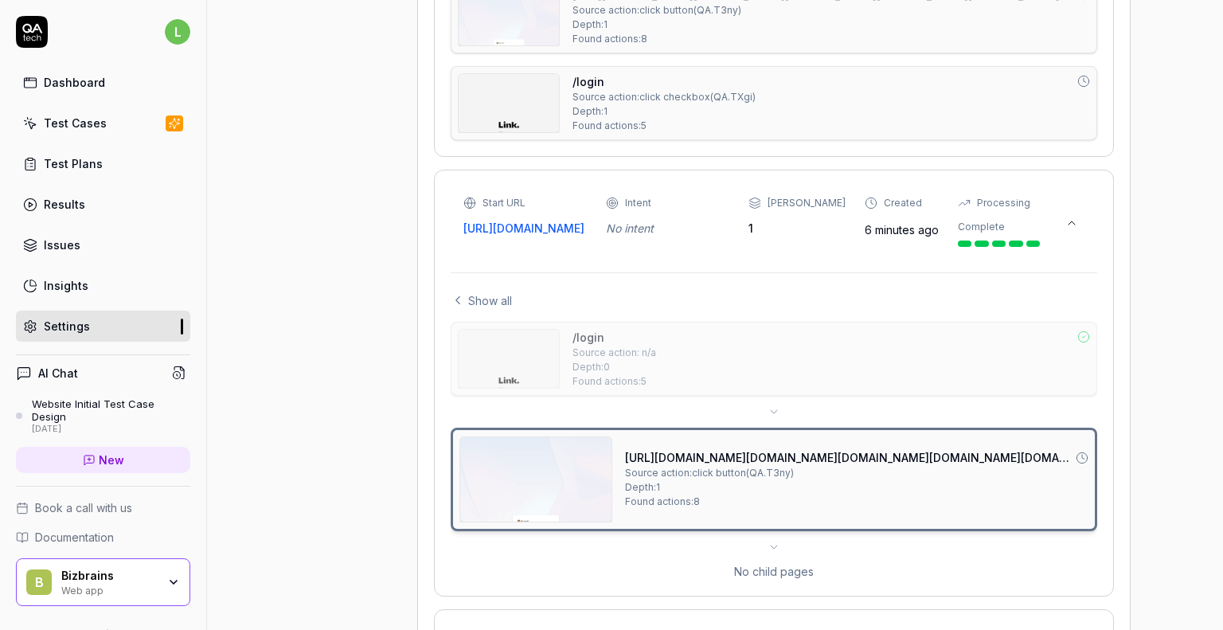
scroll to position [915, 0]
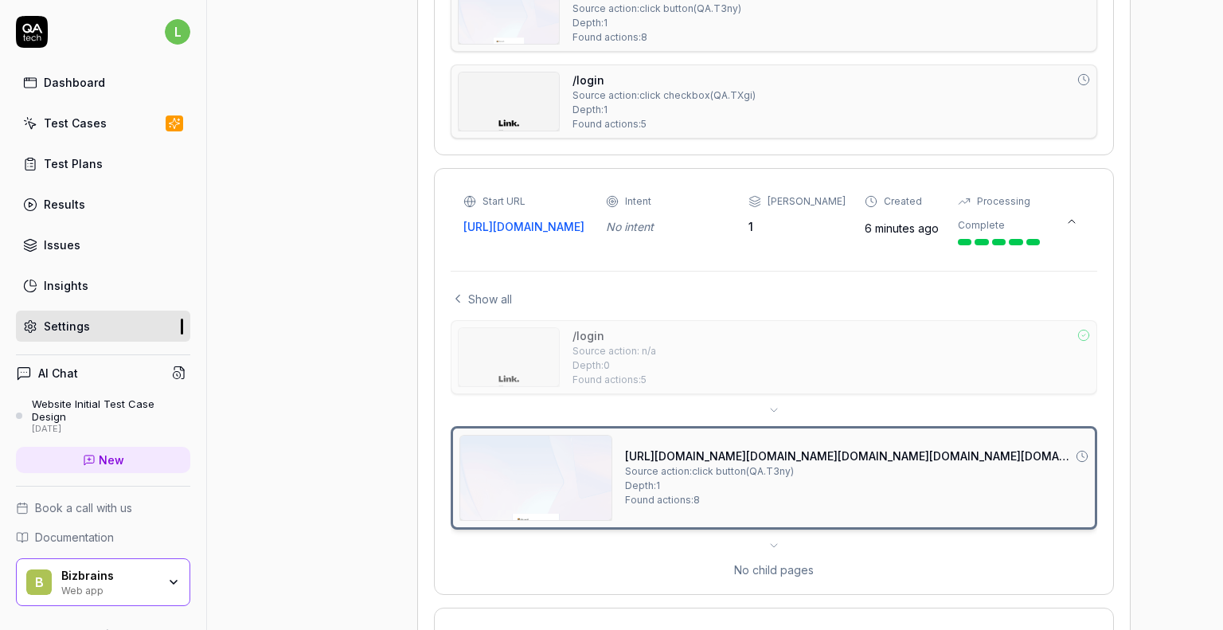
click at [1164, 456] on div "Project General Applications Configs Integrations Network Inbox Device Presets …" at bounding box center [715, 55] width 952 height 1691
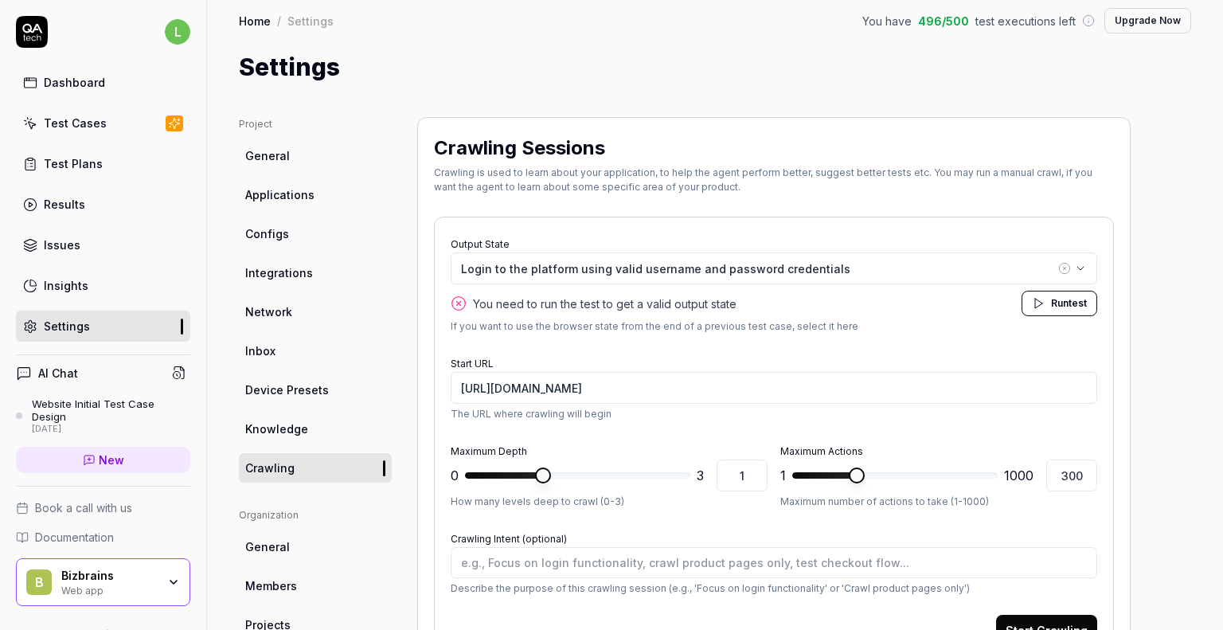
scroll to position [2, 0]
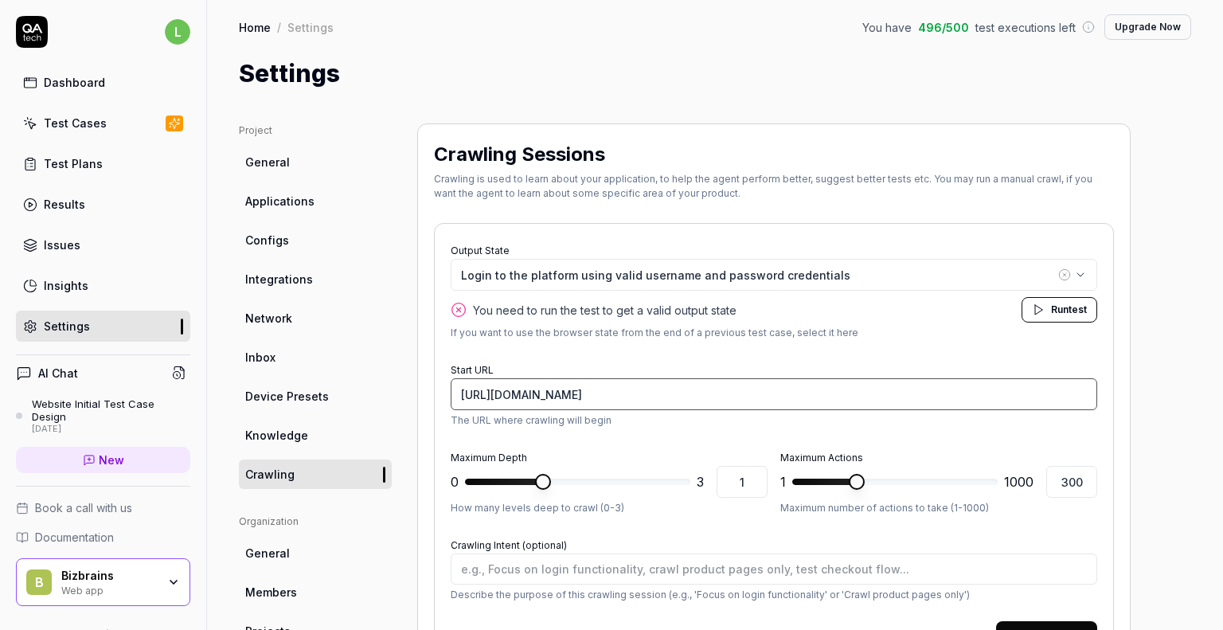
click at [716, 397] on input "[URL][DOMAIN_NAME]" at bounding box center [774, 394] width 646 height 32
type textarea "*"
type input "https://contoso-lba-link.bizbrains.com/"
type textarea "*"
type input "https://contoso-lba-link.bizbrains.com/tracking"
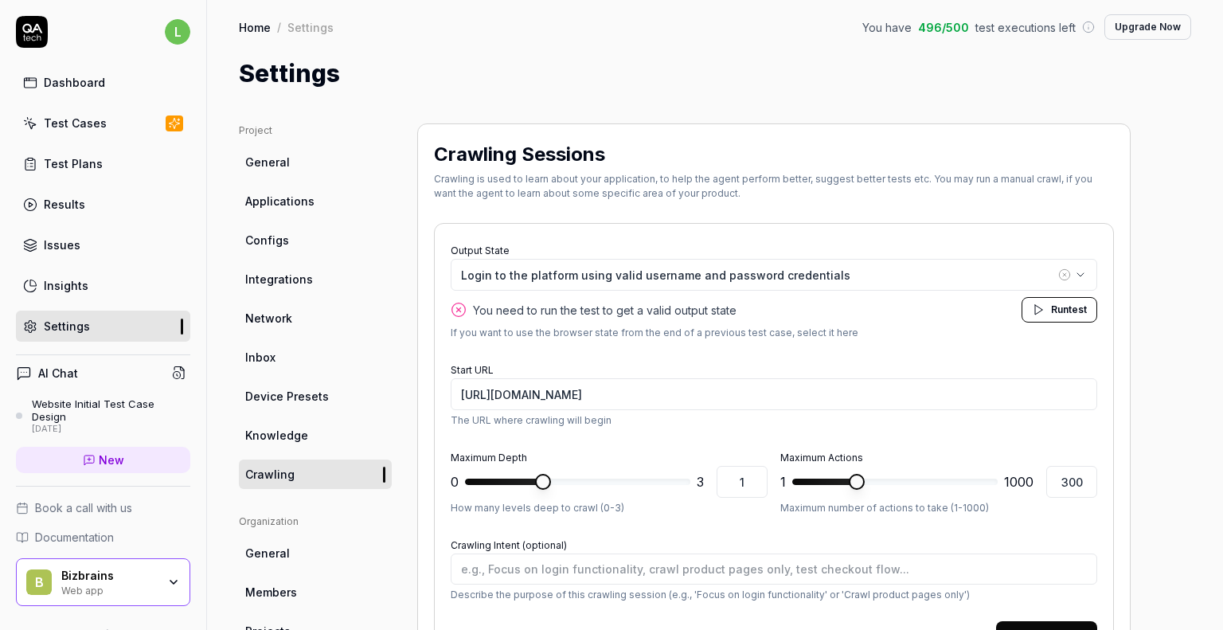
click at [1079, 310] on span "test" at bounding box center [1077, 309] width 18 height 12
type textarea "*"
click at [611, 478] on span at bounding box center [577, 481] width 225 height 6
click at [638, 478] on span at bounding box center [577, 481] width 225 height 6
type input "3"
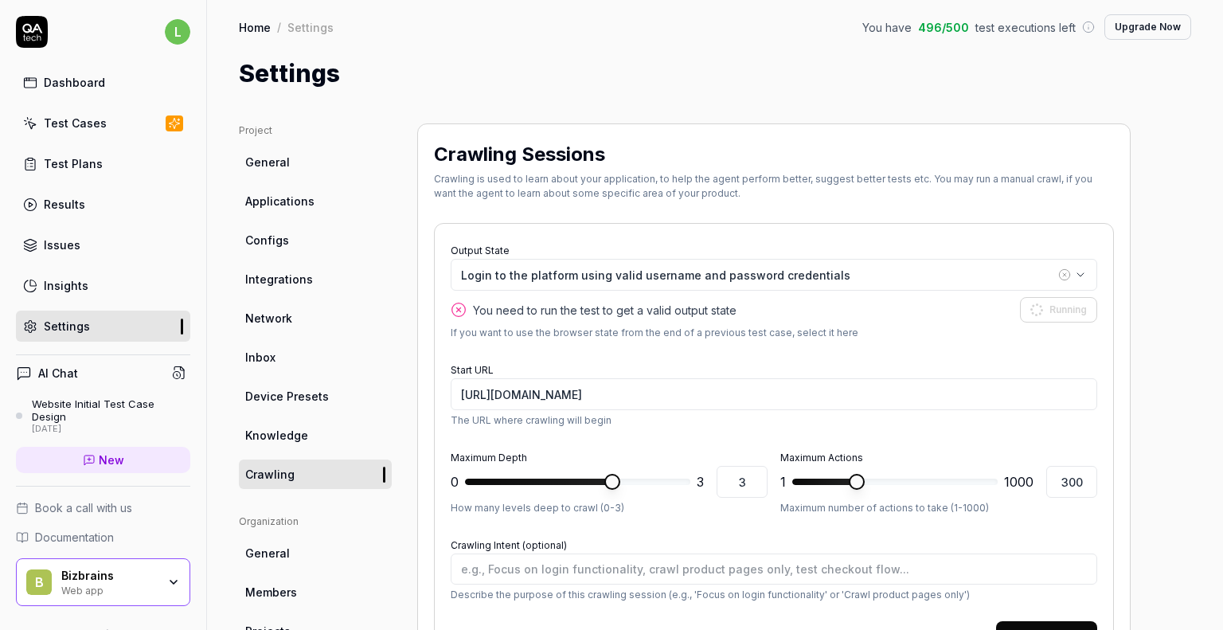
click at [681, 481] on span at bounding box center [577, 481] width 225 height 6
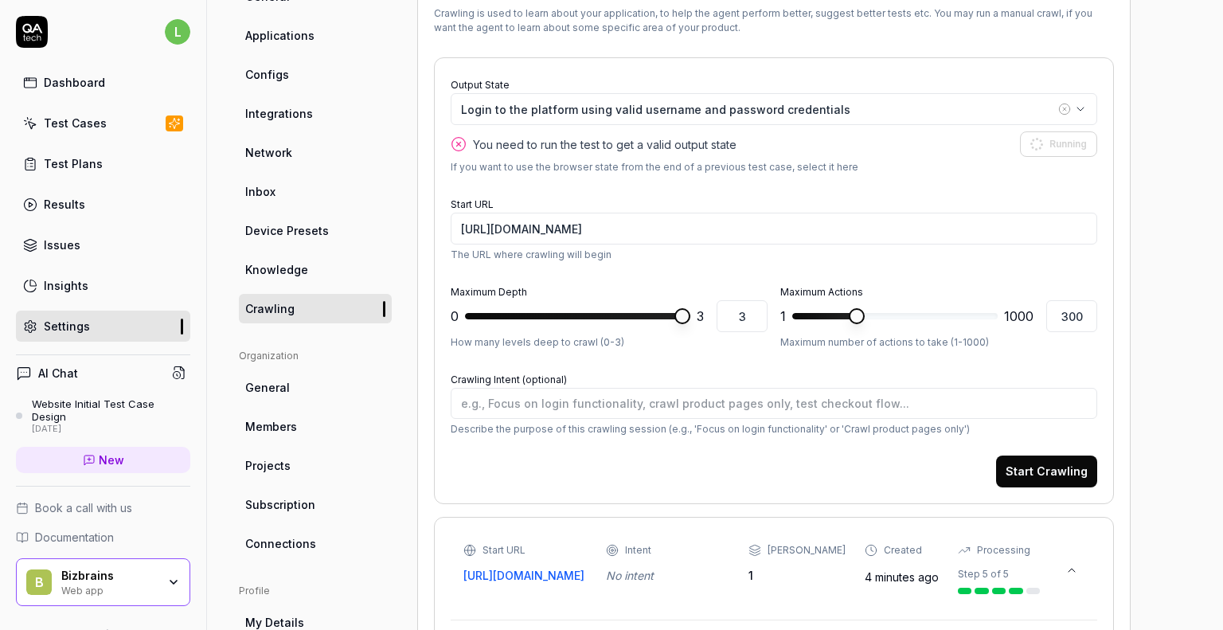
scroll to position [185, 0]
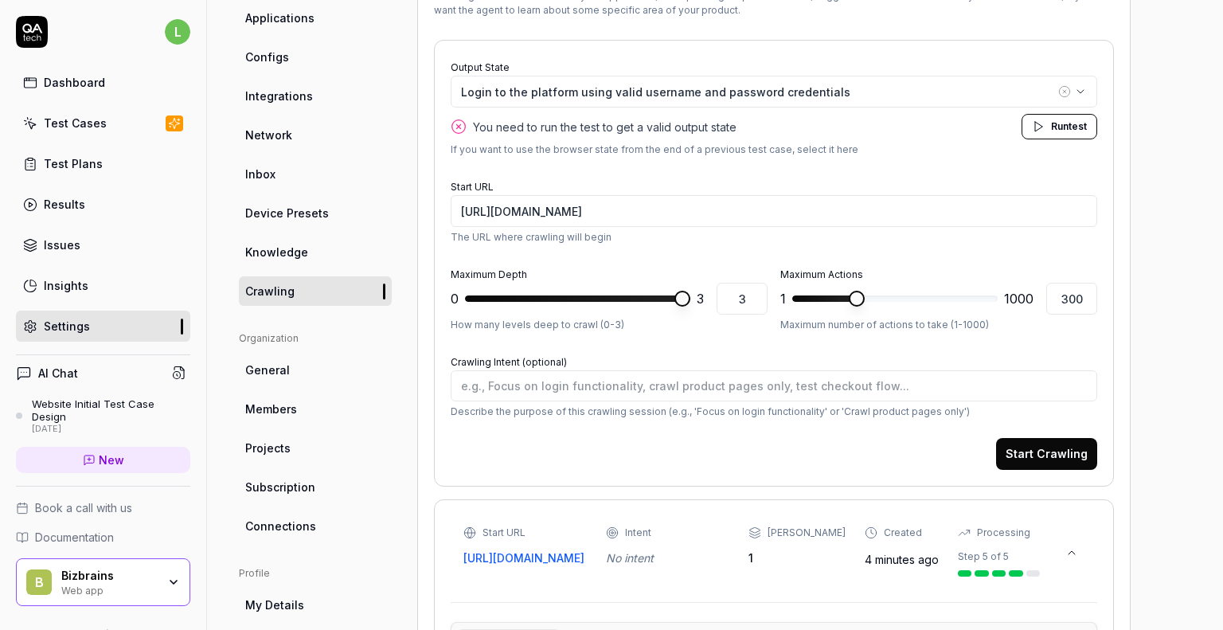
click at [1048, 460] on button "Start Crawling" at bounding box center [1046, 454] width 101 height 32
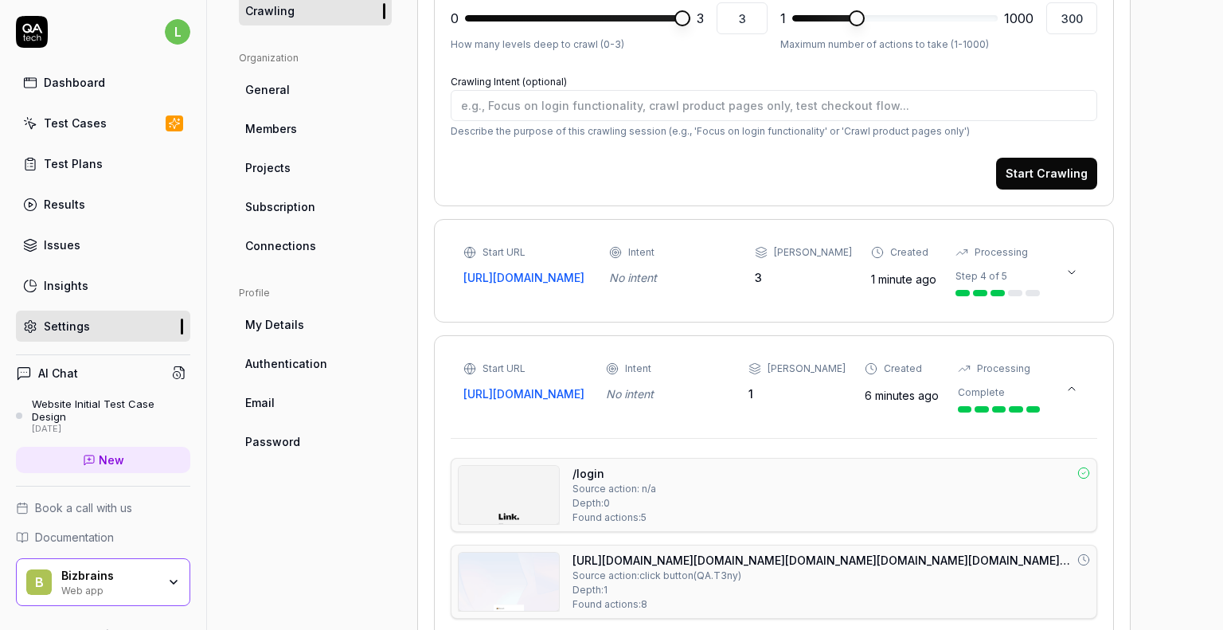
scroll to position [465, 0]
click at [1076, 275] on icon at bounding box center [1071, 272] width 13 height 13
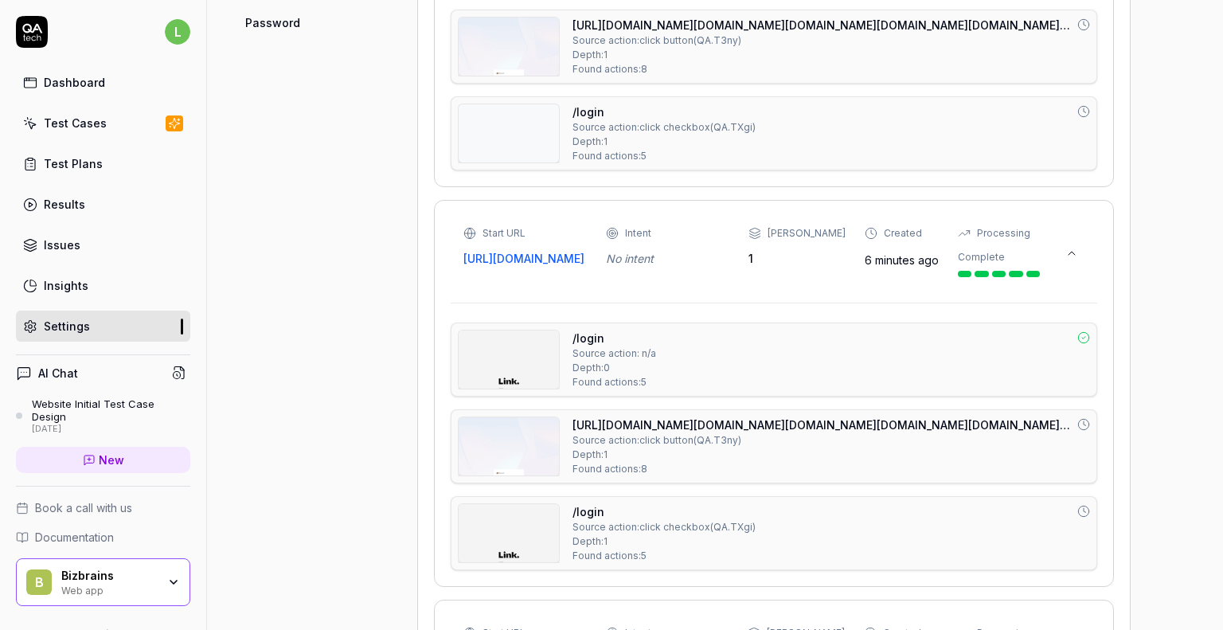
scroll to position [884, 0]
drag, startPoint x: 1168, startPoint y: 416, endPoint x: 1166, endPoint y: 544, distance: 127.4
click at [1166, 544] on div "Project General Applications Configs Integrations Network Inbox Device Presets …" at bounding box center [715, 286] width 952 height 2090
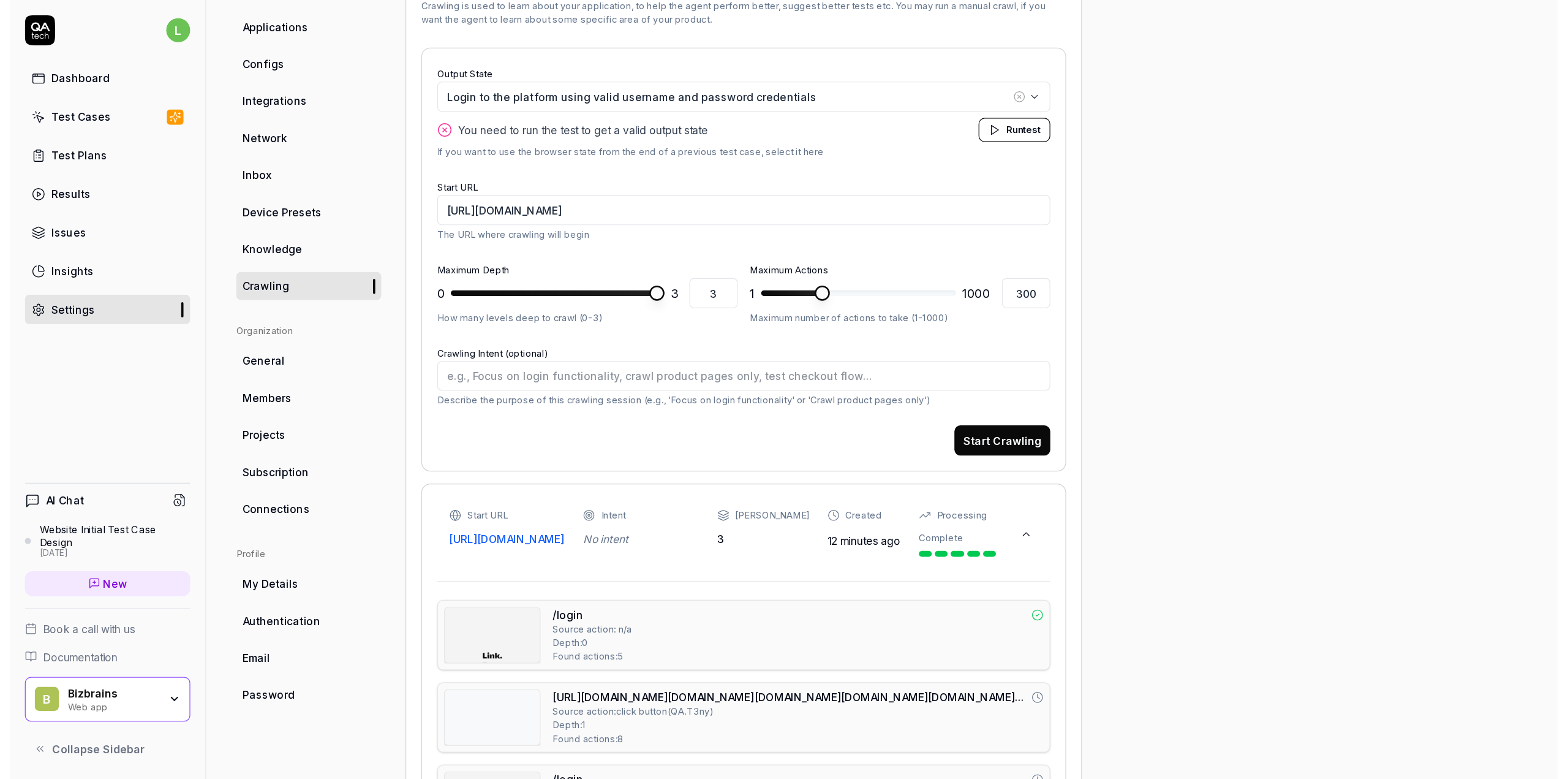
scroll to position [134, 0]
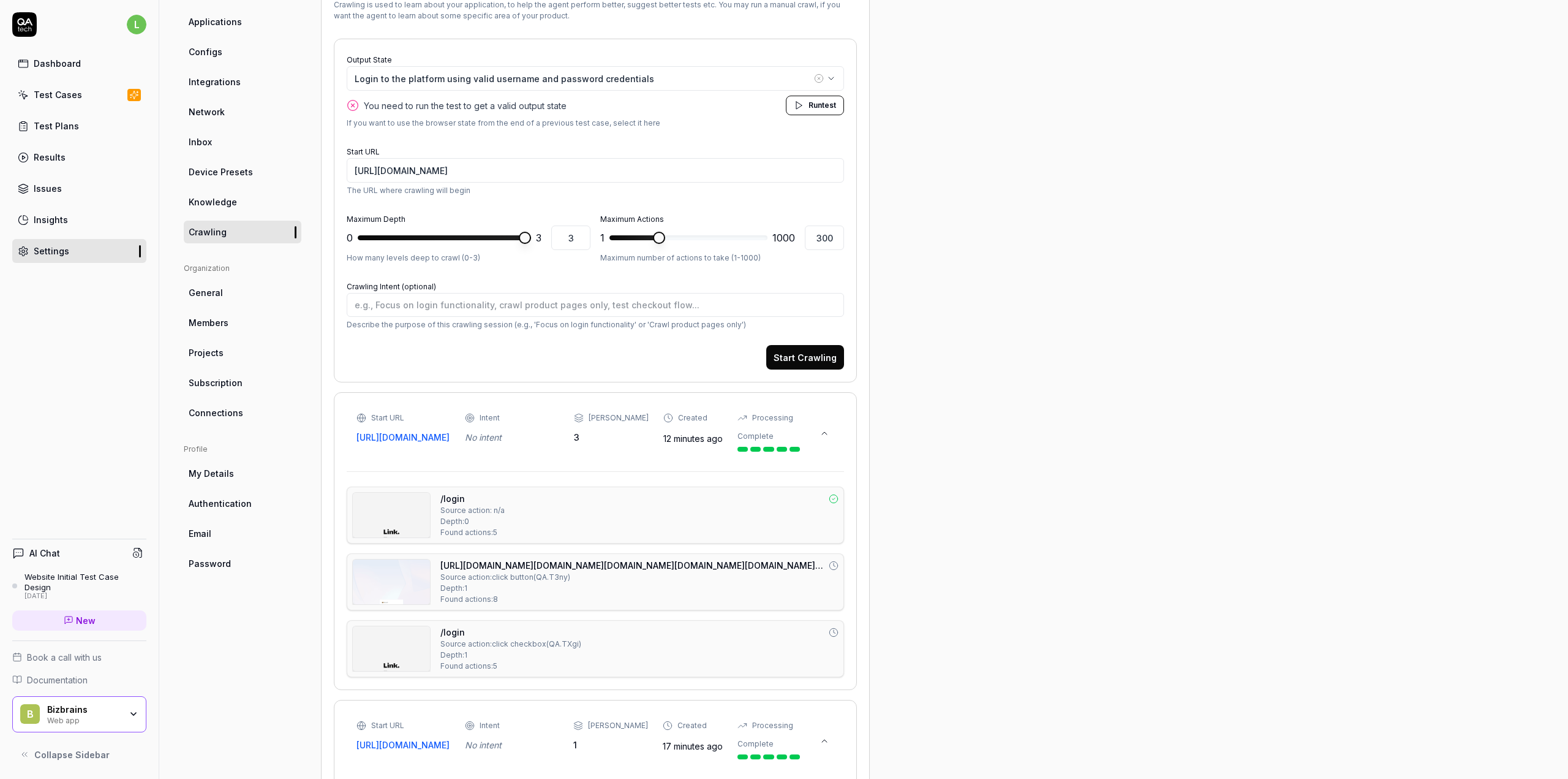
type textarea "*"
